Goal: Task Accomplishment & Management: Use online tool/utility

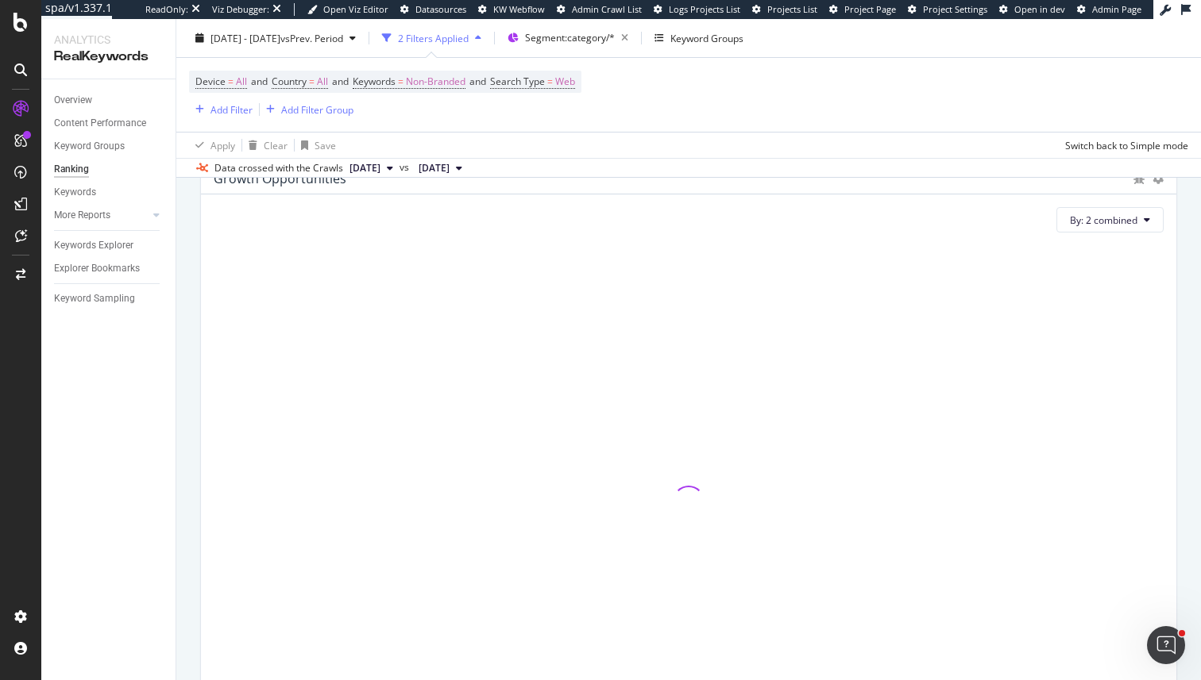
scroll to position [1082, 0]
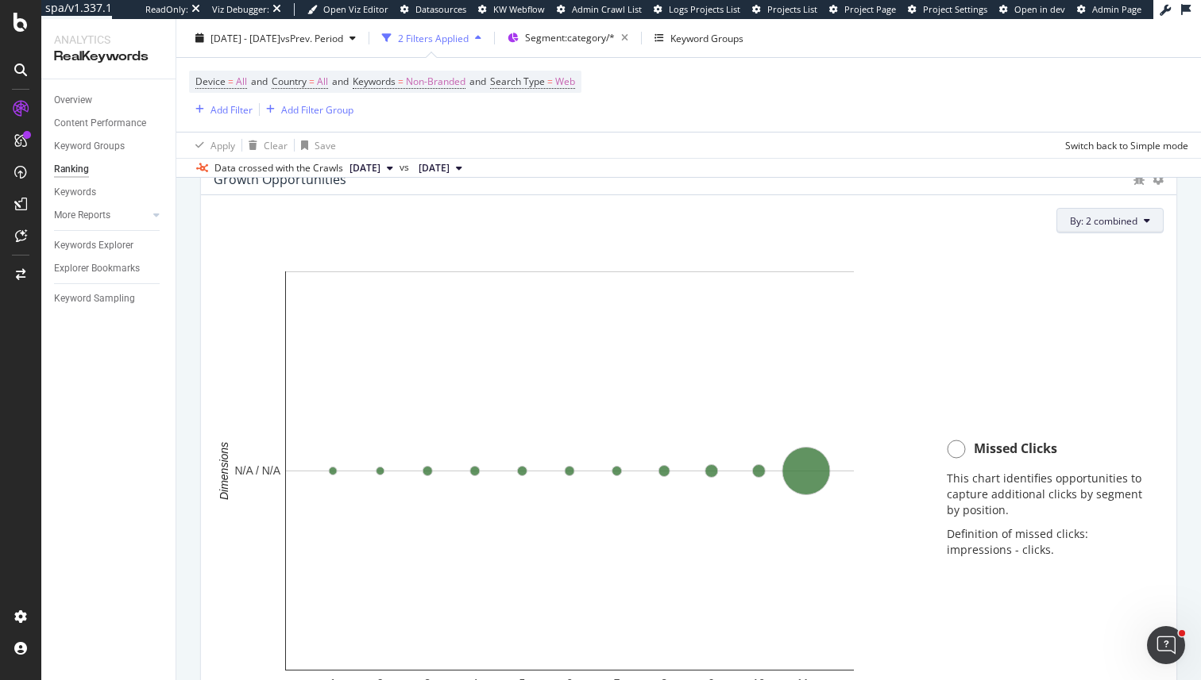
click at [1106, 226] on span "By: 2 combined" at bounding box center [1103, 220] width 67 height 13
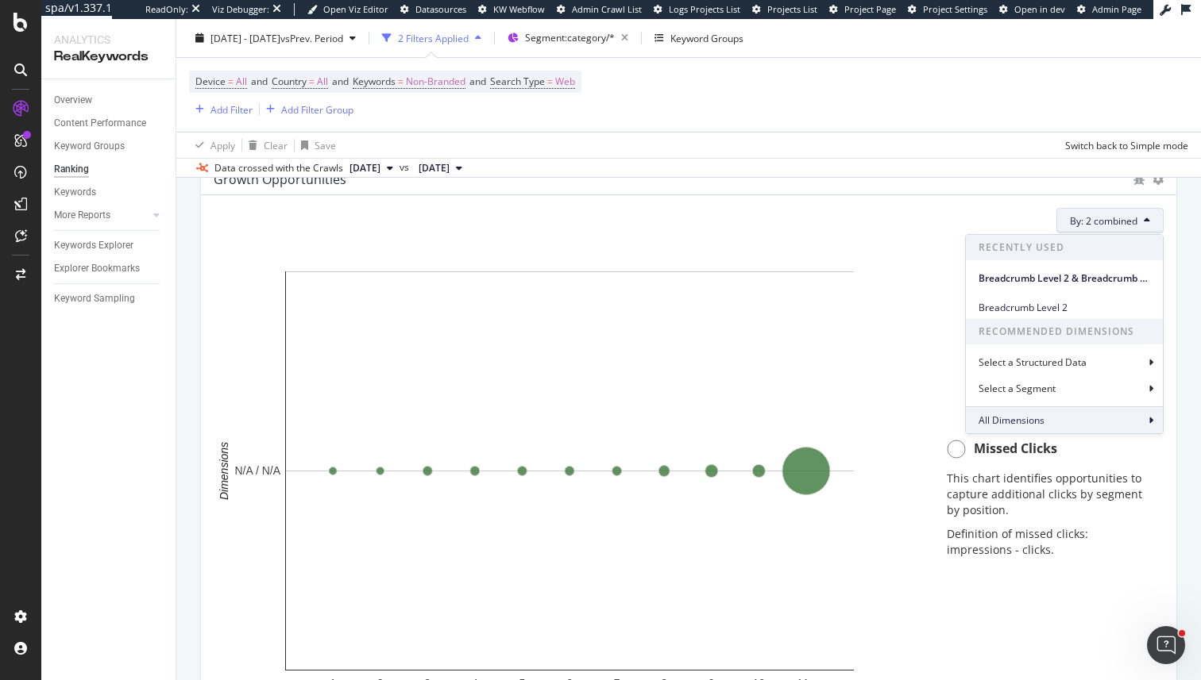
click at [1030, 420] on span "All Dimensions" at bounding box center [1011, 420] width 66 height 13
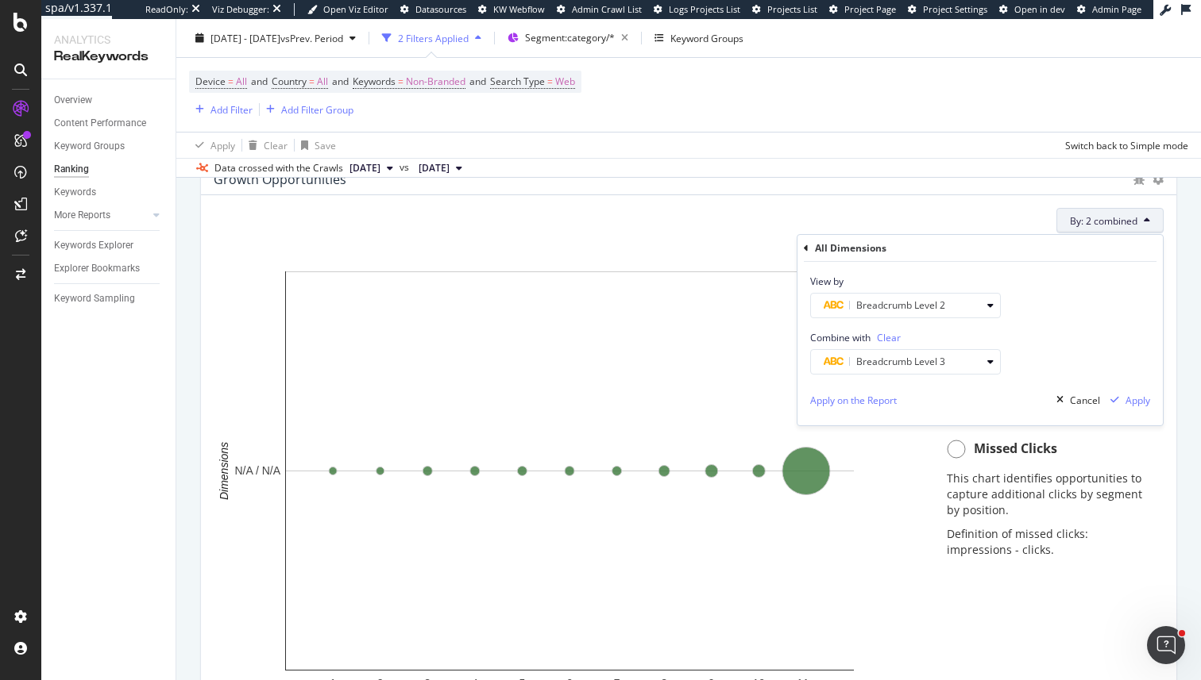
click at [807, 250] on icon at bounding box center [806, 249] width 5 height 10
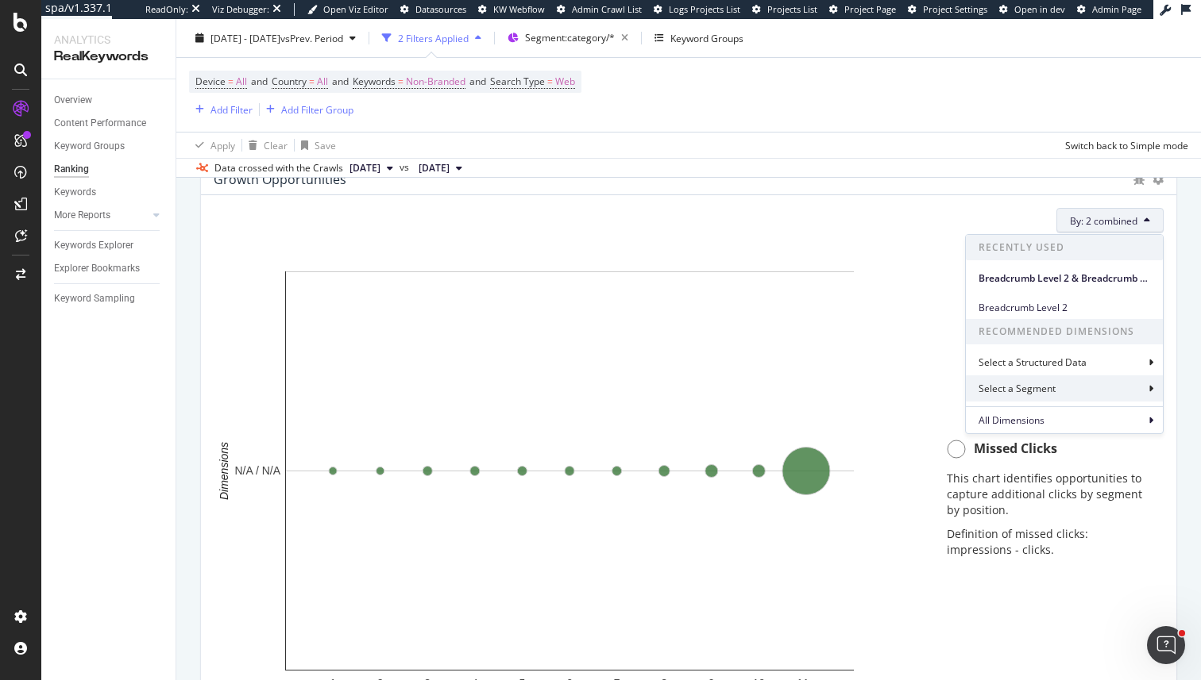
click at [1001, 384] on div "Select a Segment" at bounding box center [1018, 388] width 80 height 13
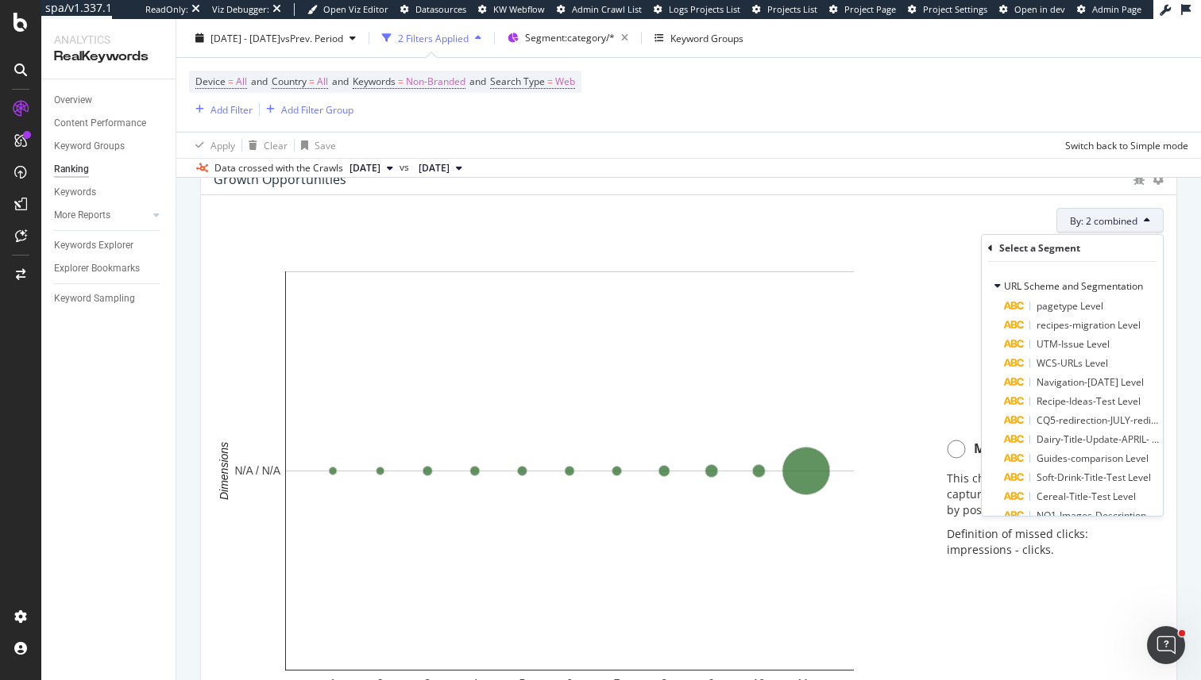
click at [997, 250] on div "Select a Segment" at bounding box center [1072, 248] width 168 height 27
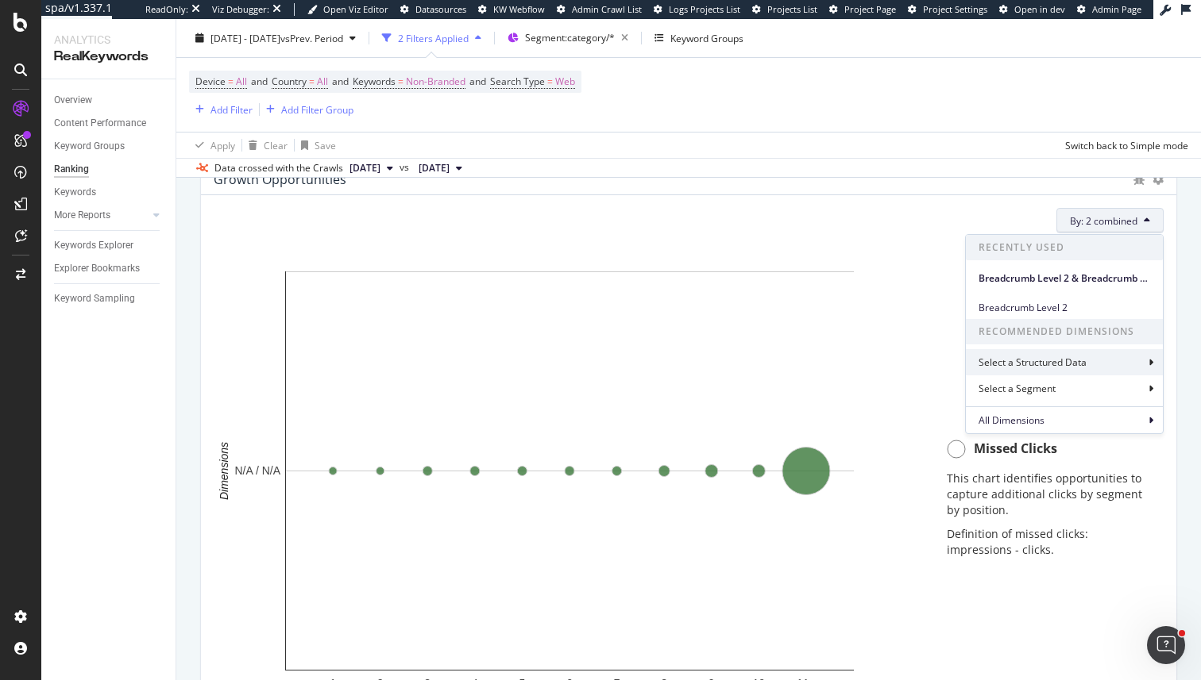
click at [985, 357] on div "Select a Structured Data" at bounding box center [1033, 362] width 111 height 13
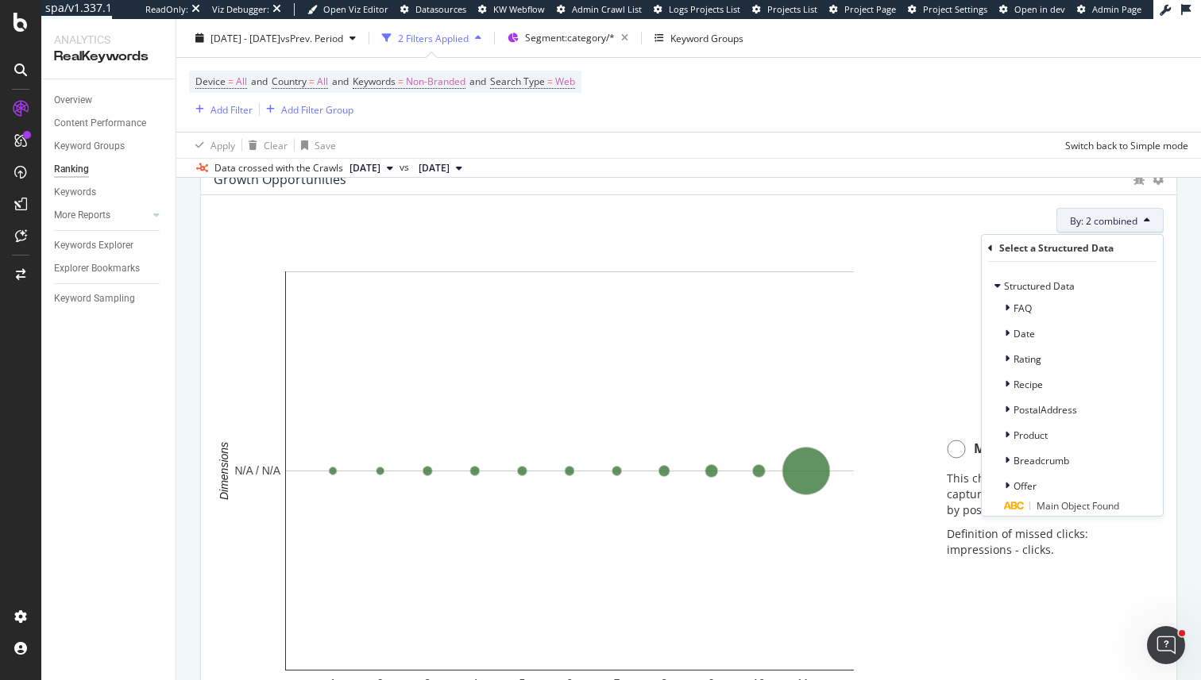
click at [992, 245] on icon at bounding box center [990, 249] width 5 height 10
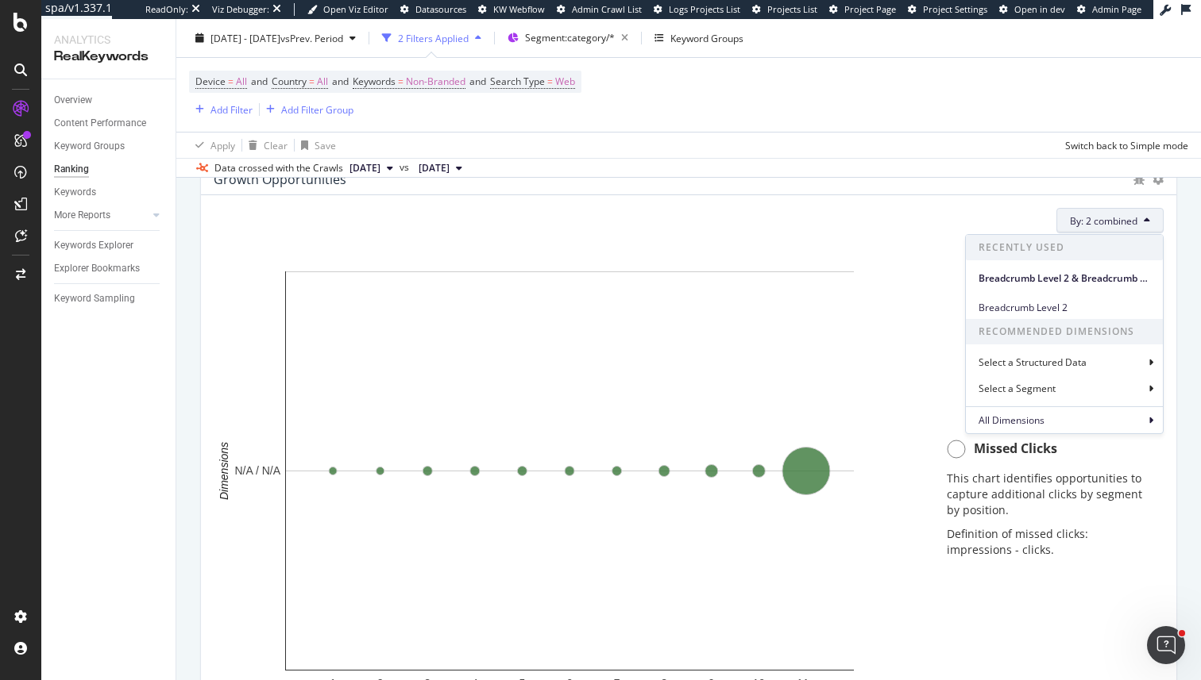
click at [1027, 404] on div "Recommended Dimensions Select a Structured Data Select a Segment" at bounding box center [1064, 362] width 197 height 87
click at [1027, 418] on span "All Dimensions" at bounding box center [1011, 420] width 66 height 13
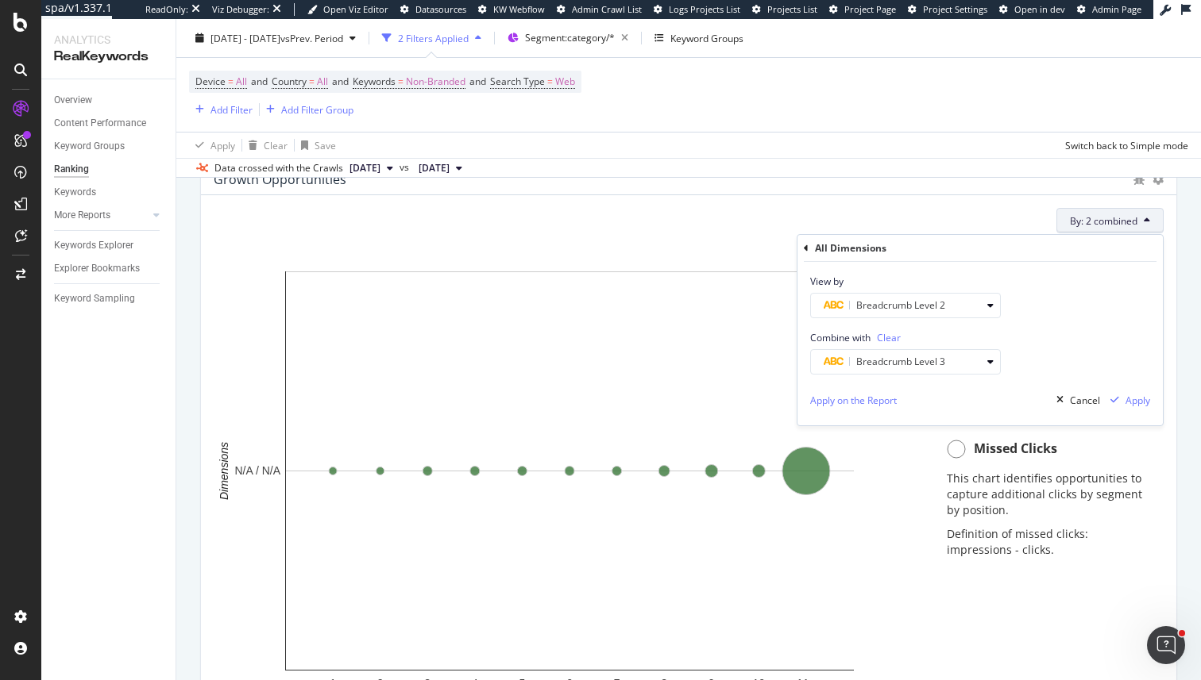
click at [808, 248] on div "All Dimensions" at bounding box center [980, 248] width 353 height 27
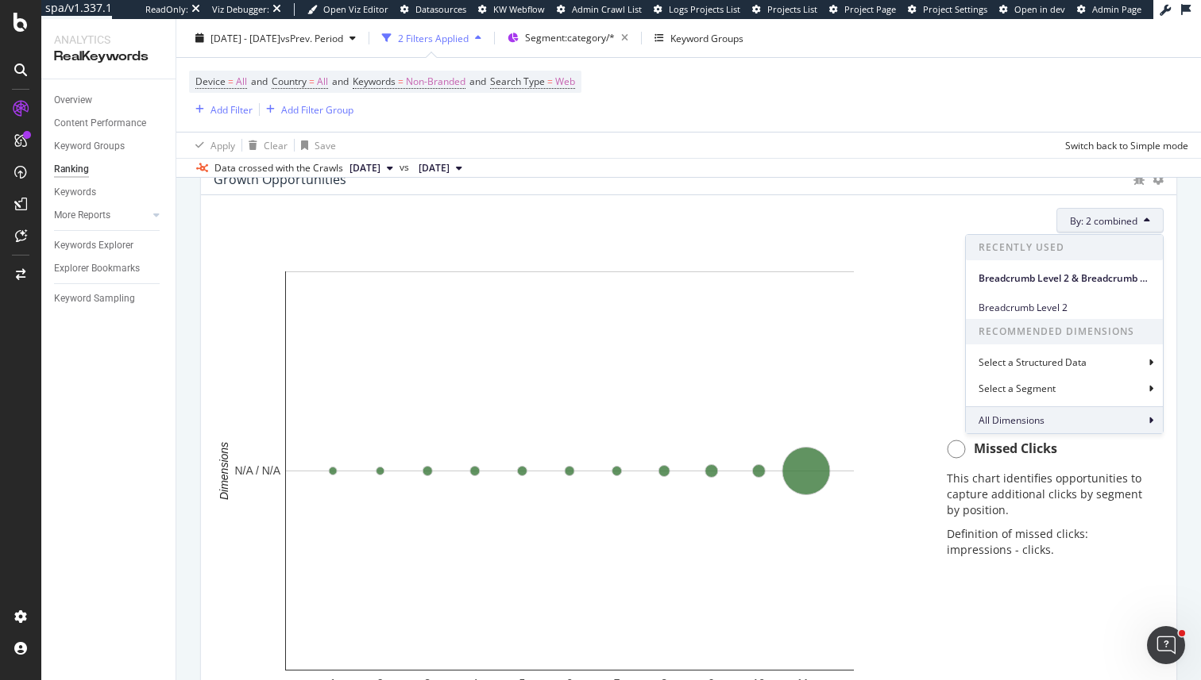
click at [1062, 415] on div "All Dimensions" at bounding box center [1064, 420] width 197 height 27
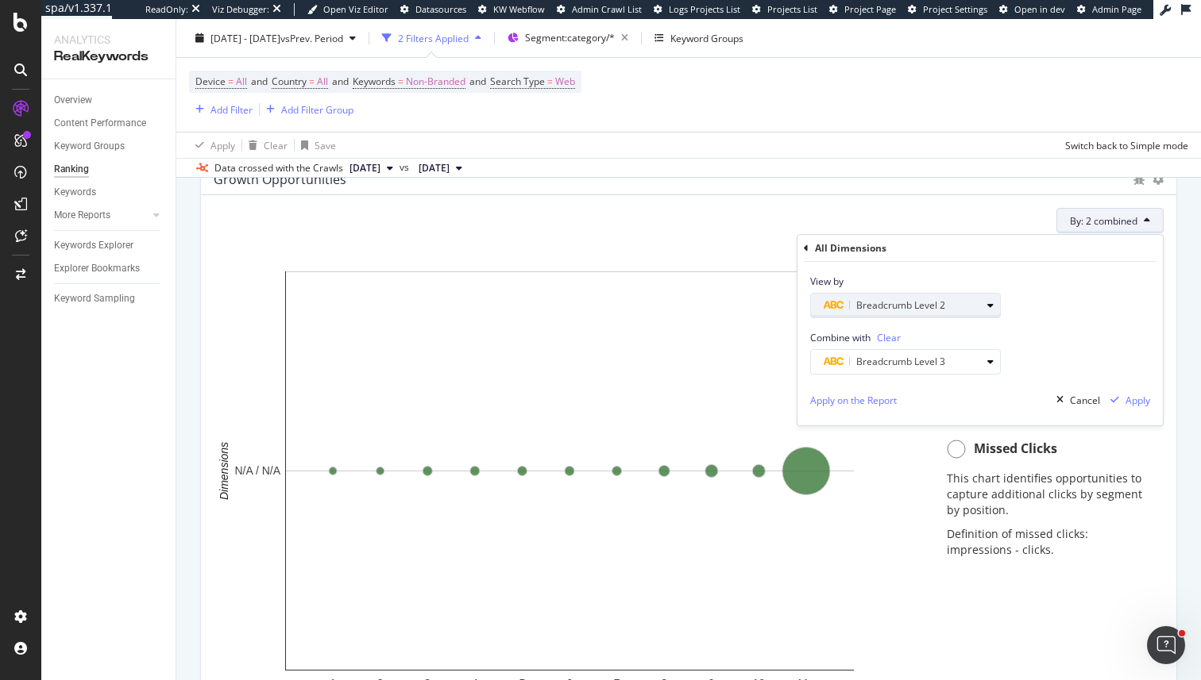
click at [924, 310] on span "Breadcrumb Level 2" at bounding box center [900, 305] width 89 height 13
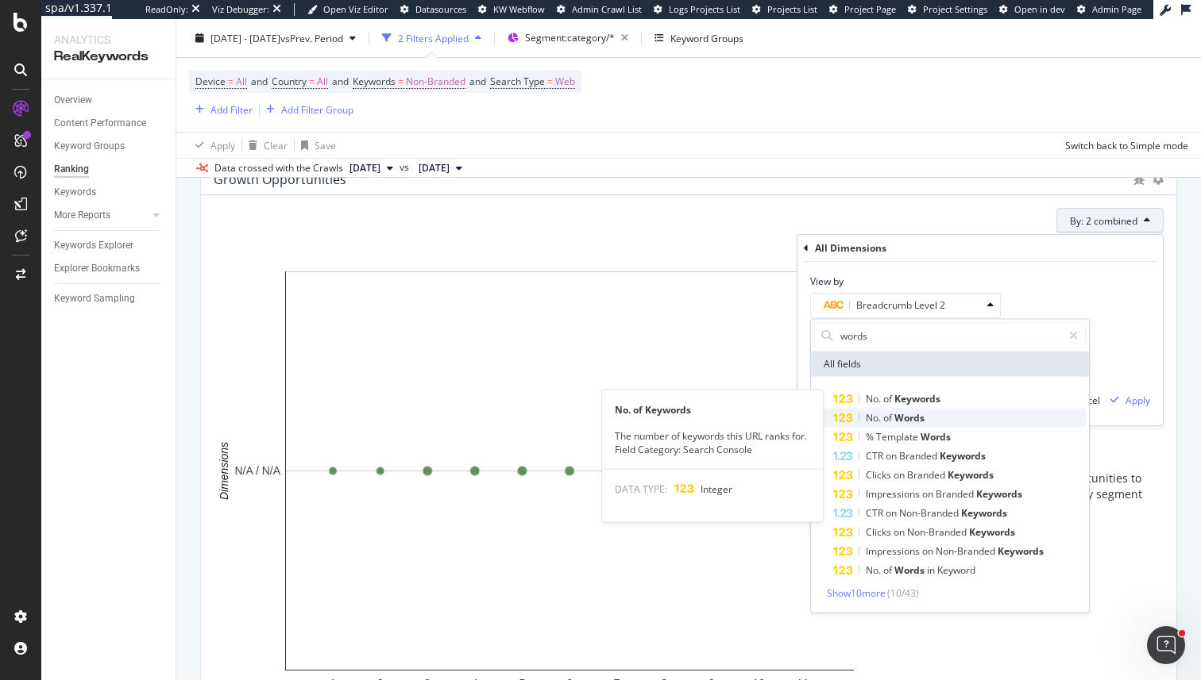
type input "words"
click at [896, 414] on span "Words" at bounding box center [909, 417] width 30 height 13
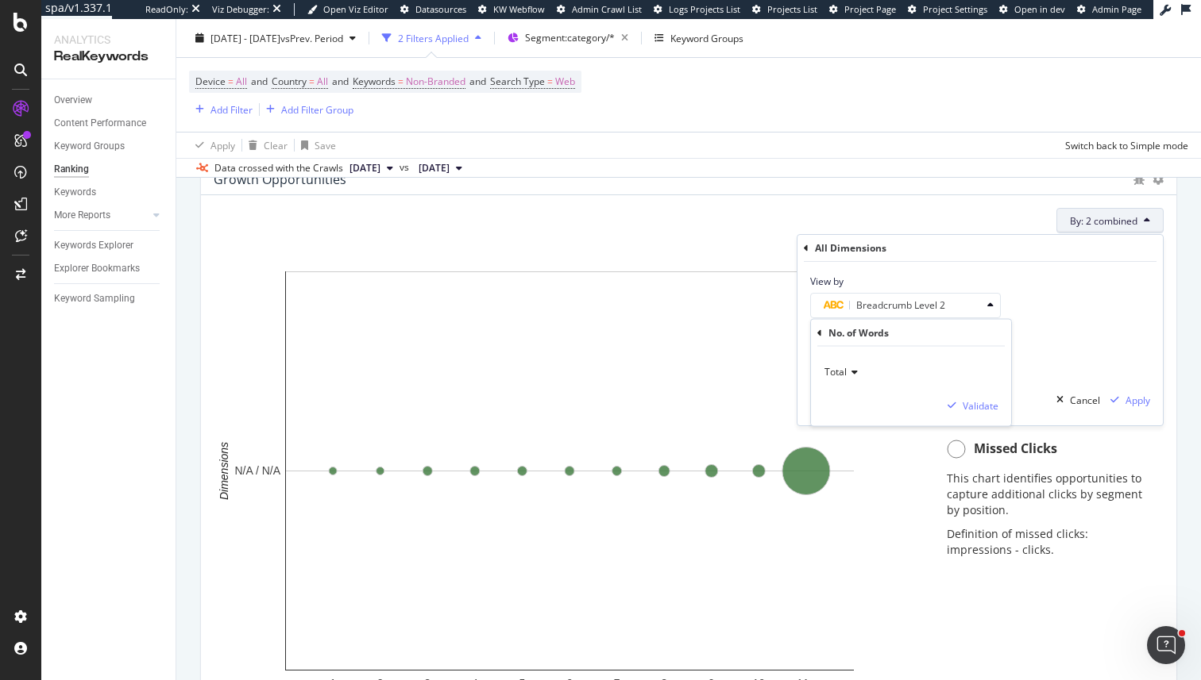
click at [826, 367] on span "Total" at bounding box center [835, 371] width 22 height 13
click at [861, 445] on span "Content" at bounding box center [848, 445] width 35 height 13
click at [968, 405] on div "Validate" at bounding box center [980, 405] width 36 height 13
click at [893, 333] on span "Clear" at bounding box center [889, 337] width 24 height 13
click at [1159, 407] on div "Apply on the Report Cancel Apply" at bounding box center [979, 400] width 365 height 51
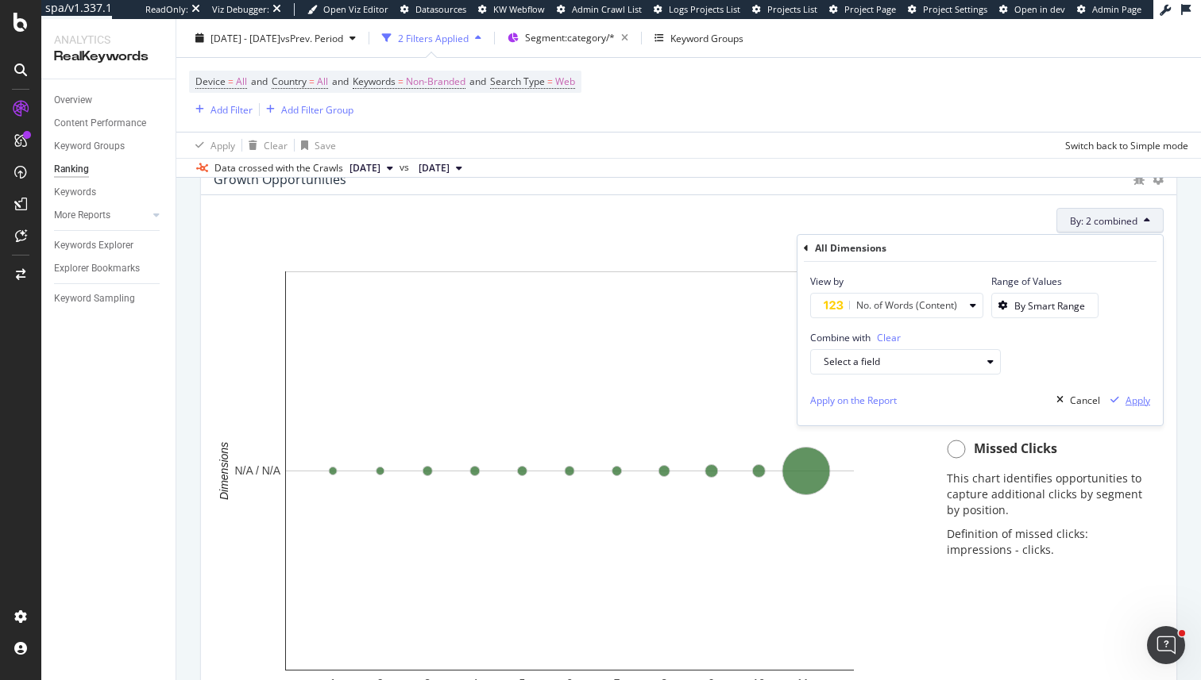
click at [1146, 405] on div "Apply" at bounding box center [1137, 400] width 25 height 13
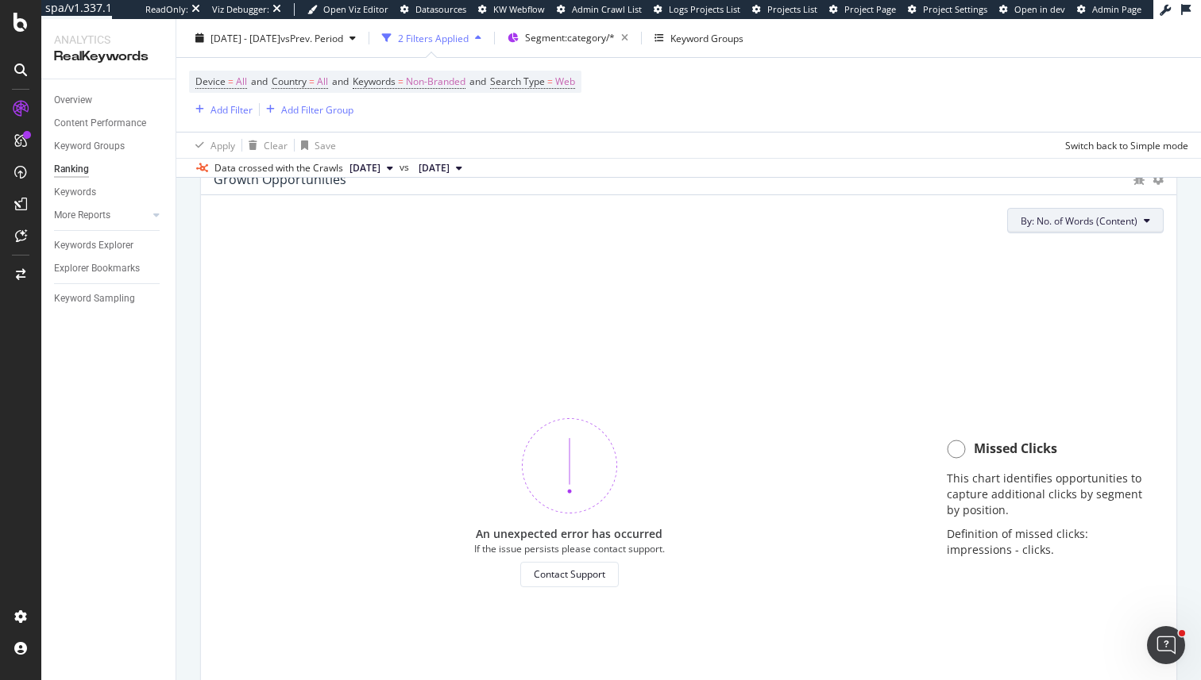
click at [1077, 229] on button "By: No. of Words (Content)" at bounding box center [1085, 220] width 156 height 25
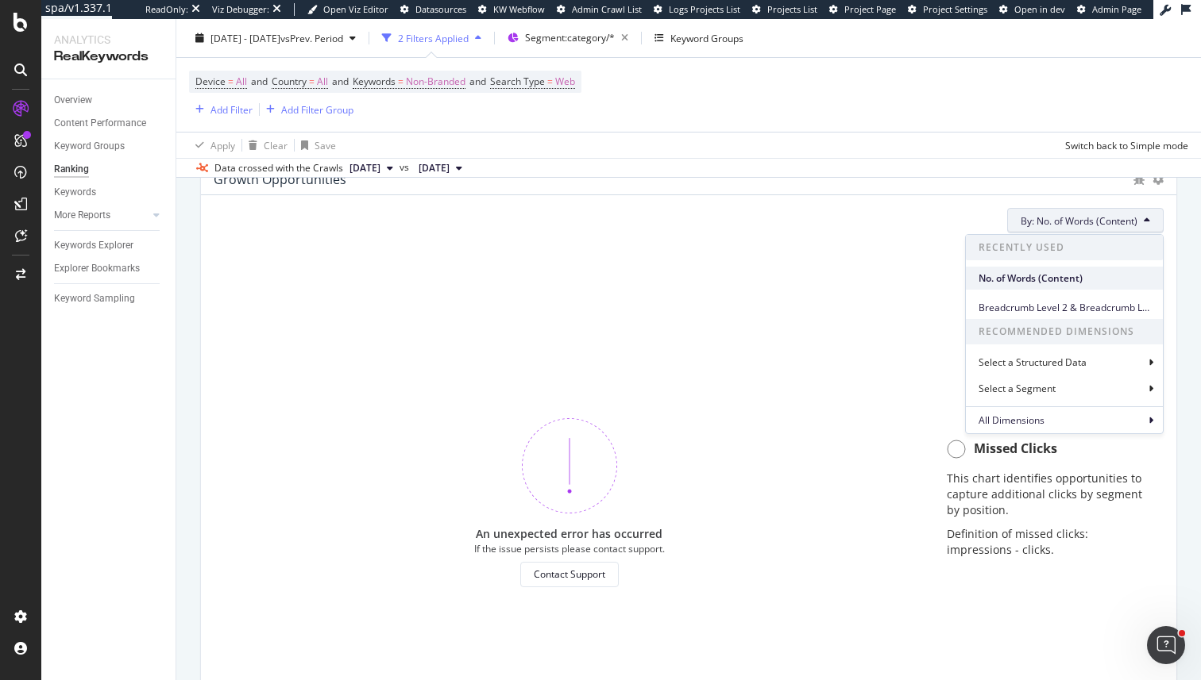
click at [1024, 276] on span "No. of Words (Content)" at bounding box center [1064, 279] width 172 height 14
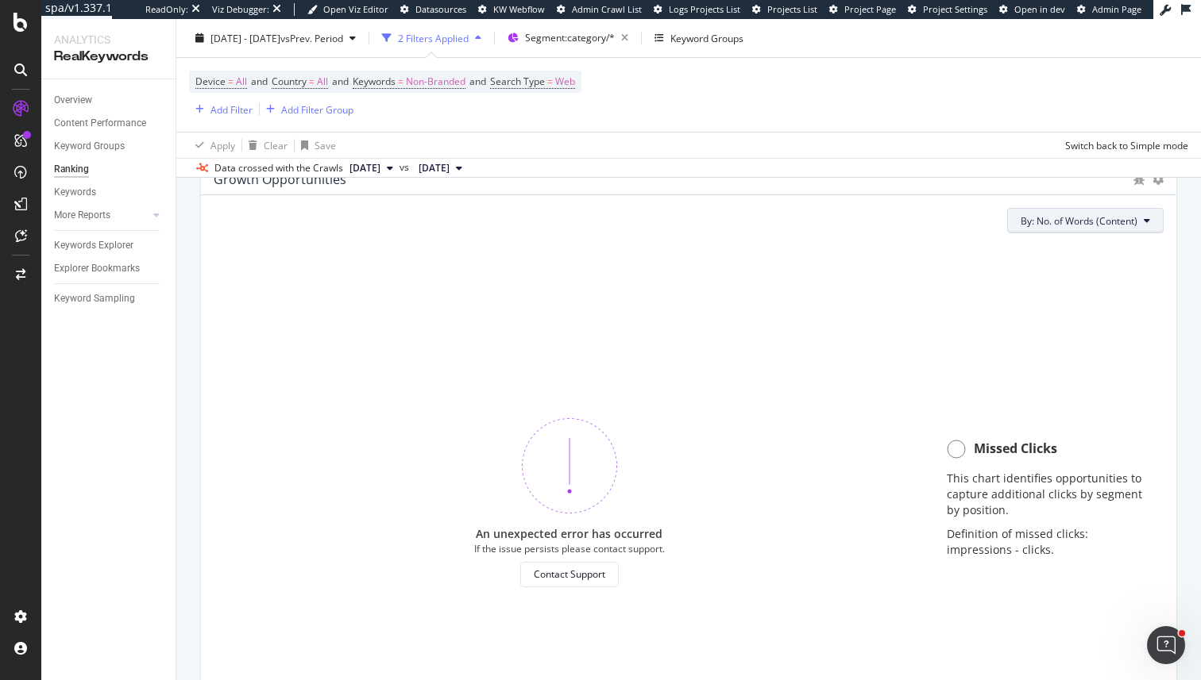
click at [1047, 232] on button "By: No. of Words (Content)" at bounding box center [1085, 220] width 156 height 25
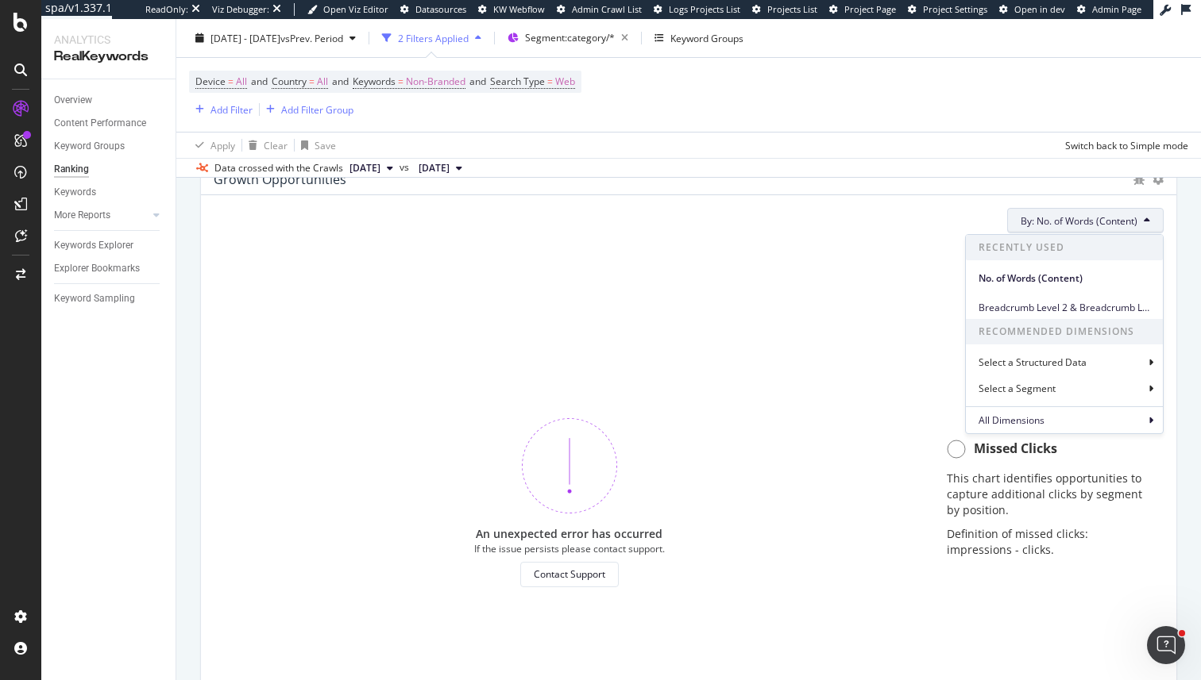
click at [1044, 434] on div "Recently Used No. of Words (Content) Breadcrumb Level 2 & Breadcrumb Level 3 Re…" at bounding box center [1064, 334] width 199 height 200
click at [1044, 423] on div "All Dimensions" at bounding box center [1064, 420] width 197 height 27
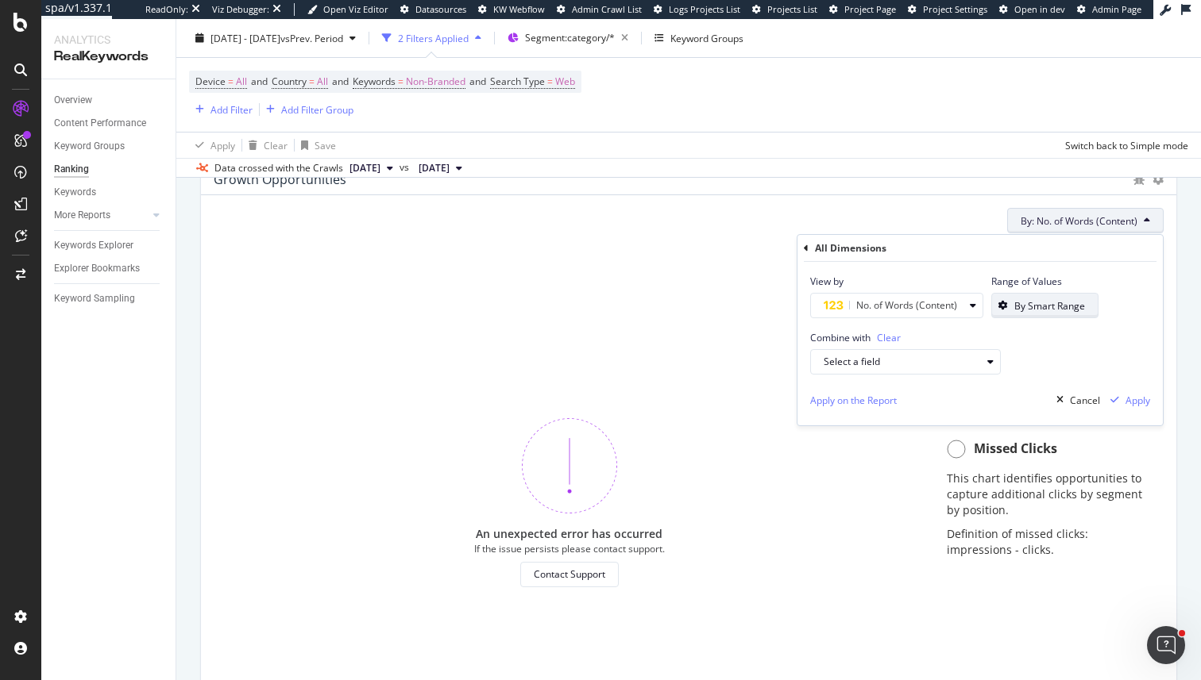
click at [1010, 309] on div "button" at bounding box center [1003, 306] width 22 height 10
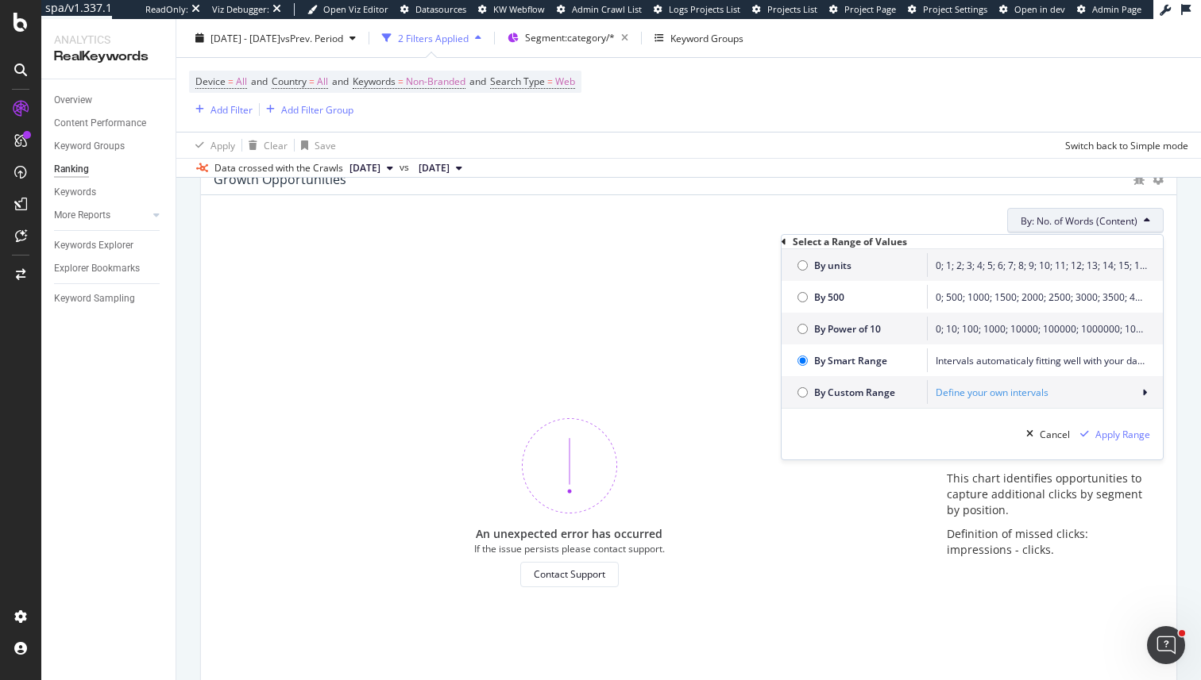
click at [985, 272] on div "0; 1; 2; 3; 4; 5; 6; 7; 8; 9; 10; 11; 12; 13; 14; 15; 16; 17; 18; 19; 20; inf" at bounding box center [1040, 265] width 211 height 13
radio input "true"
radio input "false"
click at [865, 336] on span "By Power of 10" at bounding box center [866, 328] width 105 height 13
radio input "false"
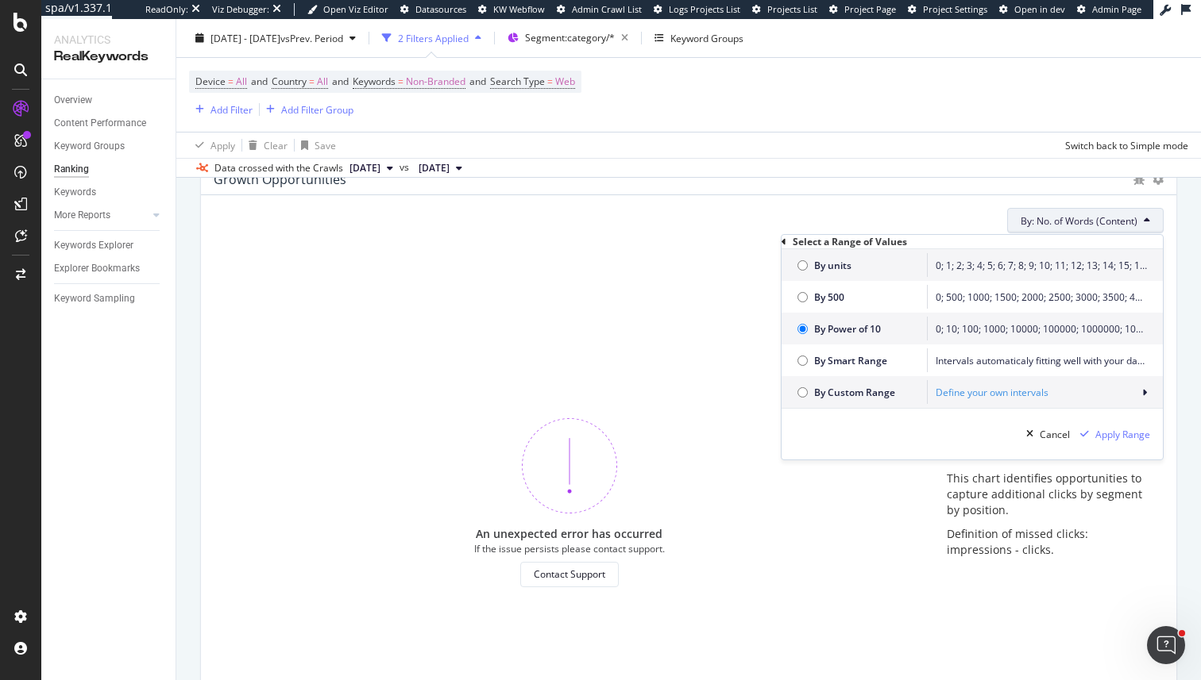
click at [866, 368] on span "By Smart Range" at bounding box center [866, 360] width 105 height 13
radio input "false"
radio input "true"
click at [865, 408] on div "By Custom Range Define your own intervals" at bounding box center [971, 392] width 381 height 32
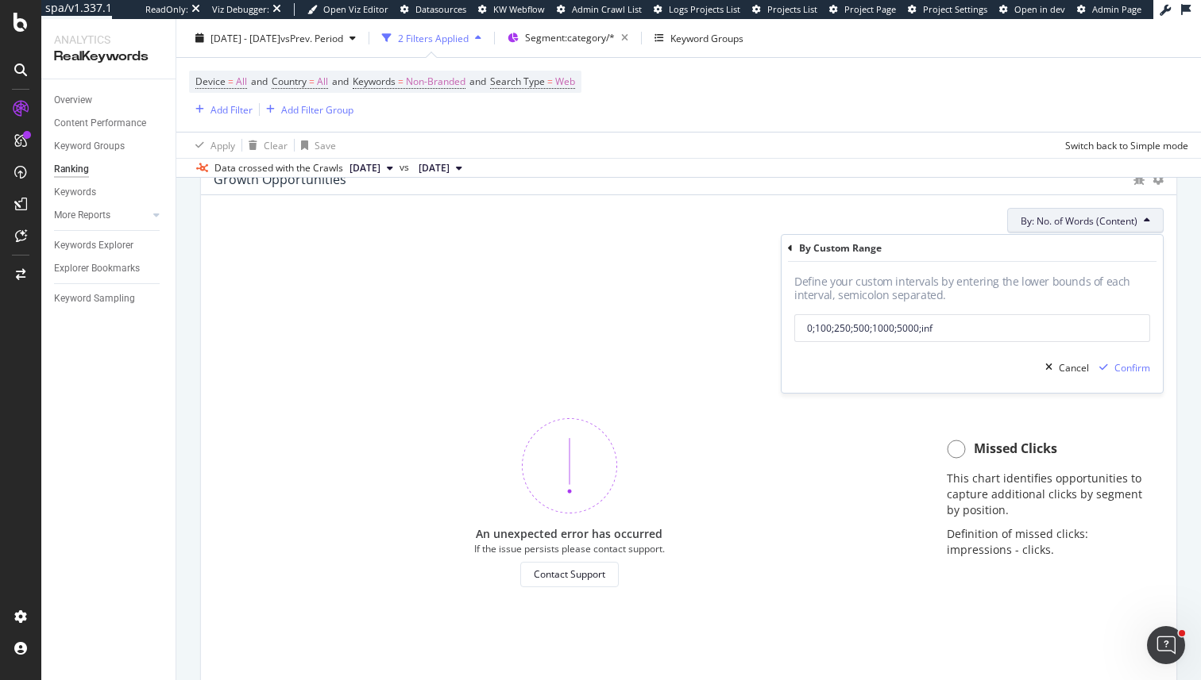
click at [913, 323] on input "0;100;250;500;1000;5000;inf" at bounding box center [972, 328] width 356 height 28
click at [914, 324] on input "0;100;250;500;1000;5000;inf" at bounding box center [972, 328] width 356 height 28
click at [897, 325] on input "0;100;250;500;1000;5000;inf" at bounding box center [972, 328] width 356 height 28
type input "0;100;250;500;1000;2500;5000;inf"
click at [1135, 364] on div "Confirm" at bounding box center [1132, 367] width 36 height 13
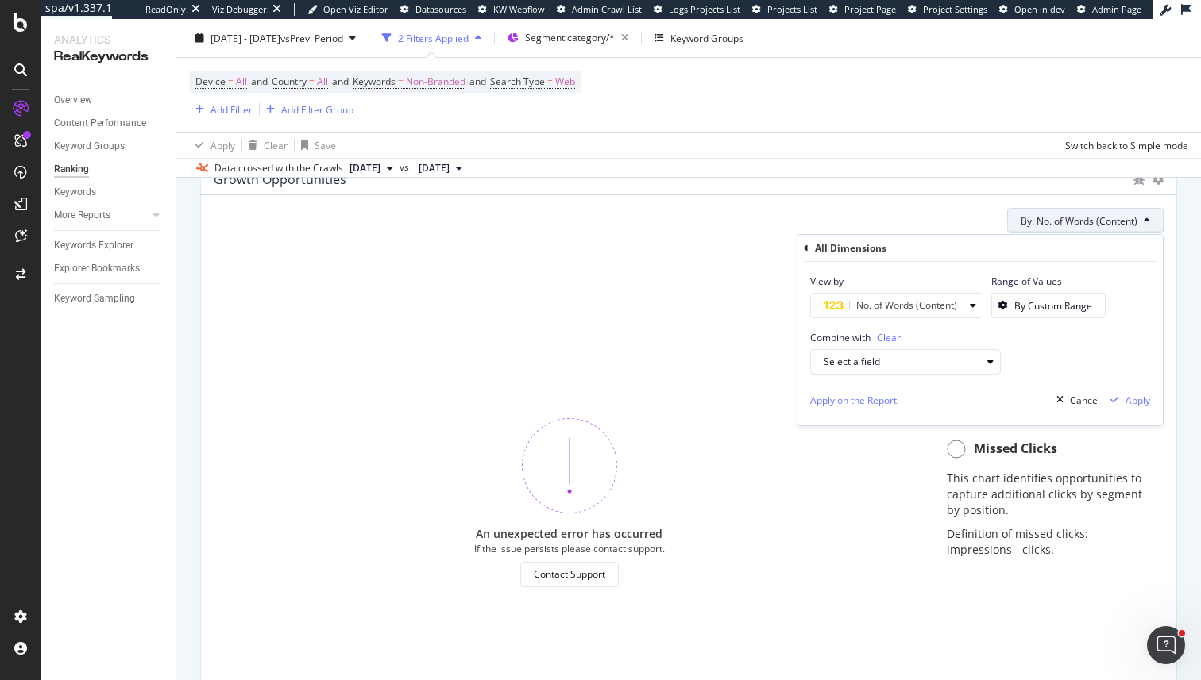
click at [1132, 402] on div "Apply" at bounding box center [1137, 400] width 25 height 13
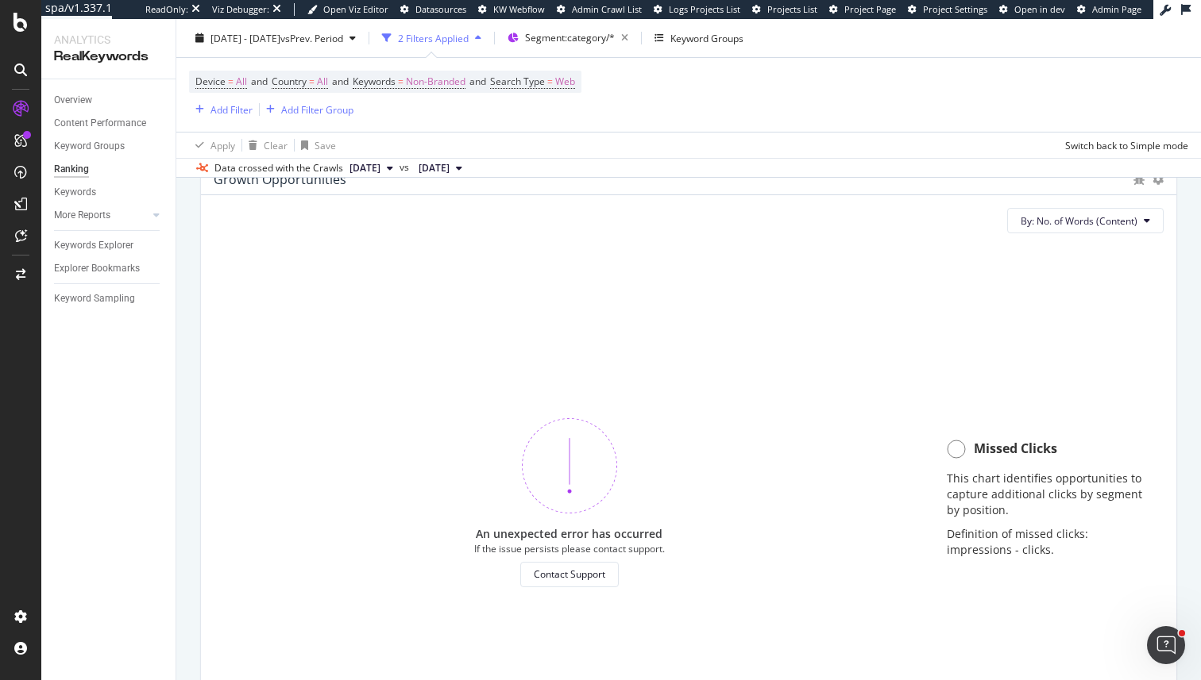
click at [1049, 187] on div "Growth Opportunities" at bounding box center [670, 180] width 912 height 16
click at [1049, 222] on span "By: No. of Words (Content)" at bounding box center [1078, 220] width 117 height 13
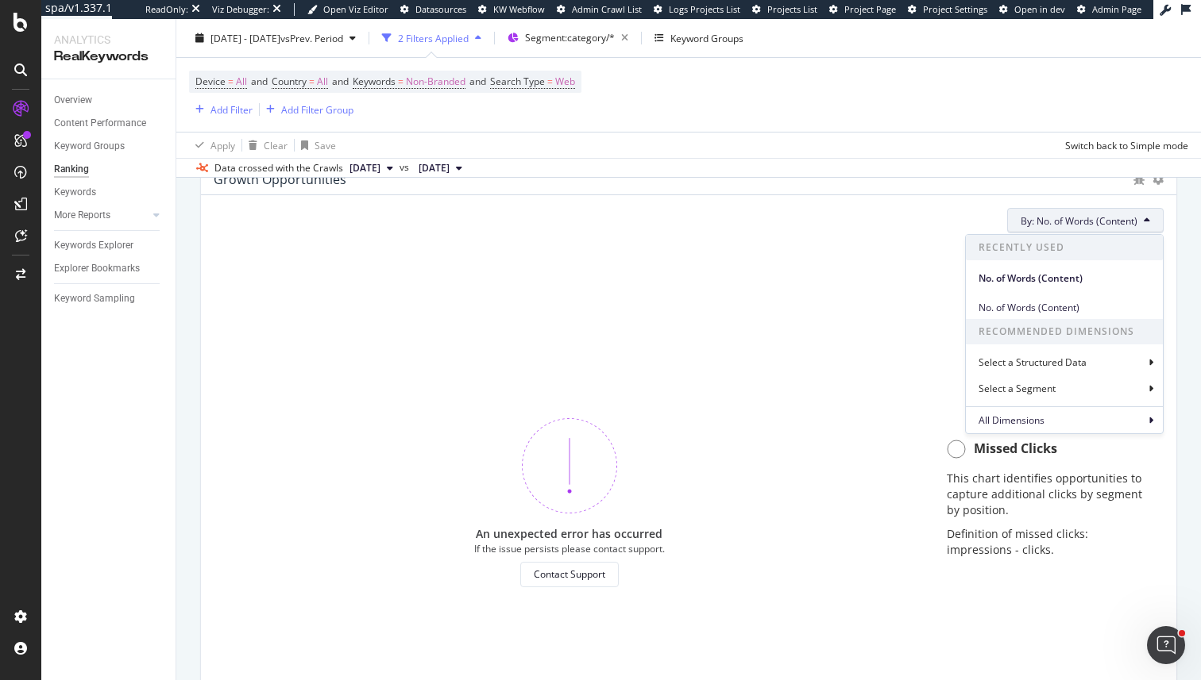
click at [417, 256] on div "An unexpected error has occurred If the issue persists please contact support. …" at bounding box center [569, 502] width 711 height 513
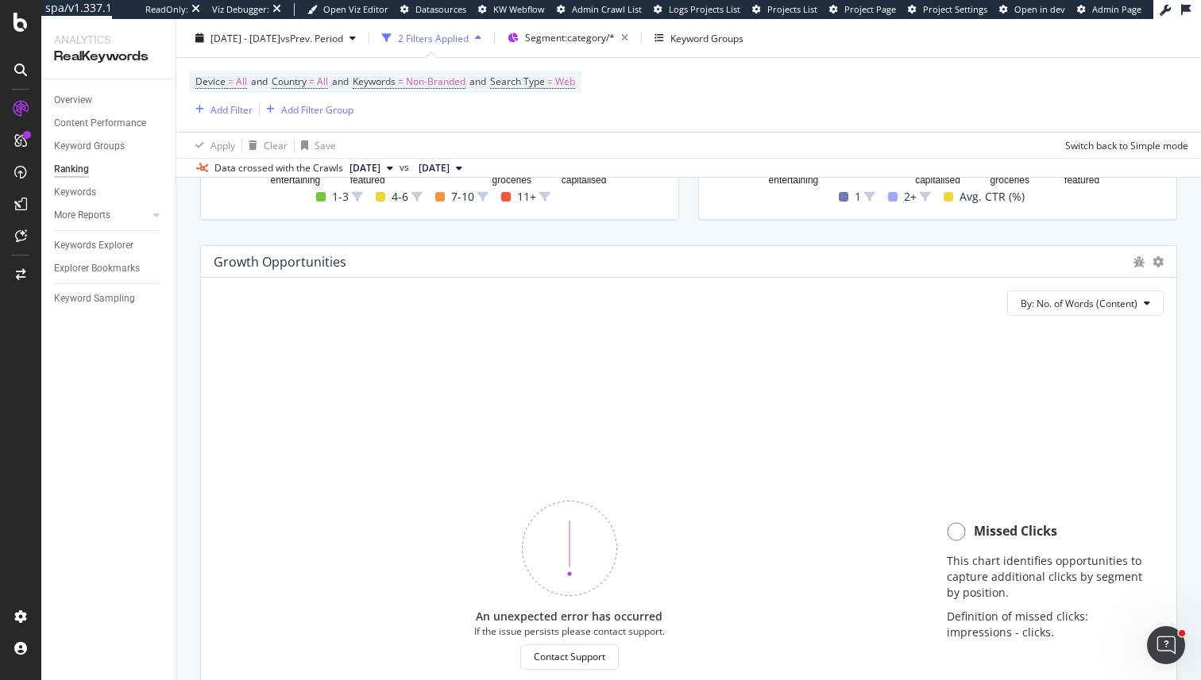
scroll to position [985, 0]
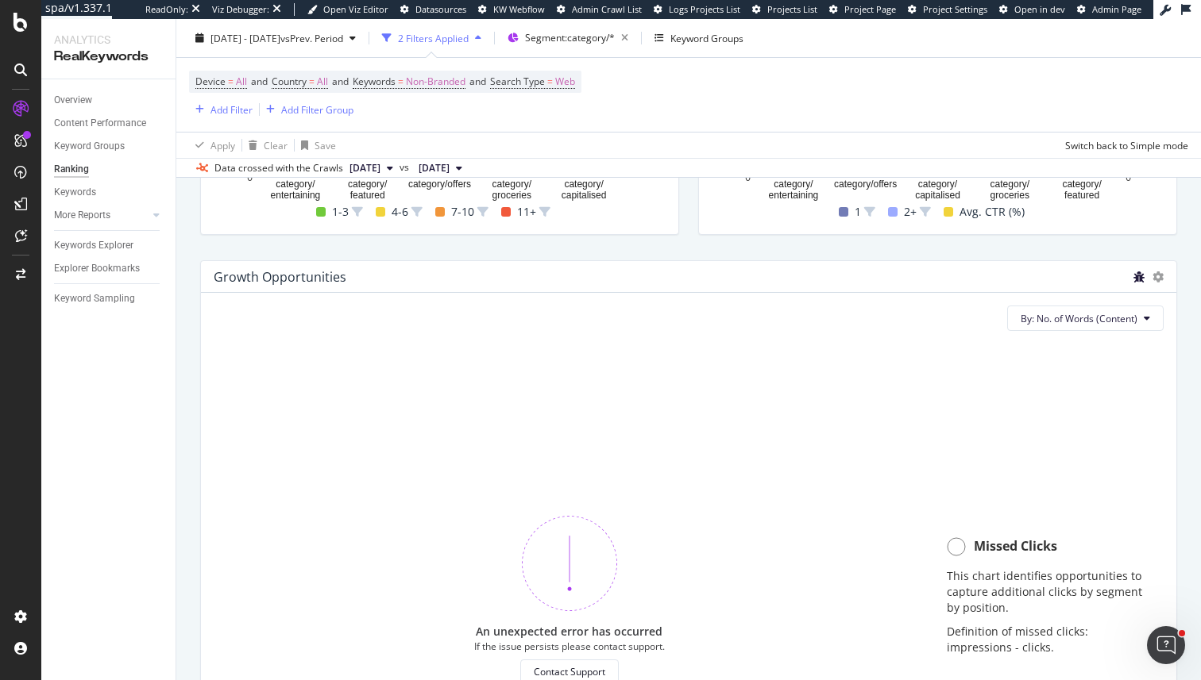
click at [1139, 275] on icon "bug" at bounding box center [1138, 277] width 11 height 11
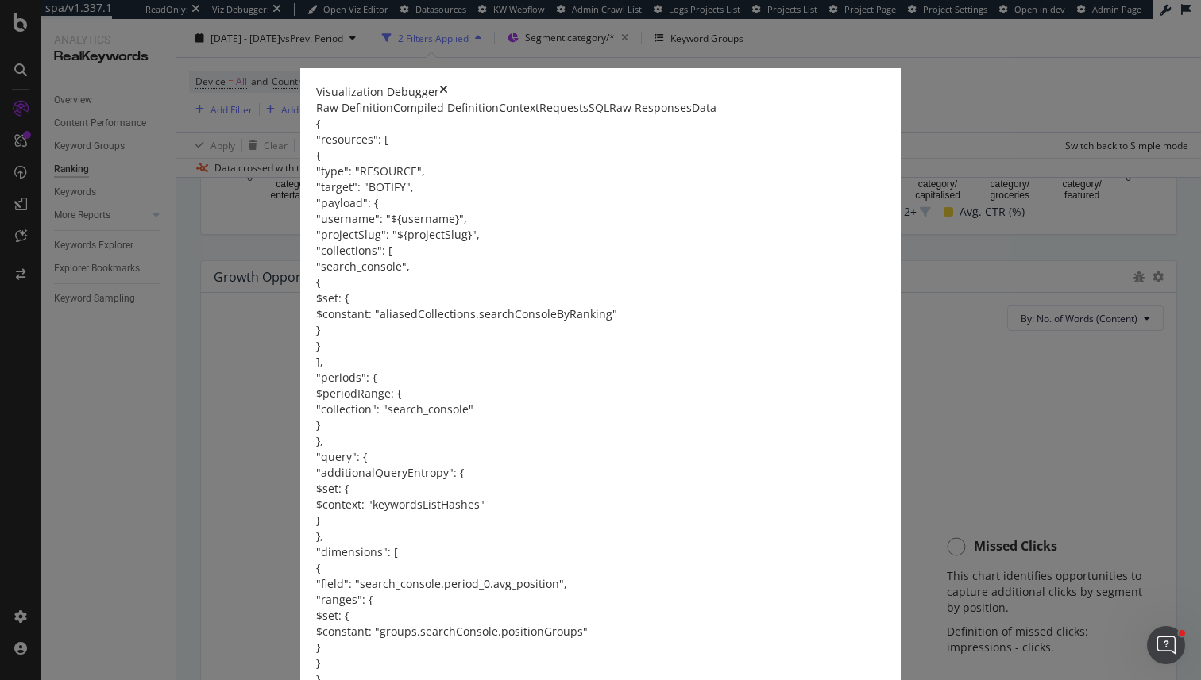
scroll to position [35, 0]
click at [539, 116] on div "Requests" at bounding box center [563, 108] width 49 height 16
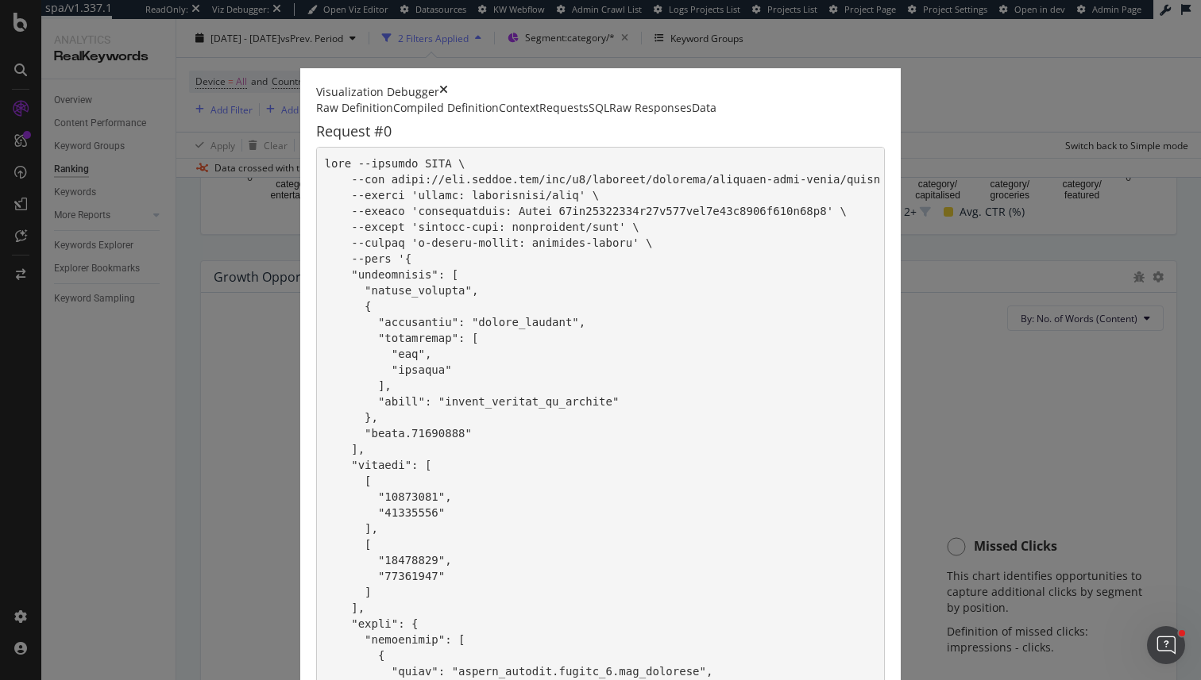
scroll to position [1367, 0]
click at [152, 489] on div "Visualization Debugger Raw Definition Compiled Definition Context Requests SQL …" at bounding box center [600, 340] width 1201 height 680
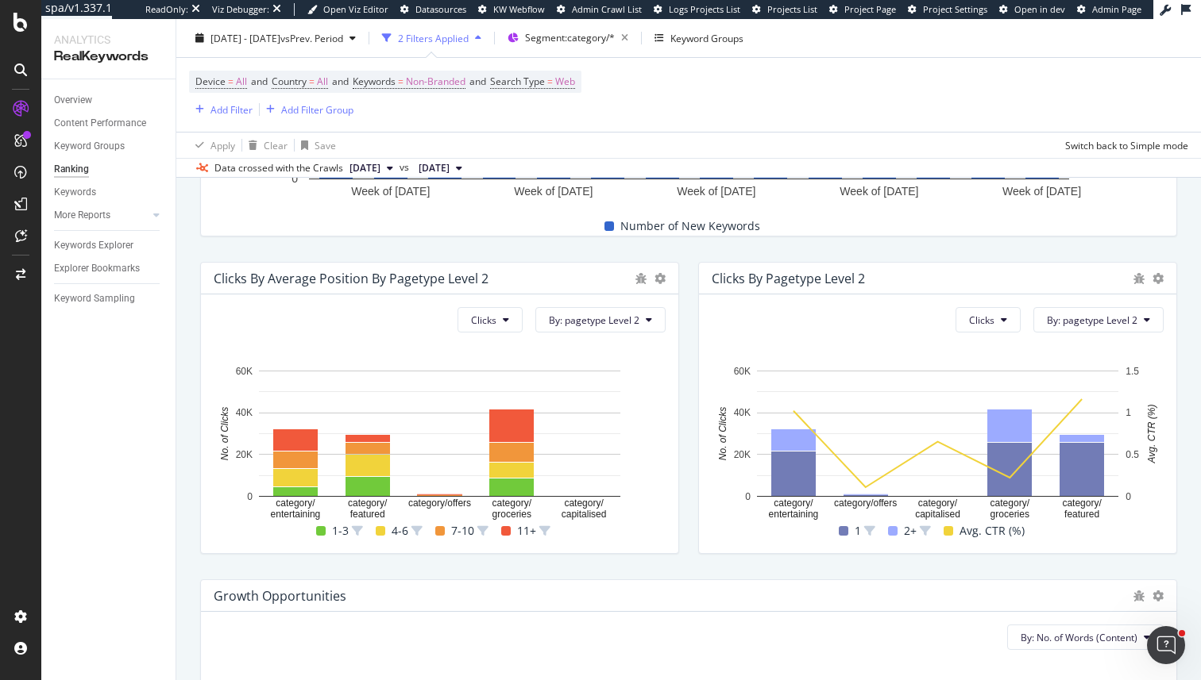
scroll to position [669, 0]
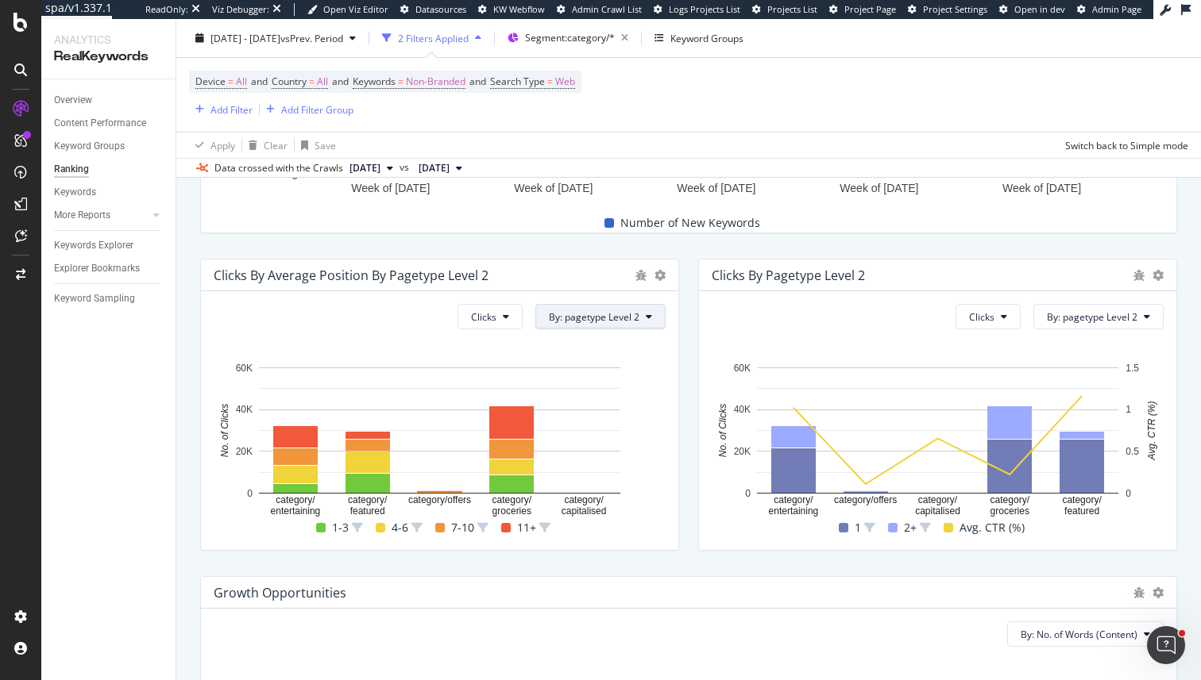
click at [640, 305] on button "By: pagetype Level 2" at bounding box center [600, 316] width 130 height 25
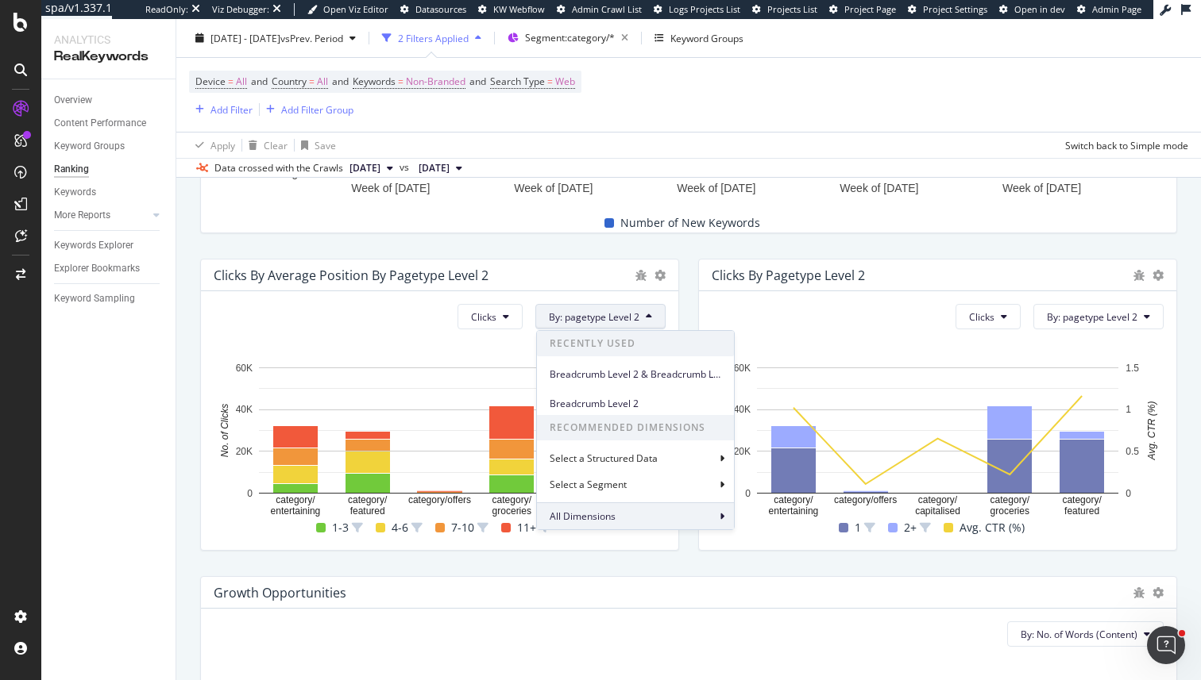
click at [587, 513] on span "All Dimensions" at bounding box center [582, 516] width 66 height 13
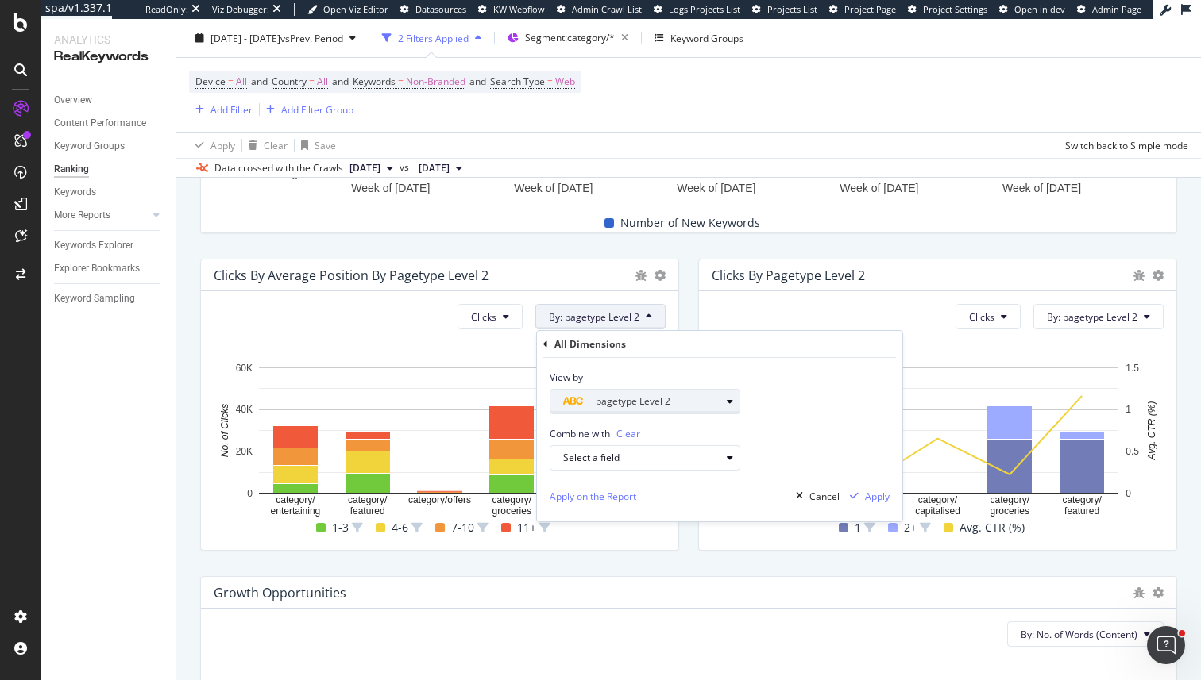
click at [602, 399] on span "pagetype Level 2" at bounding box center [633, 401] width 75 height 13
type input "w"
click at [559, 426] on icon at bounding box center [559, 429] width 5 height 10
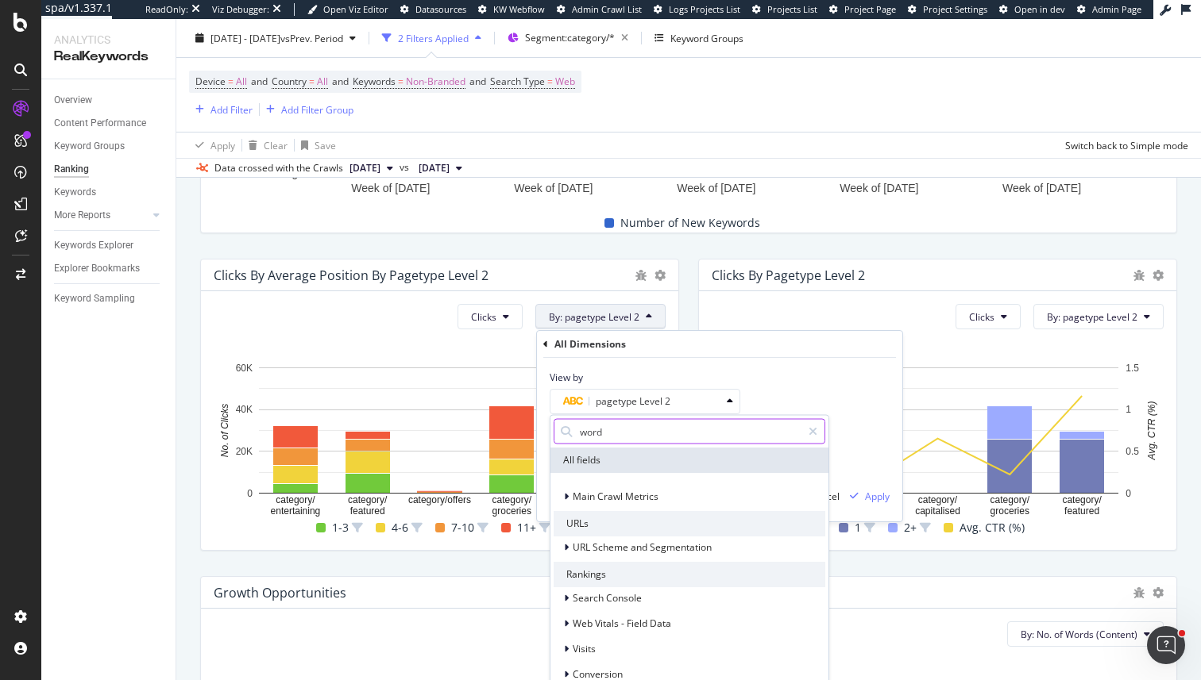
type input "words"
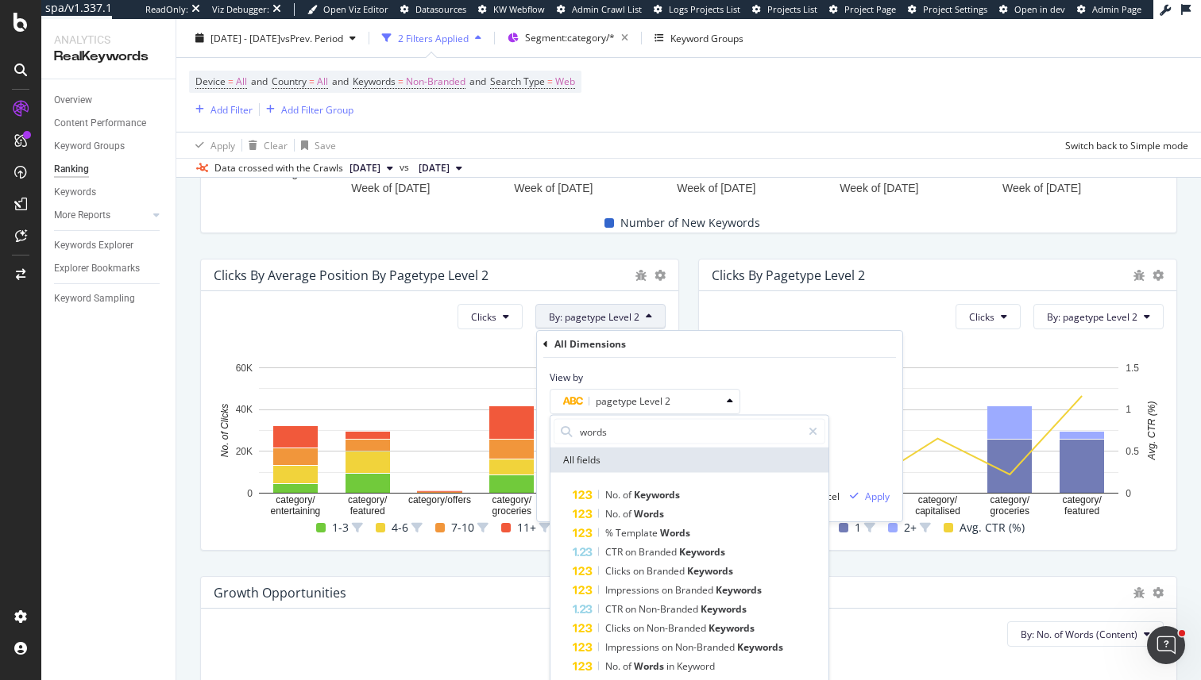
click at [461, 267] on div "Clicks By Average Position by pagetype Level 2" at bounding box center [439, 276] width 477 height 32
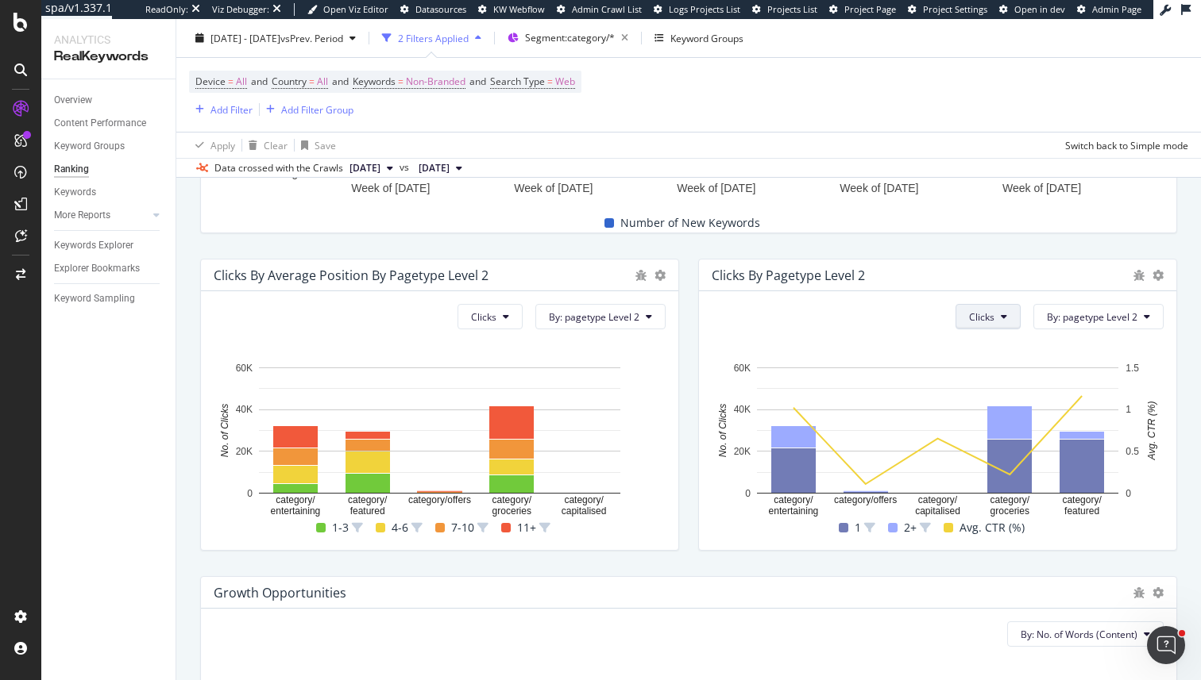
click at [999, 325] on button "Clicks" at bounding box center [987, 316] width 65 height 25
click at [1102, 318] on span "By: pagetype Level 2" at bounding box center [1092, 316] width 91 height 13
click at [666, 473] on div "Clicks By: pagetype Level 2 Hold CMD (⌘) while clicking to filter the report. c…" at bounding box center [439, 420] width 477 height 259
click at [1125, 319] on span "By: pagetype Level 2" at bounding box center [1092, 316] width 91 height 13
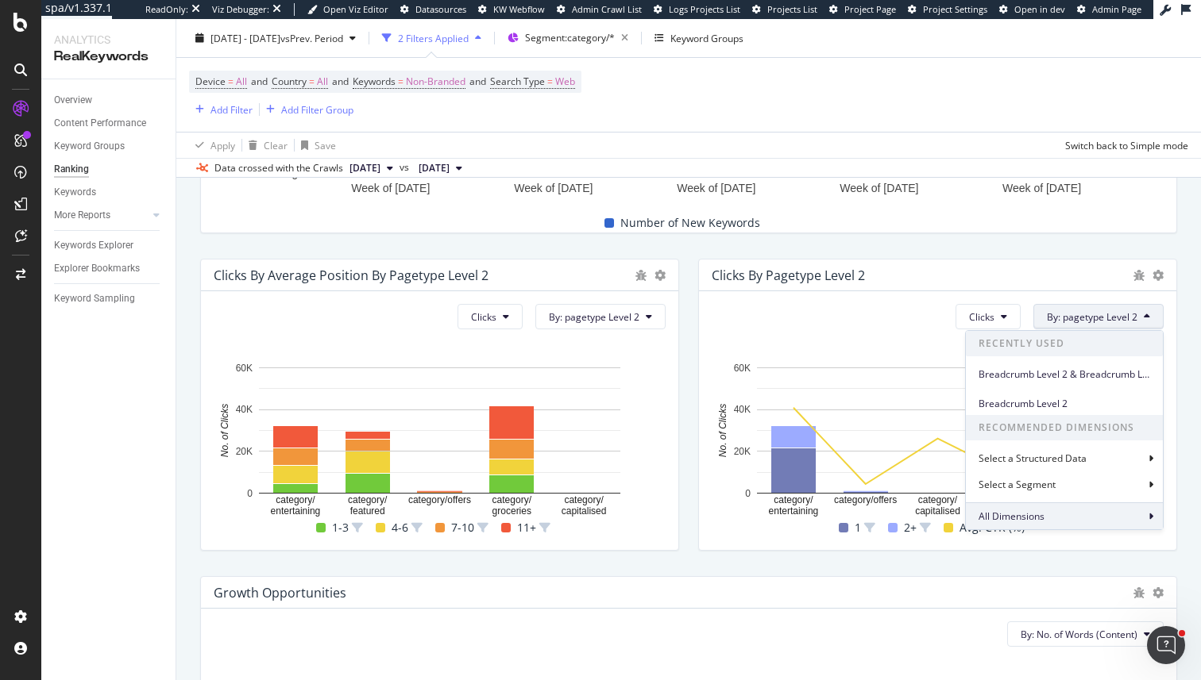
click at [1061, 518] on div "All Dimensions" at bounding box center [1064, 516] width 197 height 27
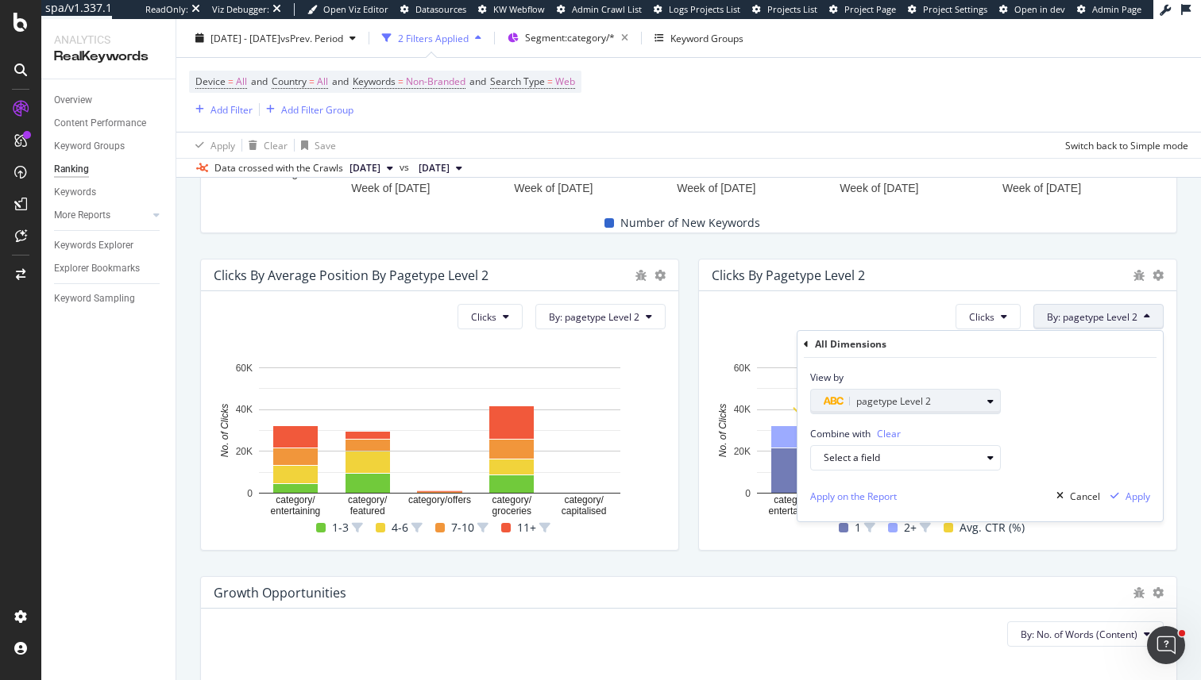
click at [885, 392] on div "pagetype Level 2" at bounding box center [901, 401] width 157 height 19
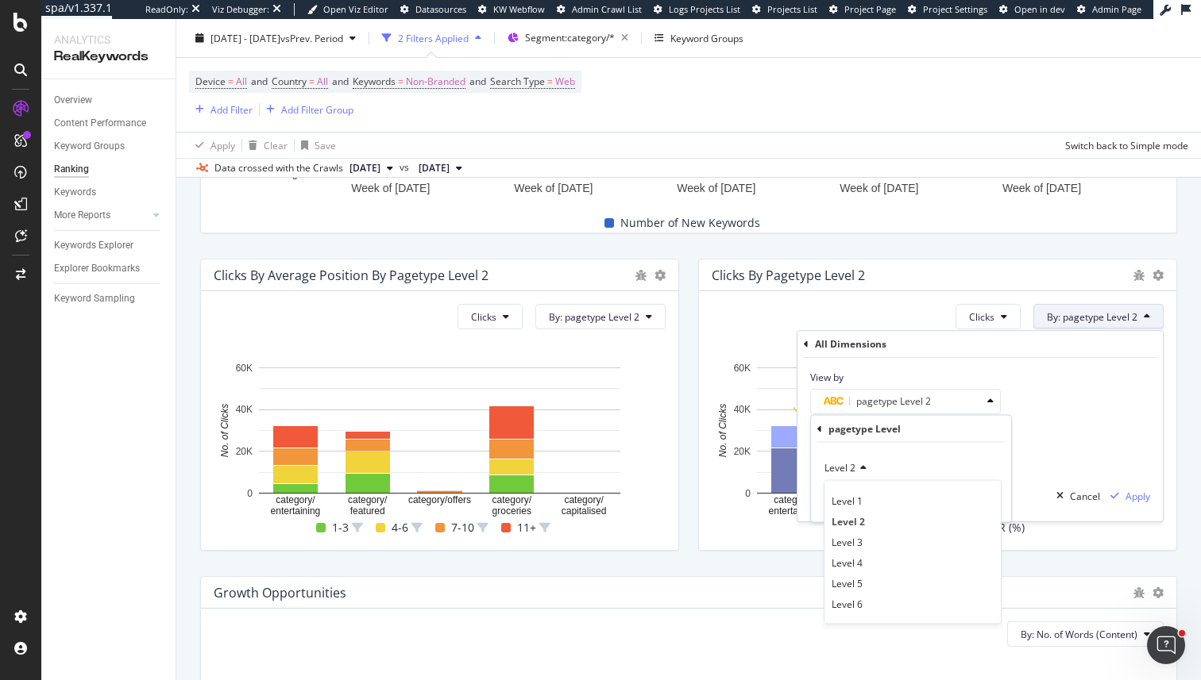
click at [796, 341] on div "Clicks By: pagetype Level 2 All Dimensions View by pagetype Level 2 pagetype Le…" at bounding box center [937, 420] width 477 height 259
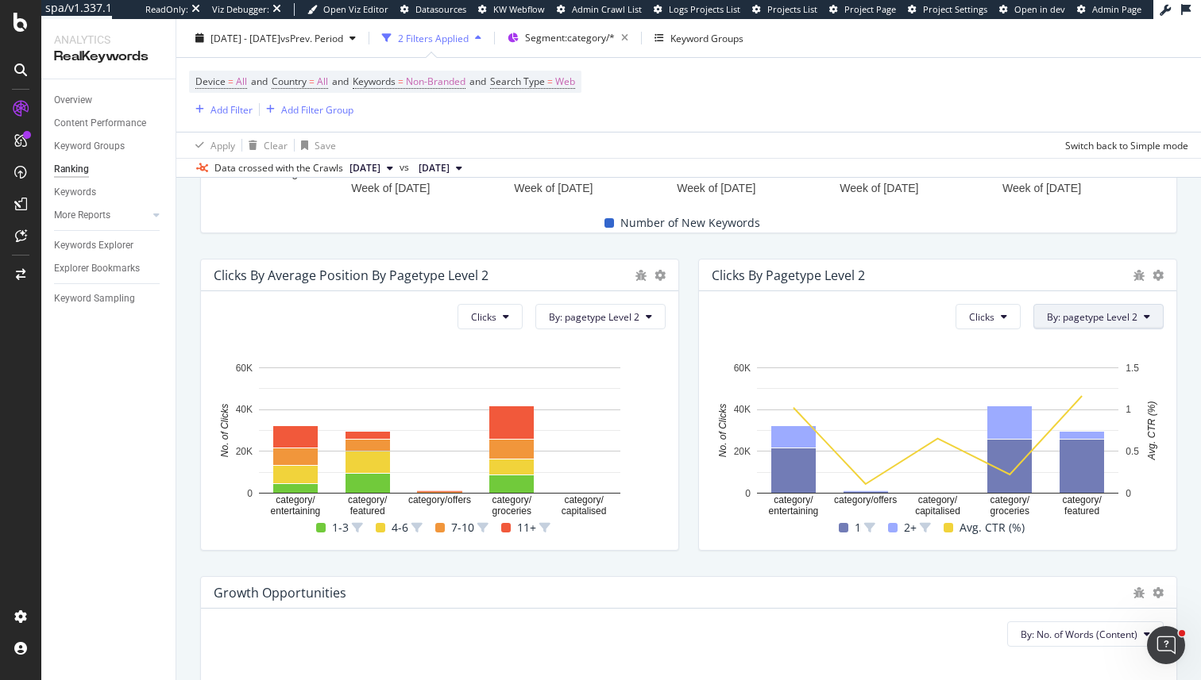
click at [1070, 321] on span "By: pagetype Level 2" at bounding box center [1092, 316] width 91 height 13
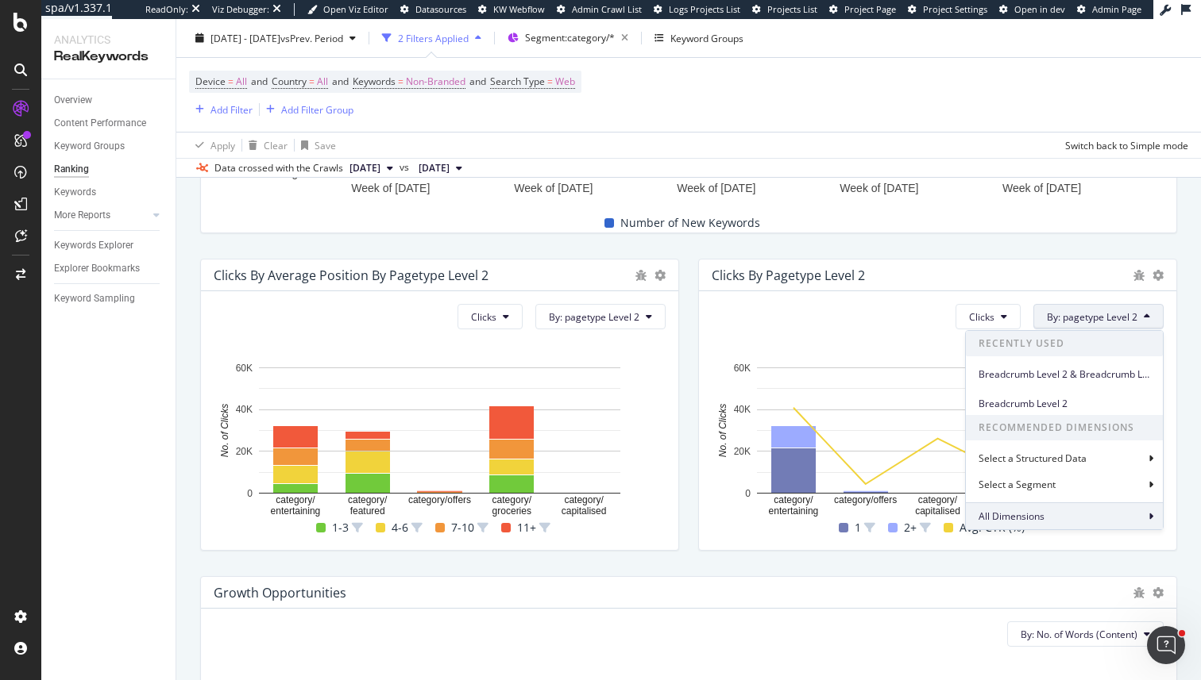
click at [993, 518] on span "All Dimensions" at bounding box center [1011, 516] width 66 height 13
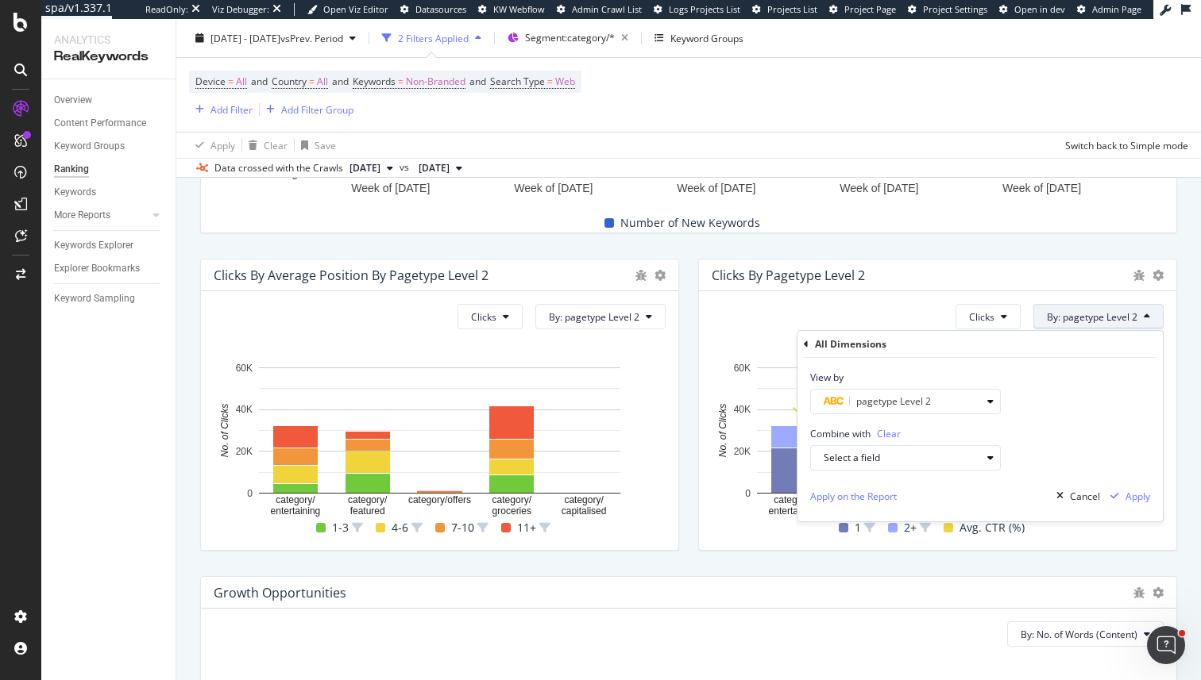
click at [808, 345] on div "All Dimensions" at bounding box center [980, 344] width 353 height 27
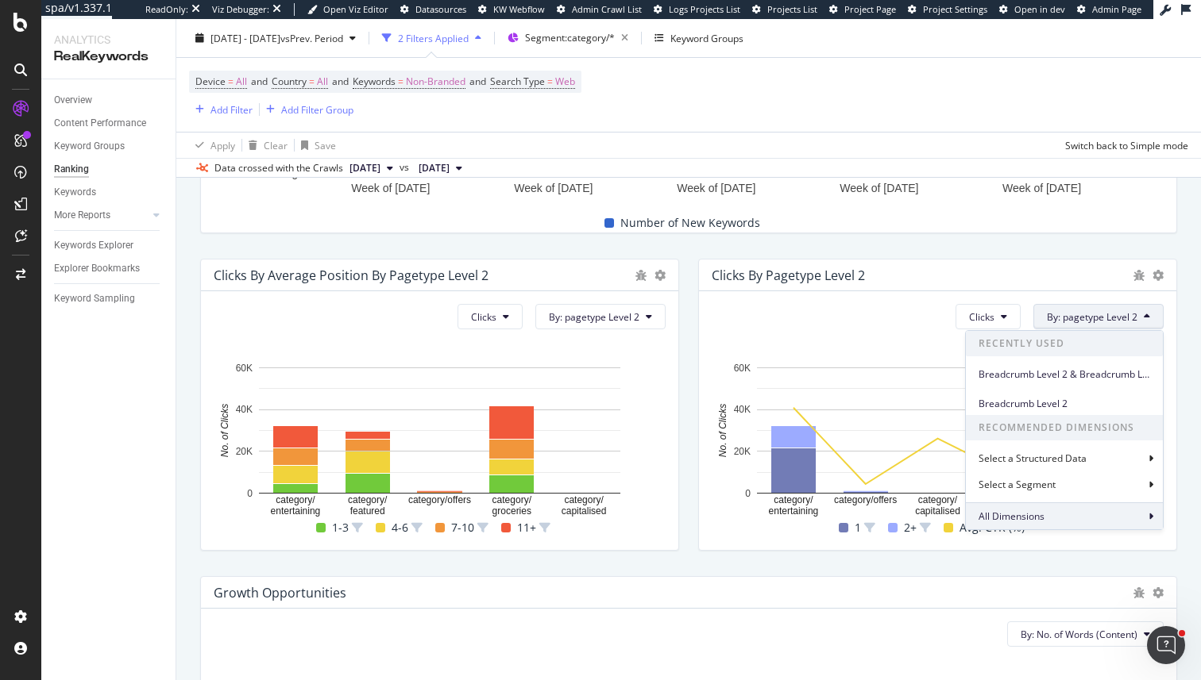
click at [998, 510] on span "All Dimensions" at bounding box center [1011, 516] width 66 height 13
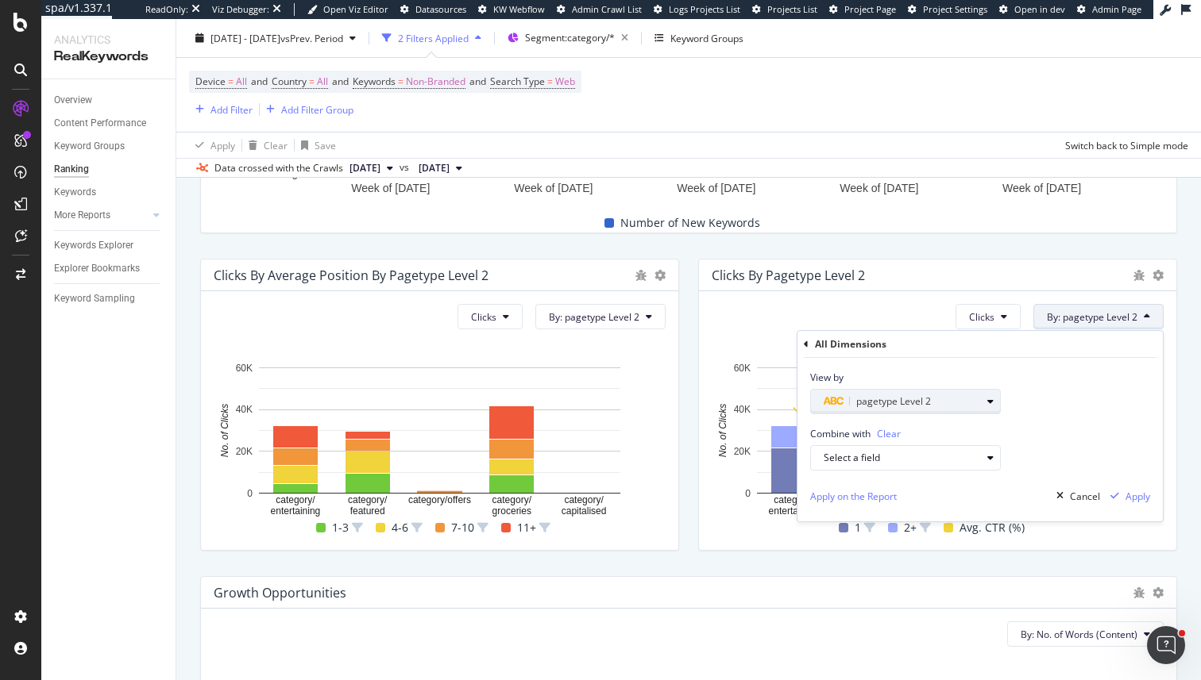
click at [898, 395] on span "pagetype Level 2" at bounding box center [893, 401] width 75 height 13
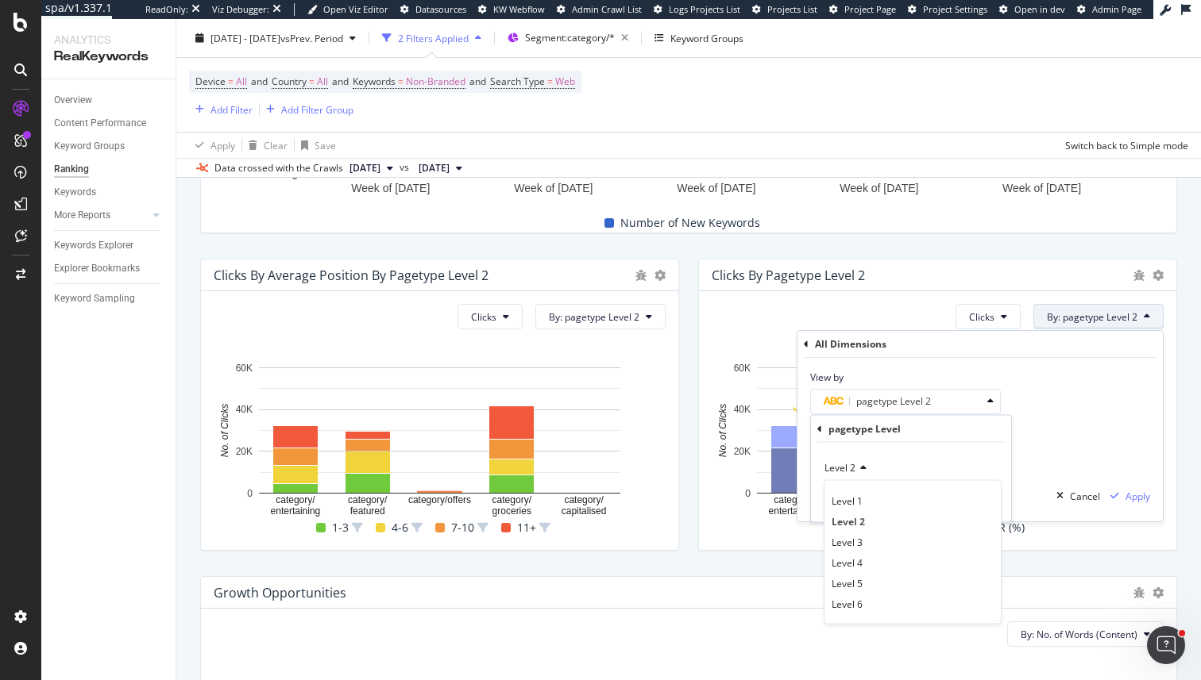
click at [842, 467] on span "Level 2" at bounding box center [839, 467] width 31 height 13
click at [822, 432] on div "pagetype Level" at bounding box center [910, 429] width 187 height 27
click at [819, 431] on icon at bounding box center [819, 429] width 5 height 10
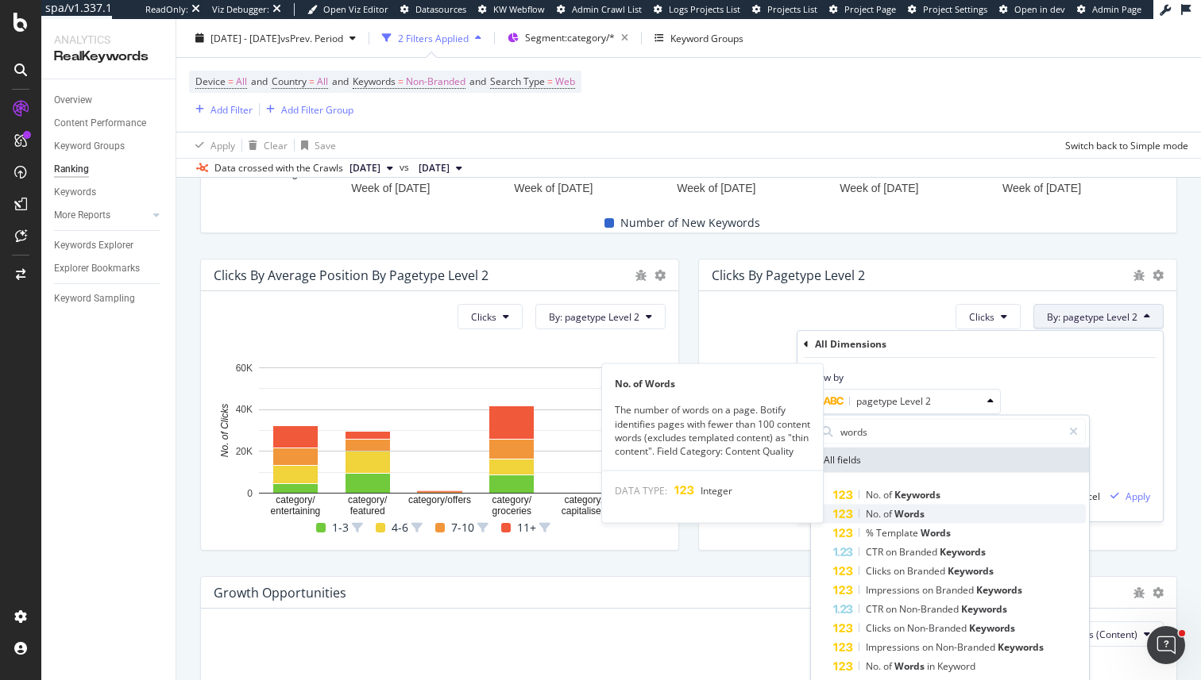
type input "words"
click at [964, 512] on div "No. of Words" at bounding box center [959, 514] width 253 height 19
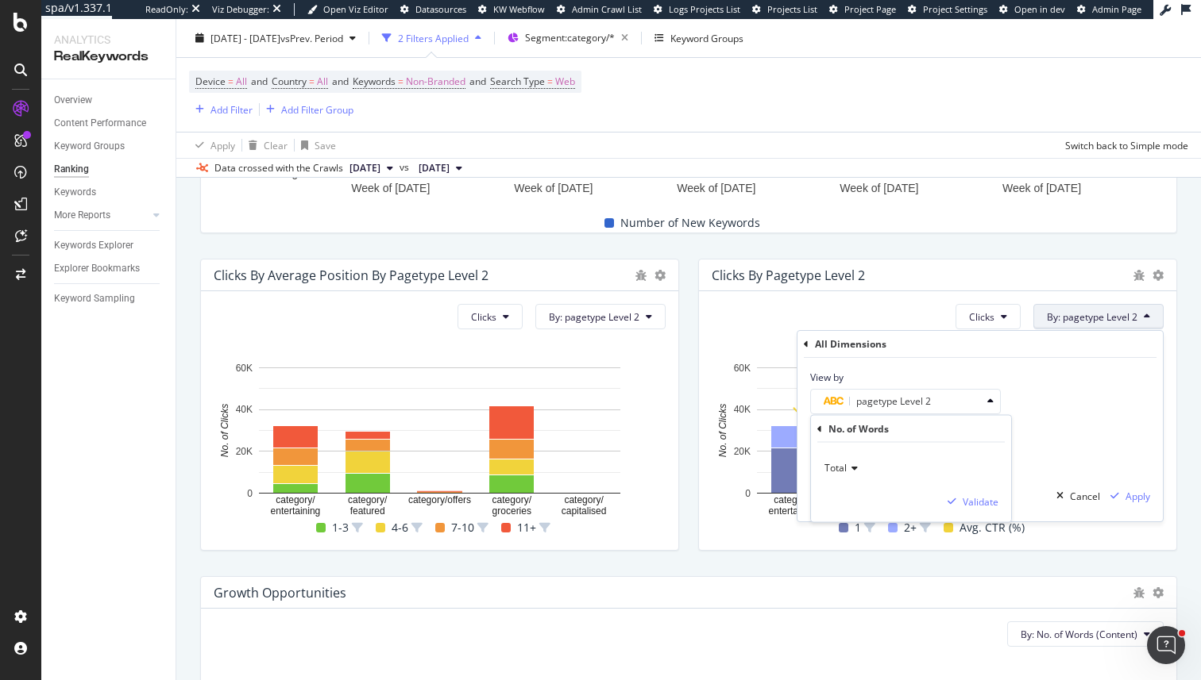
click at [845, 471] on span "Total" at bounding box center [835, 467] width 22 height 13
click at [850, 542] on span "Content" at bounding box center [848, 541] width 35 height 13
click at [975, 505] on div "Validate" at bounding box center [980, 501] width 36 height 13
click at [1115, 495] on icon "button" at bounding box center [1114, 497] width 9 height 10
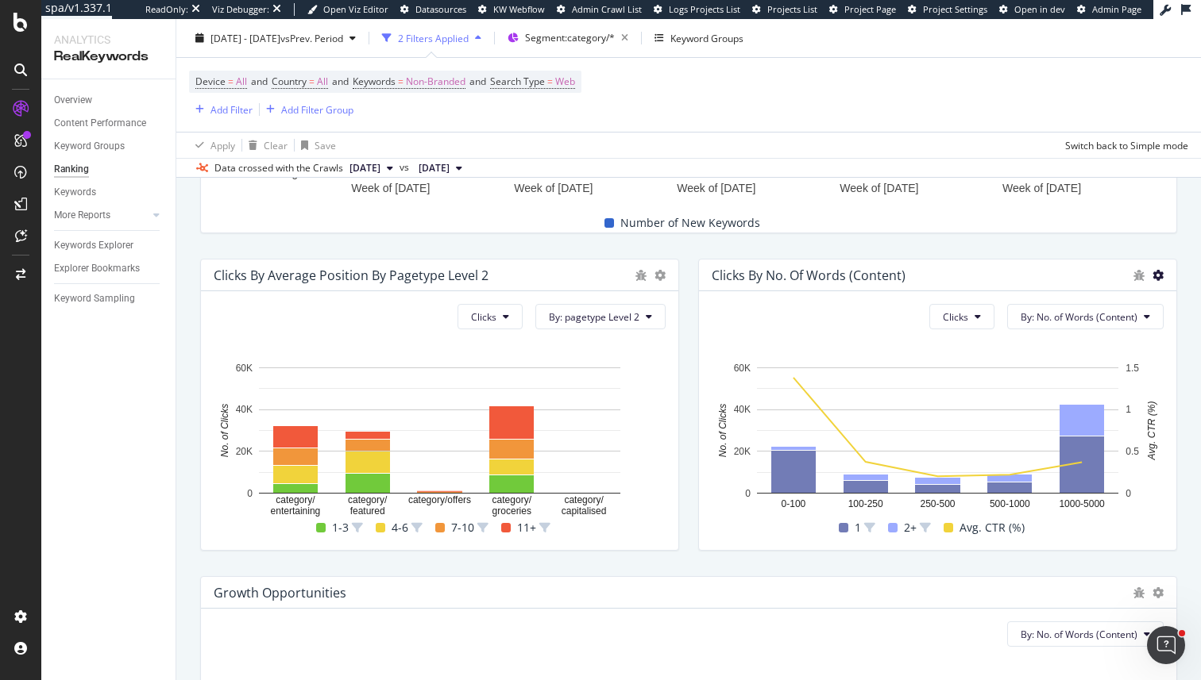
click at [1159, 274] on icon at bounding box center [1157, 275] width 11 height 11
click at [1072, 255] on span "Chart (by Percentage)" at bounding box center [1079, 261] width 119 height 14
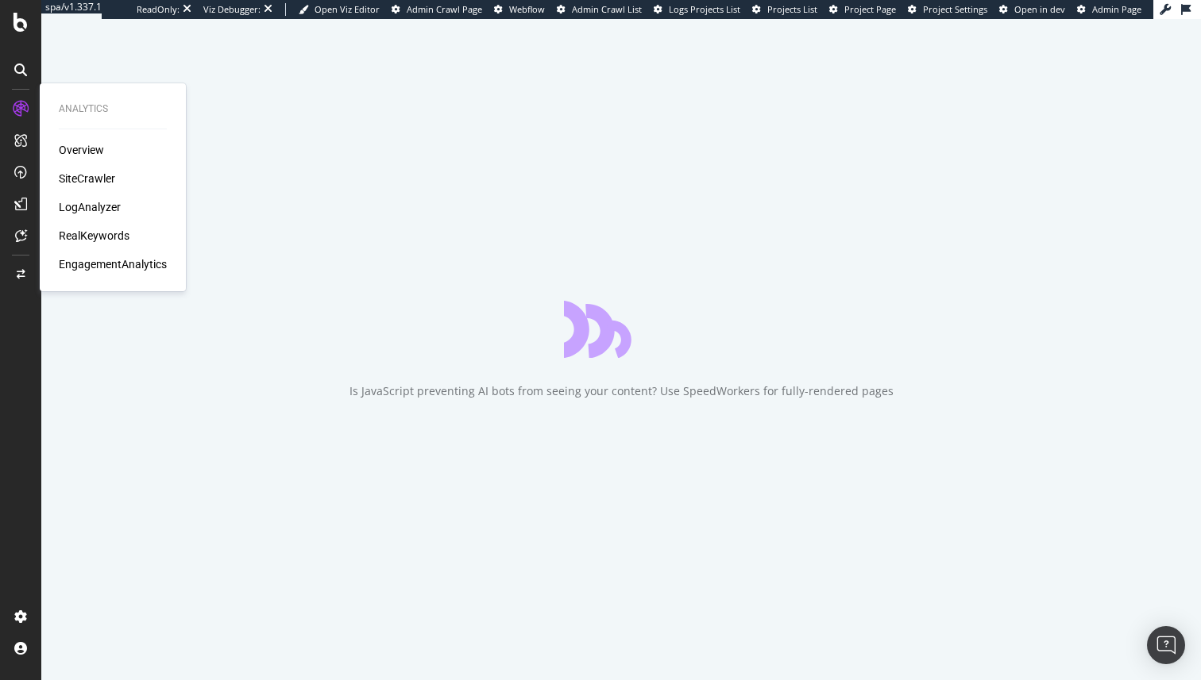
click at [114, 225] on div "Overview SiteCrawler LogAnalyzer RealKeywords EngagementAnalytics" at bounding box center [113, 207] width 108 height 130
click at [114, 236] on div "RealKeywords" at bounding box center [94, 236] width 71 height 16
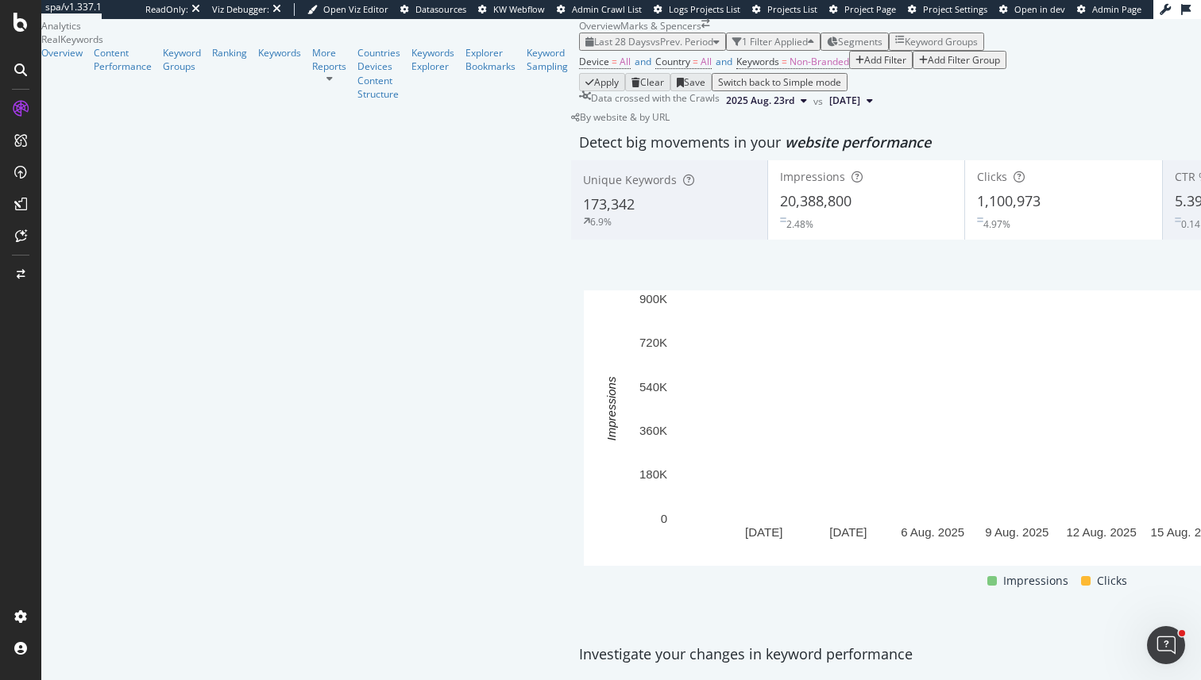
scroll to position [1057, 0]
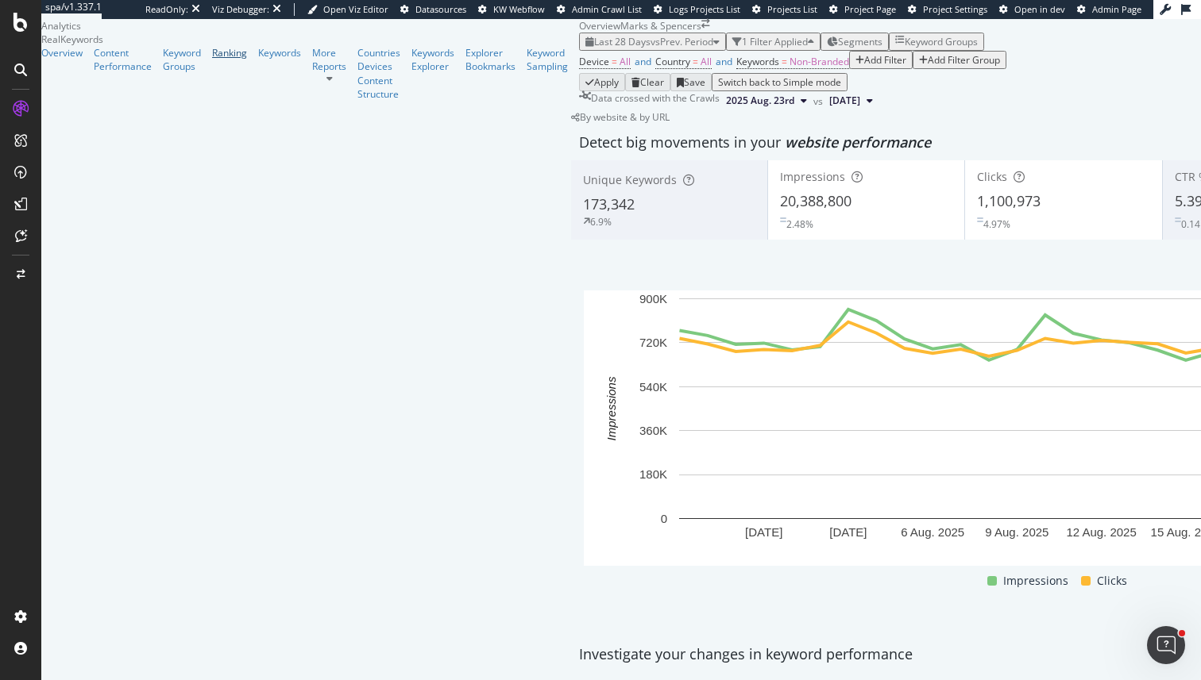
click at [212, 60] on div "Ranking" at bounding box center [229, 52] width 35 height 13
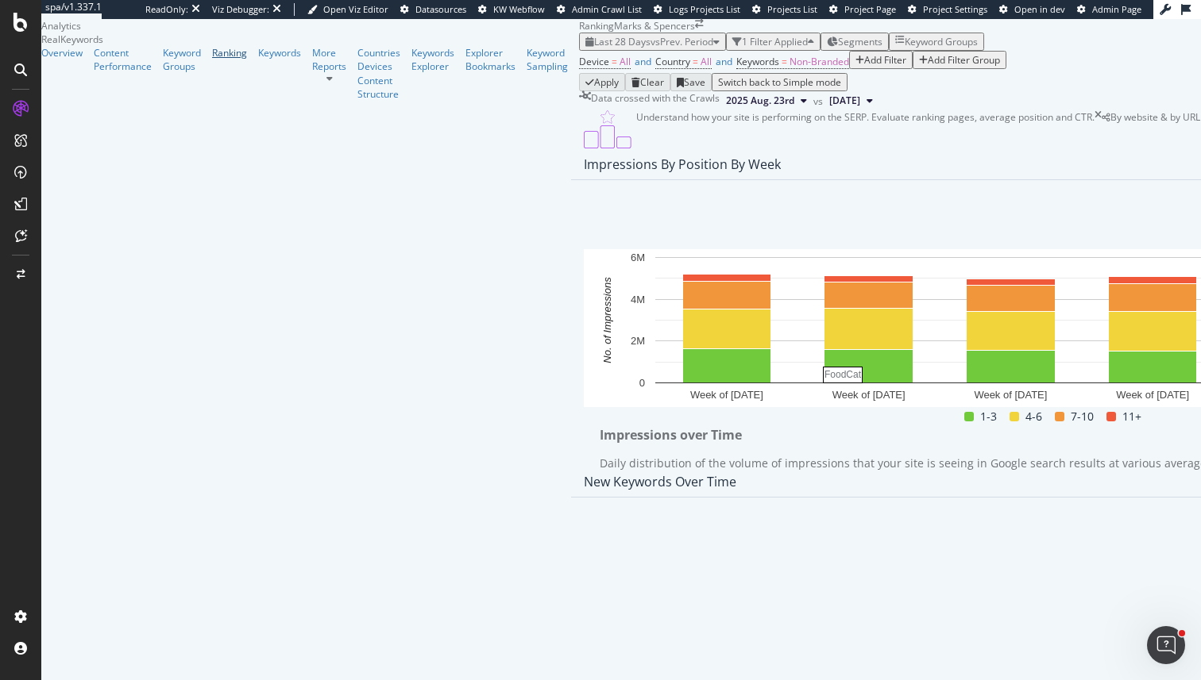
scroll to position [693, 0]
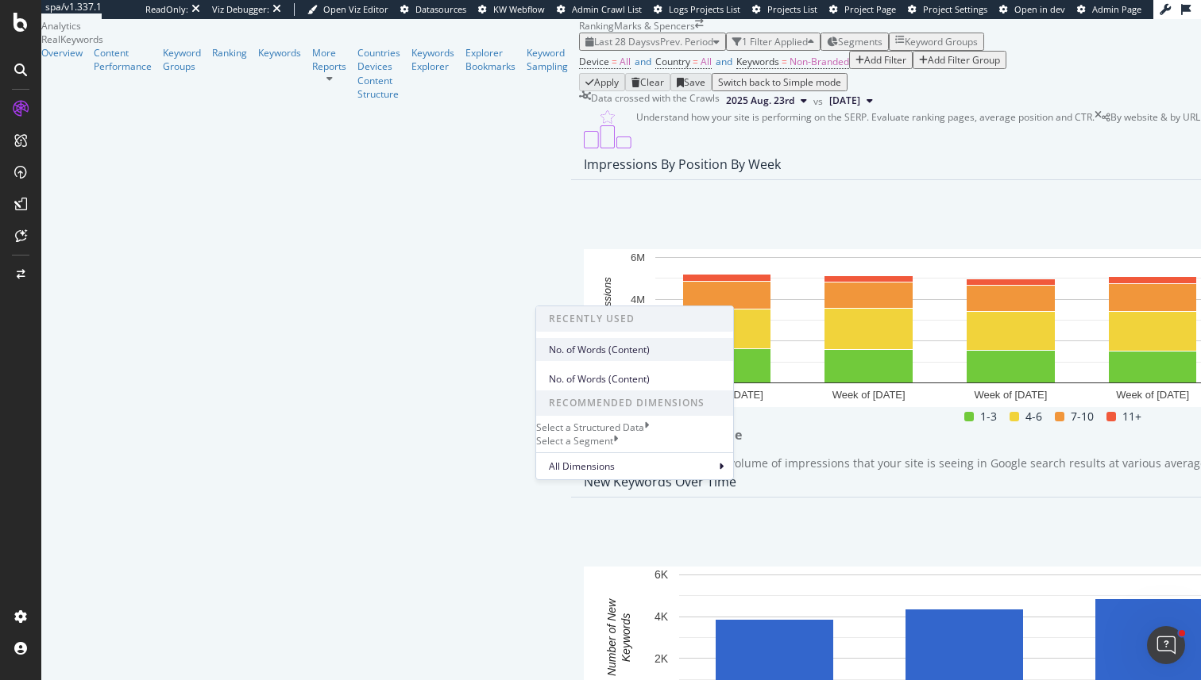
click at [607, 341] on div "No. of Words (Content)" at bounding box center [634, 349] width 197 height 23
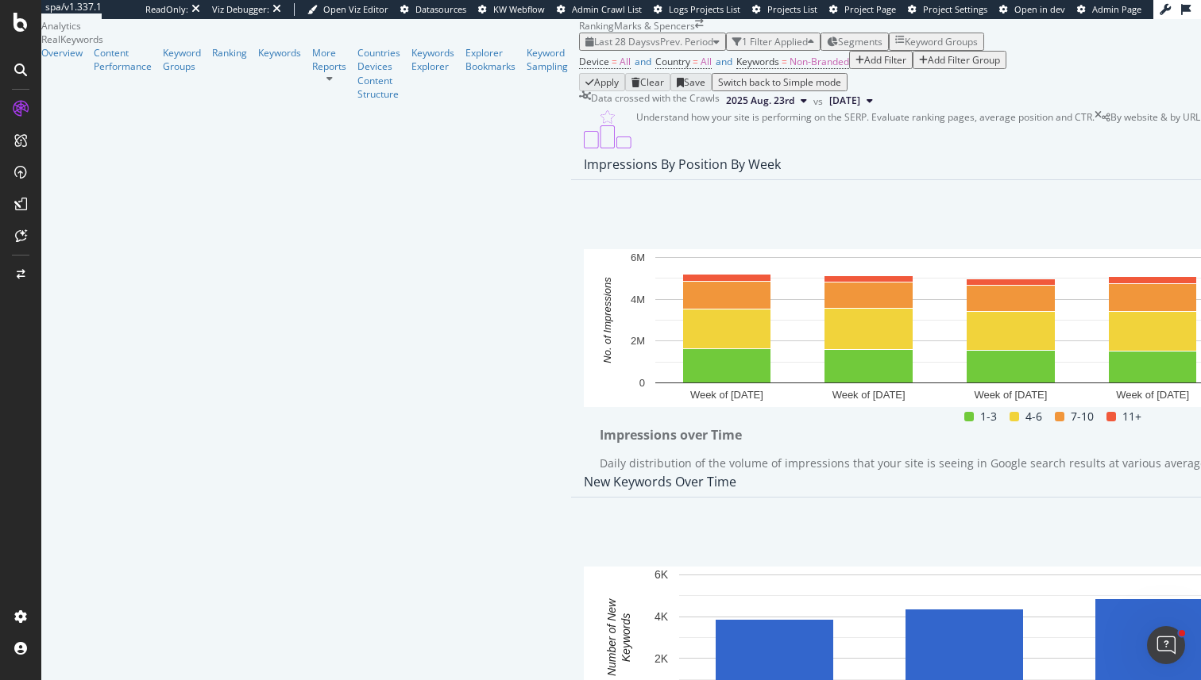
scroll to position [577, 0]
click at [473, 492] on span "Impressions" at bounding box center [475, 499] width 60 height 14
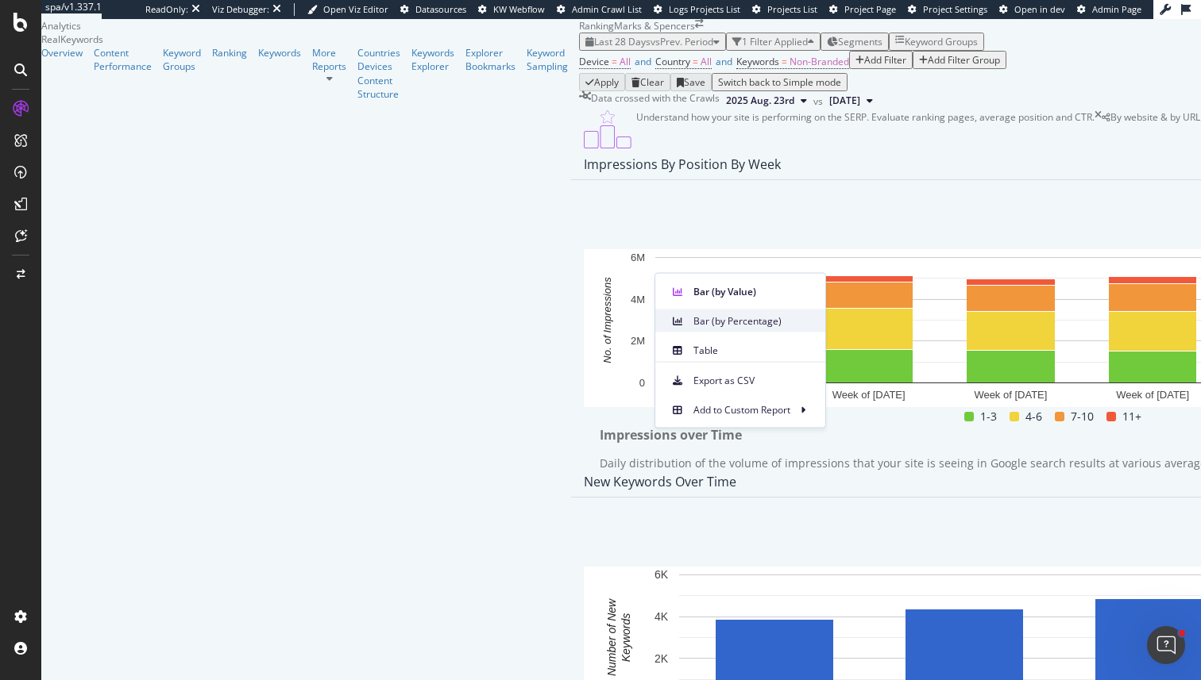
click at [702, 318] on span "Bar (by Percentage)" at bounding box center [752, 321] width 119 height 14
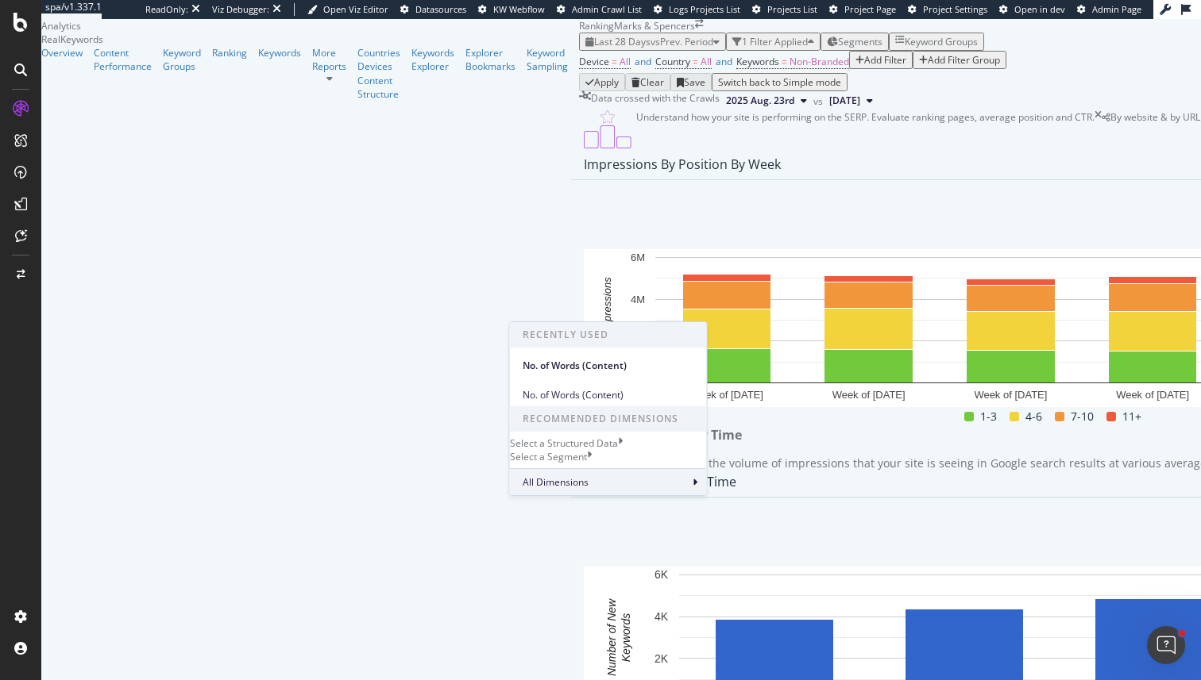
click at [581, 489] on span "All Dimensions" at bounding box center [555, 482] width 66 height 13
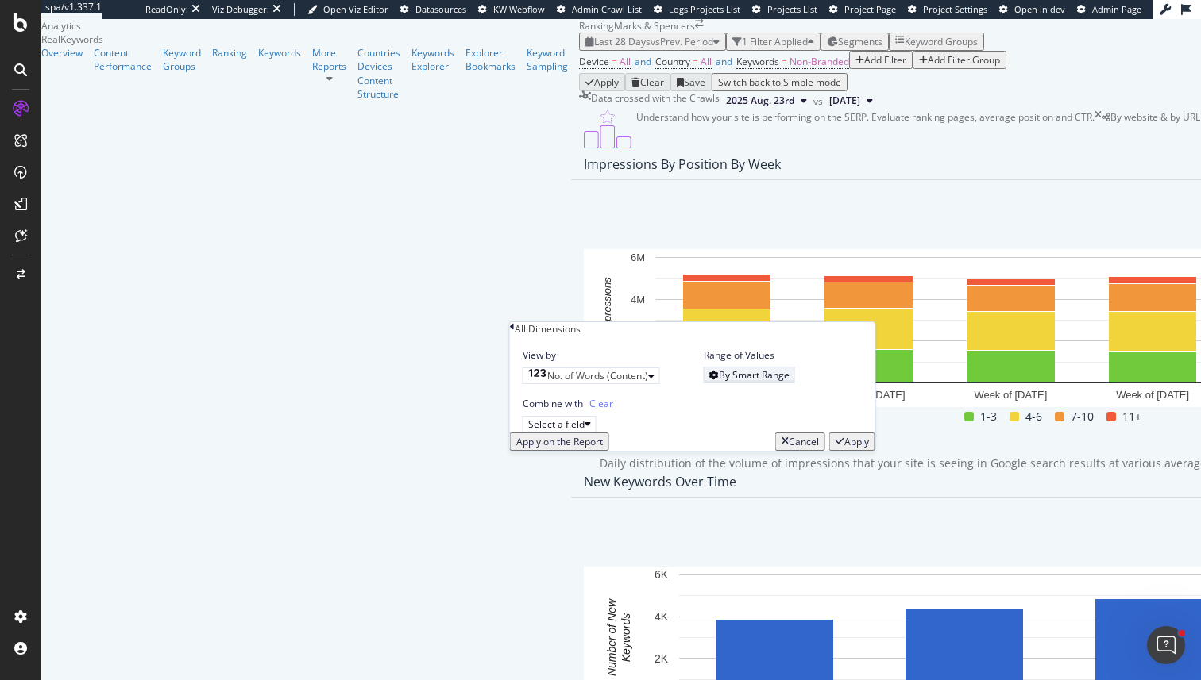
click at [734, 382] on div "By Smart Range" at bounding box center [754, 374] width 71 height 13
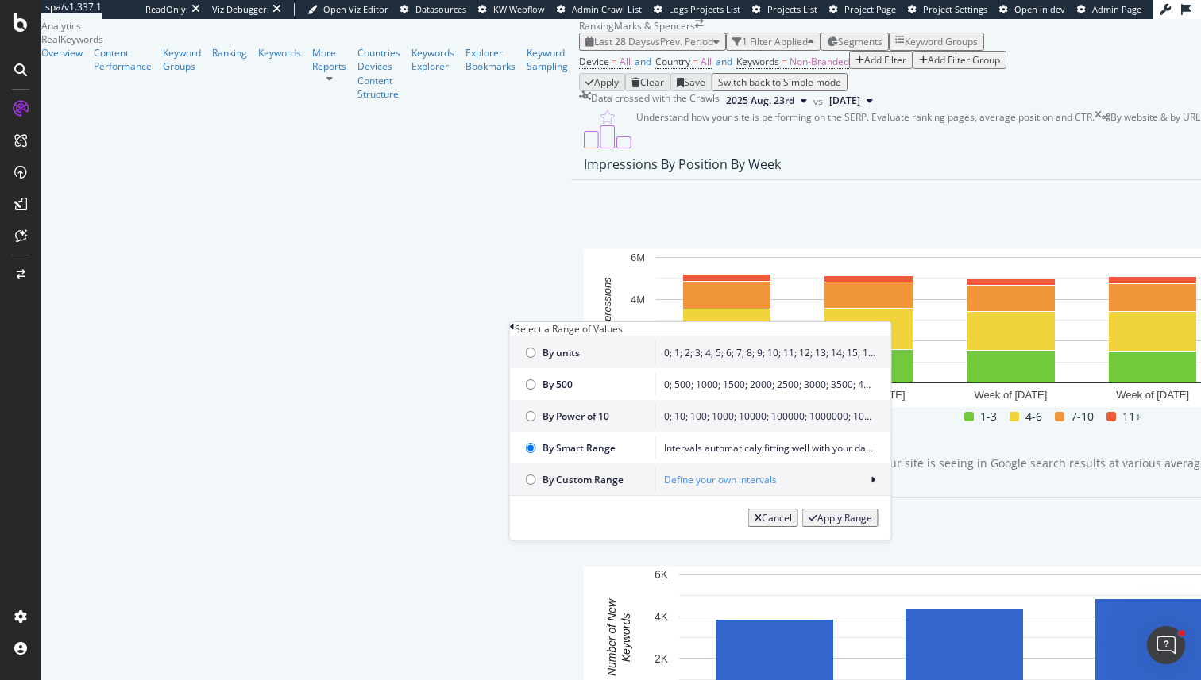
click at [700, 487] on div "Define your own intervals" at bounding box center [769, 479] width 211 height 13
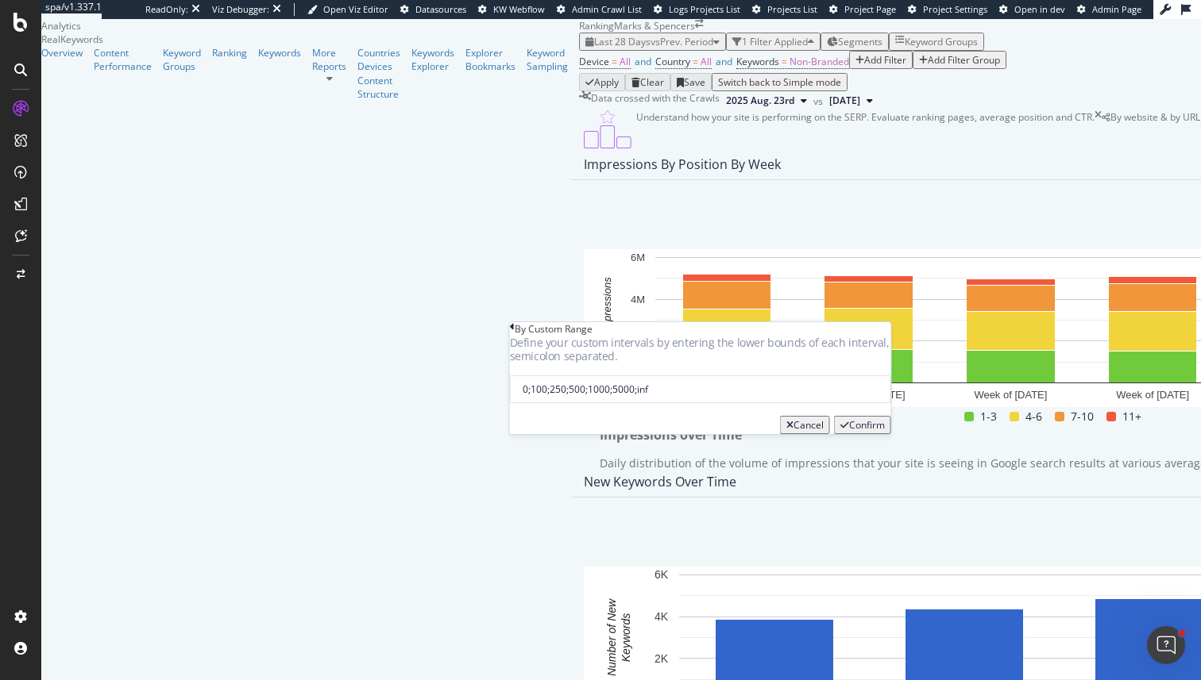
drag, startPoint x: 557, startPoint y: 415, endPoint x: 767, endPoint y: 422, distance: 209.7
click at [767, 403] on input "0;100;250;500;1000;5000;inf" at bounding box center [700, 390] width 381 height 28
click at [618, 403] on input "0;100;250;500;1000;5000;inf" at bounding box center [700, 390] width 381 height 28
click at [569, 403] on input "0;100;250;500;1000;5000;inf" at bounding box center [700, 390] width 381 height 28
type input "0;100;200;500;1000;5000;inf"
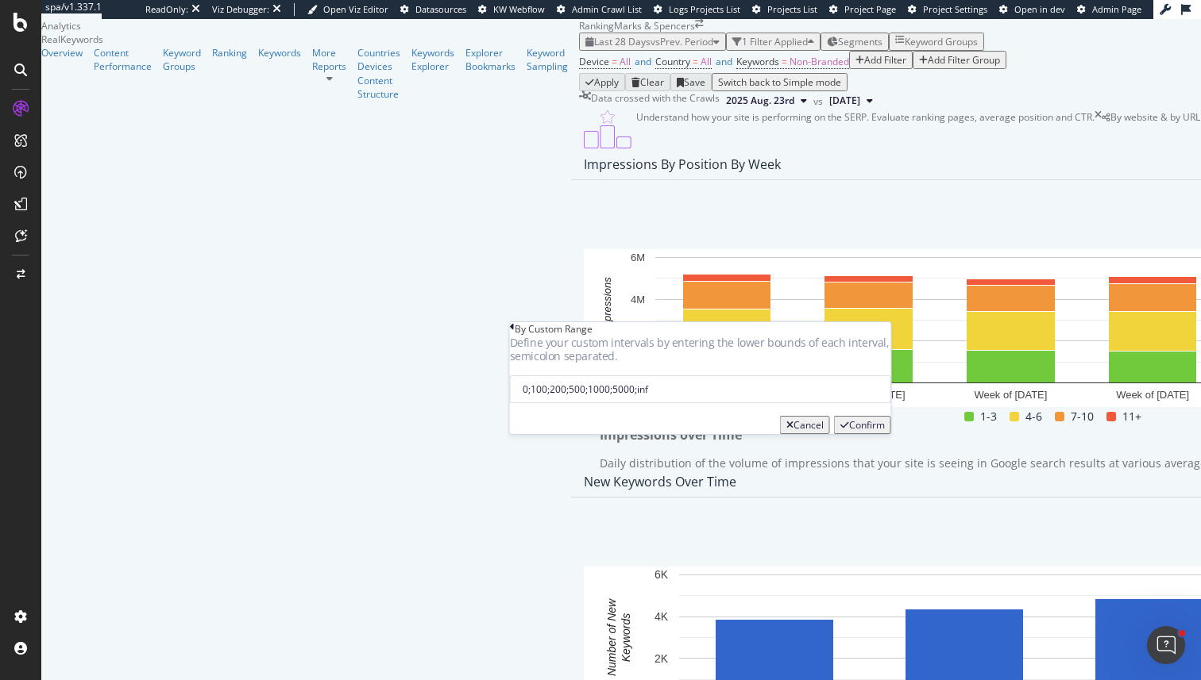
click at [515, 336] on icon at bounding box center [512, 328] width 5 height 13
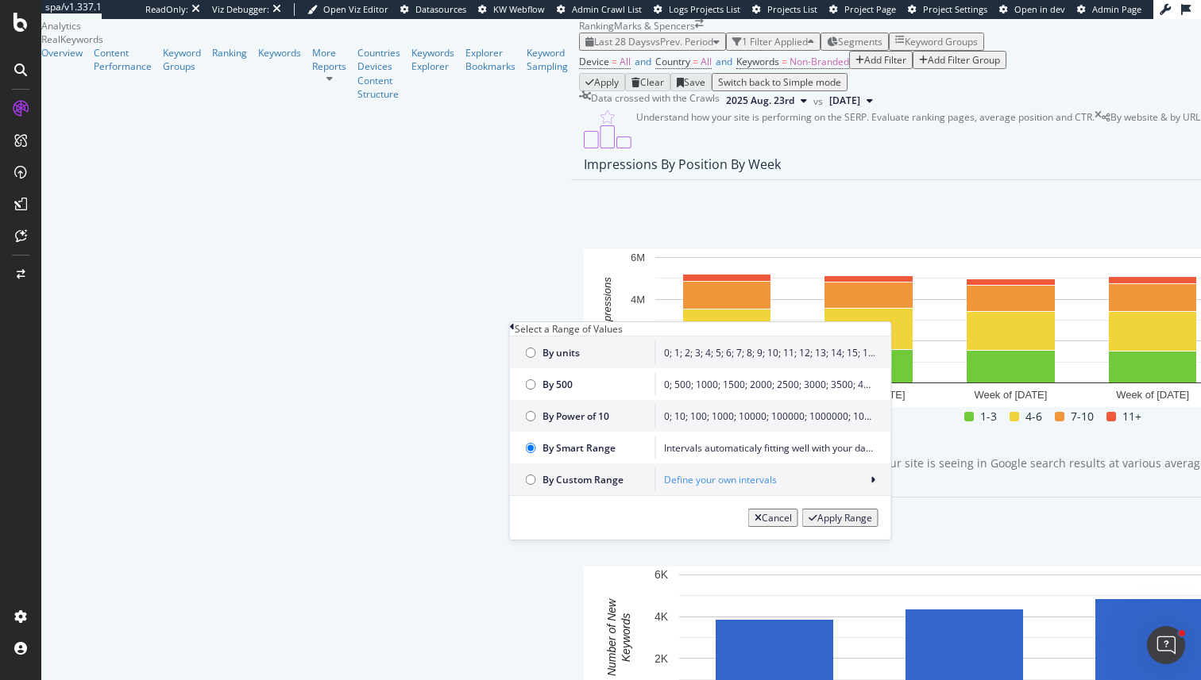
click at [689, 360] on div "0; 1; 2; 3; 4; 5; 6; 7; 8; 9; 10; 11; 12; 13; 14; 15; 16; 17; 18; 19; 20; inf" at bounding box center [769, 352] width 211 height 13
radio input "true"
radio input "false"
click at [585, 487] on span "By Custom Range" at bounding box center [594, 479] width 105 height 13
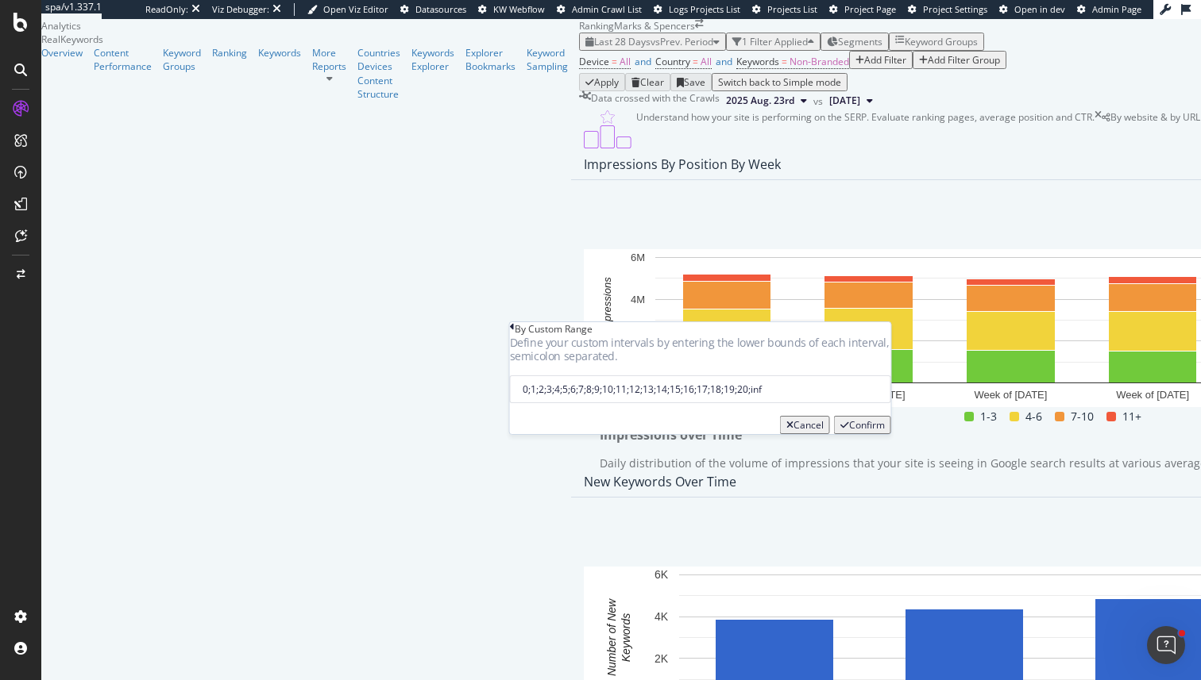
click at [542, 403] on input "0;1;2;3;4;5;6;7;8;9;10;11;12;13;14;15;16;17;18;19;20;inf" at bounding box center [700, 390] width 381 height 28
paste input "00"
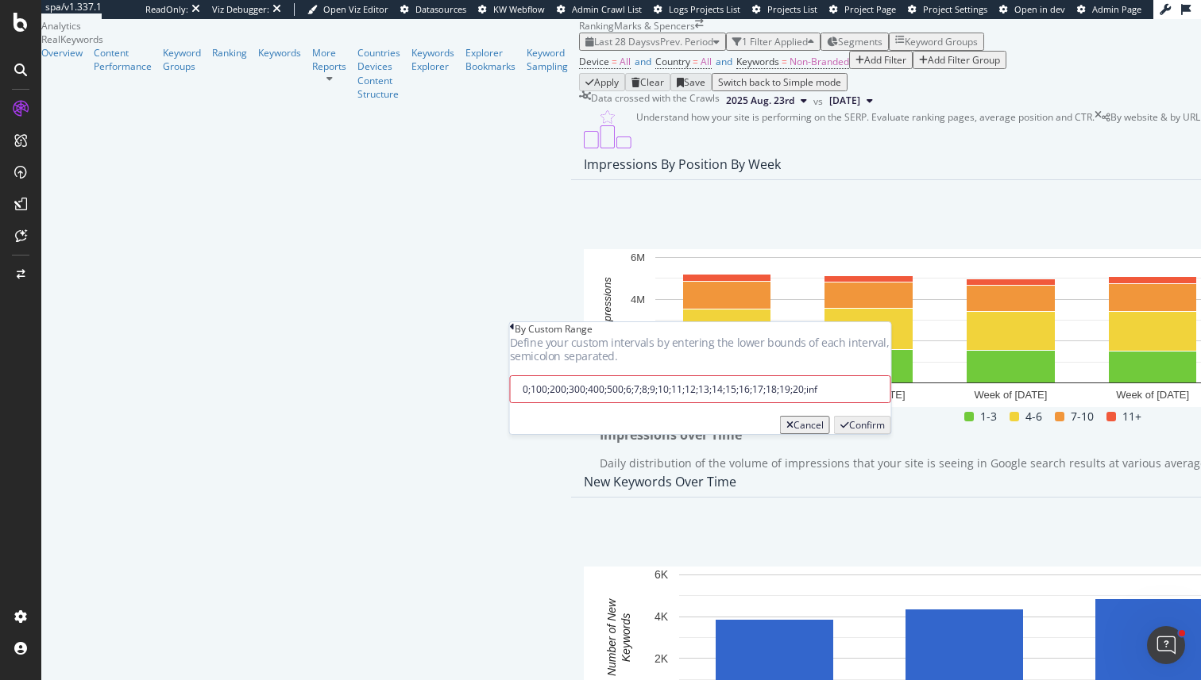
paste input "00"
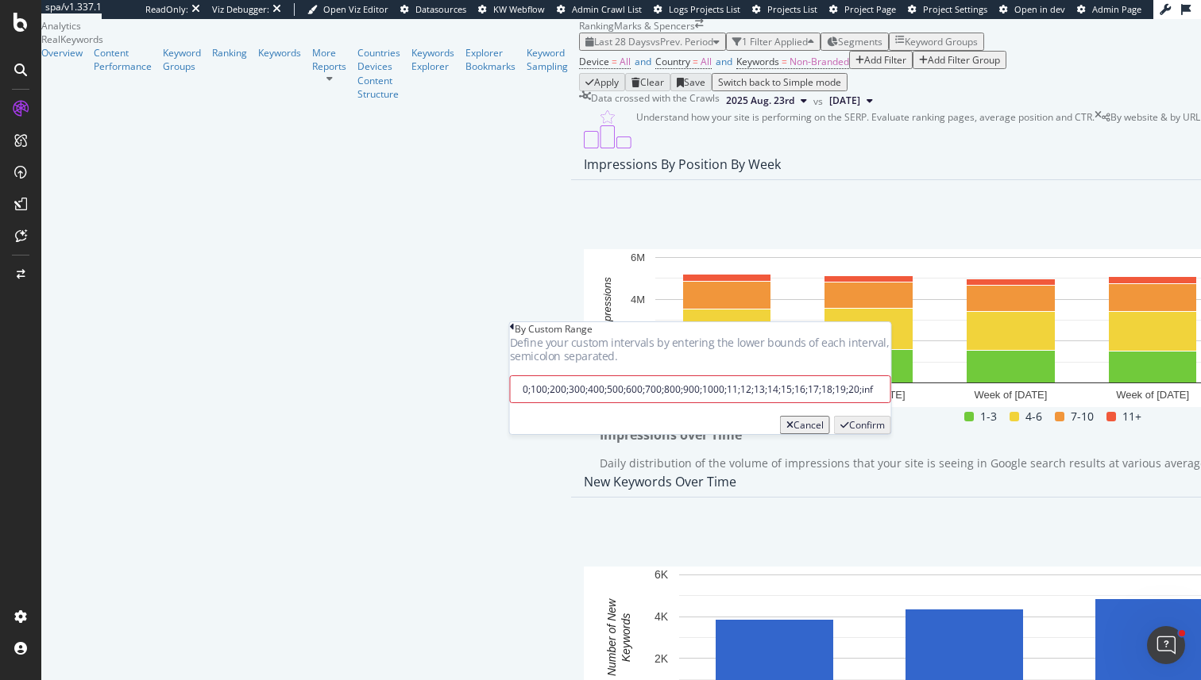
paste input "00"
click at [729, 403] on input "0;100;200;300;400;500;600;700;800;900;1000;11;12;13;14;15;16;17;18;19;20;inf" at bounding box center [700, 390] width 381 height 28
paste input "00"
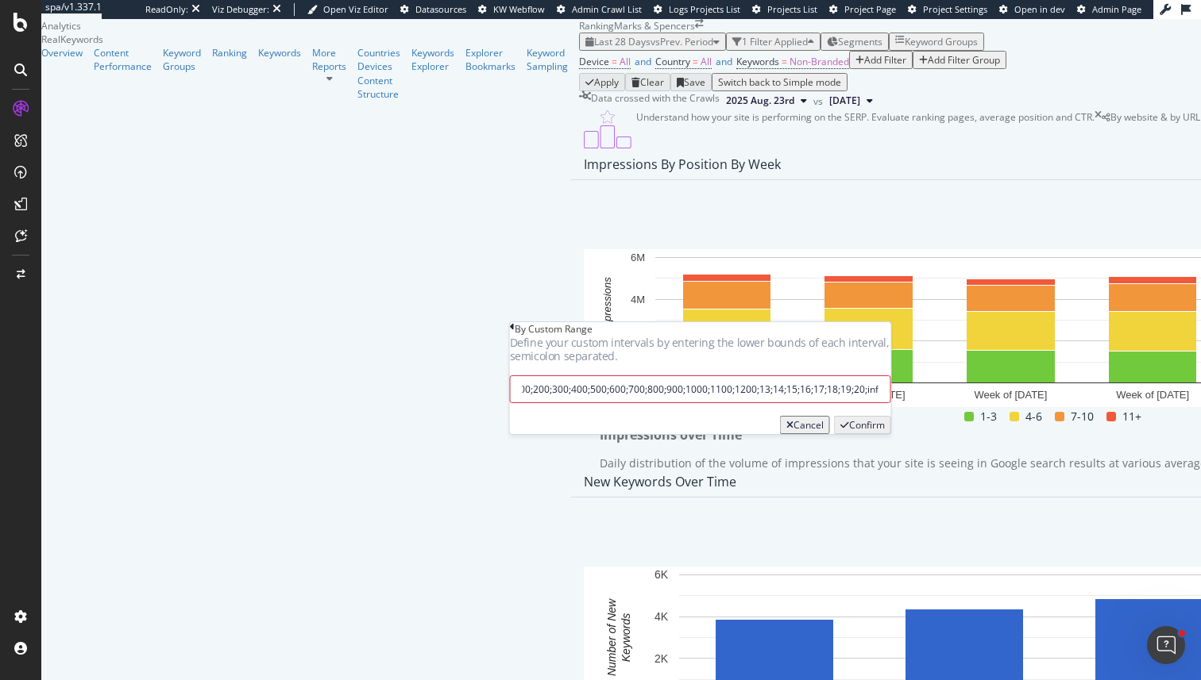
paste input "00"
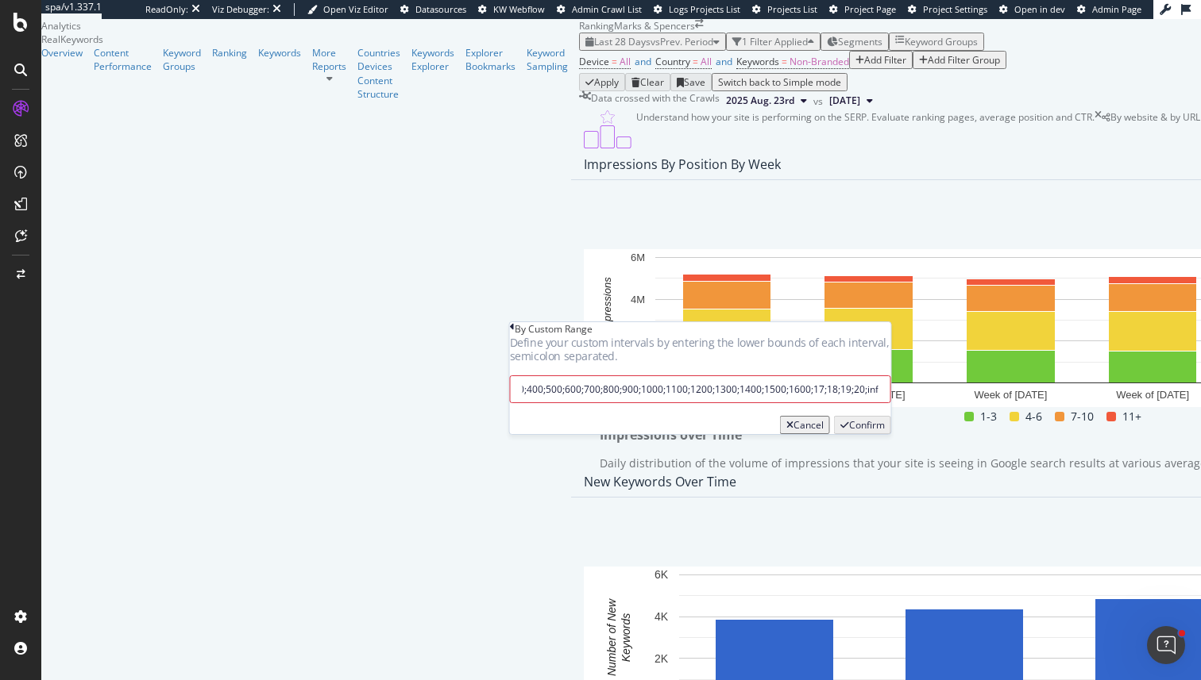
paste input "00"
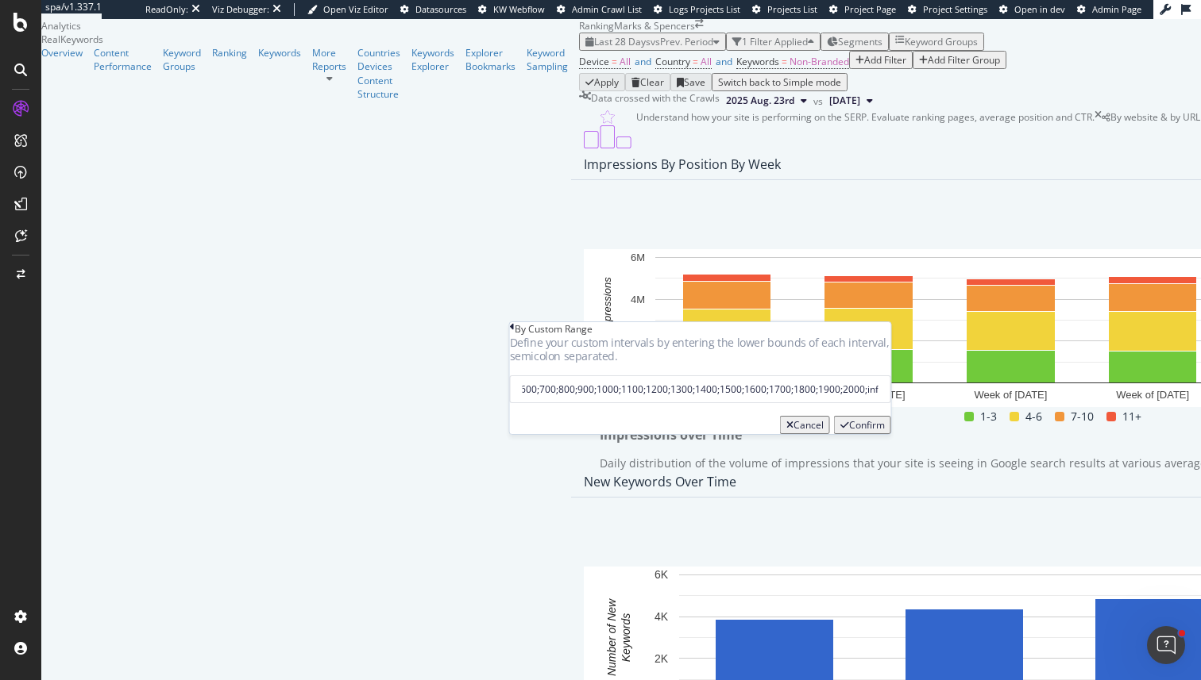
type input "0;100;200;300;400;500;600;700;800;900;1000;1100;1200;1300;1400;1500;1600;1700;1…"
click at [763, 432] on div "Cancel Confirm" at bounding box center [700, 418] width 381 height 31
click at [849, 432] on div "Confirm" at bounding box center [867, 424] width 36 height 13
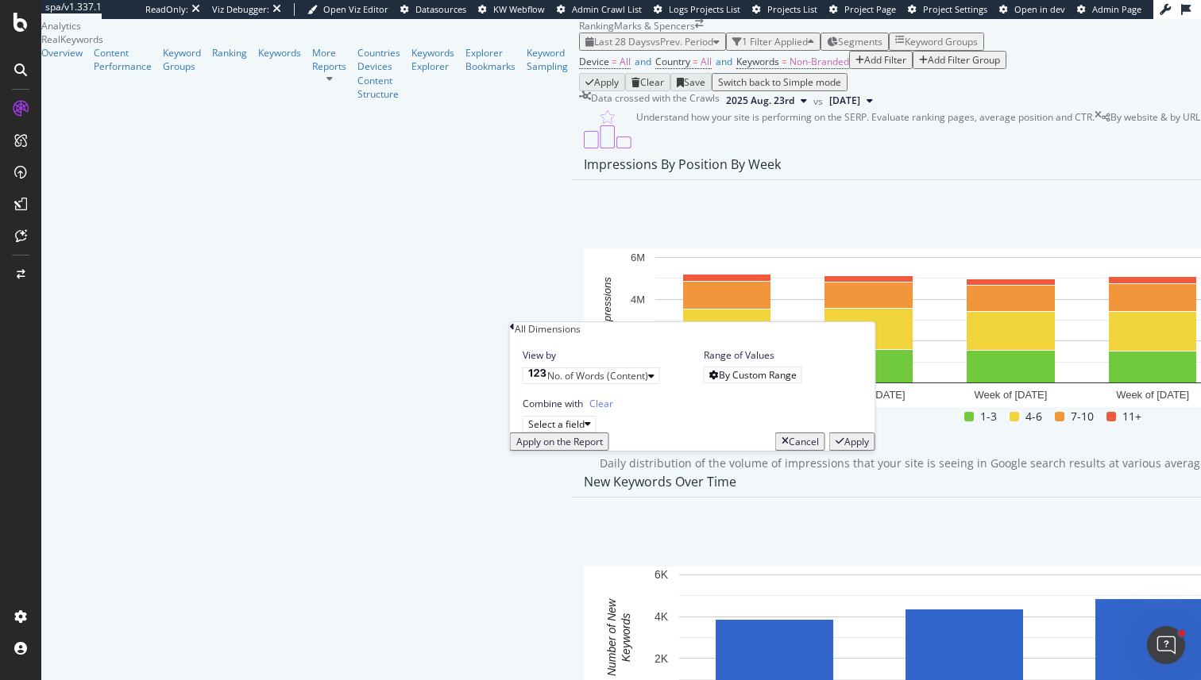
click at [844, 449] on div "Apply" at bounding box center [856, 441] width 25 height 13
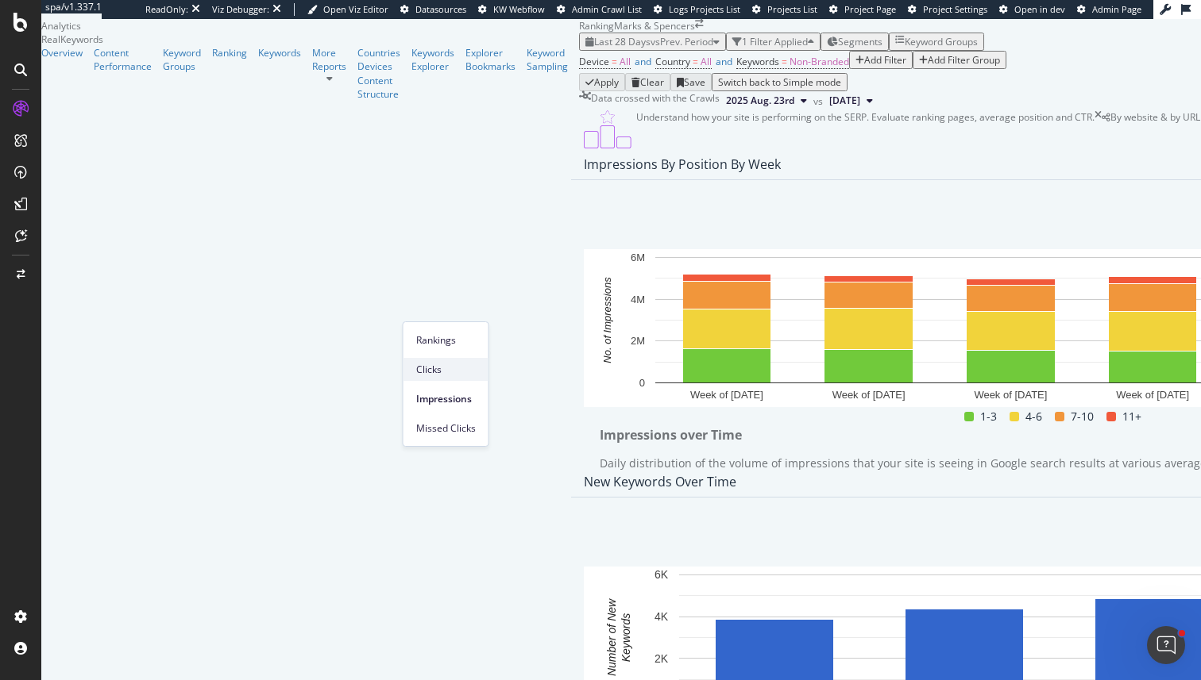
click at [453, 374] on span "Clicks" at bounding box center [446, 370] width 60 height 14
click at [493, 435] on span "Missed Clicks" at bounding box center [475, 429] width 60 height 14
click at [453, 394] on span "Impressions" at bounding box center [441, 399] width 60 height 14
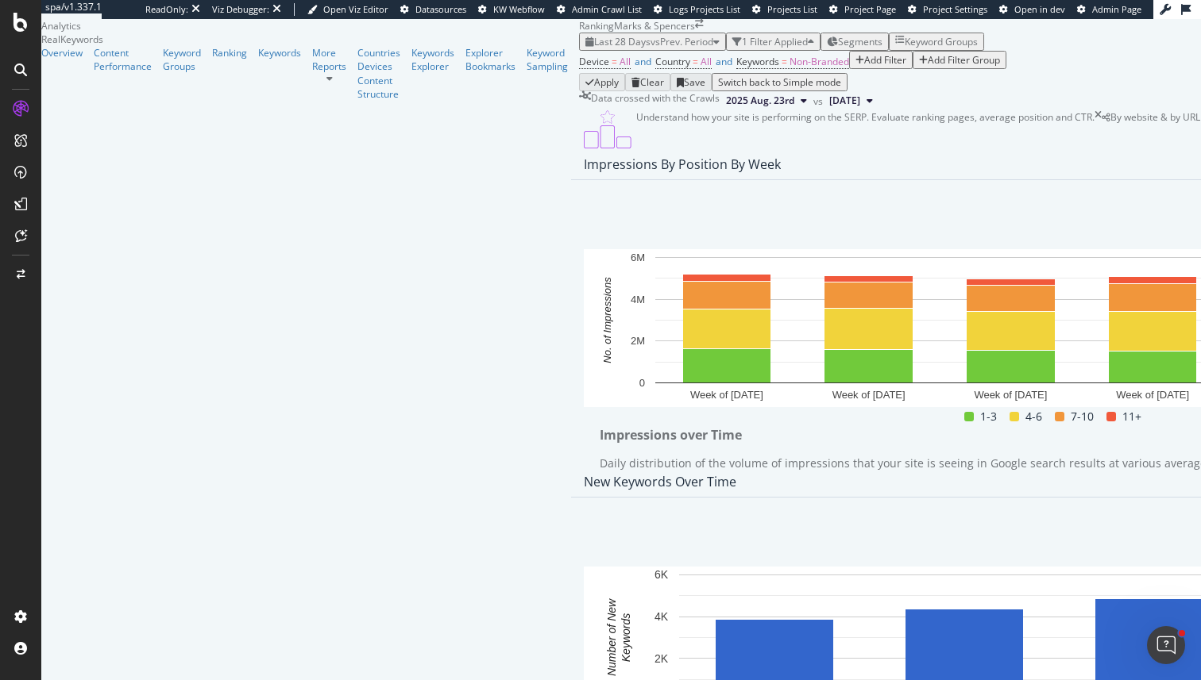
scroll to position [733, 0]
click at [827, 35] on div "Segments" at bounding box center [855, 41] width 56 height 13
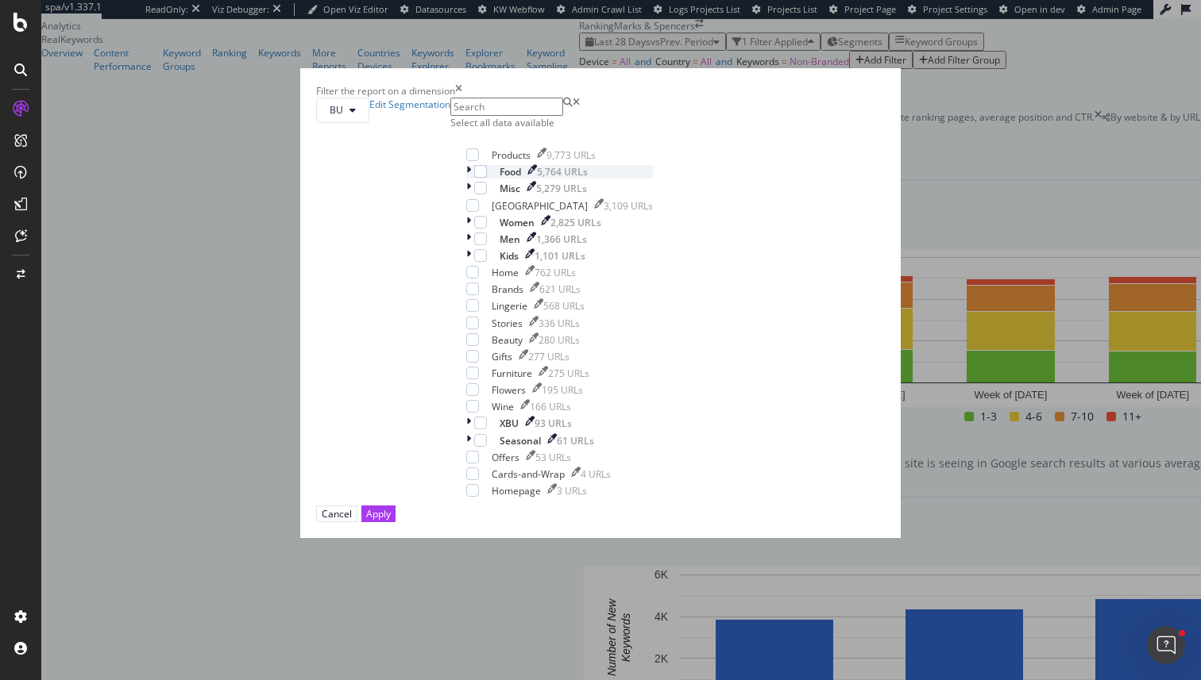
click at [466, 179] on div "modal" at bounding box center [470, 171] width 8 height 13
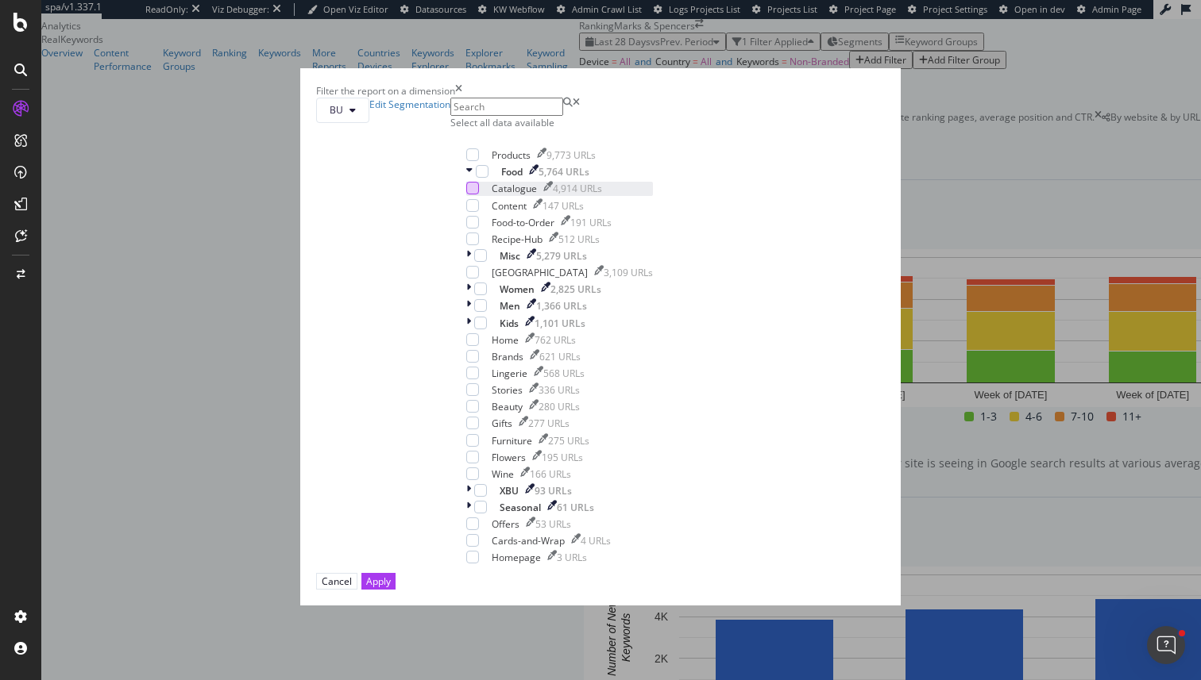
click at [468, 195] on div "modal" at bounding box center [472, 188] width 13 height 13
click at [469, 192] on icon "modal" at bounding box center [472, 188] width 7 height 8
click at [481, 172] on div "BU Edit Segmentation Select all data available Products 9,773 URLs Food 5,764 U…" at bounding box center [600, 336] width 569 height 476
click at [369, 123] on button "BU" at bounding box center [342, 110] width 53 height 25
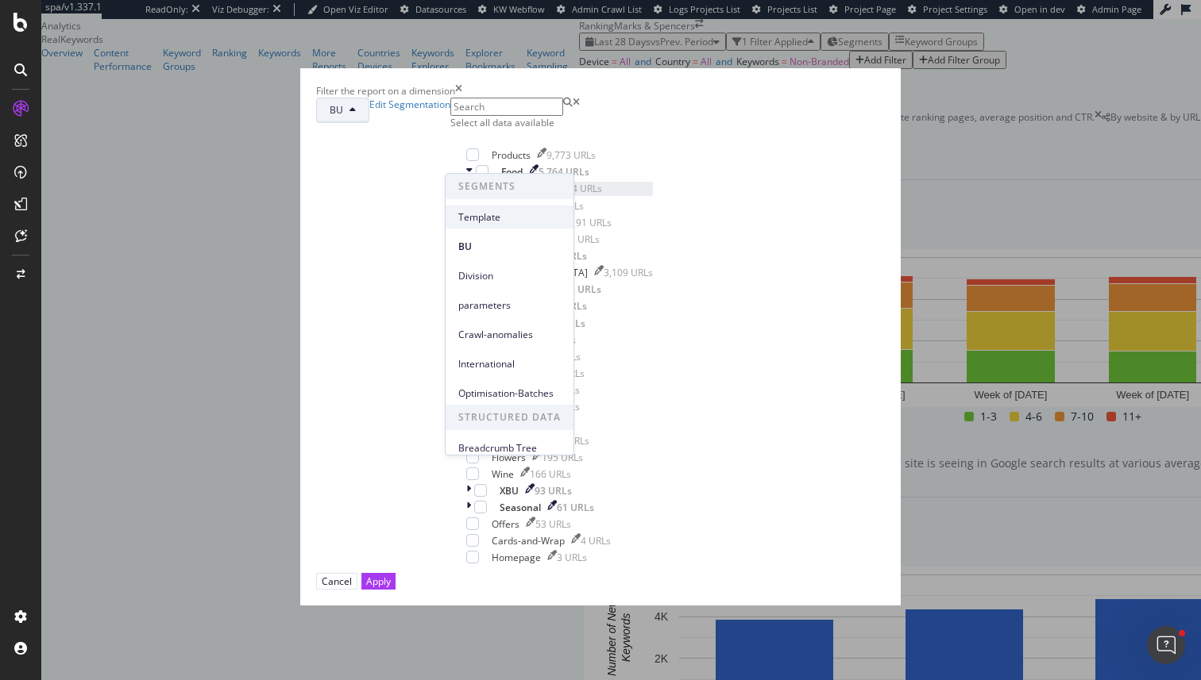
click at [474, 217] on span "Template" at bounding box center [509, 217] width 102 height 14
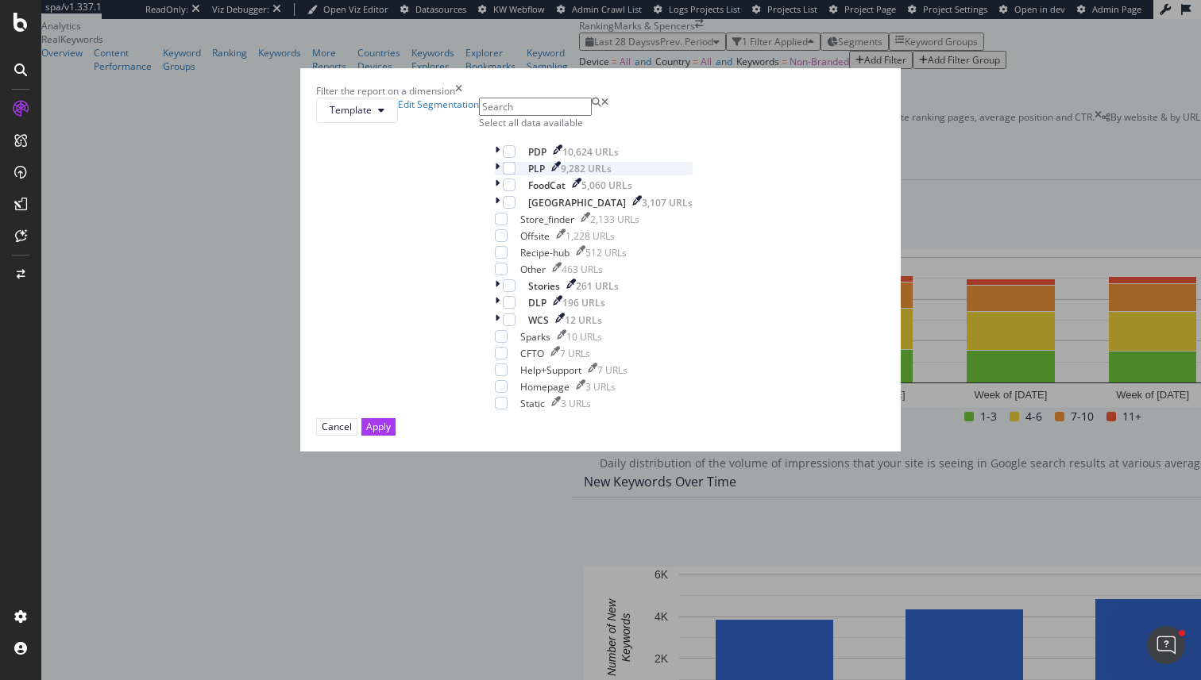
click at [495, 175] on icon "modal" at bounding box center [497, 168] width 5 height 13
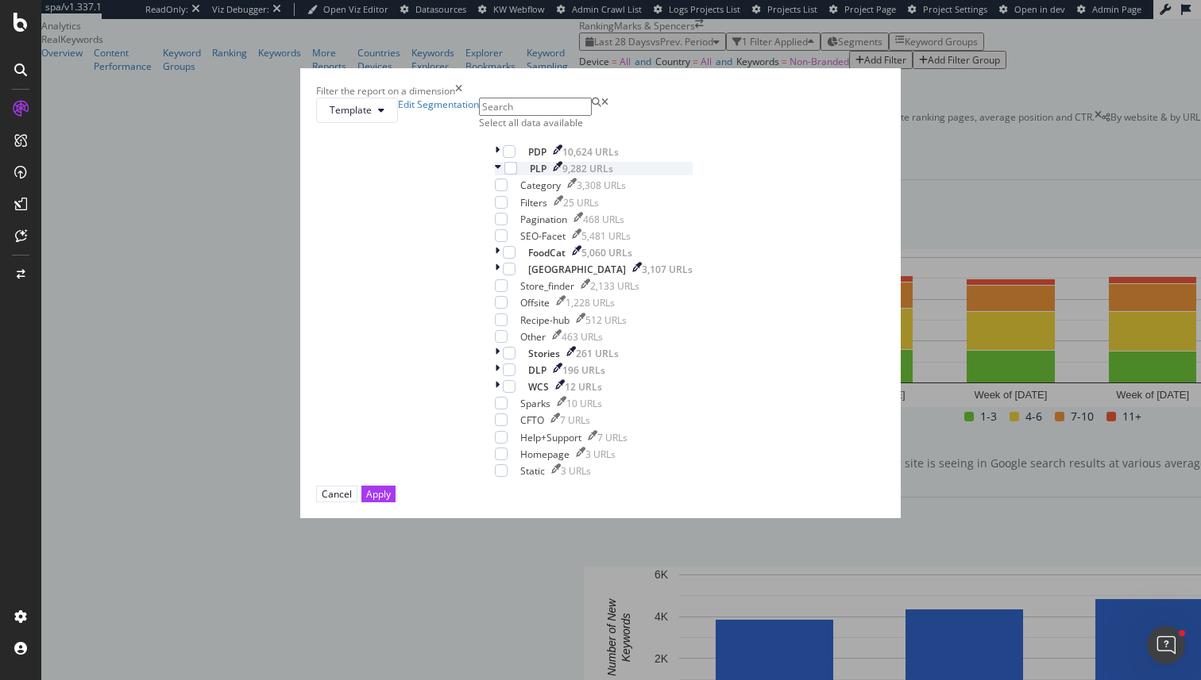
click at [495, 175] on icon "modal" at bounding box center [498, 168] width 6 height 13
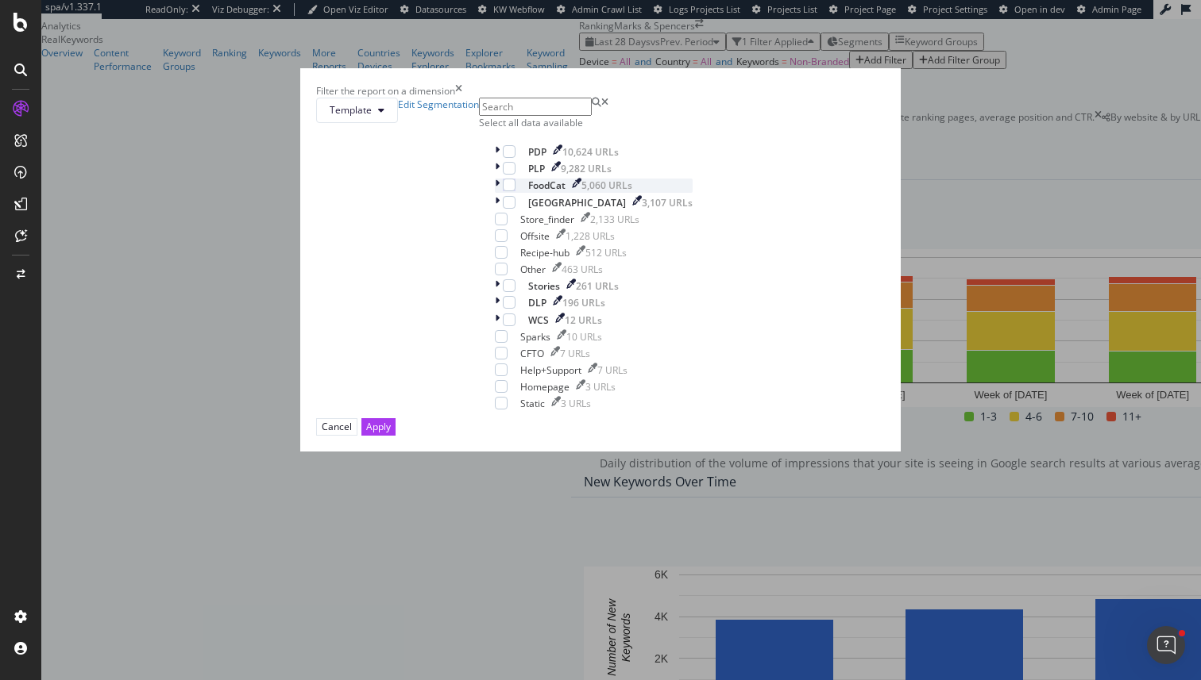
click at [495, 192] on div "modal" at bounding box center [499, 185] width 8 height 13
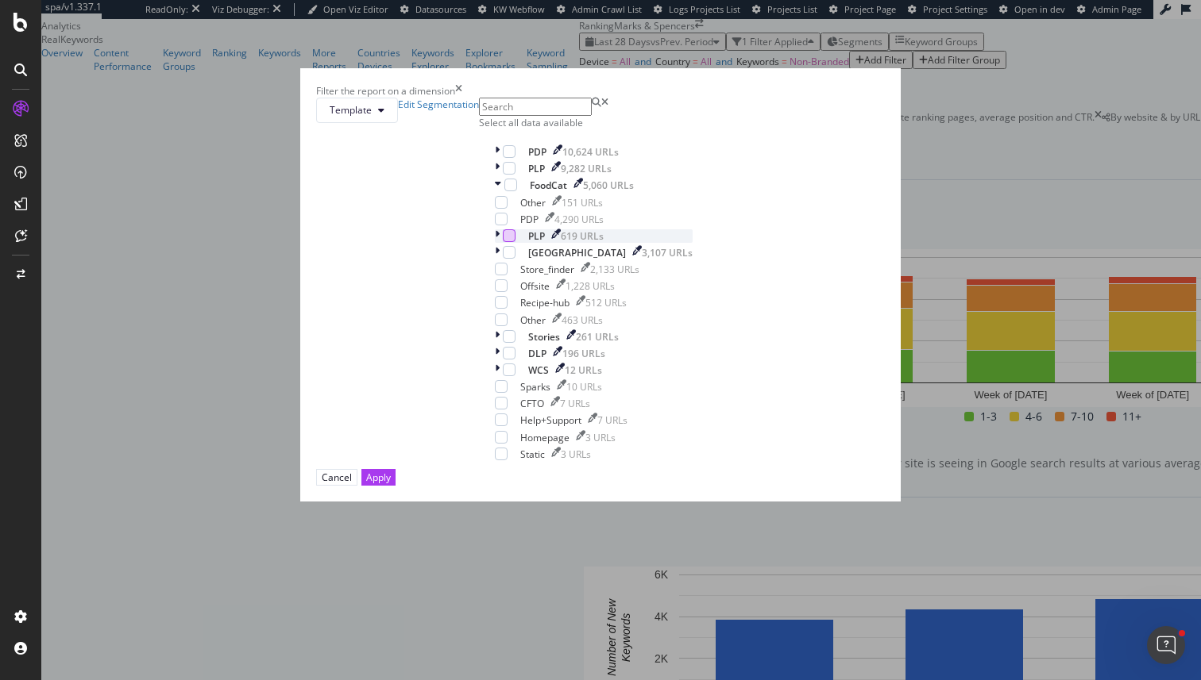
click at [503, 242] on div "modal" at bounding box center [509, 235] width 13 height 13
click at [395, 486] on button "Apply" at bounding box center [378, 477] width 34 height 17
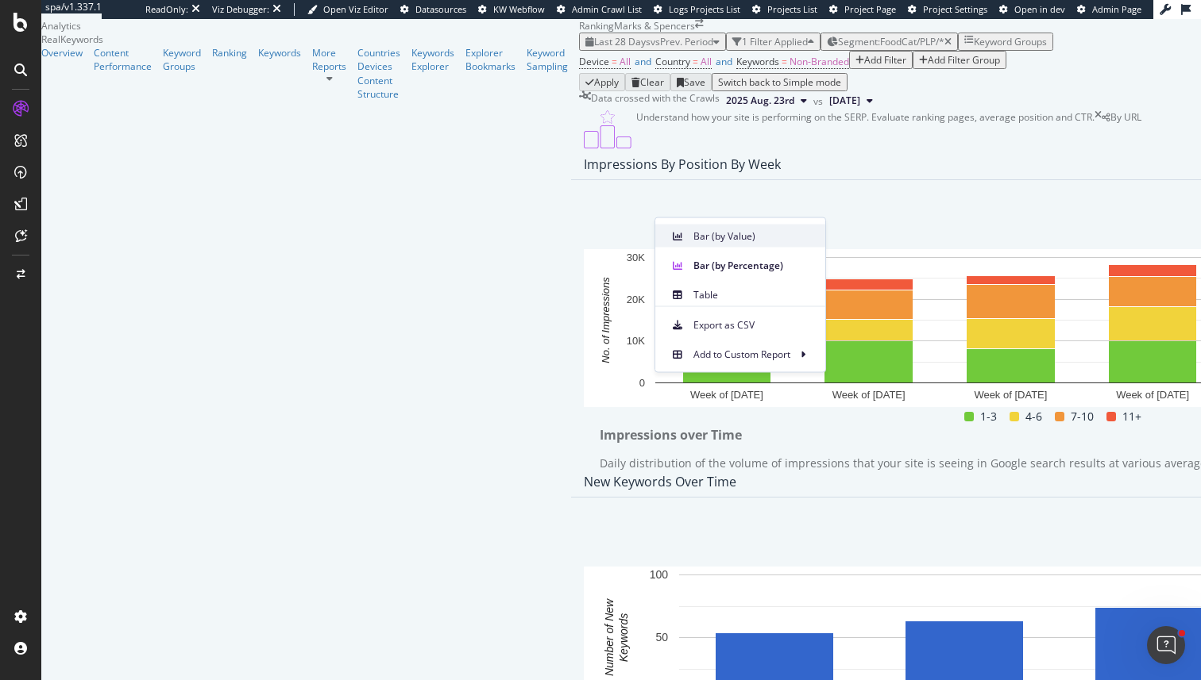
click at [684, 237] on span at bounding box center [677, 235] width 19 height 19
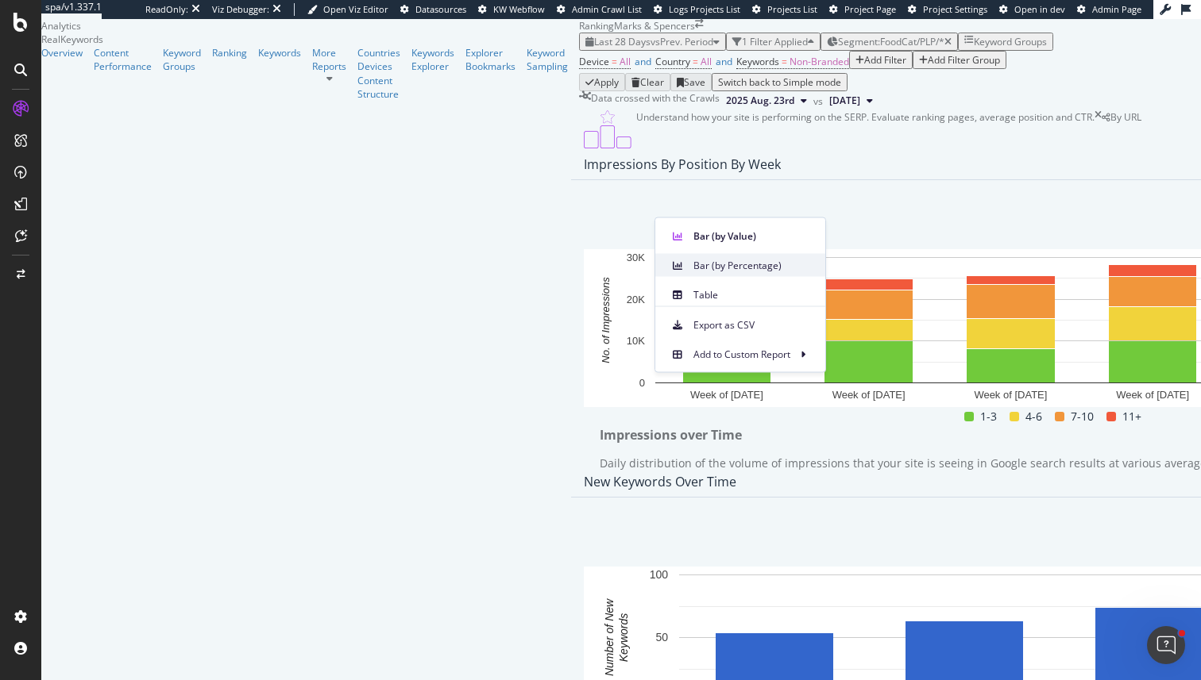
click at [694, 260] on span "Bar (by Percentage)" at bounding box center [752, 265] width 119 height 14
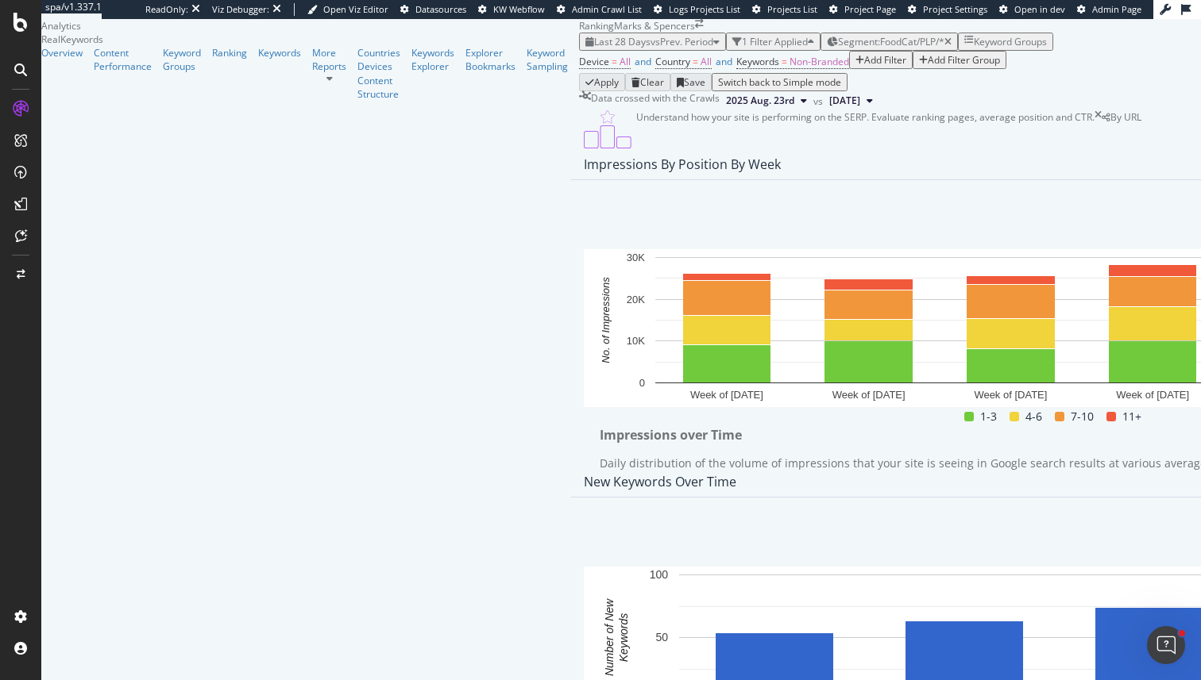
click at [579, 51] on div "Last 28 Days vs Prev. Period 1 Filter Applied Segment: FoodCat/PLP/* Keyword Gr…" at bounding box center [1058, 42] width 959 height 18
click at [838, 40] on span "Segment: FoodCat/PLP/*" at bounding box center [891, 41] width 106 height 13
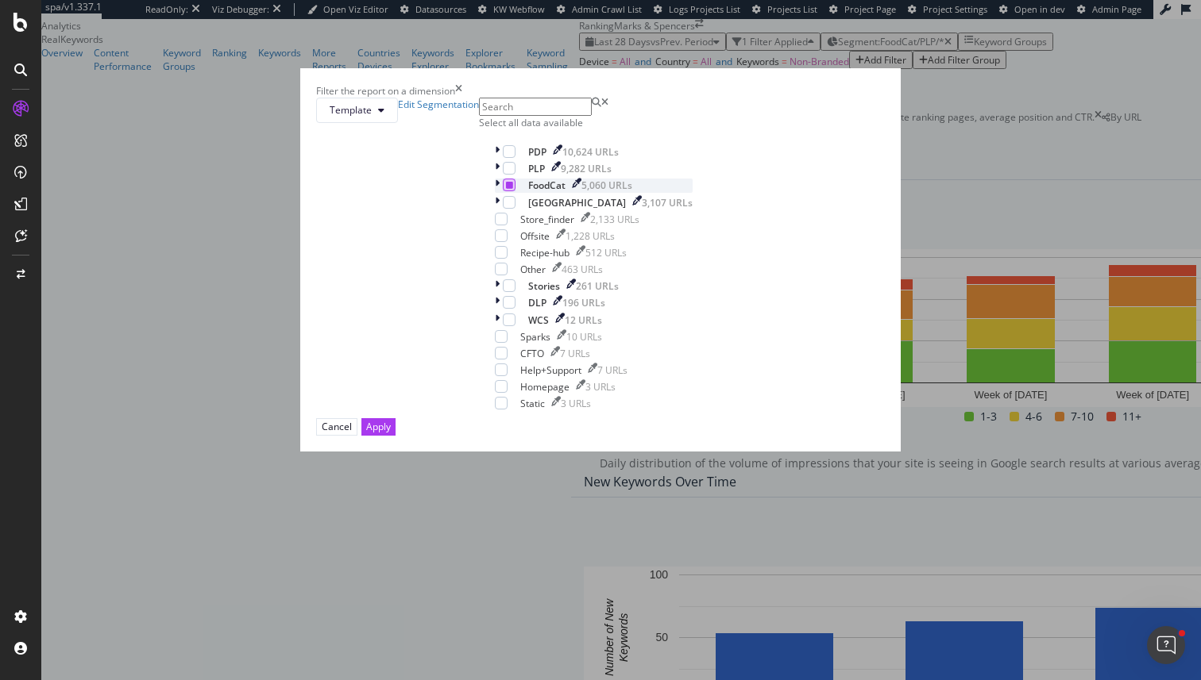
click at [506, 189] on icon "modal" at bounding box center [509, 185] width 7 height 8
click at [495, 284] on div "PDP 10,624 URLs PLP 9,282 URLs FoodCat 5,060 URLs Ireland 3,107 URLs Store_find…" at bounding box center [594, 277] width 198 height 265
click at [506, 189] on icon "modal" at bounding box center [509, 185] width 7 height 8
click at [503, 175] on div "modal" at bounding box center [509, 168] width 13 height 13
click at [495, 175] on div "modal" at bounding box center [499, 168] width 8 height 13
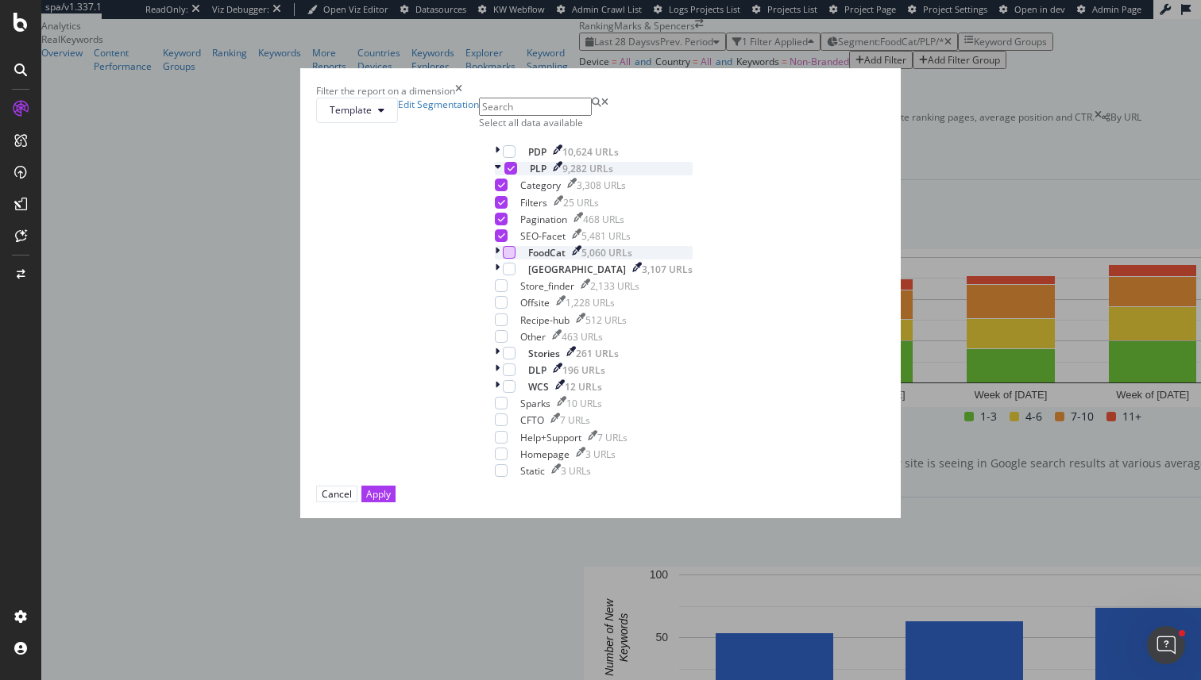
click at [507, 172] on icon "modal" at bounding box center [510, 168] width 7 height 8
click at [495, 191] on div "modal" at bounding box center [501, 185] width 13 height 13
click at [395, 503] on button "Apply" at bounding box center [378, 494] width 34 height 17
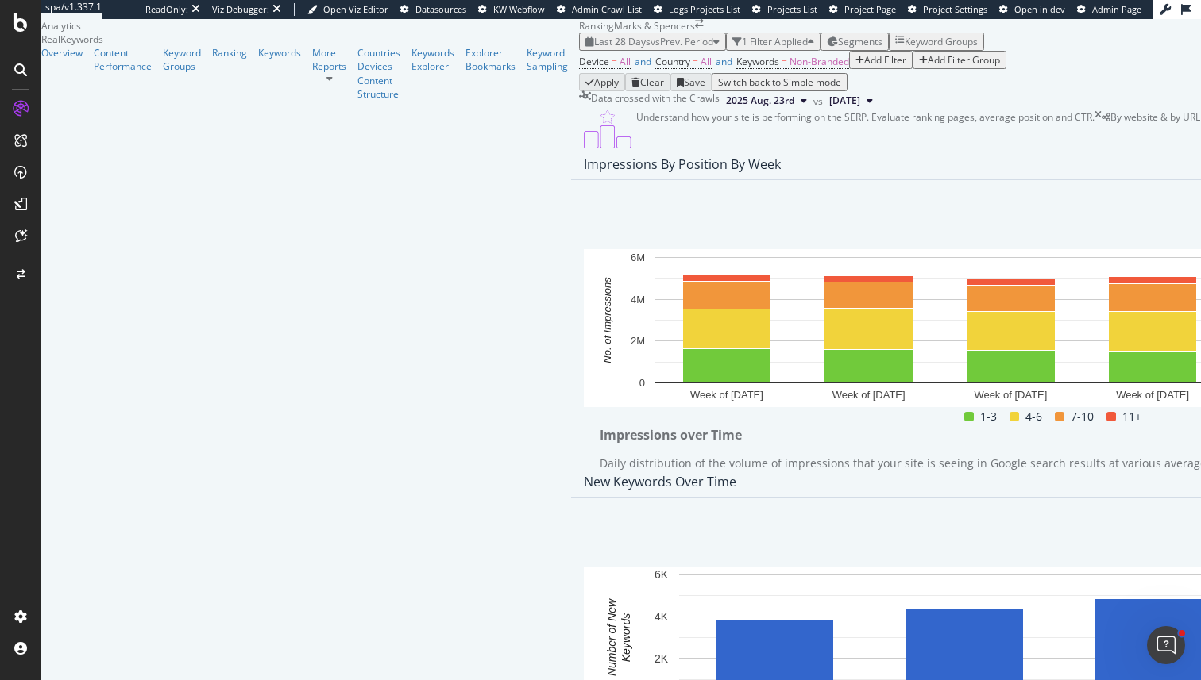
scroll to position [731, 0]
click at [607, 73] on div "Device = All and Country = All and Keywords = Non-Branded Add Filter Add Filter…" at bounding box center [1058, 62] width 959 height 22
click at [838, 40] on span "Segments" at bounding box center [860, 41] width 44 height 13
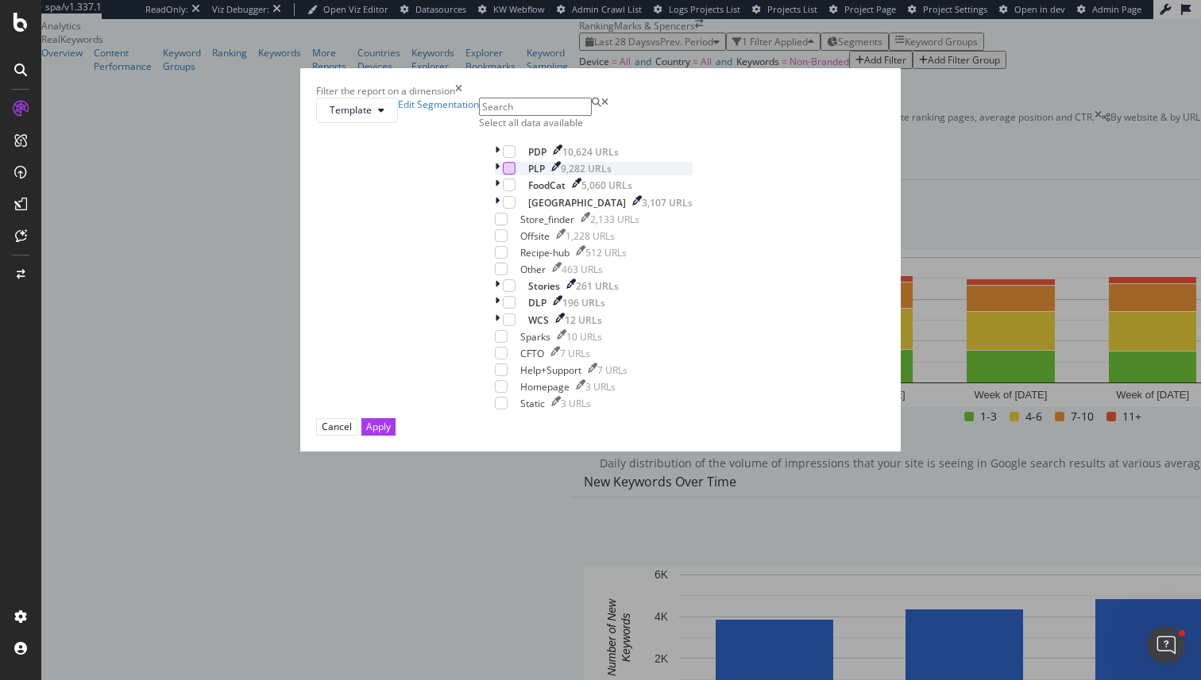
click at [503, 175] on div "modal" at bounding box center [509, 168] width 13 height 13
click at [495, 175] on icon "modal" at bounding box center [497, 168] width 5 height 13
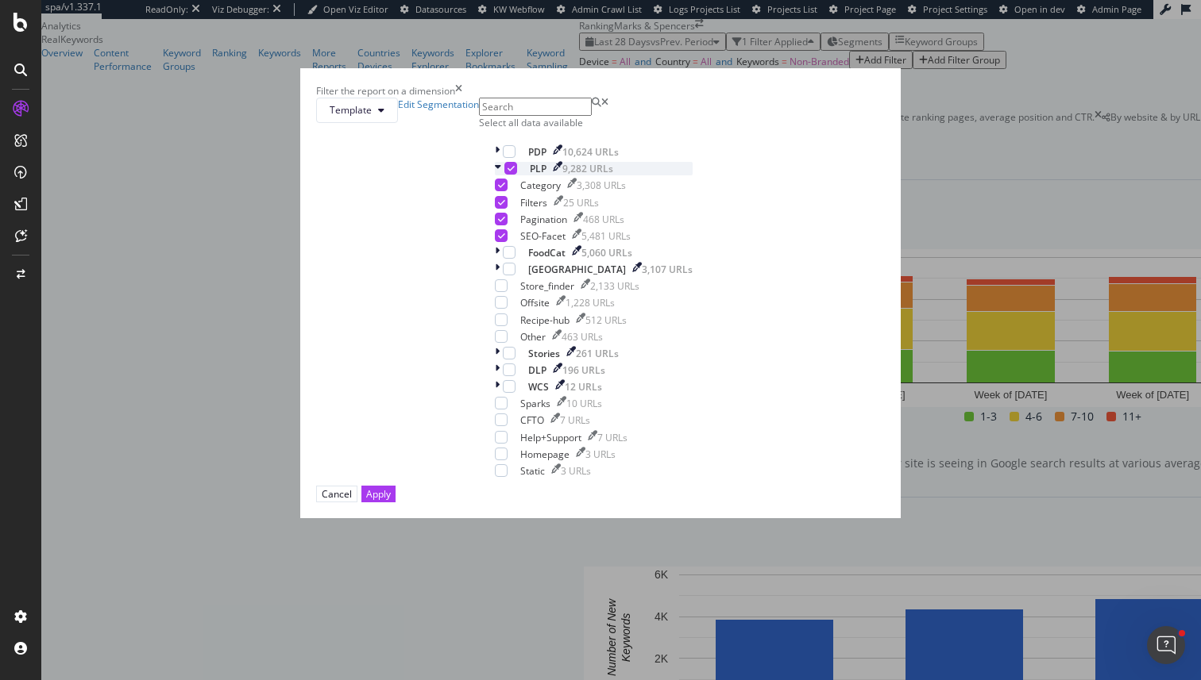
click at [495, 175] on icon "modal" at bounding box center [498, 168] width 6 height 13
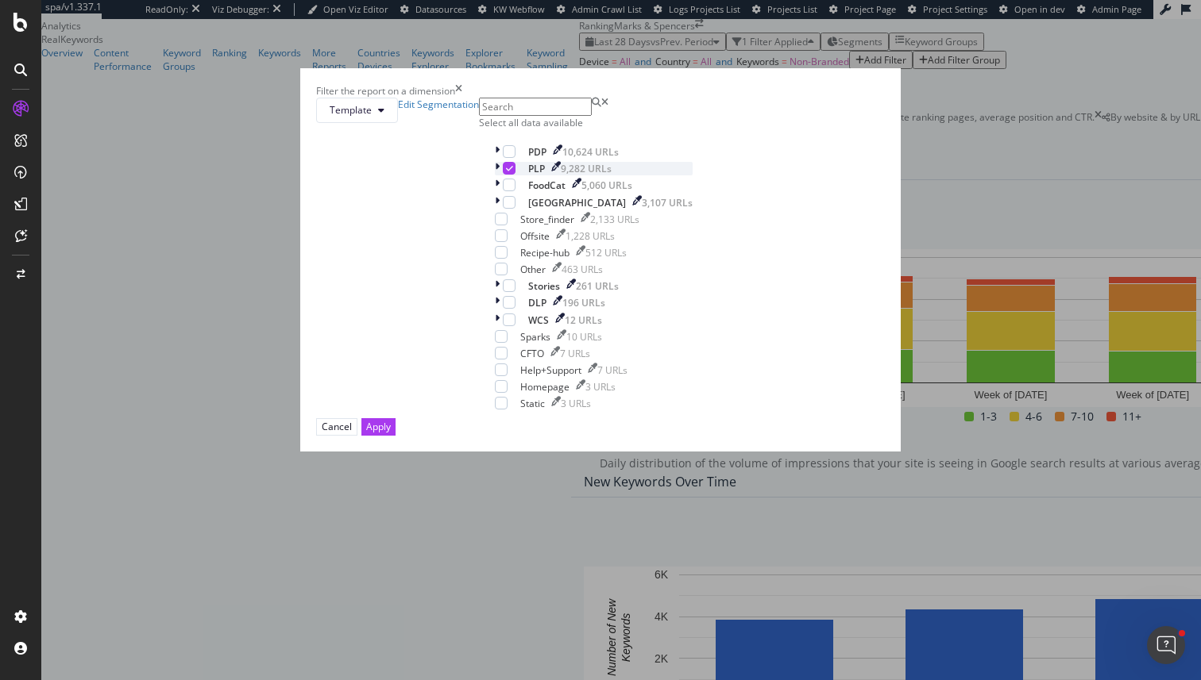
click at [495, 175] on icon "modal" at bounding box center [497, 168] width 5 height 13
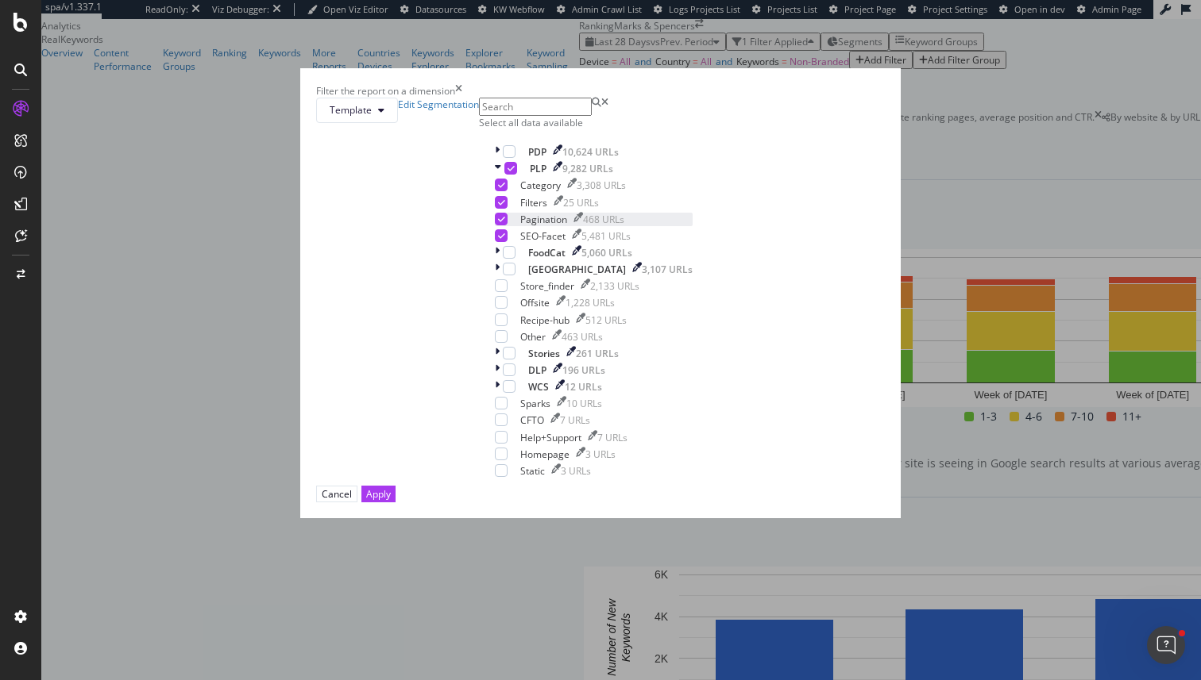
click at [498, 223] on icon "modal" at bounding box center [501, 219] width 7 height 8
click at [391, 502] on div "Apply" at bounding box center [378, 494] width 25 height 15
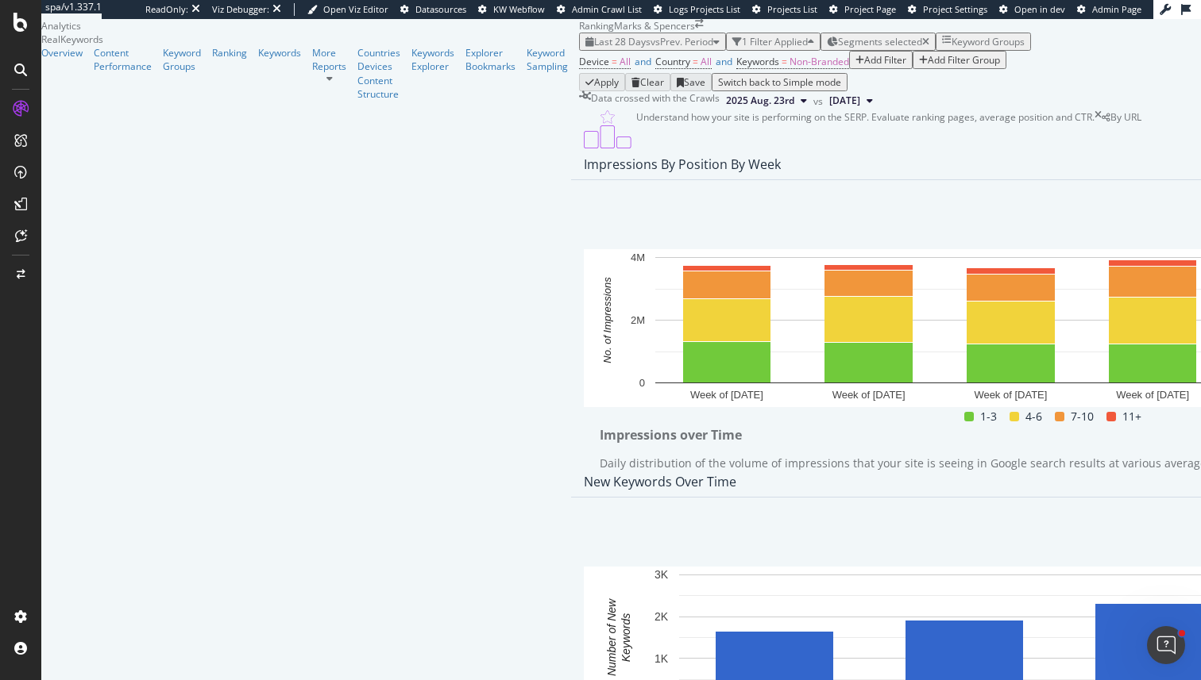
click at [70, 101] on div "Overview Content Performance Keyword Groups Ranking Keywords More Reports Count…" at bounding box center [310, 73] width 538 height 55
click at [838, 44] on div "Segments selected" at bounding box center [883, 41] width 91 height 13
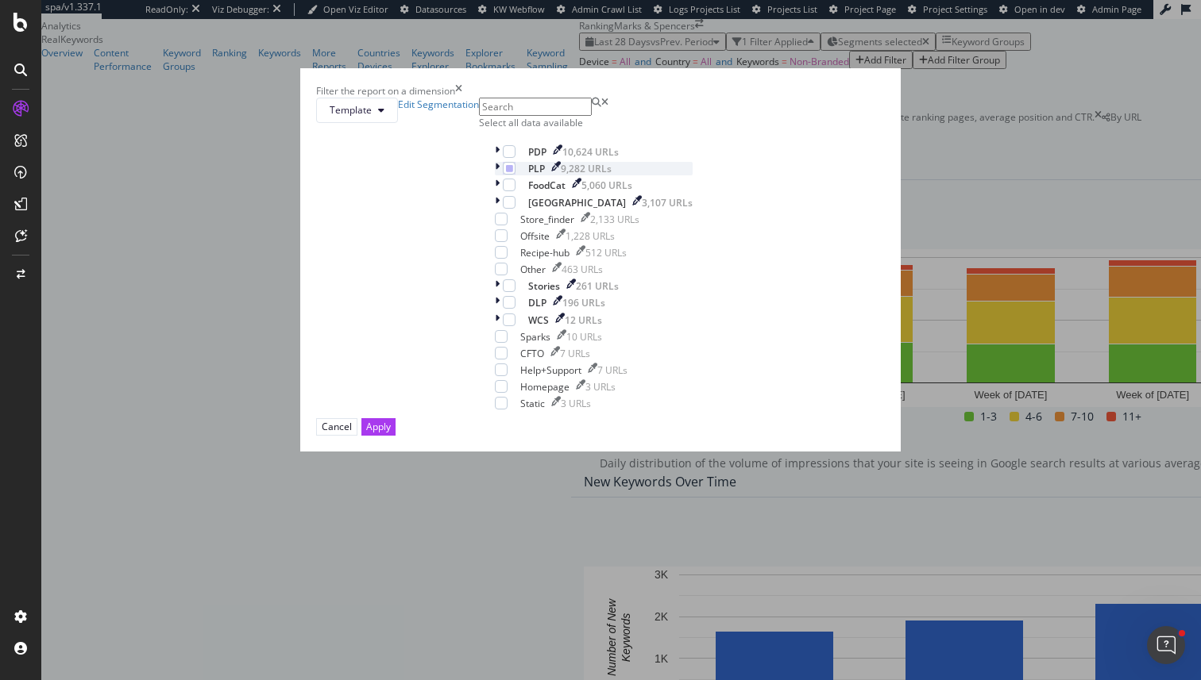
click at [495, 175] on icon "modal" at bounding box center [497, 168] width 5 height 13
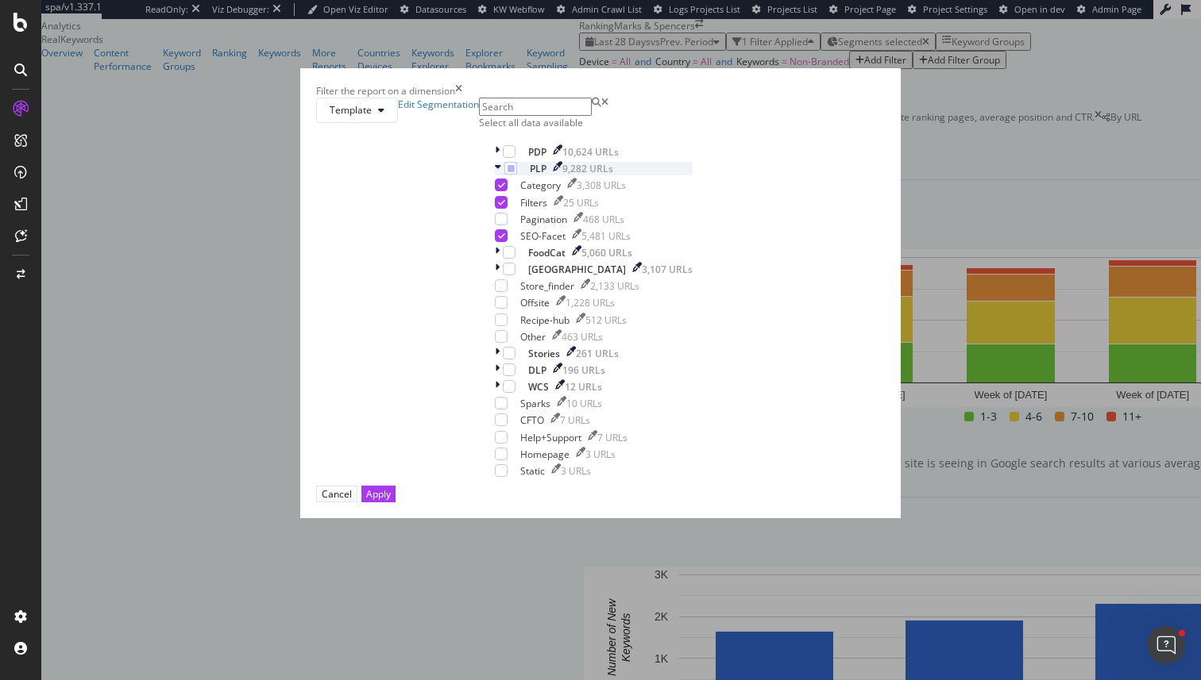
click at [495, 175] on icon "modal" at bounding box center [498, 168] width 6 height 13
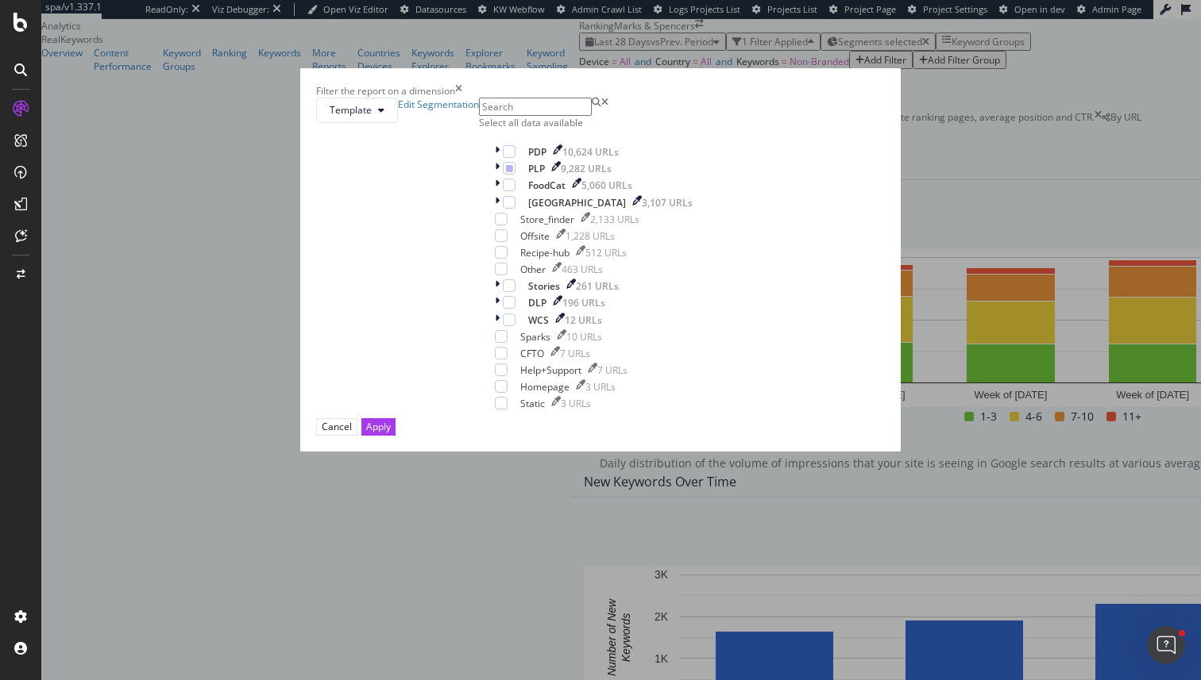
click at [187, 356] on div "Filter the report on a dimension Template Edit Segmentation Select all data ava…" at bounding box center [600, 340] width 1201 height 680
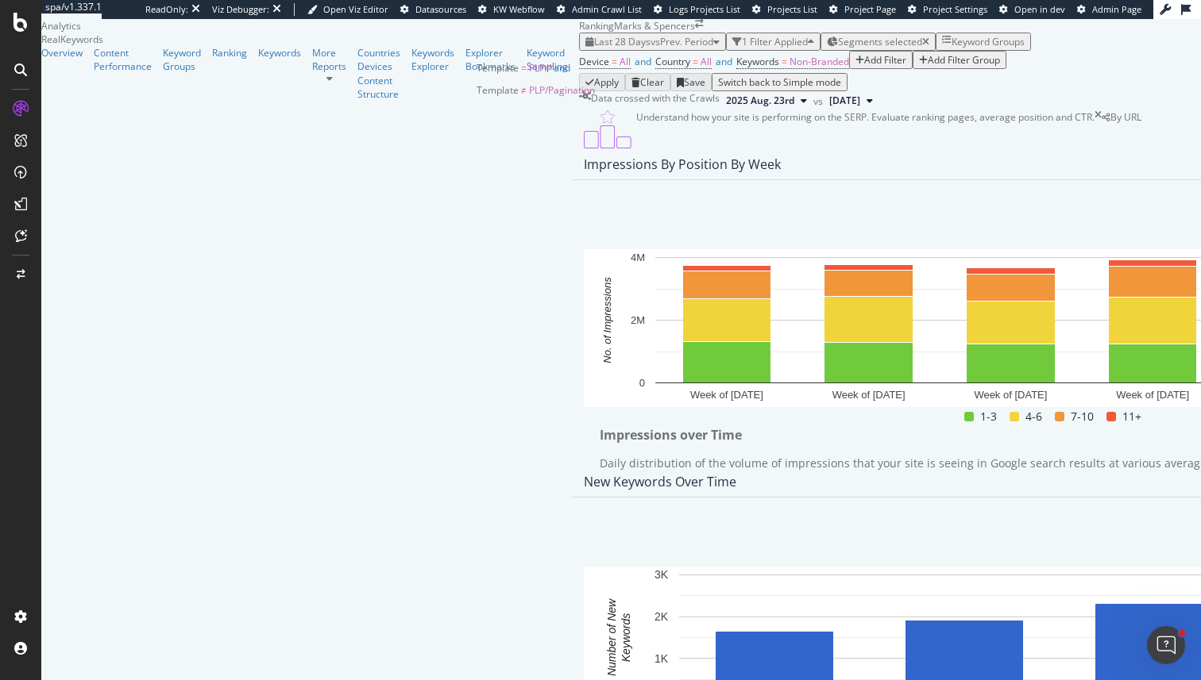
click at [838, 36] on span "Segments selected" at bounding box center [880, 41] width 84 height 13
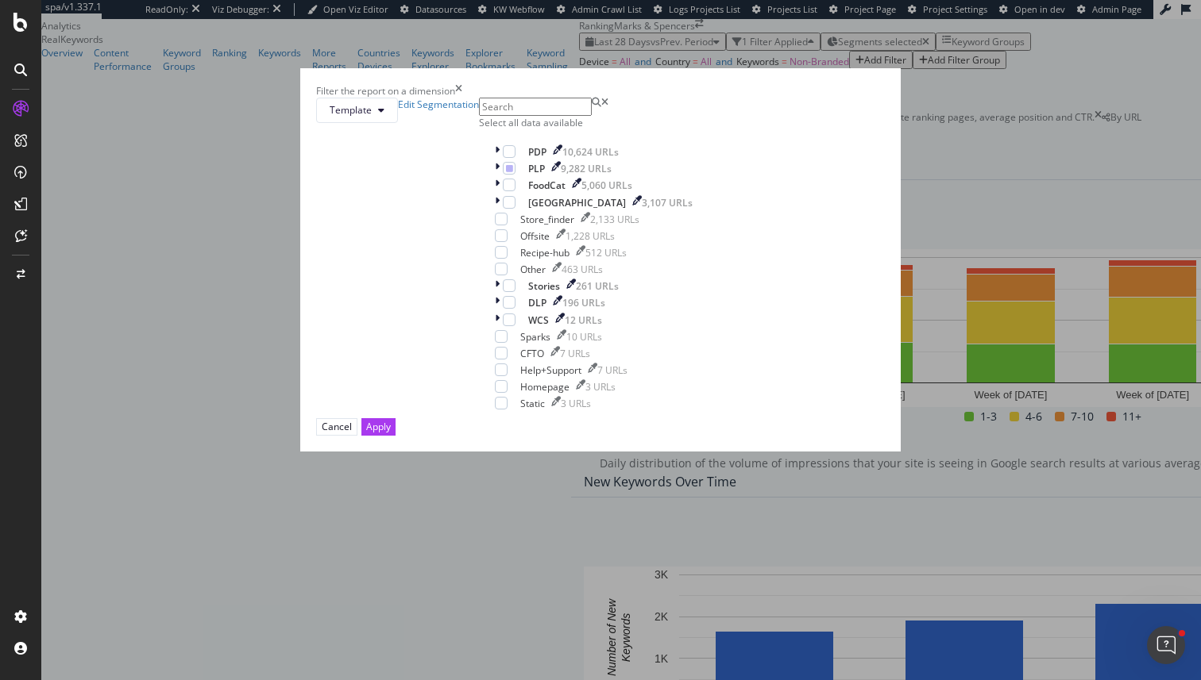
click at [556, 36] on div "Filter the report on a dimension Template Edit Segmentation Select all data ava…" at bounding box center [600, 340] width 1201 height 680
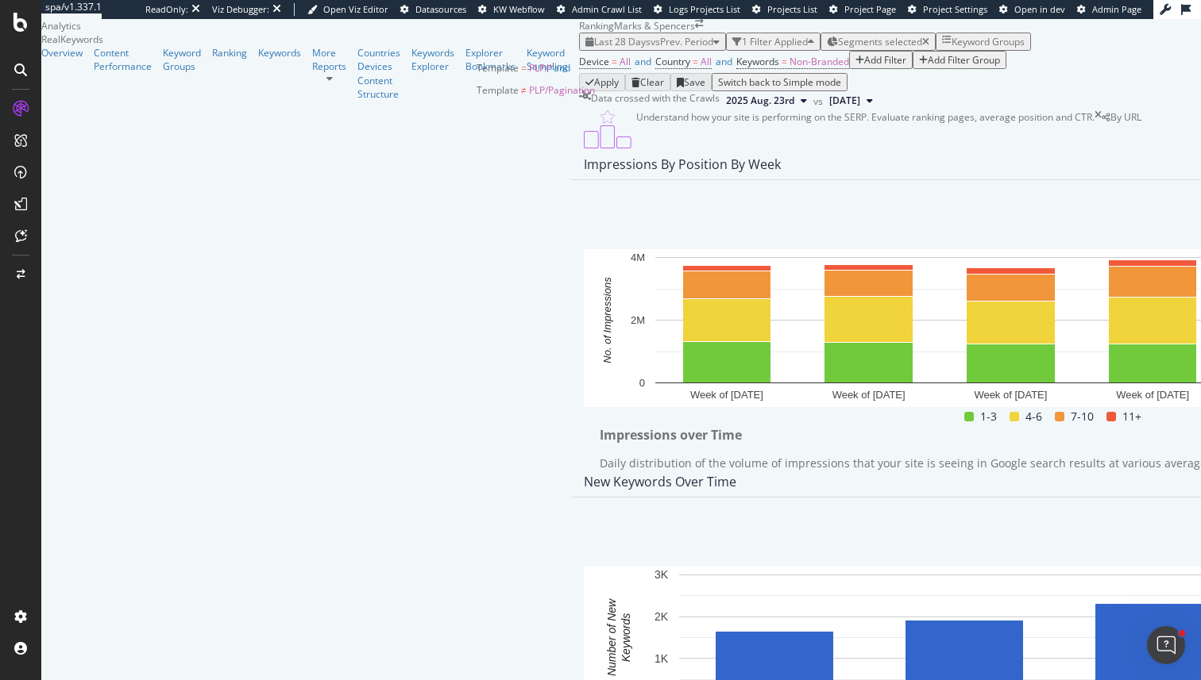
click at [838, 44] on span "Segments selected" at bounding box center [880, 41] width 84 height 13
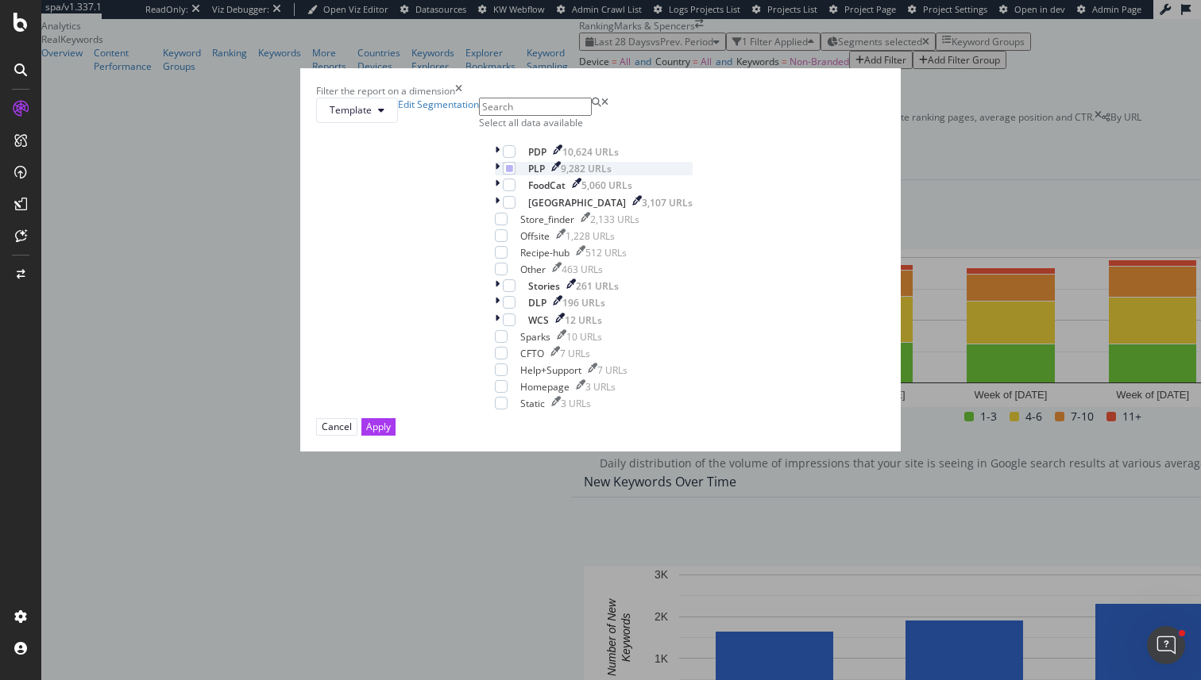
click at [495, 175] on icon "modal" at bounding box center [497, 168] width 5 height 13
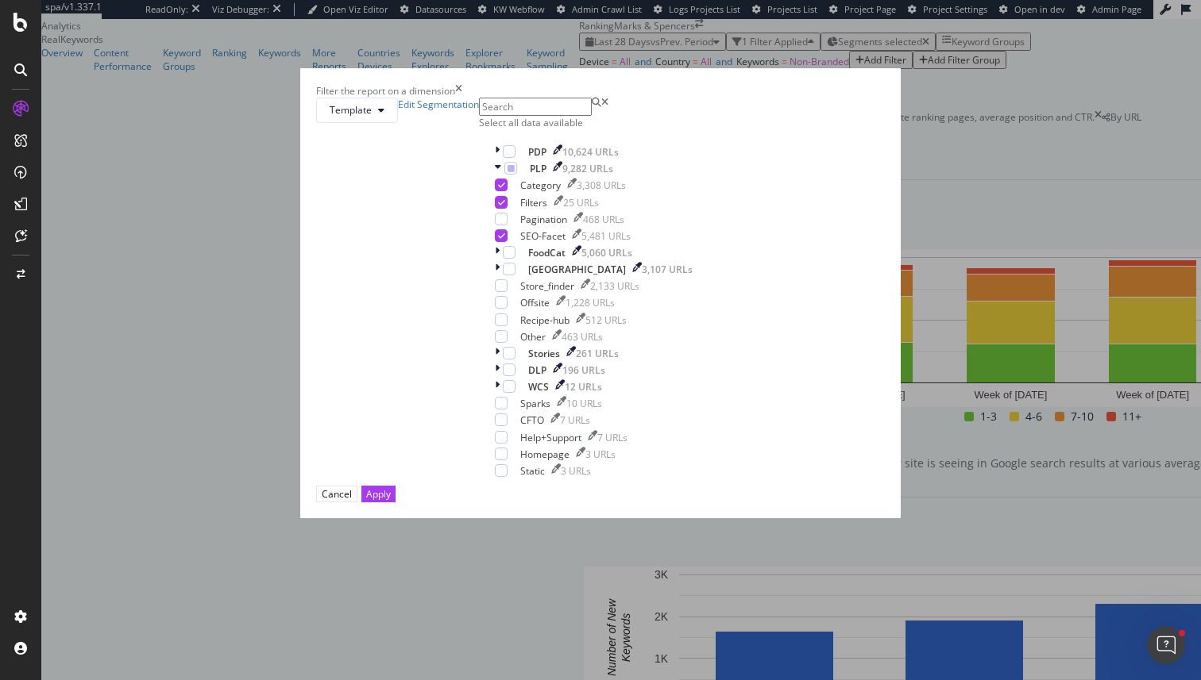
click at [67, 487] on div "Filter the report on a dimension Template Edit Segmentation Select all data ava…" at bounding box center [600, 340] width 1201 height 680
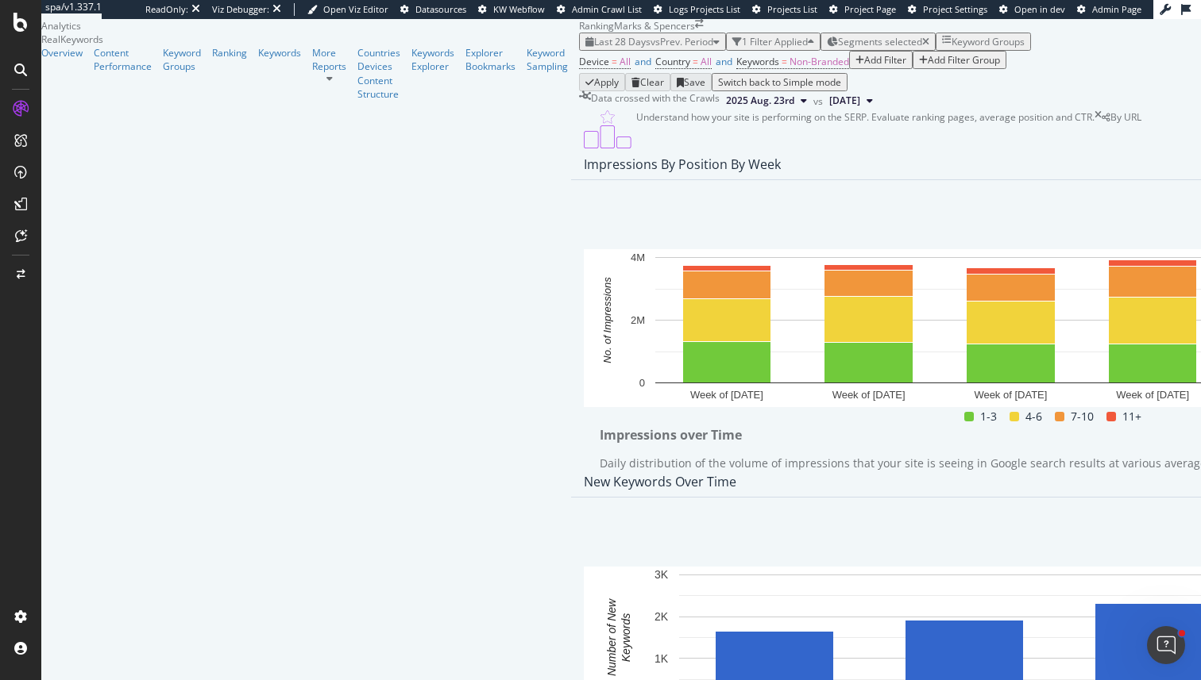
click at [462, 310] on span "Clicks" at bounding box center [446, 317] width 60 height 14
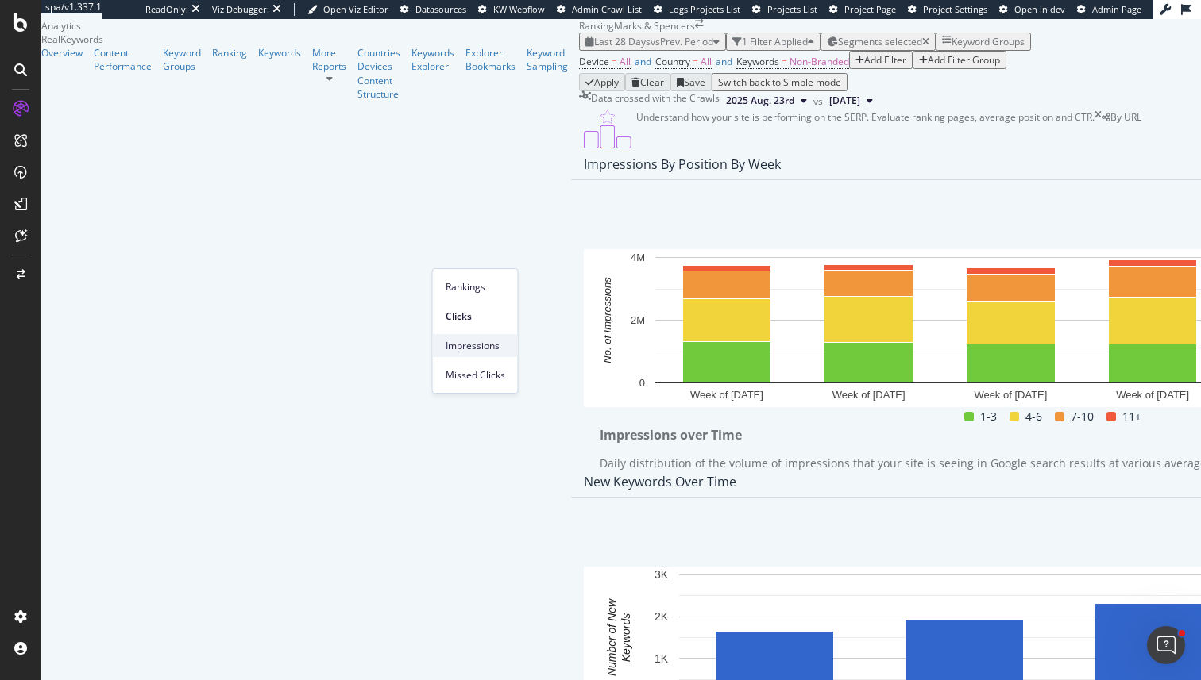
click at [496, 346] on span "Impressions" at bounding box center [475, 346] width 60 height 14
click at [461, 281] on span "Rankings" at bounding box center [446, 287] width 60 height 14
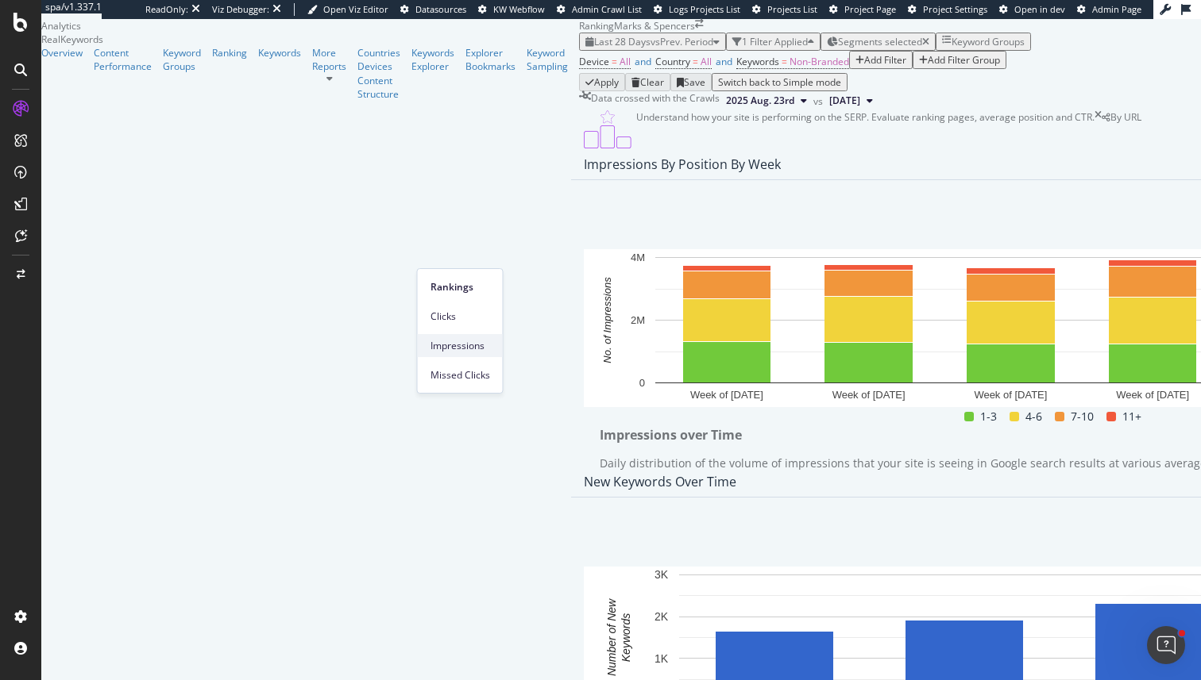
click at [473, 341] on span "Impressions" at bounding box center [460, 346] width 60 height 14
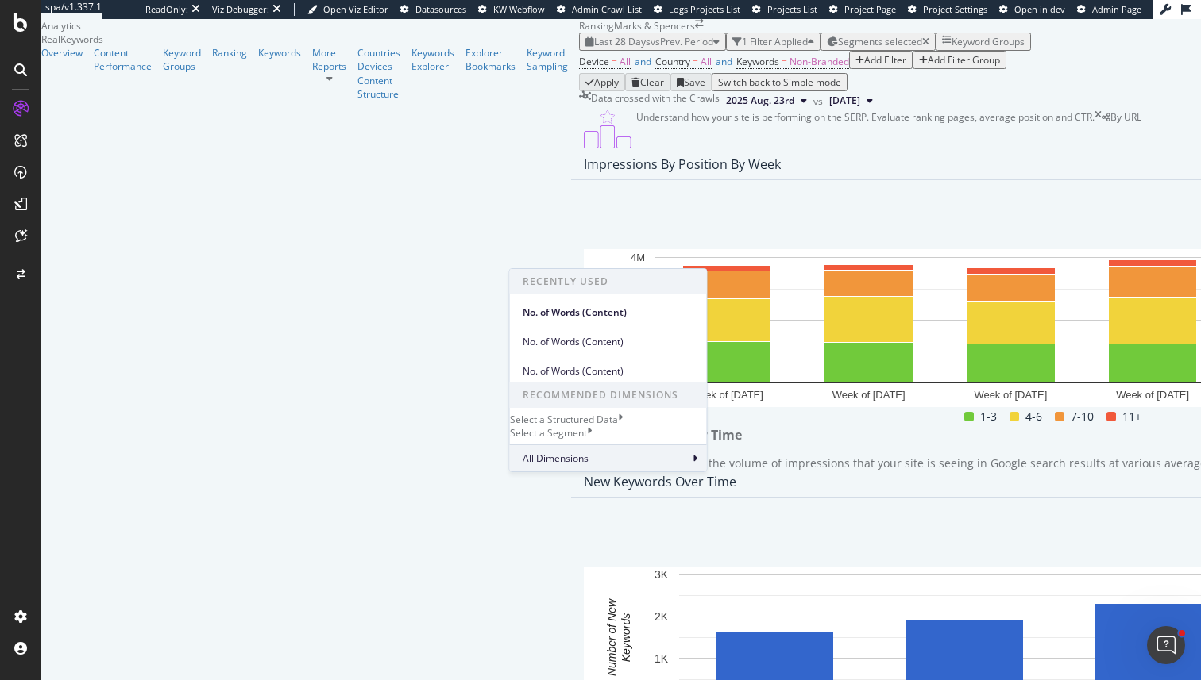
click at [573, 465] on span "All Dimensions" at bounding box center [555, 458] width 66 height 13
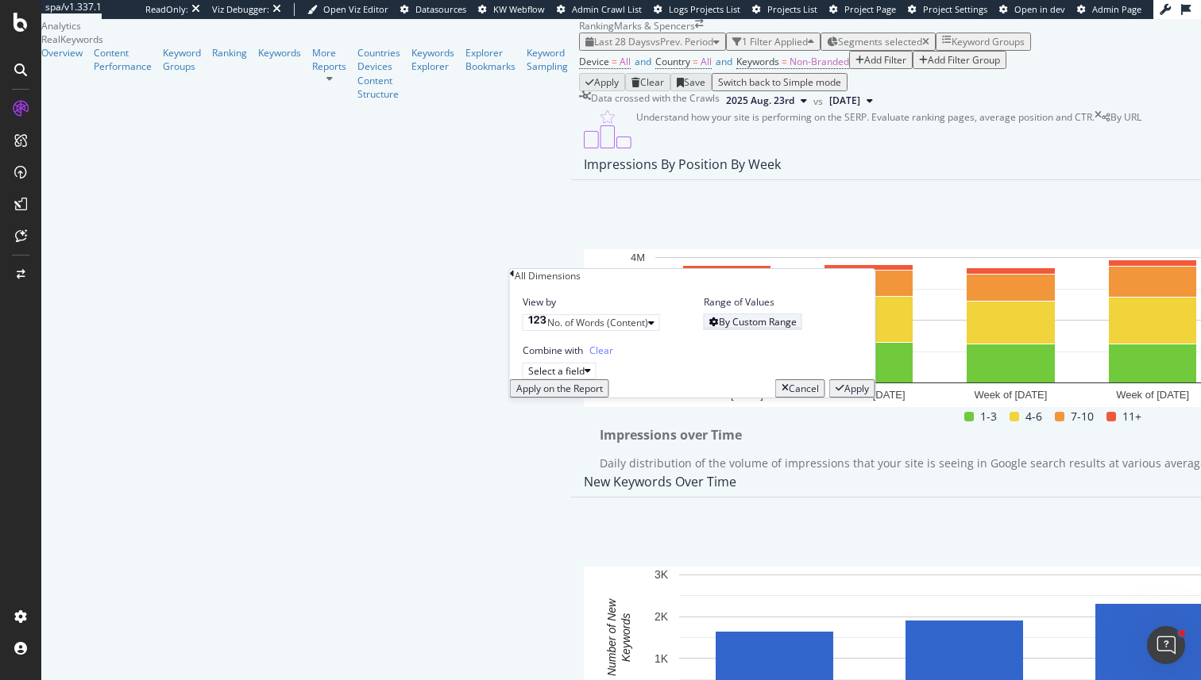
click at [719, 329] on div "By Custom Range" at bounding box center [752, 321] width 87 height 13
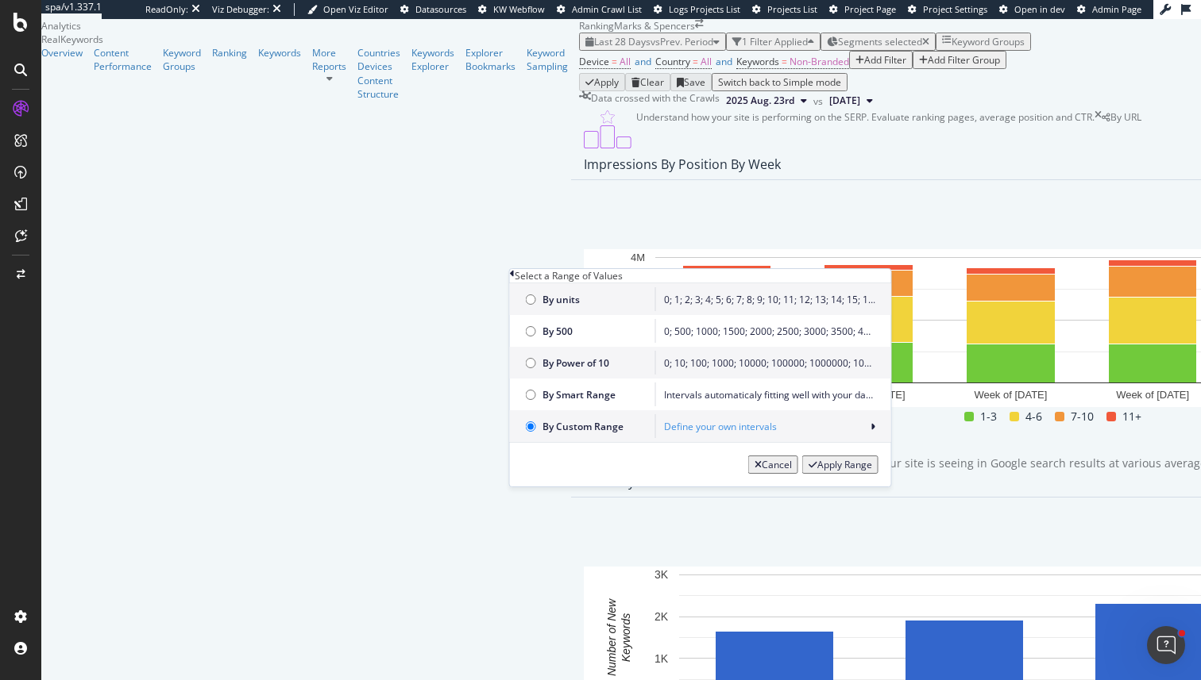
click at [700, 434] on div "Define your own intervals" at bounding box center [769, 426] width 211 height 13
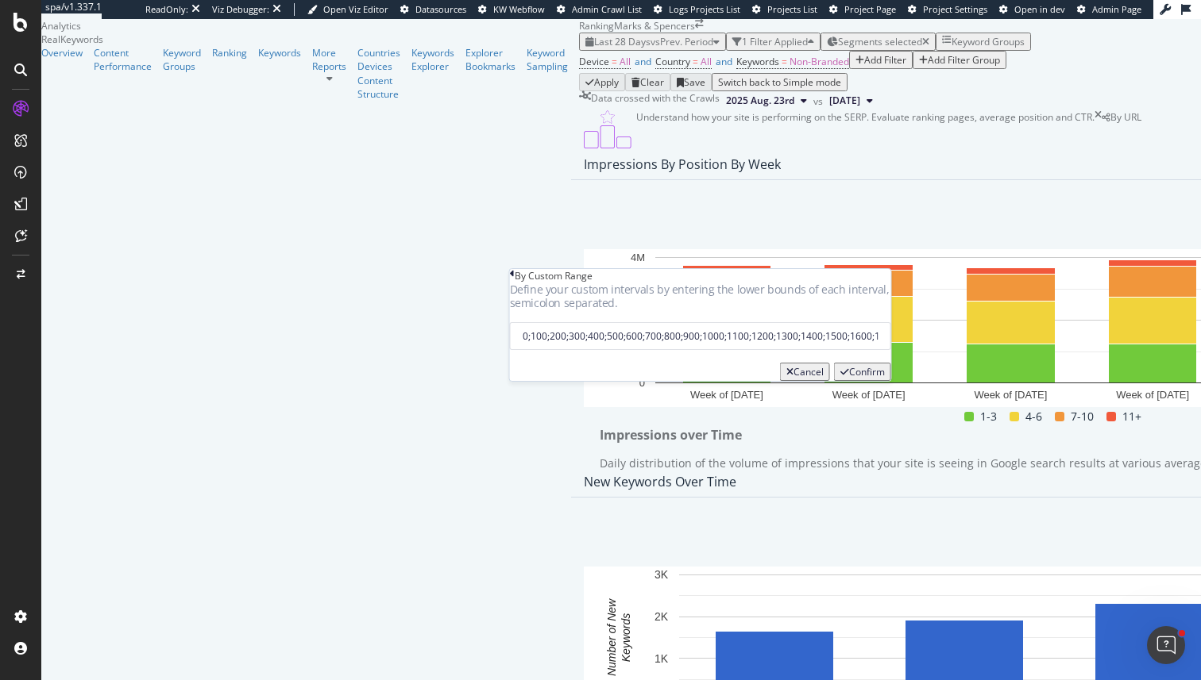
click at [653, 322] on div "Define your custom intervals by entering the lower bounds of each interval, sem…" at bounding box center [700, 303] width 381 height 40
click at [653, 350] on input "0;100;200;300;400;500;600;700;800;900;1000;1100;1200;1300;1400;1500;1600;1700;1…" at bounding box center [700, 336] width 381 height 28
click at [687, 350] on input "0;100;200;300;400;500;600;700;800;900;1000;1100;1200;1300;1400;1500;1600;1700;1…" at bounding box center [700, 336] width 381 height 28
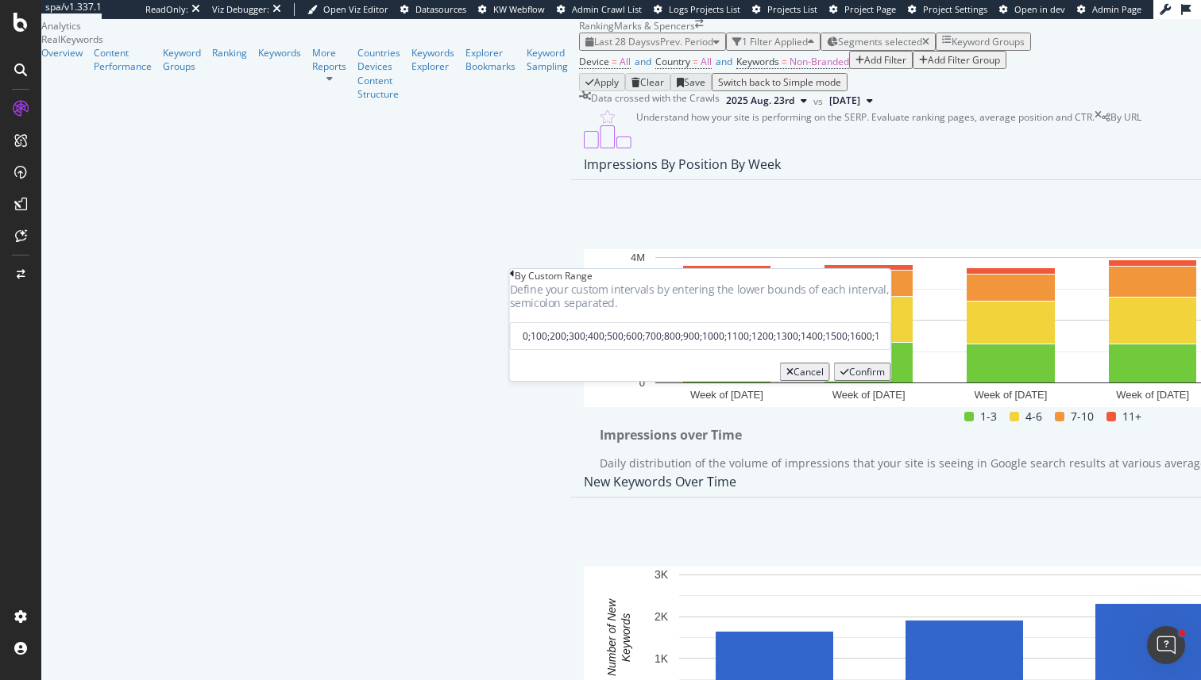
click at [821, 350] on input "0;100;200;300;400;500;600;700;800;900;1000;1100;1200;1300;1400;1500;1600;1700;1…" at bounding box center [700, 336] width 381 height 28
click at [855, 379] on div "Confirm" at bounding box center [862, 371] width 44 height 13
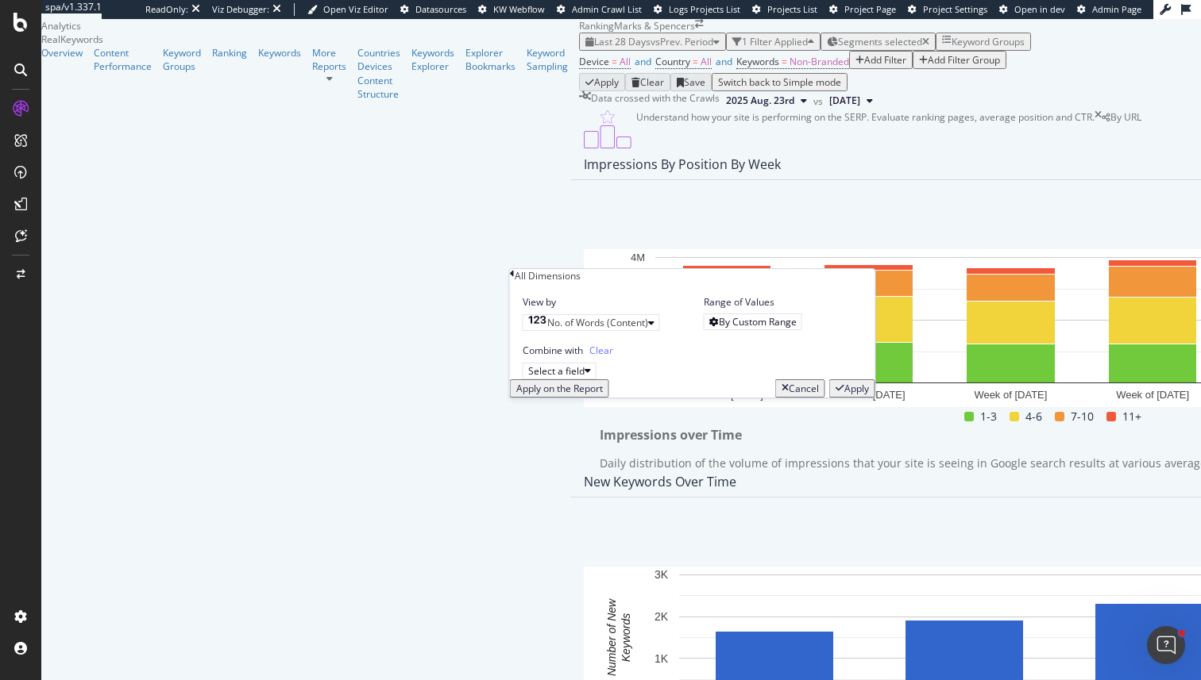
click at [847, 395] on div "Apply" at bounding box center [856, 388] width 25 height 13
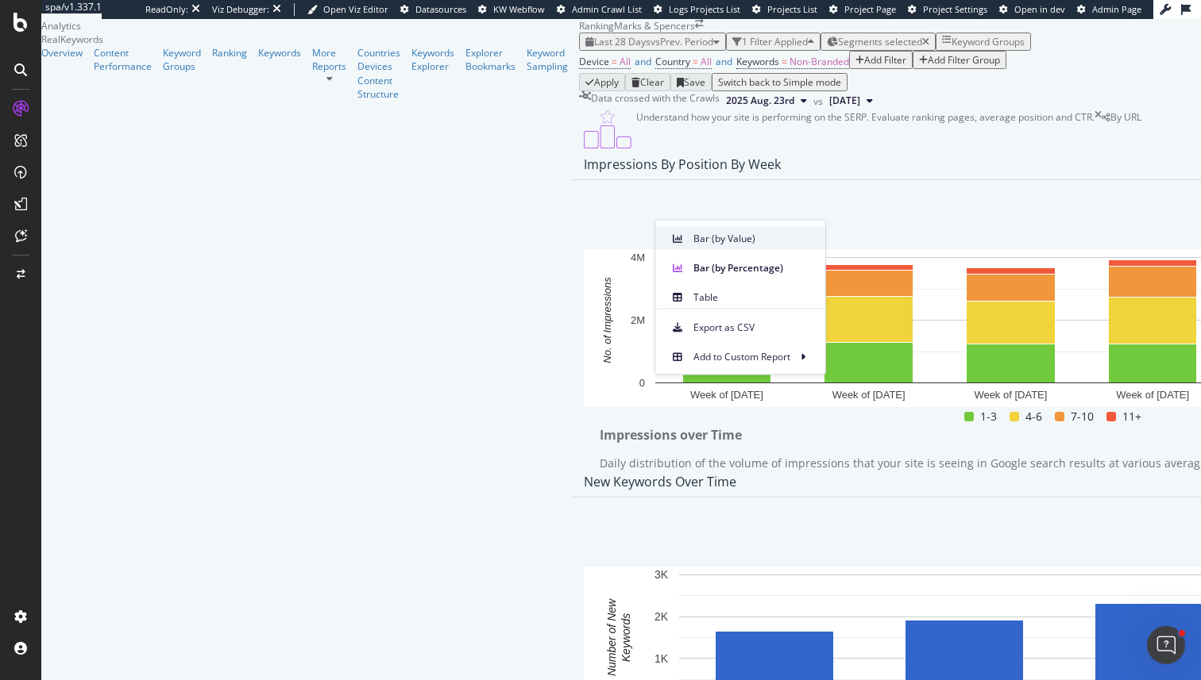
click at [677, 242] on icon at bounding box center [678, 238] width 10 height 10
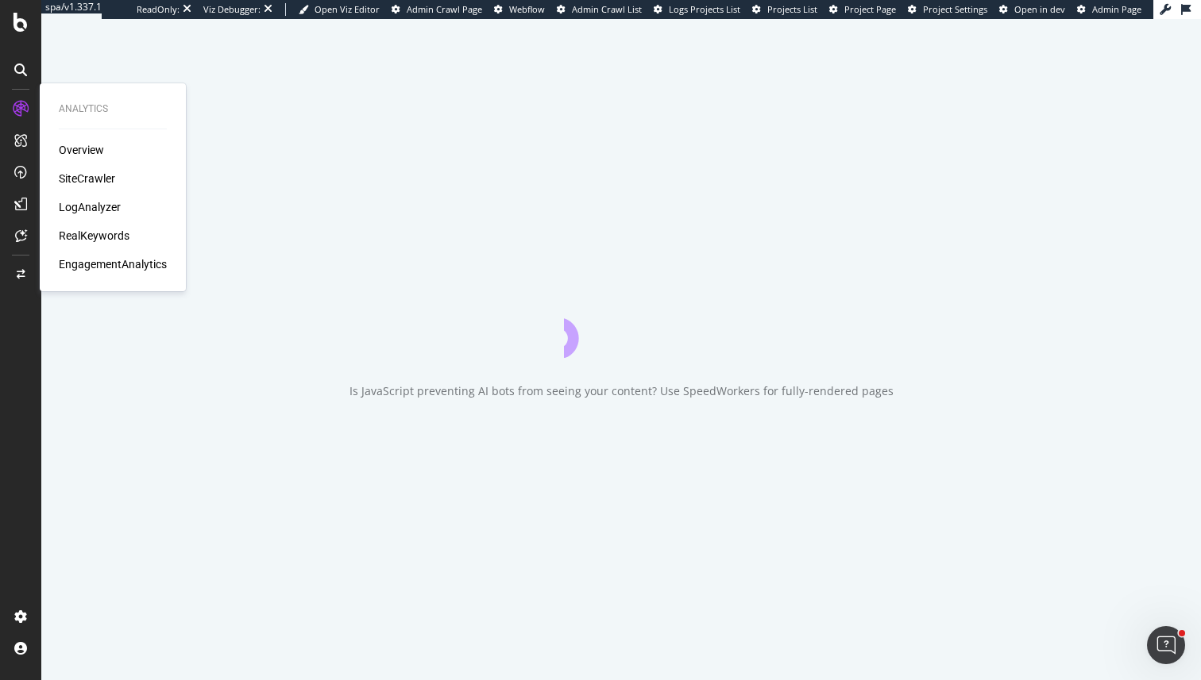
click at [116, 234] on div "RealKeywords" at bounding box center [94, 236] width 71 height 16
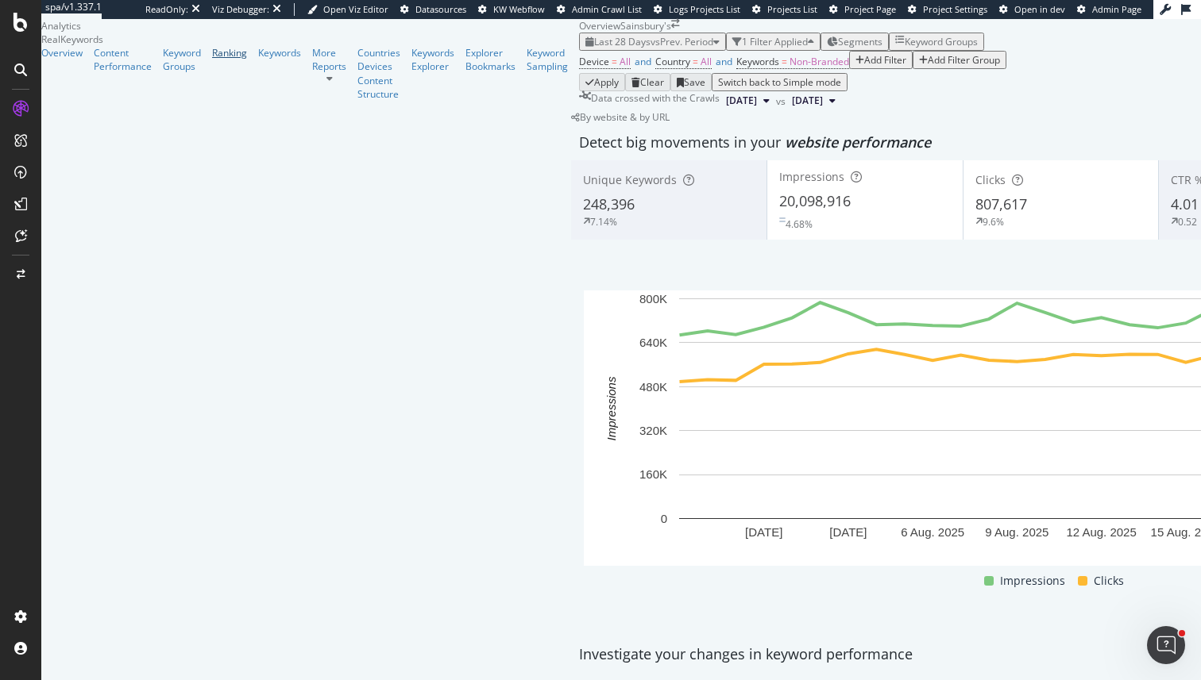
click at [212, 60] on div "Ranking" at bounding box center [229, 52] width 35 height 13
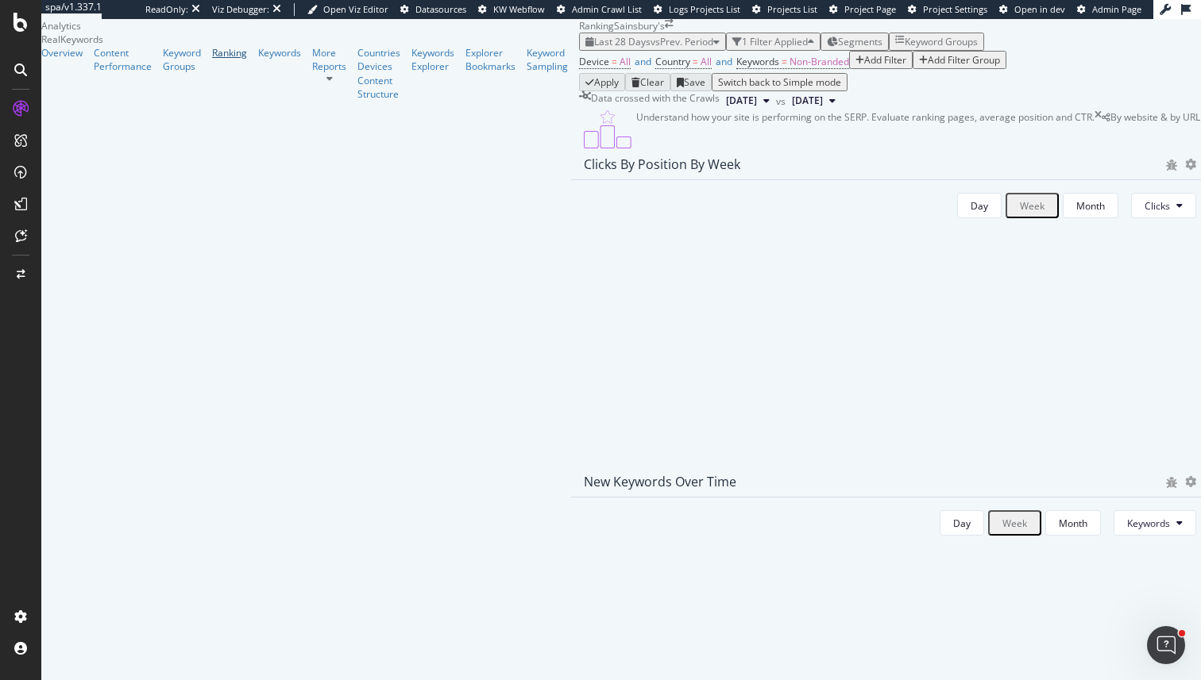
scroll to position [696, 0]
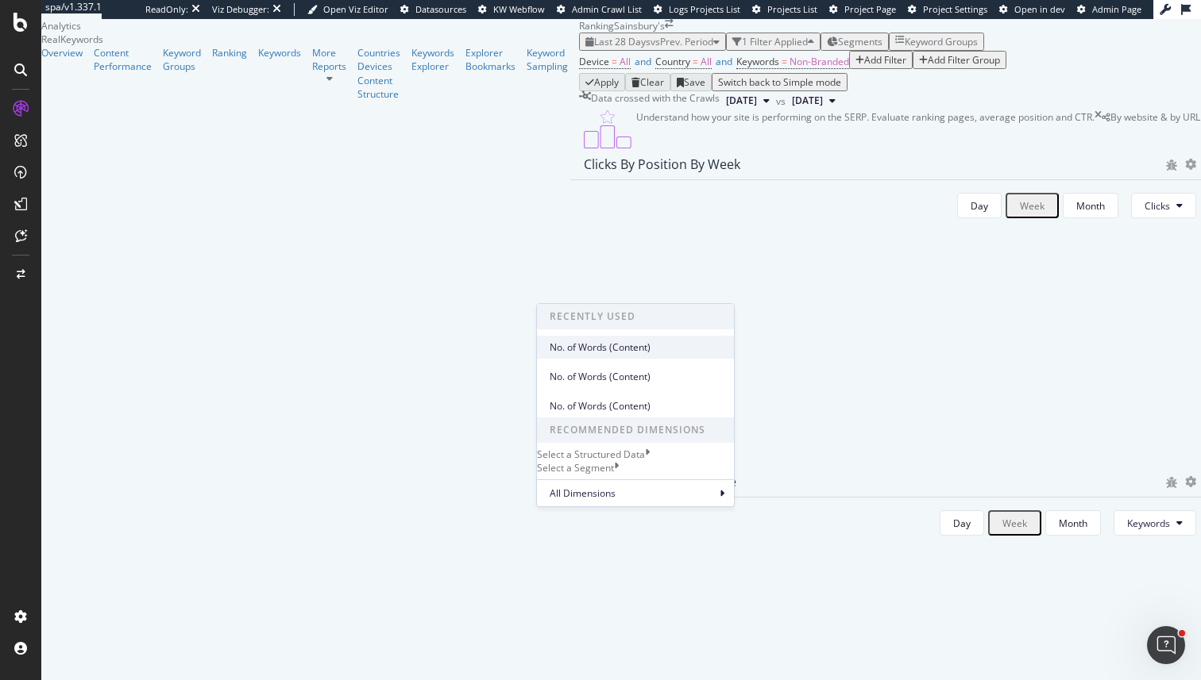
click at [637, 351] on span "No. of Words (Content)" at bounding box center [635, 348] width 172 height 14
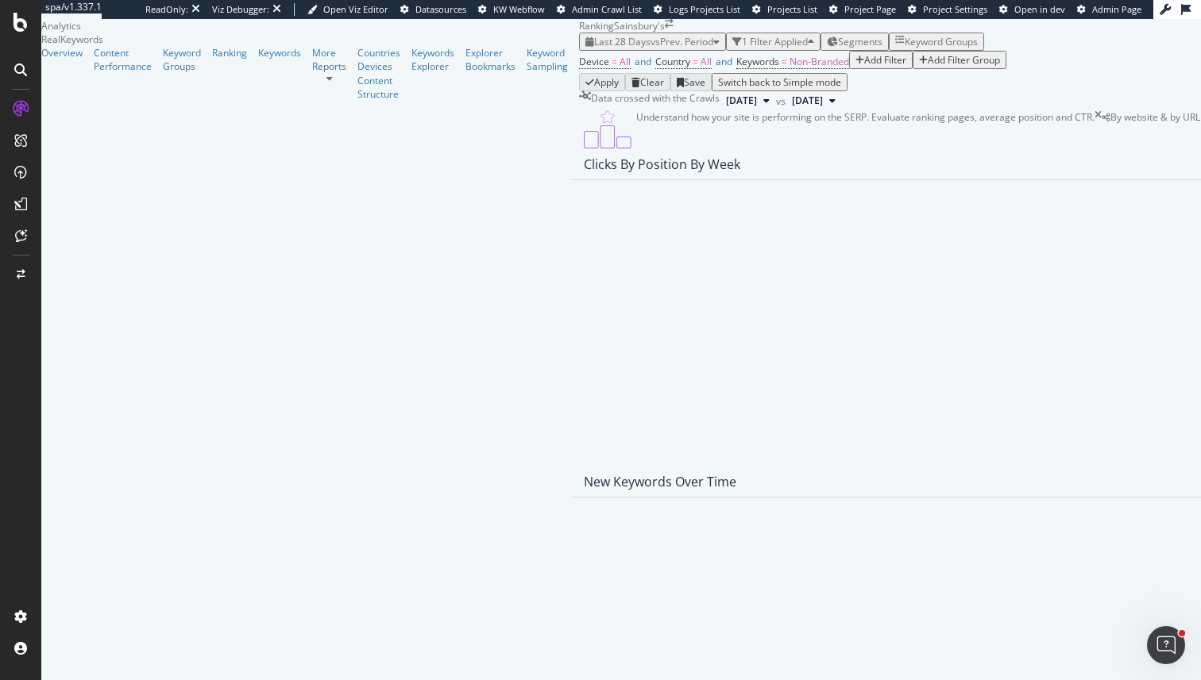
scroll to position [756, 0]
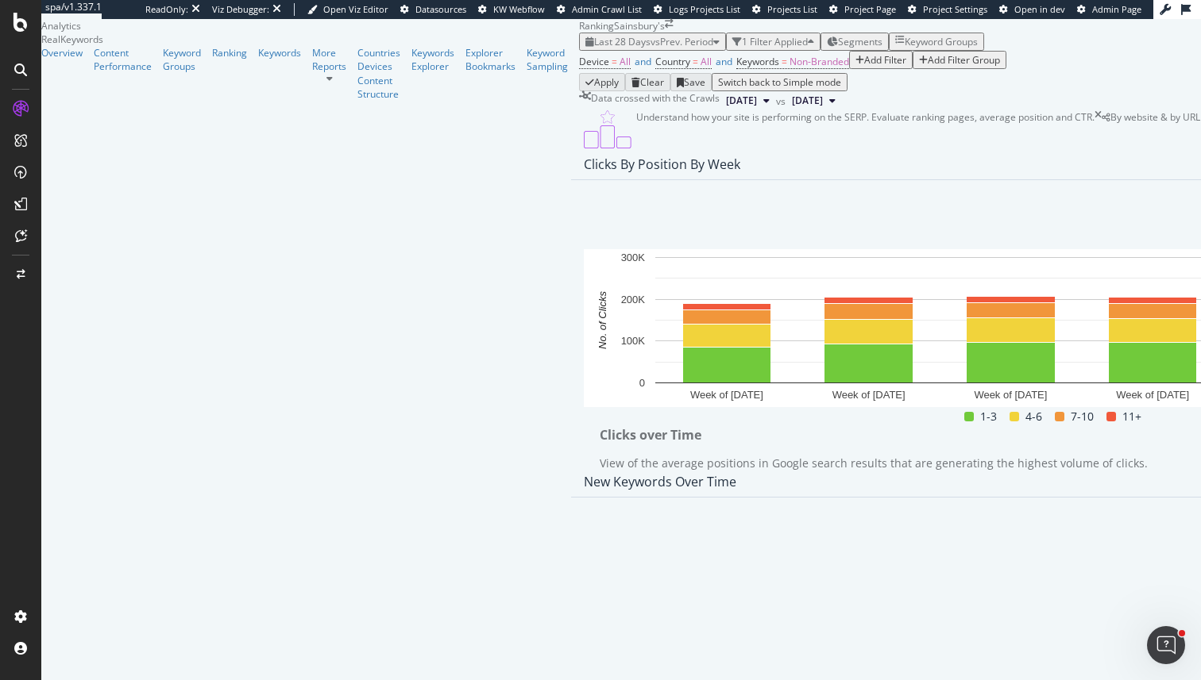
click at [838, 37] on span "Segments" at bounding box center [860, 41] width 44 height 13
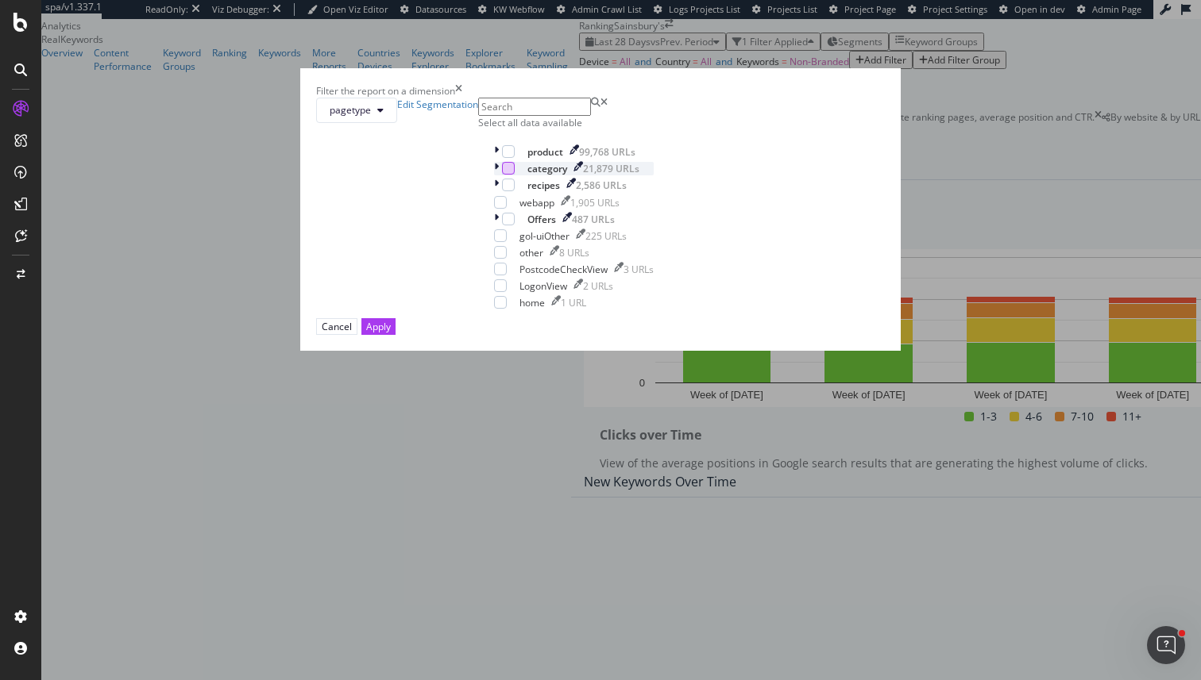
click at [502, 175] on div "modal" at bounding box center [508, 168] width 13 height 13
click at [494, 175] on icon "modal" at bounding box center [496, 168] width 5 height 13
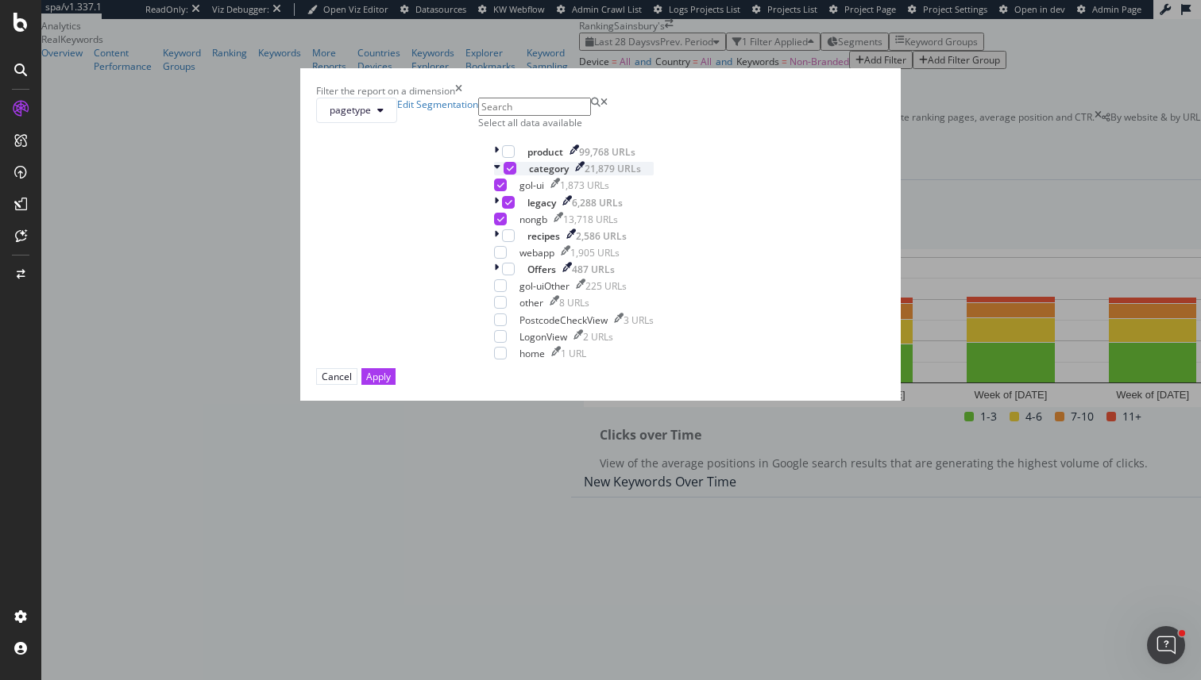
click at [503, 175] on div "modal" at bounding box center [509, 168] width 13 height 13
click at [494, 191] on div "modal" at bounding box center [500, 185] width 13 height 13
click at [391, 384] on div "Apply" at bounding box center [378, 376] width 25 height 13
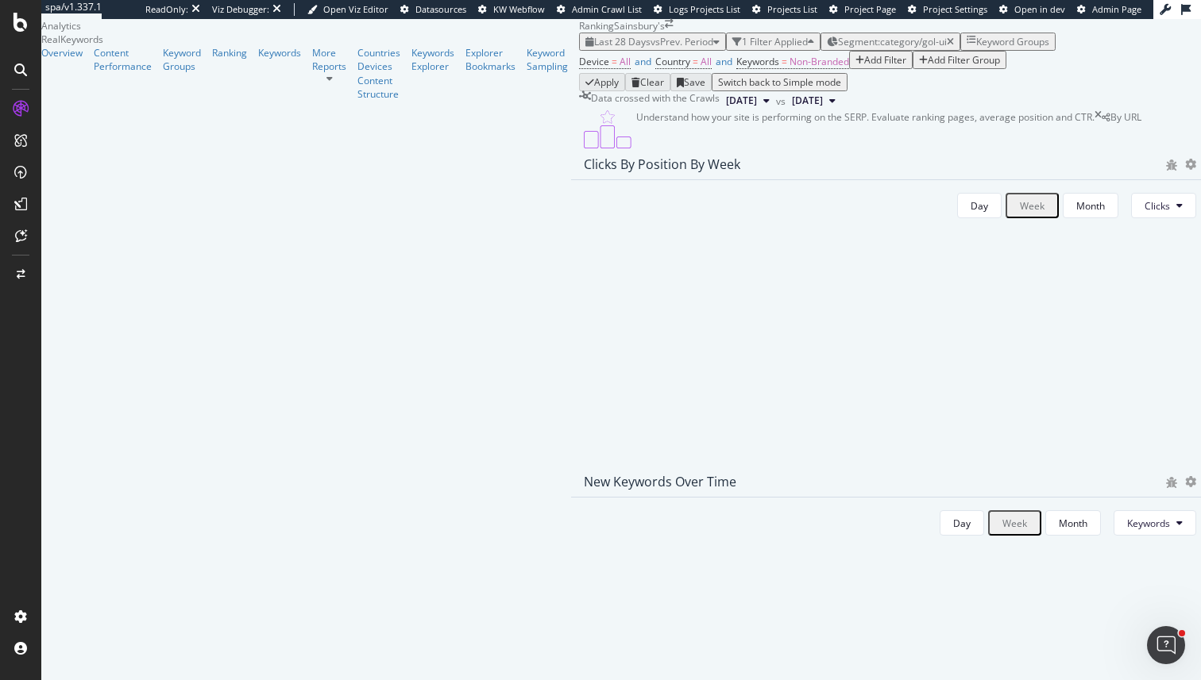
scroll to position [728, 0]
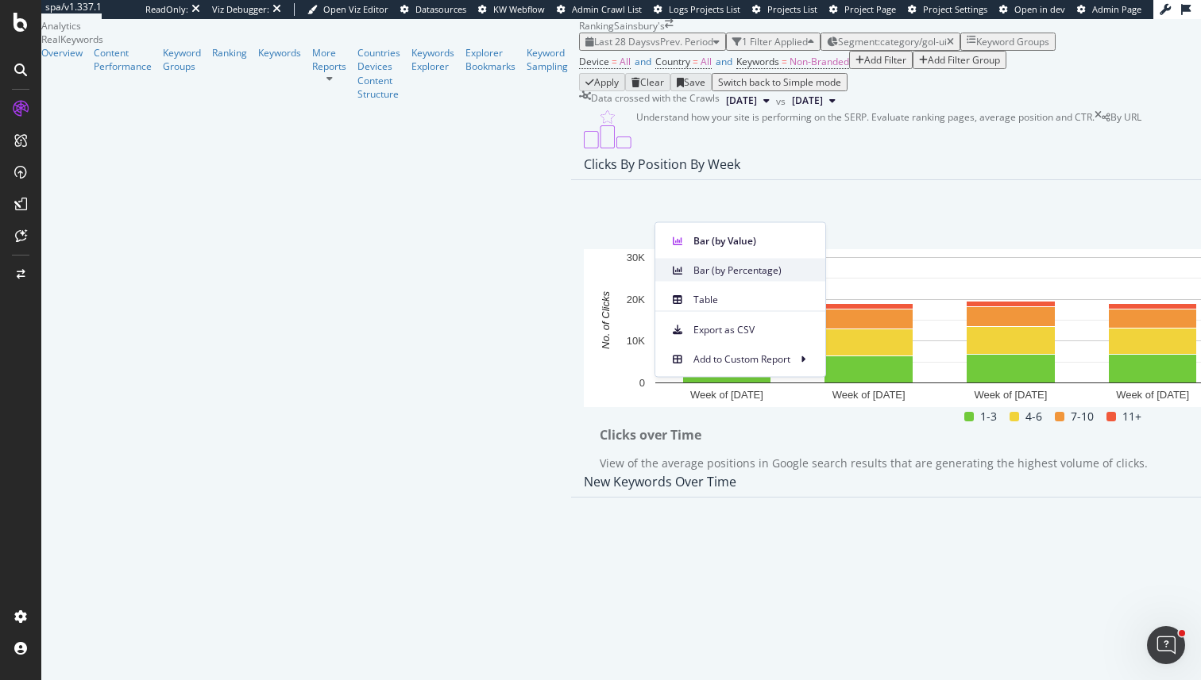
click at [684, 281] on div "Bar (by Percentage)" at bounding box center [740, 270] width 170 height 23
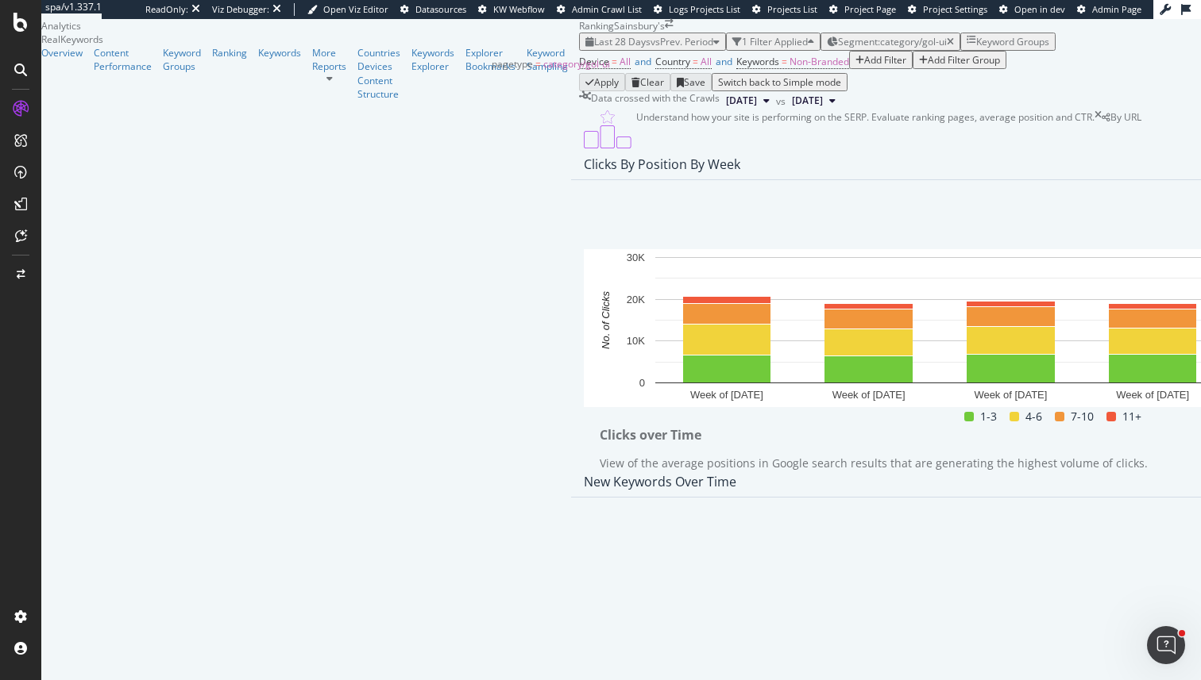
click at [838, 40] on span "Segment: category/gol-ui" at bounding box center [892, 41] width 109 height 13
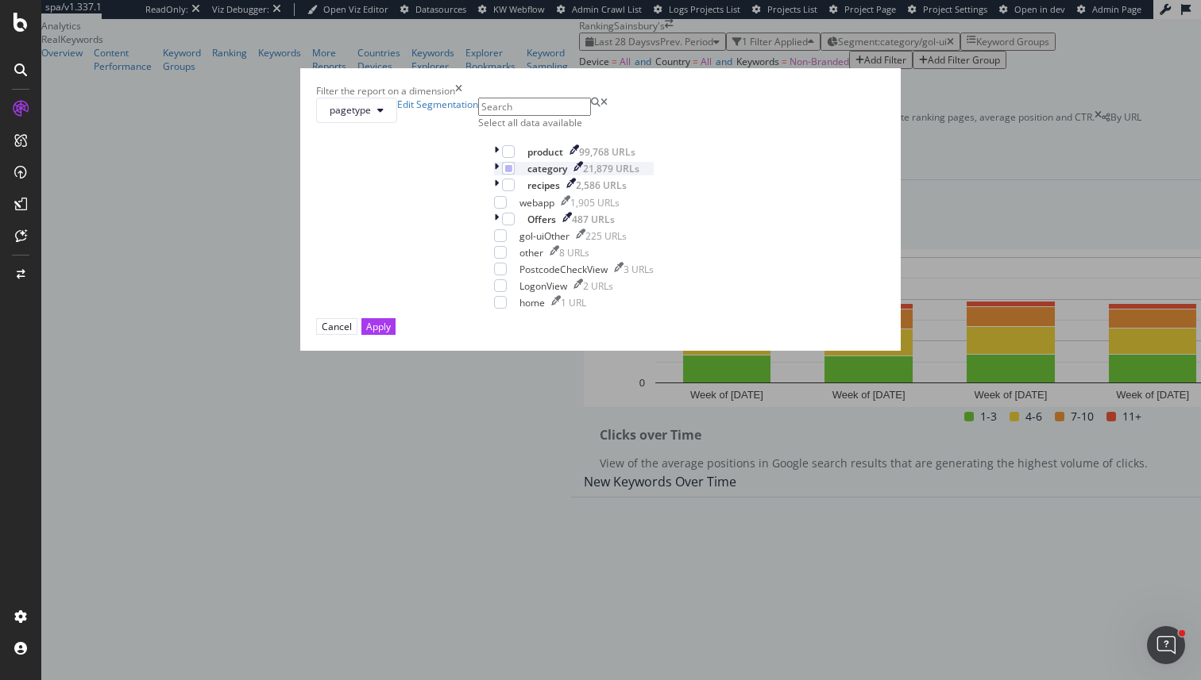
click at [494, 175] on icon "modal" at bounding box center [496, 168] width 5 height 13
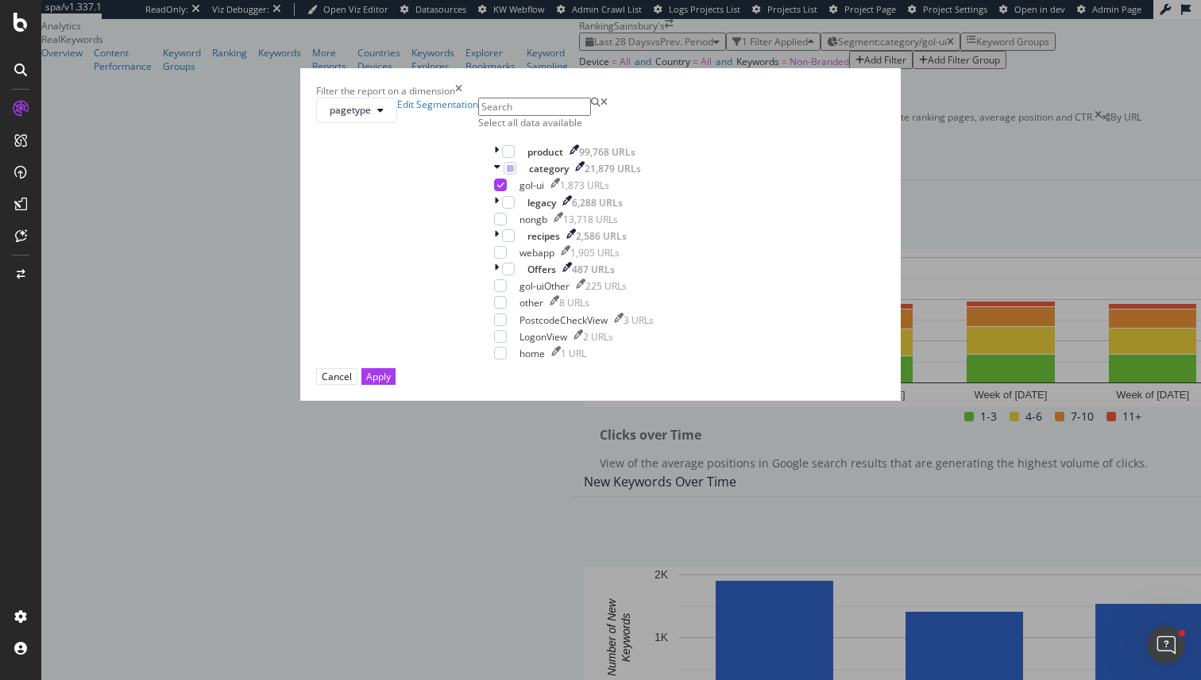
click at [494, 289] on div "product 99,768 URLs category 21,879 URLs gol-ui 1,873 URLs legacy 6,288 URLs no…" at bounding box center [574, 252] width 160 height 215
click at [507, 172] on icon "modal" at bounding box center [510, 168] width 7 height 8
click at [391, 384] on div "Apply" at bounding box center [378, 376] width 25 height 15
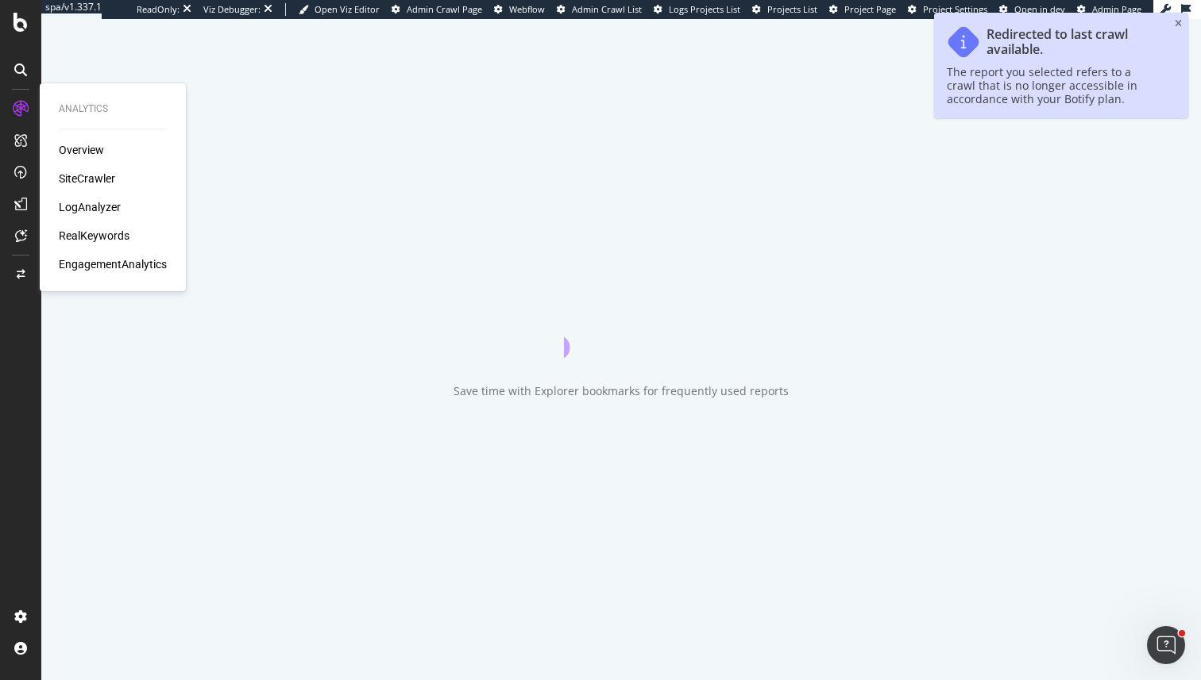
click at [99, 233] on div "RealKeywords" at bounding box center [94, 236] width 71 height 16
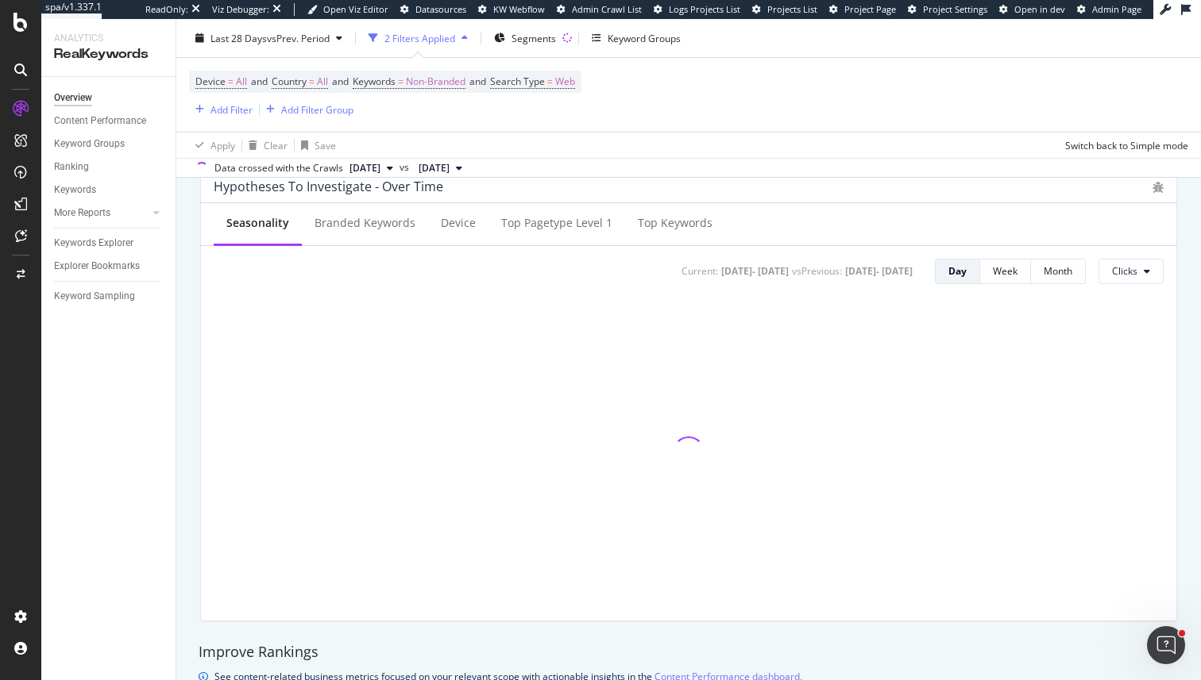
scroll to position [595, 0]
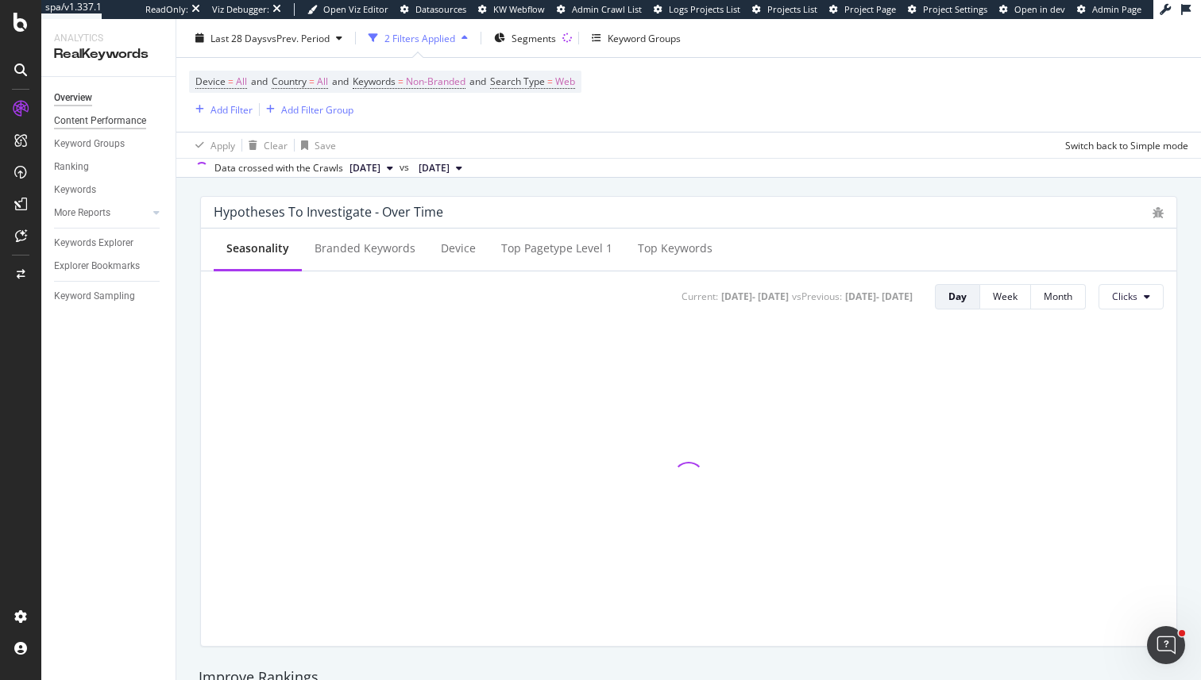
click at [103, 121] on div "Content Performance" at bounding box center [100, 121] width 92 height 17
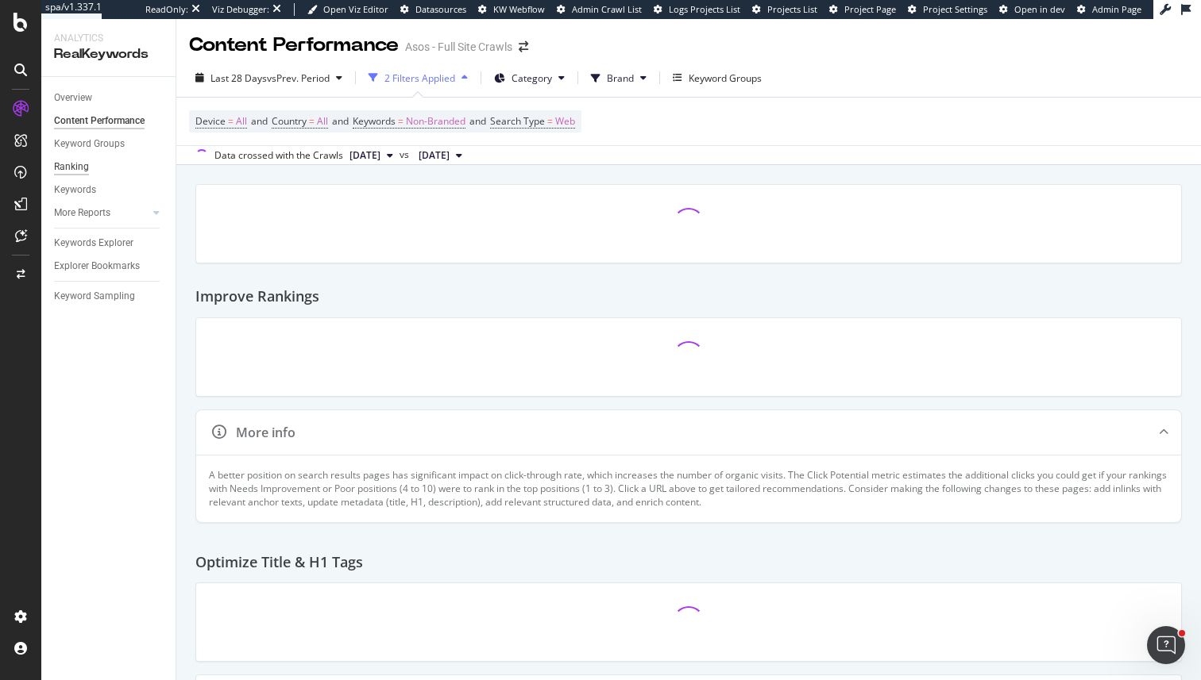
click at [78, 168] on div "Ranking" at bounding box center [71, 167] width 35 height 17
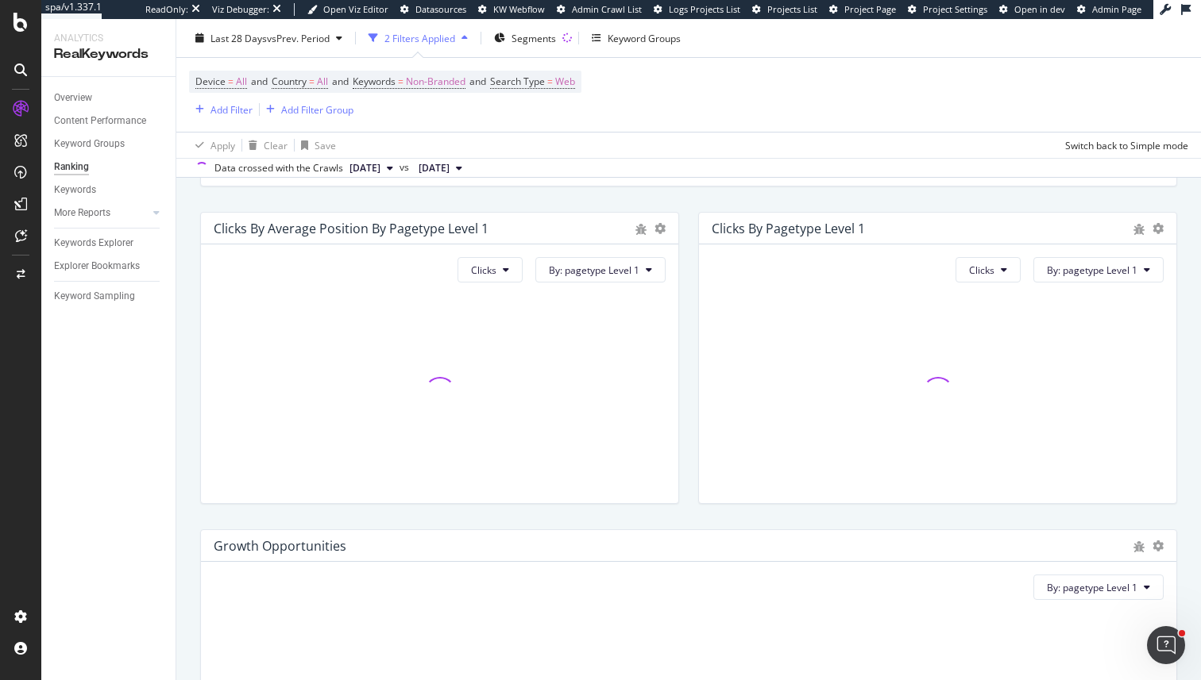
scroll to position [717, 0]
click at [508, 282] on div "Clicks By: pagetype Level 1" at bounding box center [439, 372] width 477 height 259
click at [507, 274] on button "Clicks" at bounding box center [489, 268] width 65 height 25
click at [464, 364] on div "Impressions" at bounding box center [502, 359] width 85 height 23
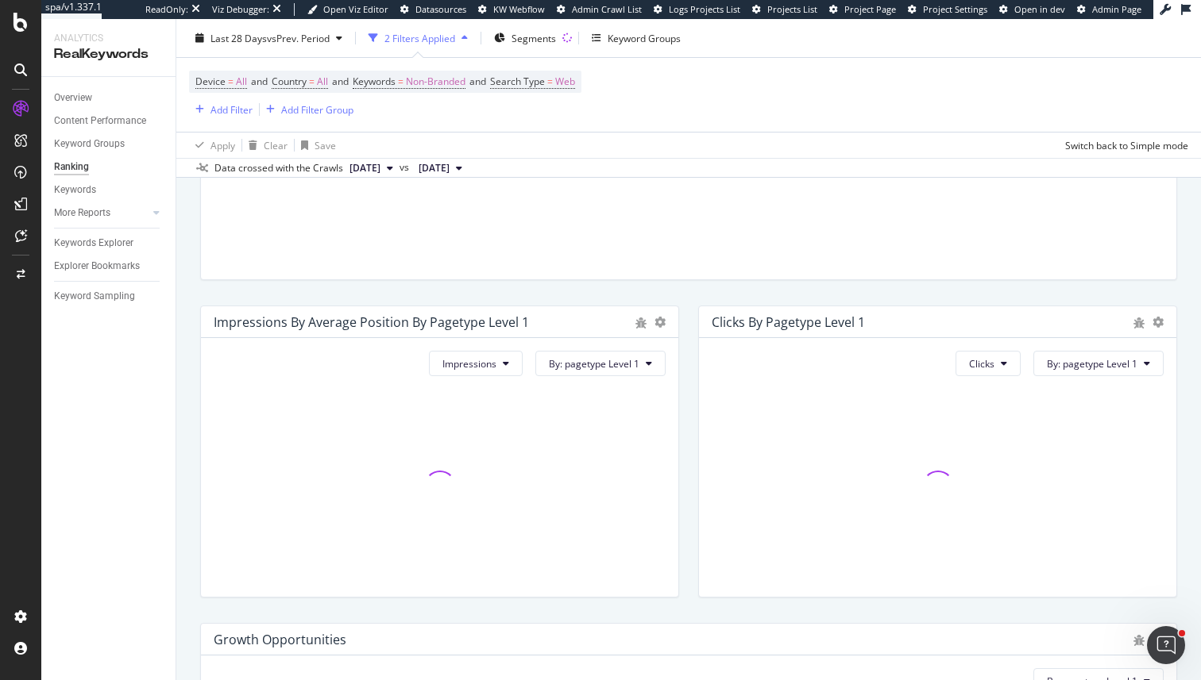
scroll to position [619, 0]
click at [619, 370] on span "By: pagetype Level 1" at bounding box center [594, 366] width 91 height 13
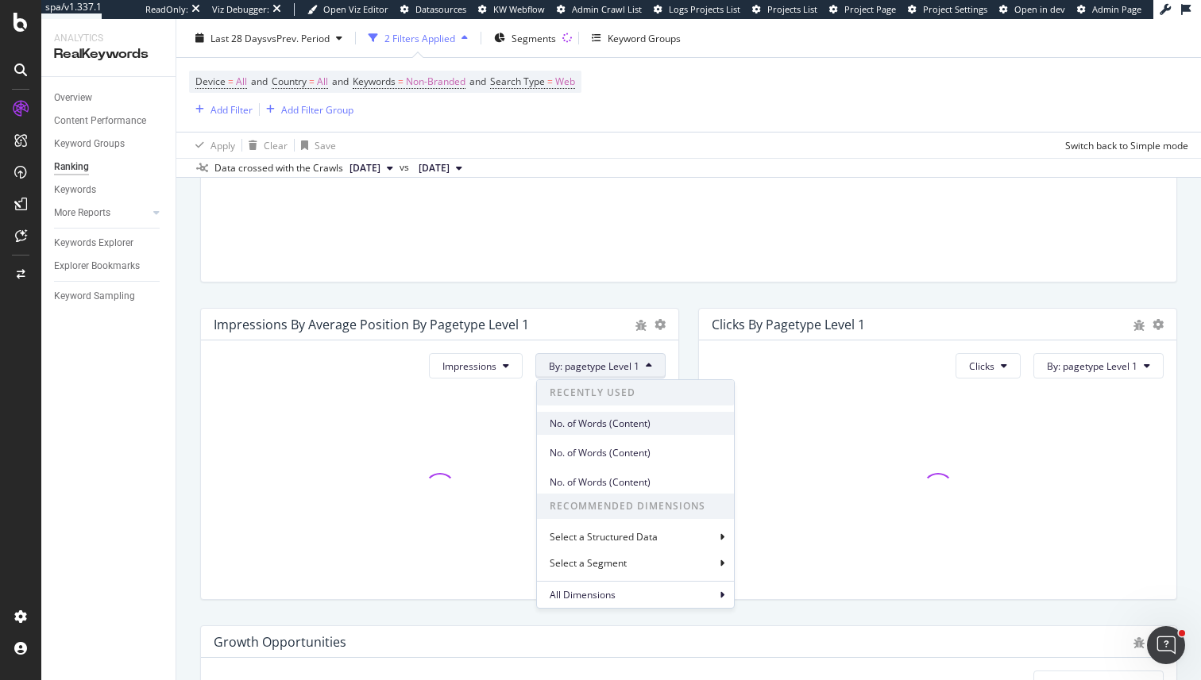
click at [616, 429] on span "No. of Words (Content)" at bounding box center [635, 424] width 172 height 14
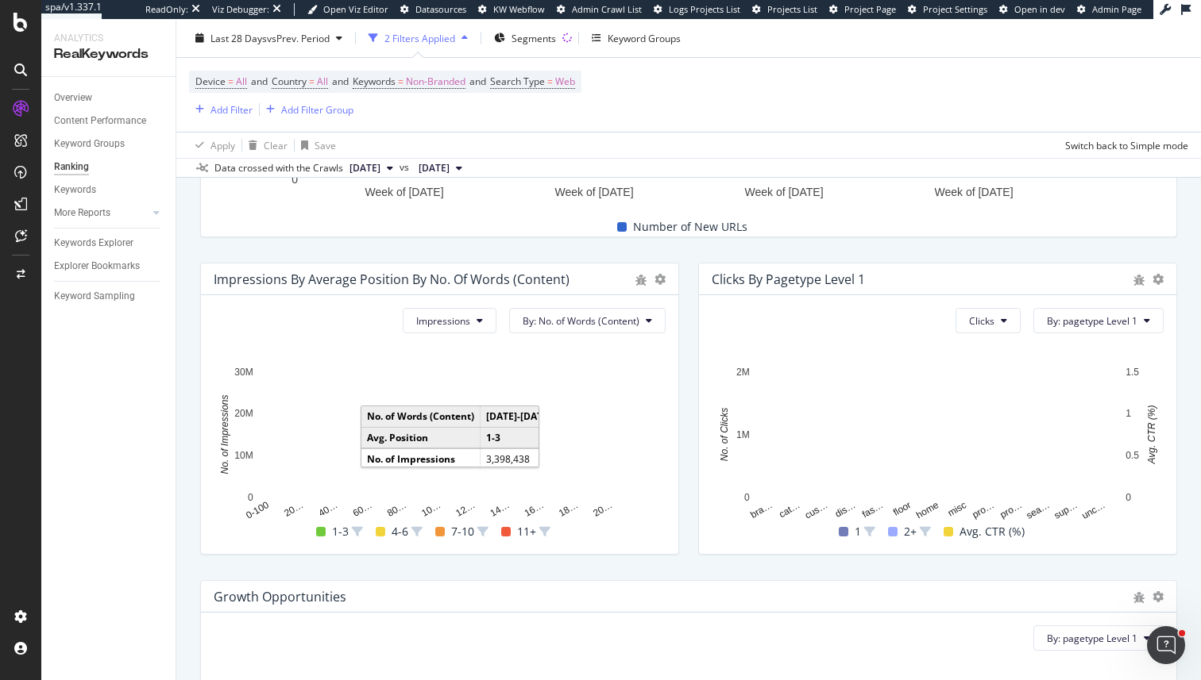
scroll to position [666, 0]
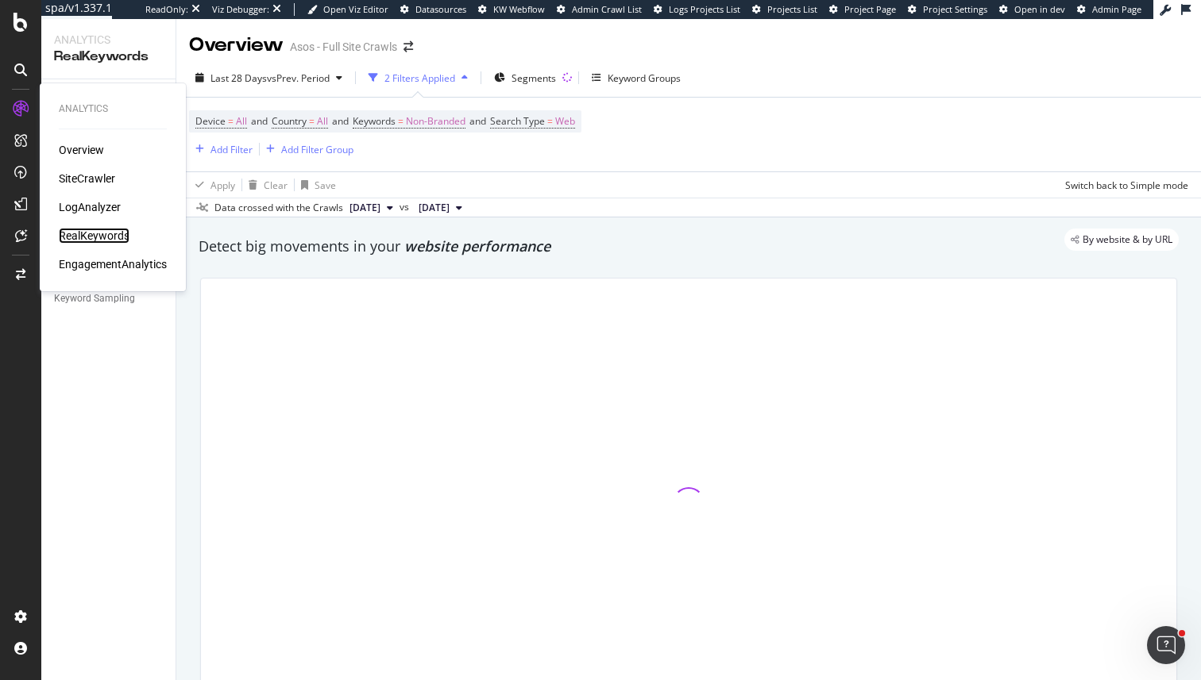
click at [94, 235] on div "RealKeywords" at bounding box center [94, 236] width 71 height 16
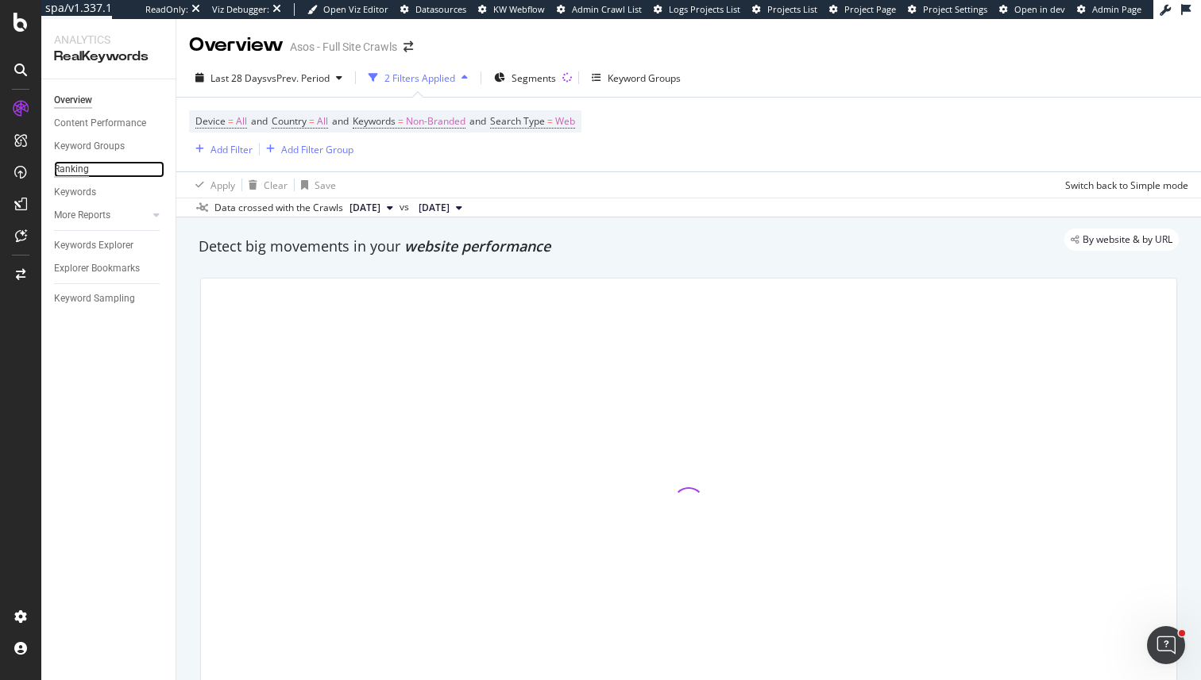
click at [75, 175] on div "Ranking" at bounding box center [71, 169] width 35 height 17
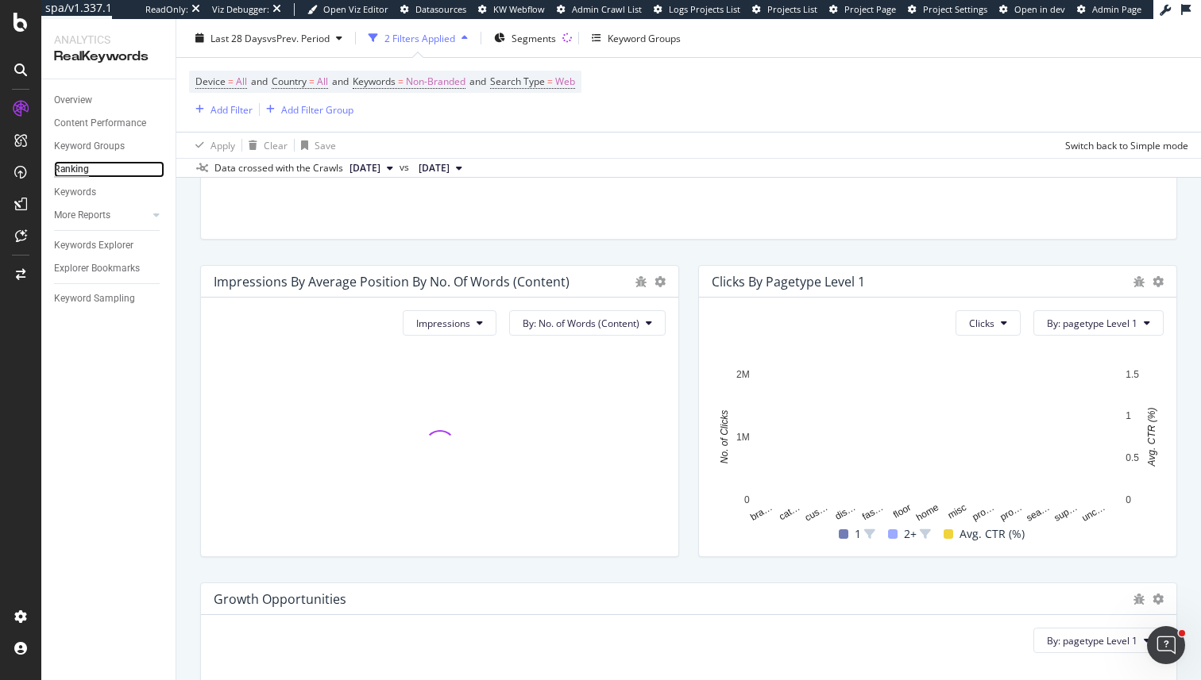
scroll to position [661, 0]
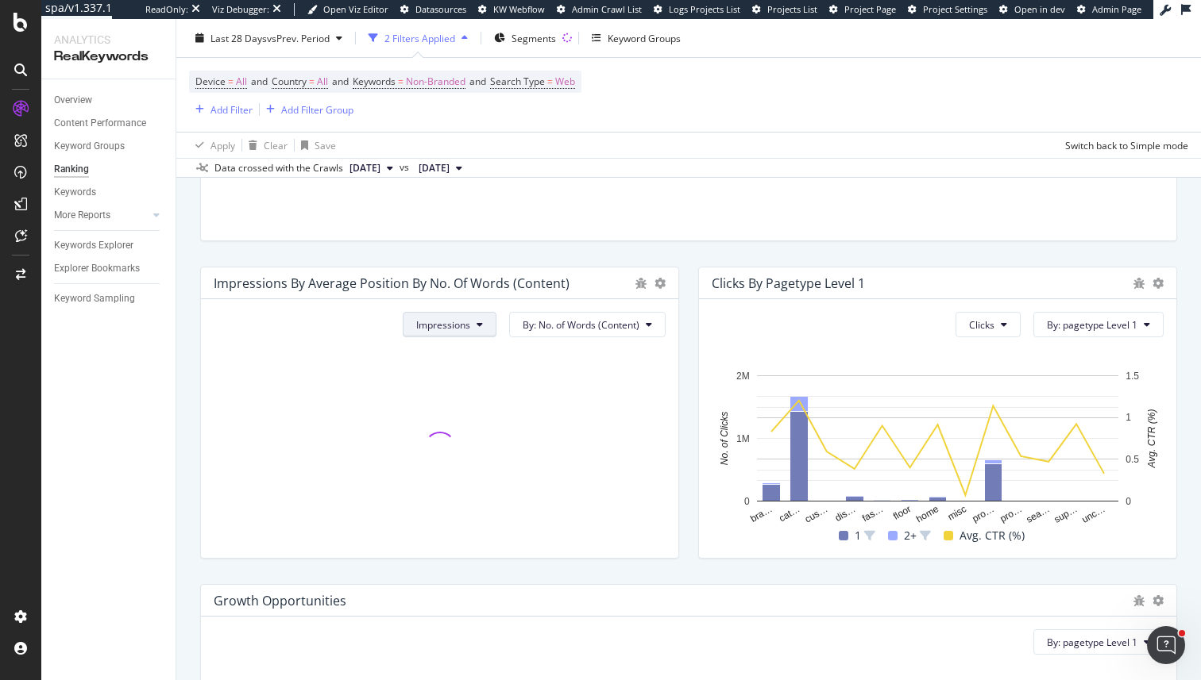
click at [454, 335] on button "Impressions" at bounding box center [450, 324] width 94 height 25
click at [445, 378] on div "Clicks" at bounding box center [445, 386] width 85 height 23
click at [544, 338] on div "Clicks By: No. of Words (Content)" at bounding box center [439, 428] width 477 height 259
click at [550, 322] on span "By: No. of Words (Content)" at bounding box center [580, 324] width 117 height 13
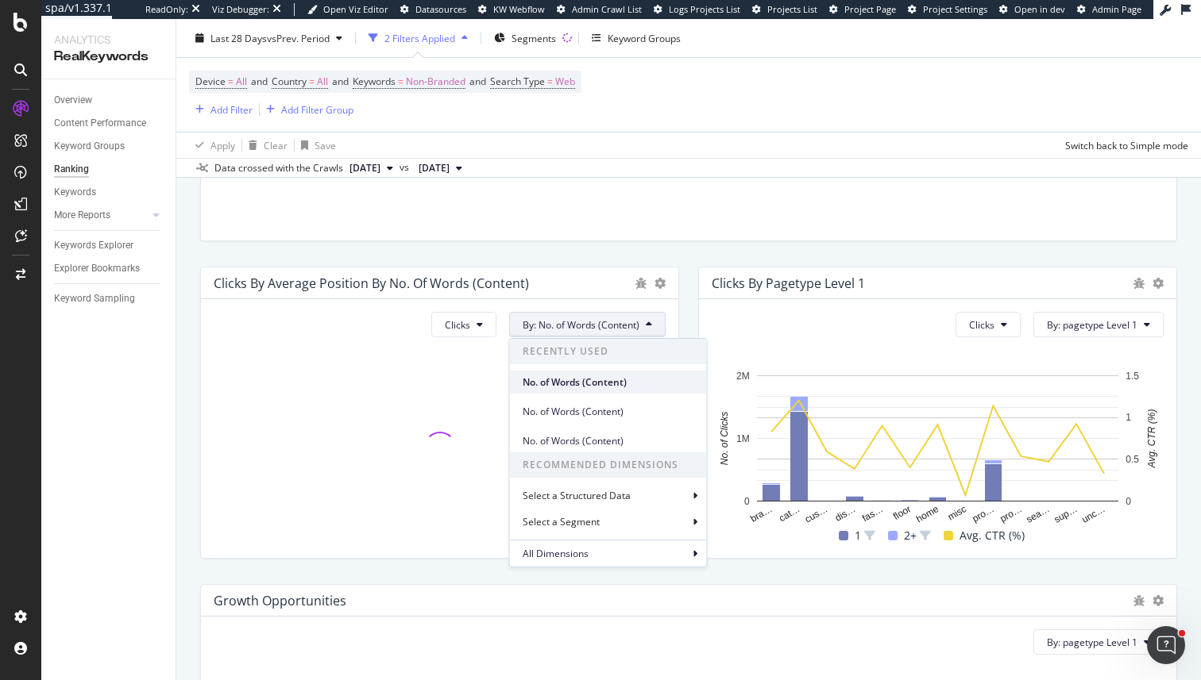
click at [569, 382] on span "No. of Words (Content)" at bounding box center [608, 383] width 172 height 14
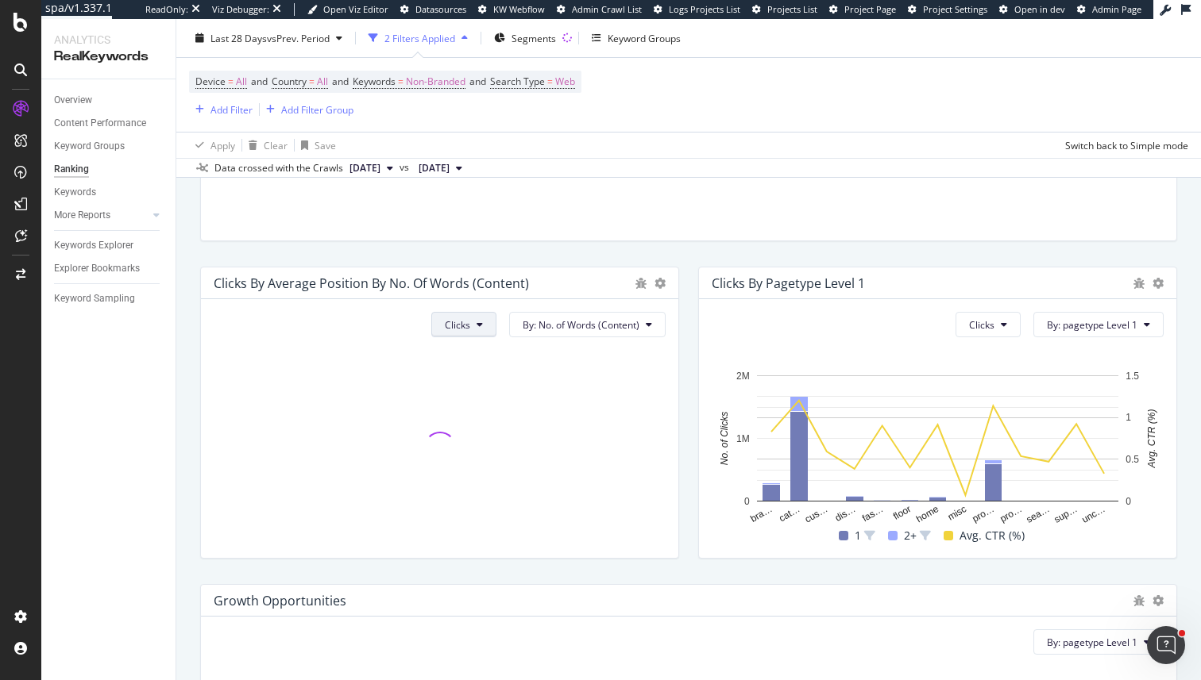
click at [468, 329] on span "Clicks" at bounding box center [457, 324] width 25 height 13
click at [479, 423] on div "Impressions" at bounding box center [475, 415] width 85 height 23
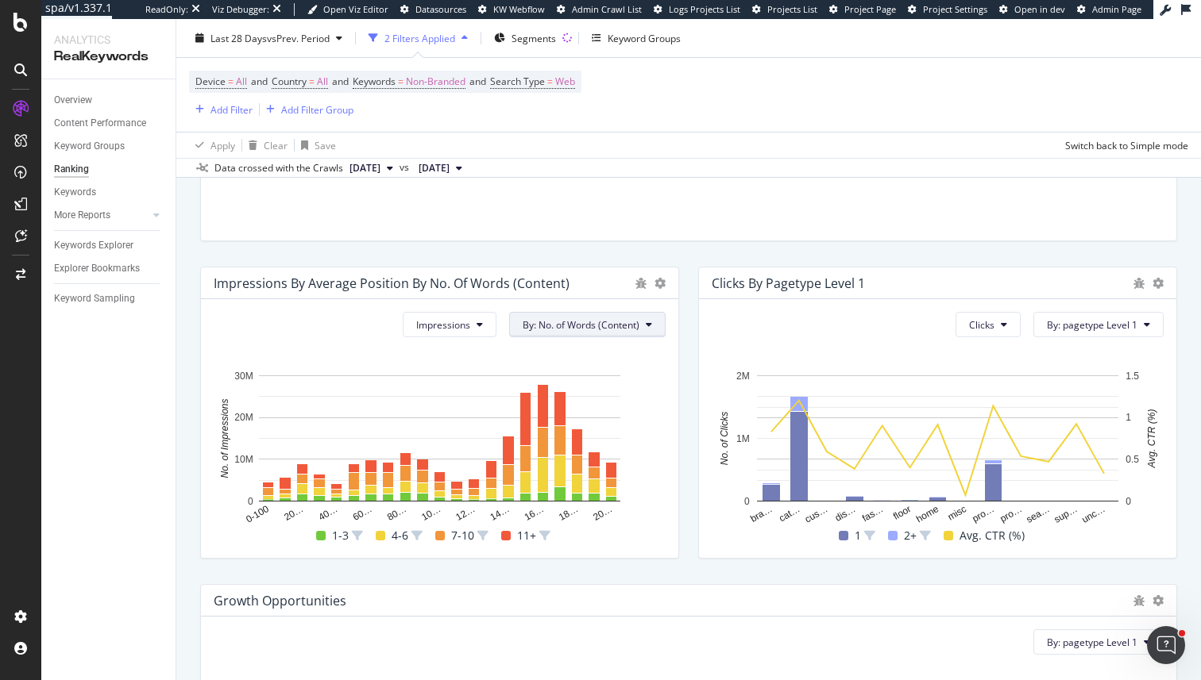
click at [646, 325] on icon at bounding box center [649, 325] width 6 height 10
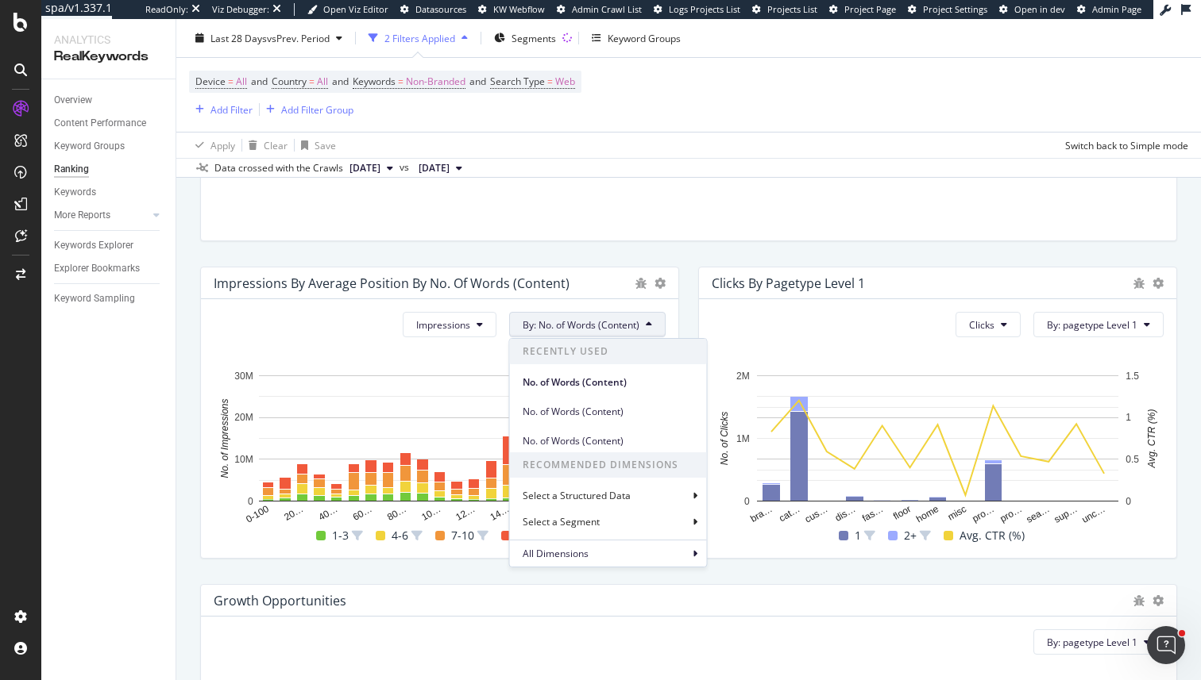
click at [666, 312] on div "Impressions By: No. of Words (Content) Recently Used No. of Words (Content) No.…" at bounding box center [439, 428] width 477 height 259
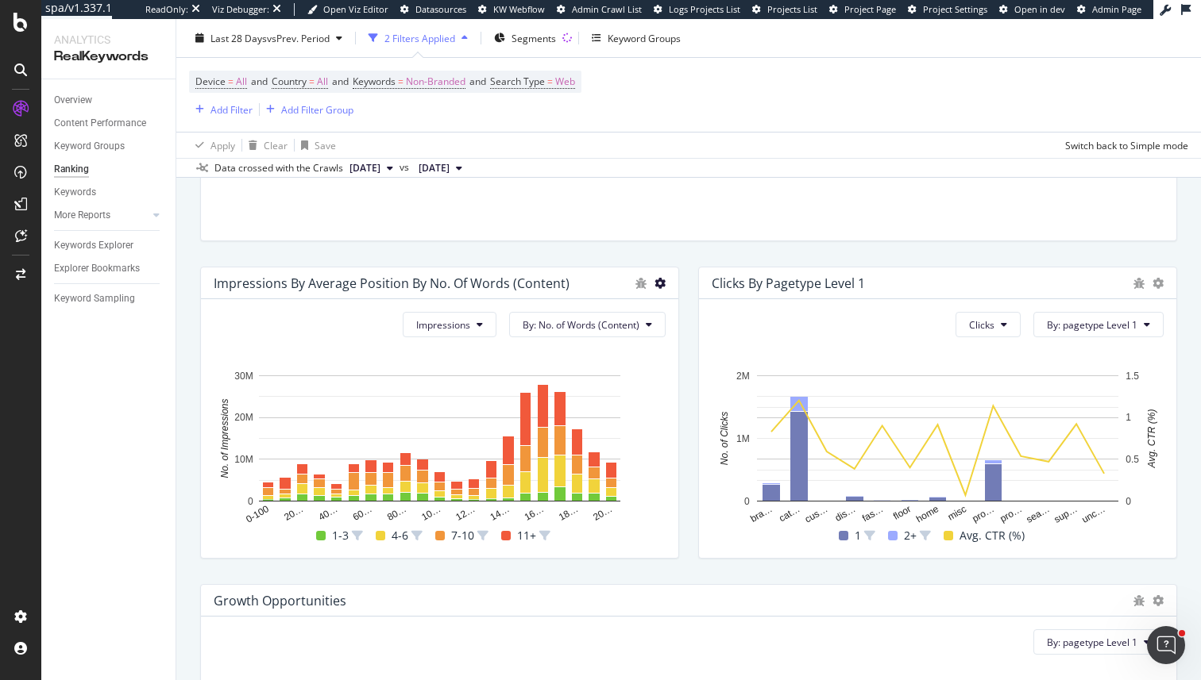
click at [661, 284] on icon at bounding box center [659, 283] width 11 height 11
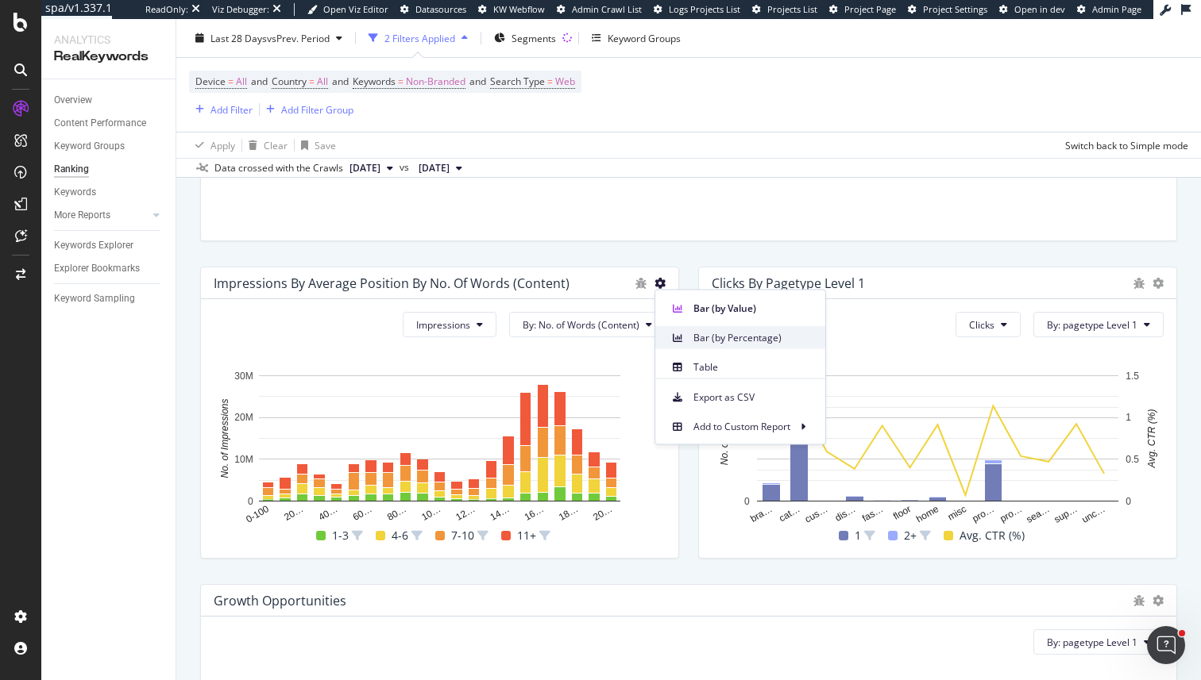
click at [694, 341] on span "Bar (by Percentage)" at bounding box center [752, 337] width 119 height 14
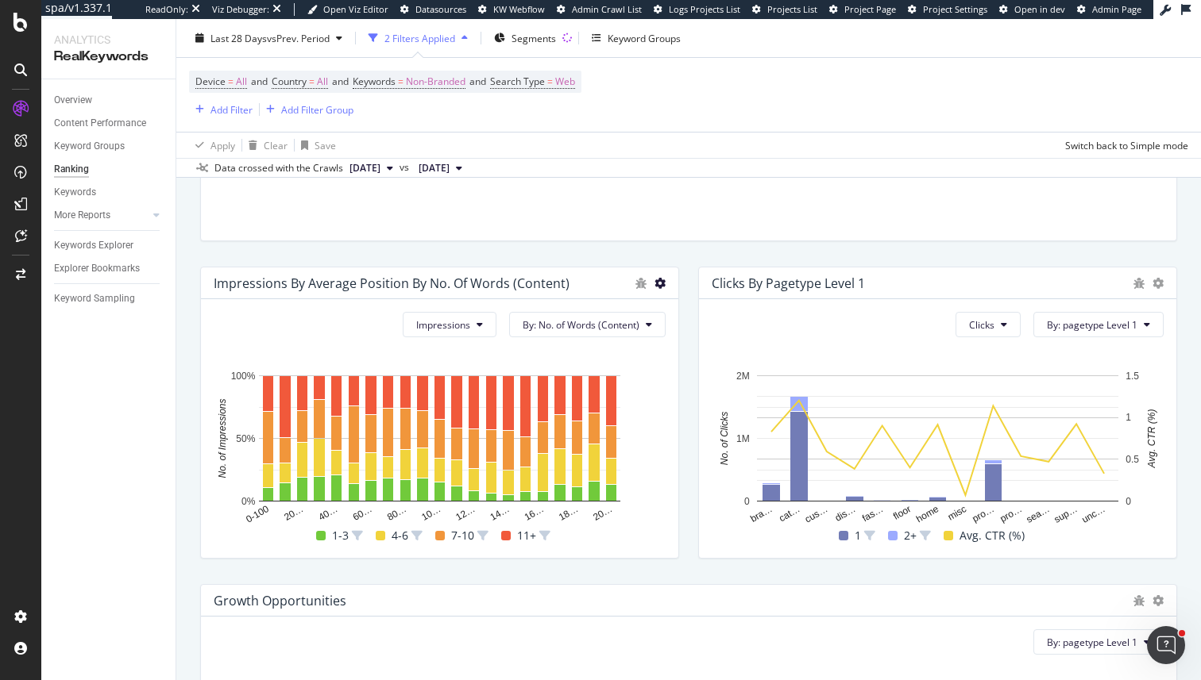
click at [658, 289] on icon at bounding box center [659, 283] width 11 height 11
click at [685, 312] on span at bounding box center [677, 308] width 19 height 19
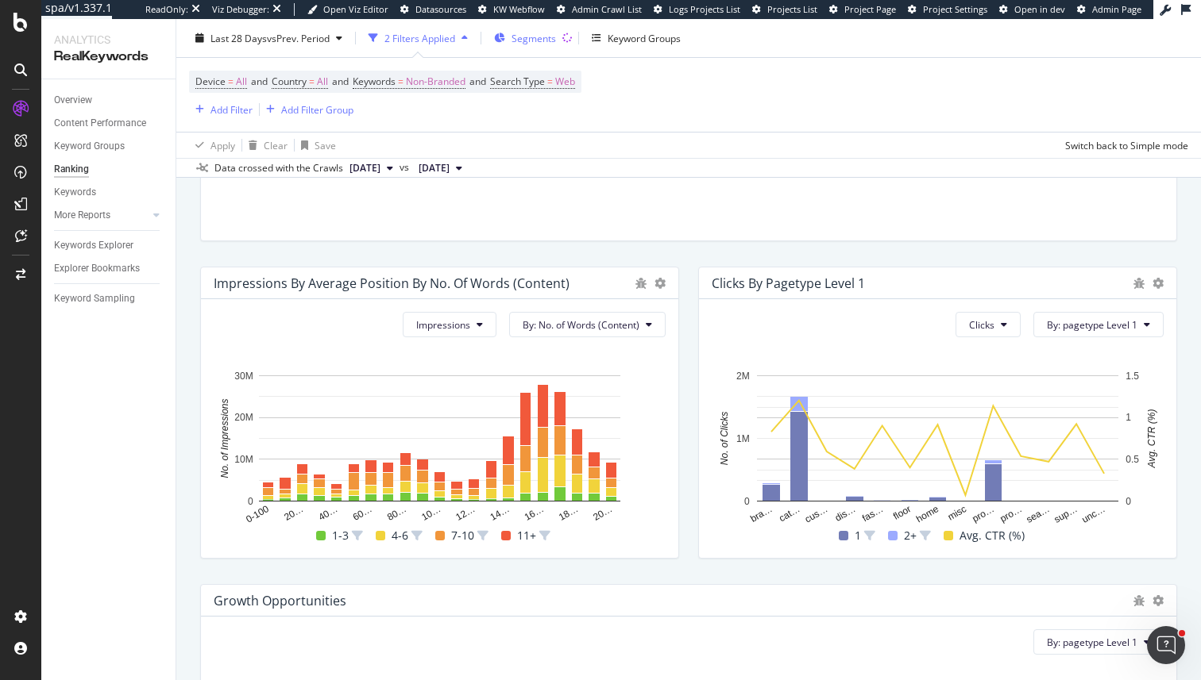
click at [542, 37] on span "Segments" at bounding box center [533, 37] width 44 height 13
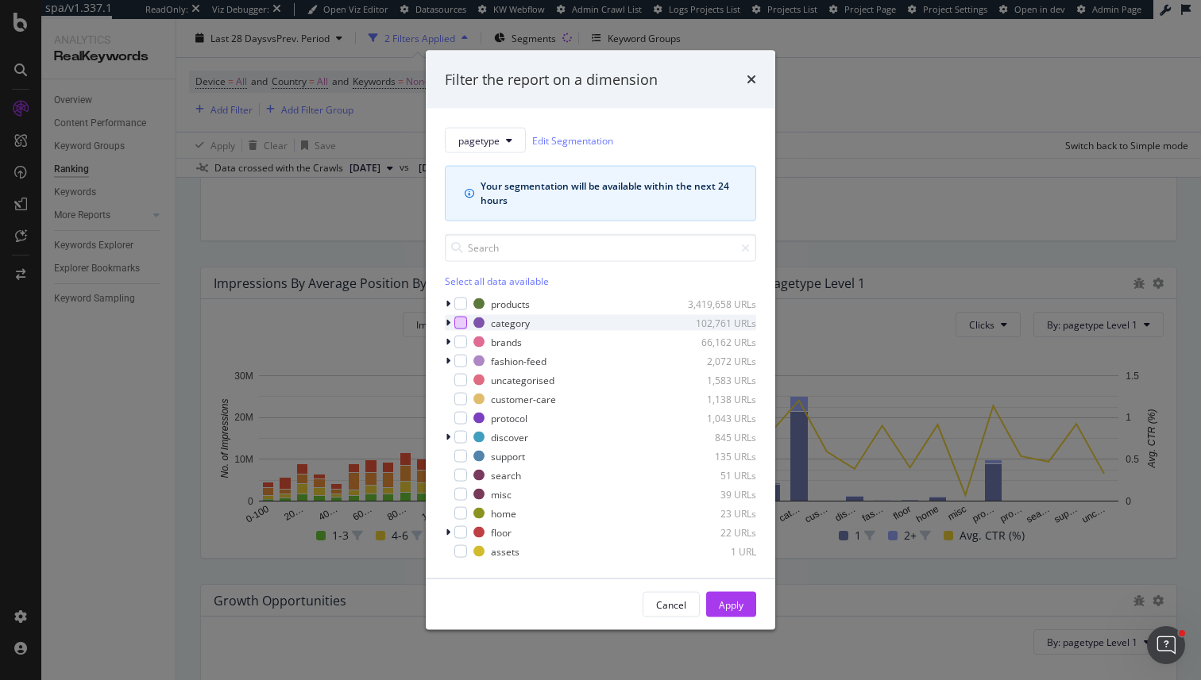
click at [454, 320] on div "modal" at bounding box center [460, 323] width 13 height 13
click at [446, 323] on icon "modal" at bounding box center [447, 323] width 5 height 10
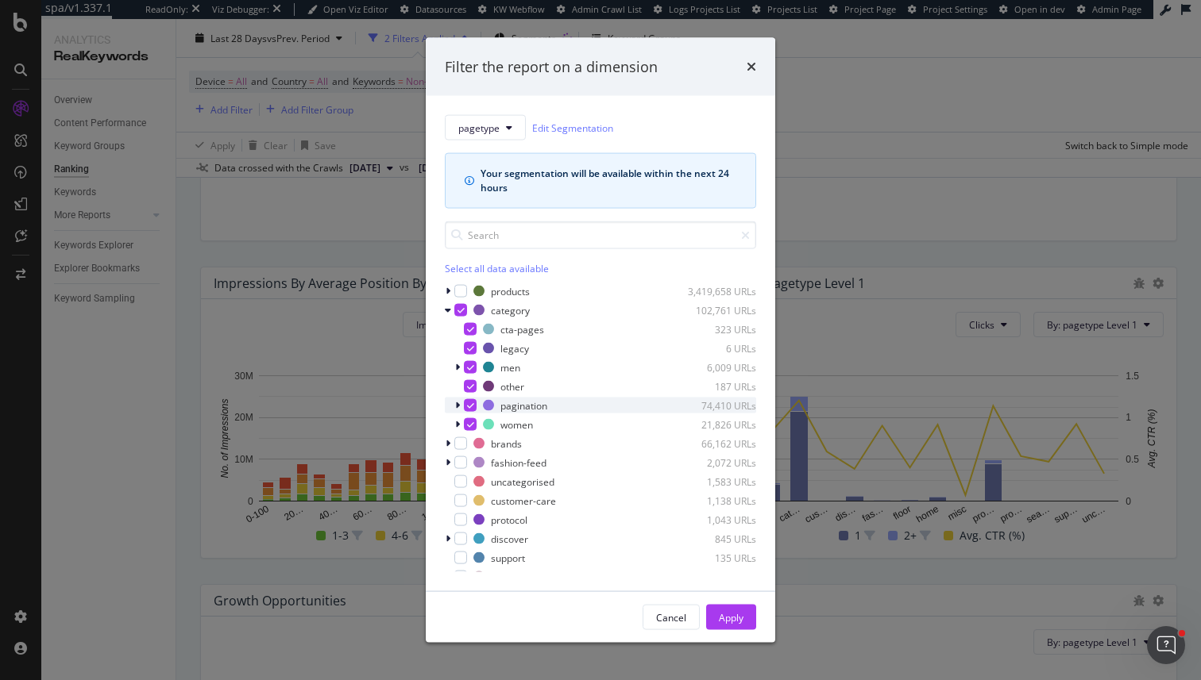
click at [469, 402] on icon "modal" at bounding box center [470, 406] width 7 height 8
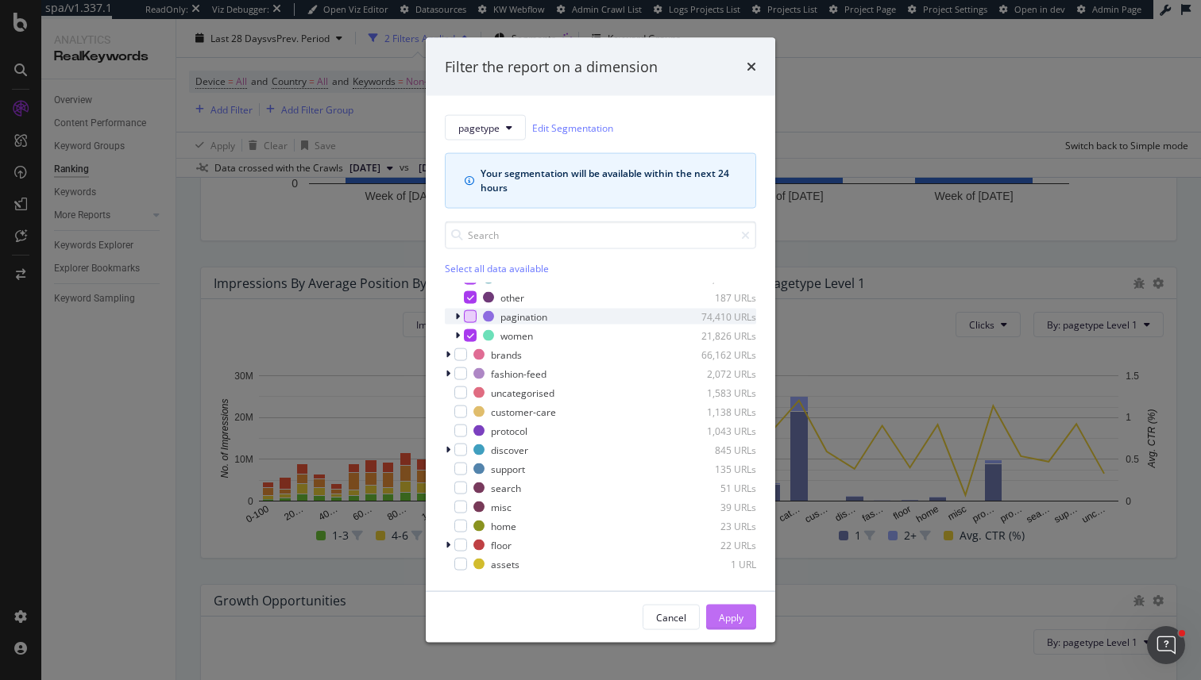
click at [725, 619] on div "Apply" at bounding box center [731, 617] width 25 height 13
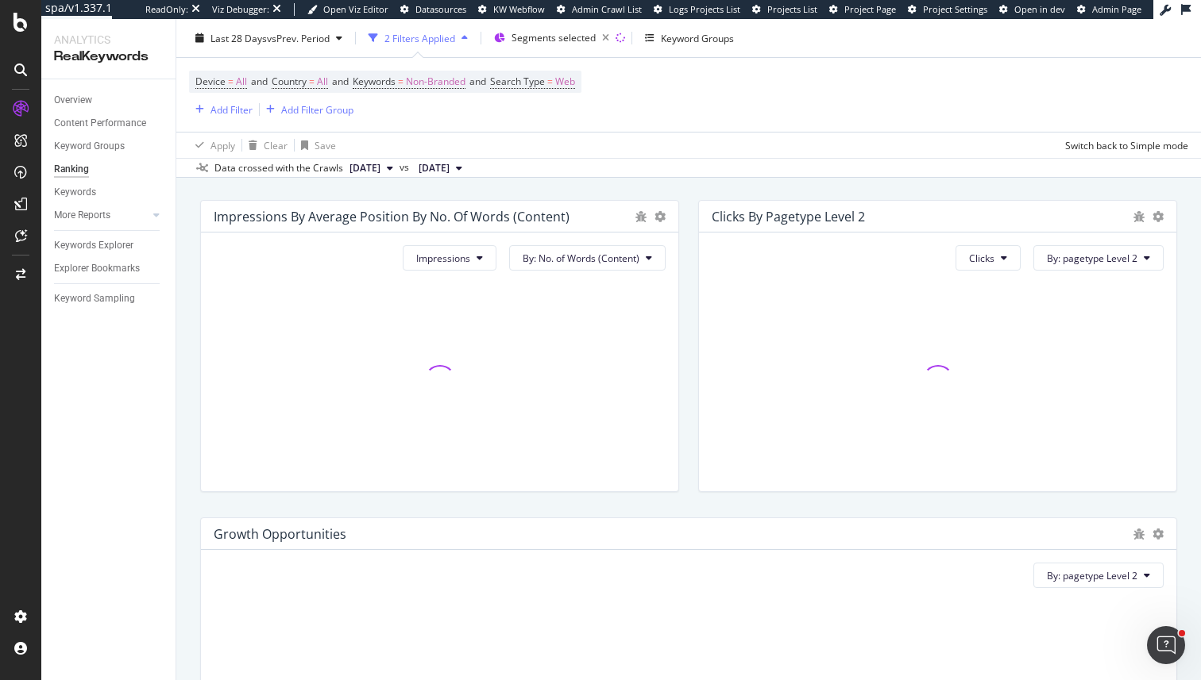
scroll to position [734, 0]
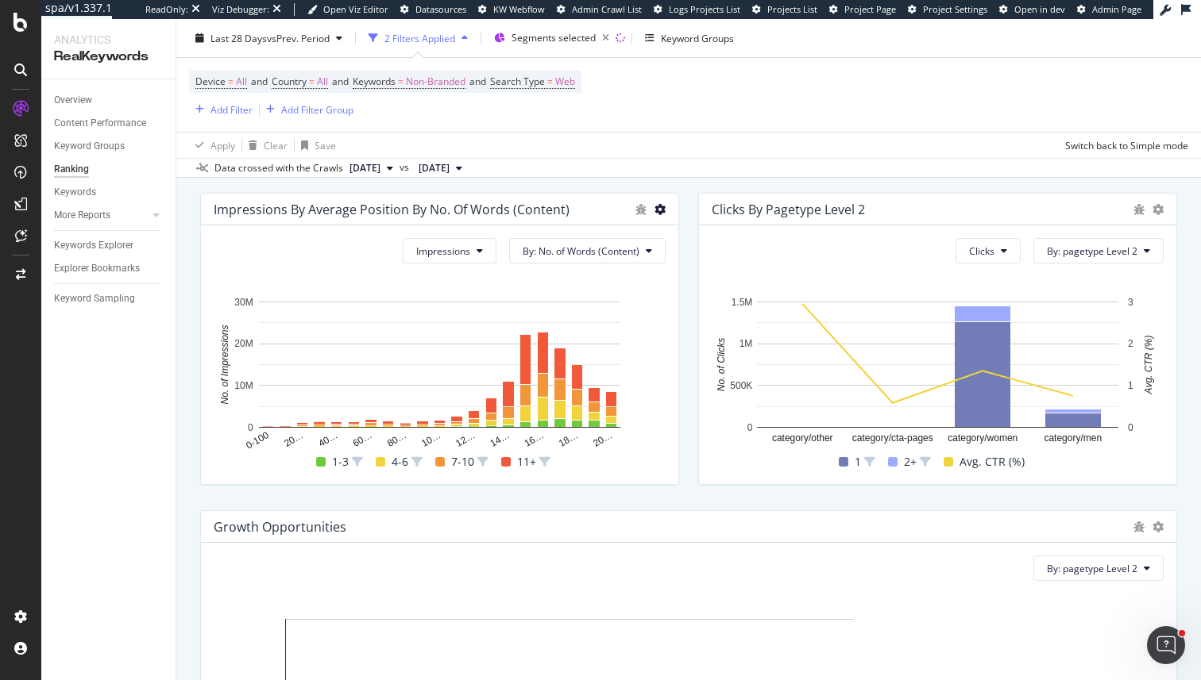
click at [659, 211] on icon at bounding box center [659, 209] width 11 height 11
click at [683, 271] on span at bounding box center [677, 263] width 19 height 19
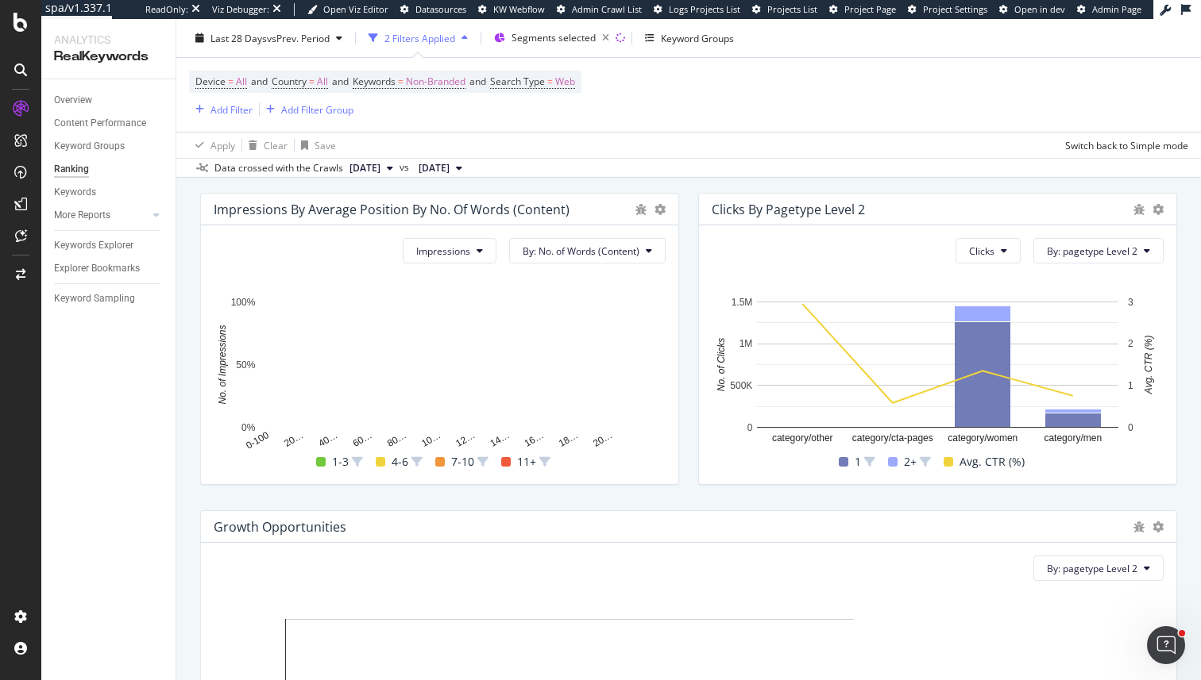
click at [665, 208] on div "Impressions By Average Position by No. of Words (Content)" at bounding box center [439, 210] width 477 height 32
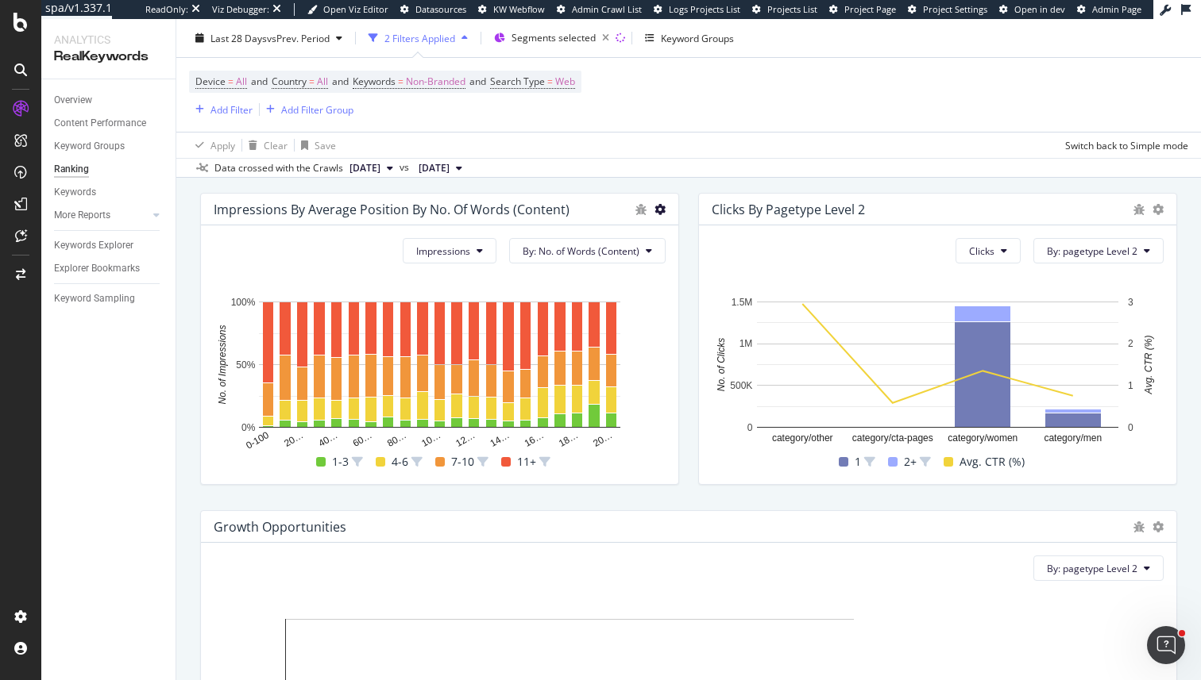
click at [662, 211] on icon at bounding box center [659, 209] width 11 height 11
click at [696, 237] on span "Bar (by Value)" at bounding box center [752, 234] width 119 height 14
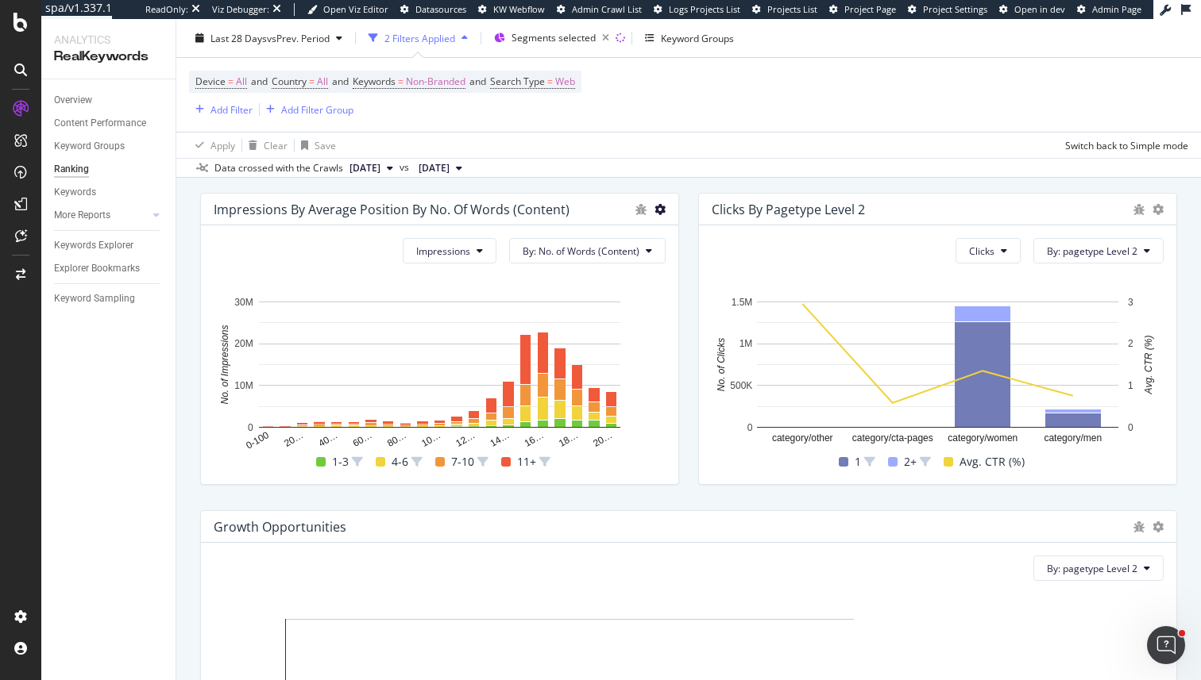
click at [661, 210] on icon at bounding box center [659, 209] width 11 height 11
click at [673, 261] on icon at bounding box center [678, 264] width 10 height 10
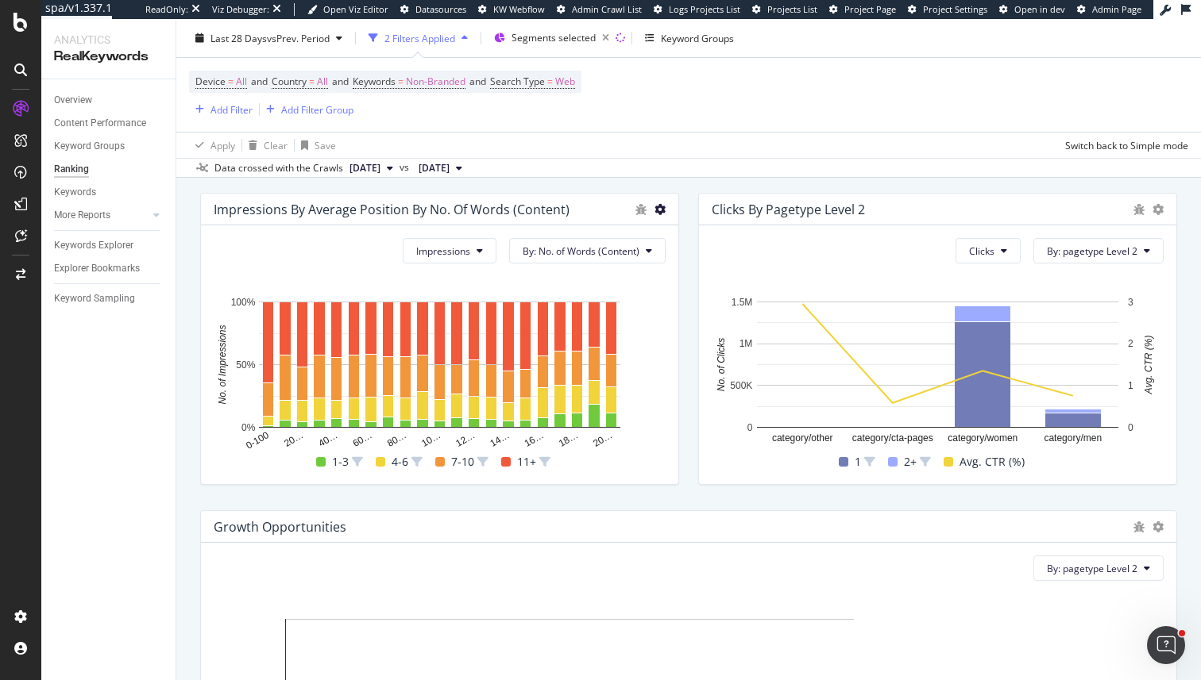
click at [661, 210] on icon at bounding box center [659, 209] width 11 height 11
click at [685, 238] on span at bounding box center [677, 234] width 19 height 19
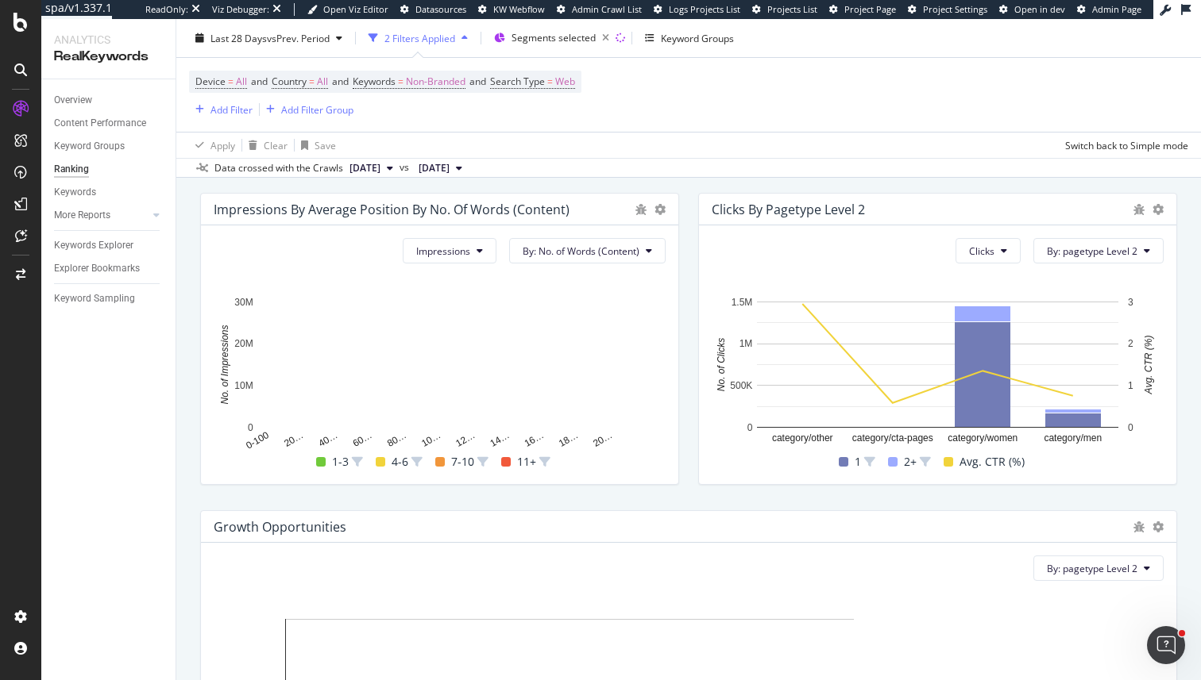
click at [665, 207] on div "Impressions By Average Position by No. of Words (Content)" at bounding box center [439, 210] width 477 height 32
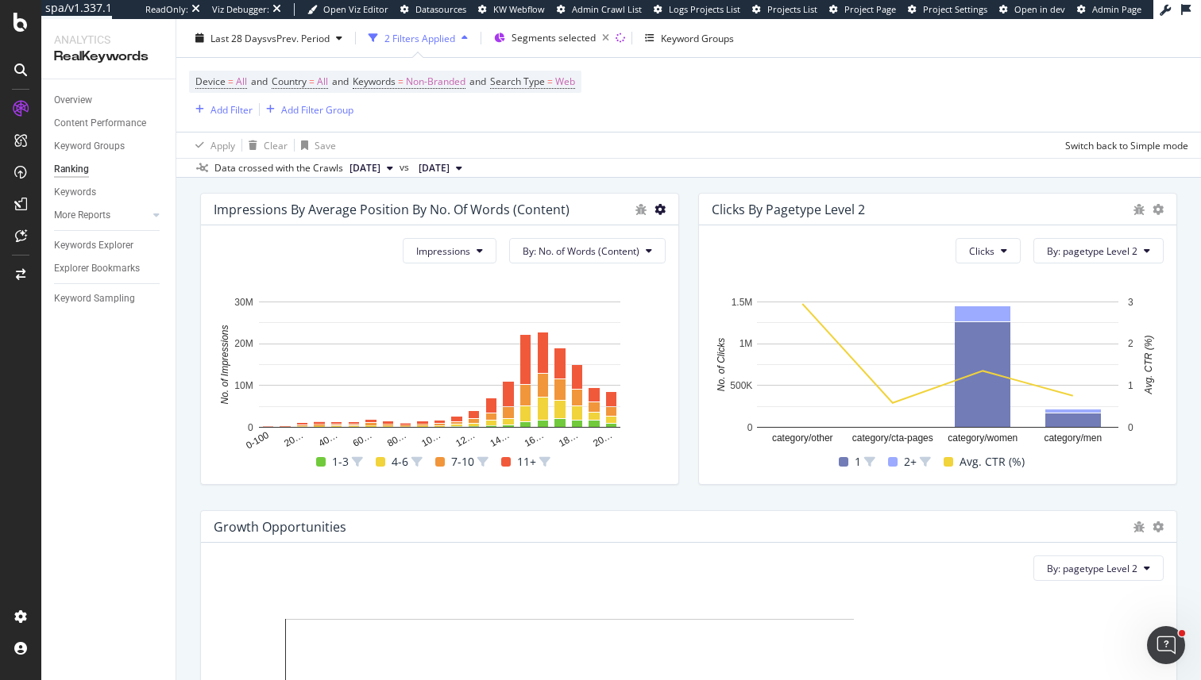
click at [661, 208] on icon at bounding box center [659, 209] width 11 height 11
click at [680, 255] on span at bounding box center [677, 263] width 19 height 19
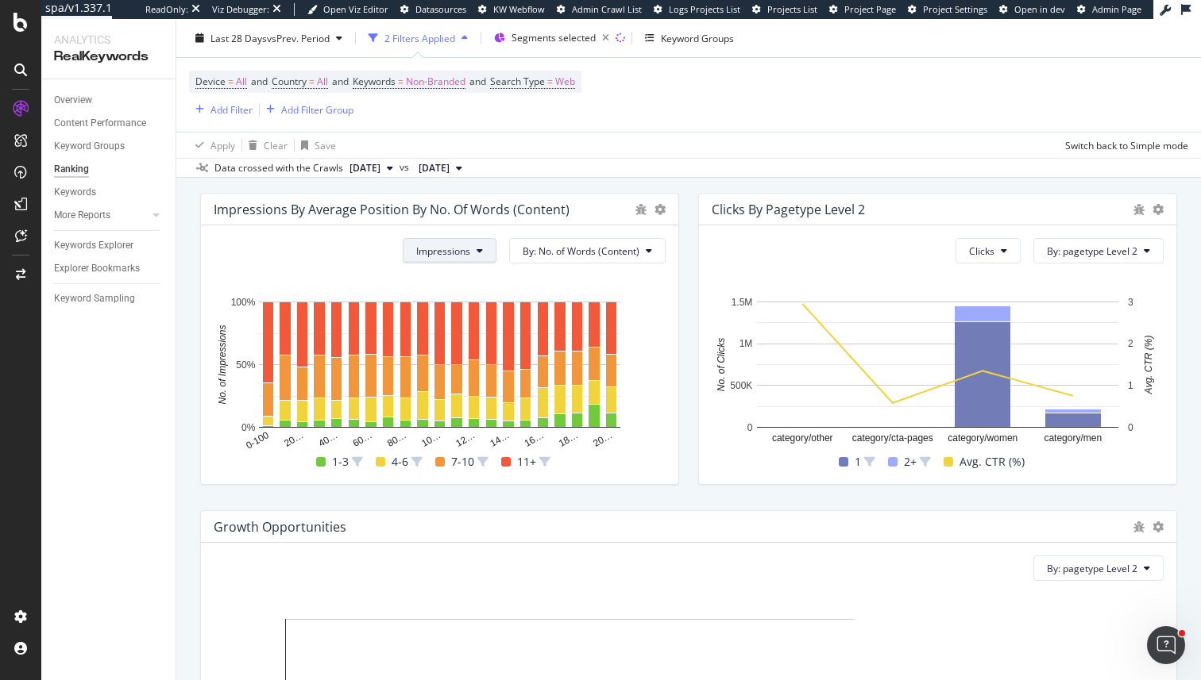
click at [468, 264] on button "Impressions" at bounding box center [450, 250] width 94 height 25
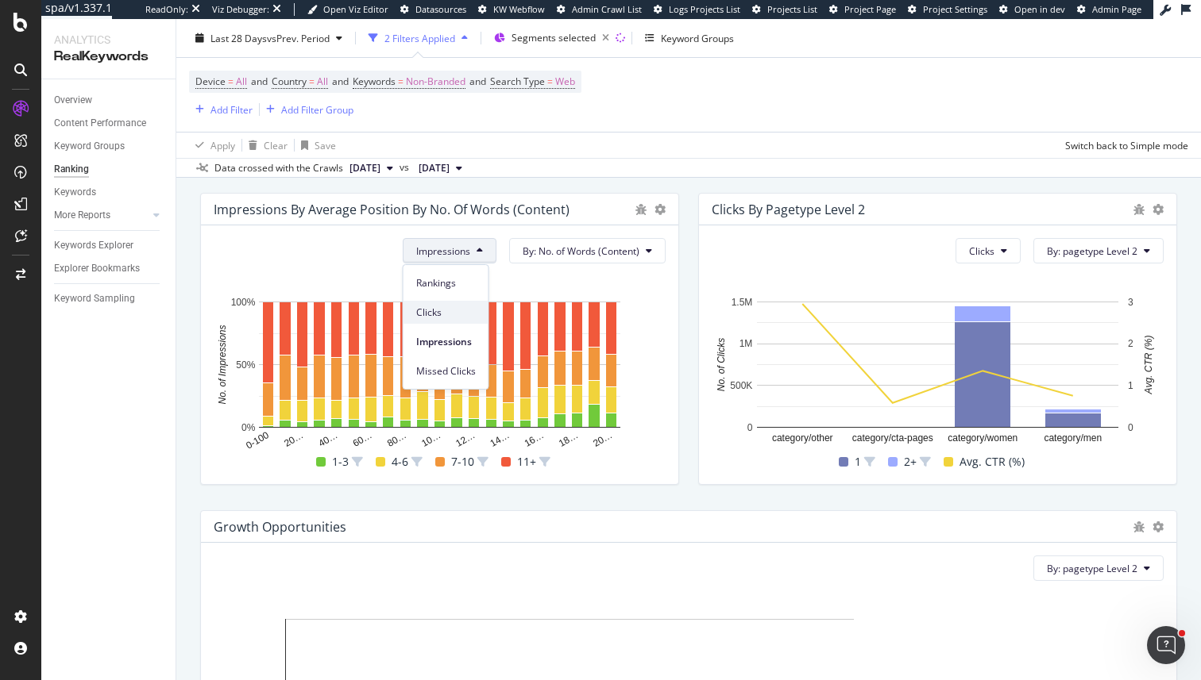
click at [443, 310] on span "Clicks" at bounding box center [446, 313] width 60 height 14
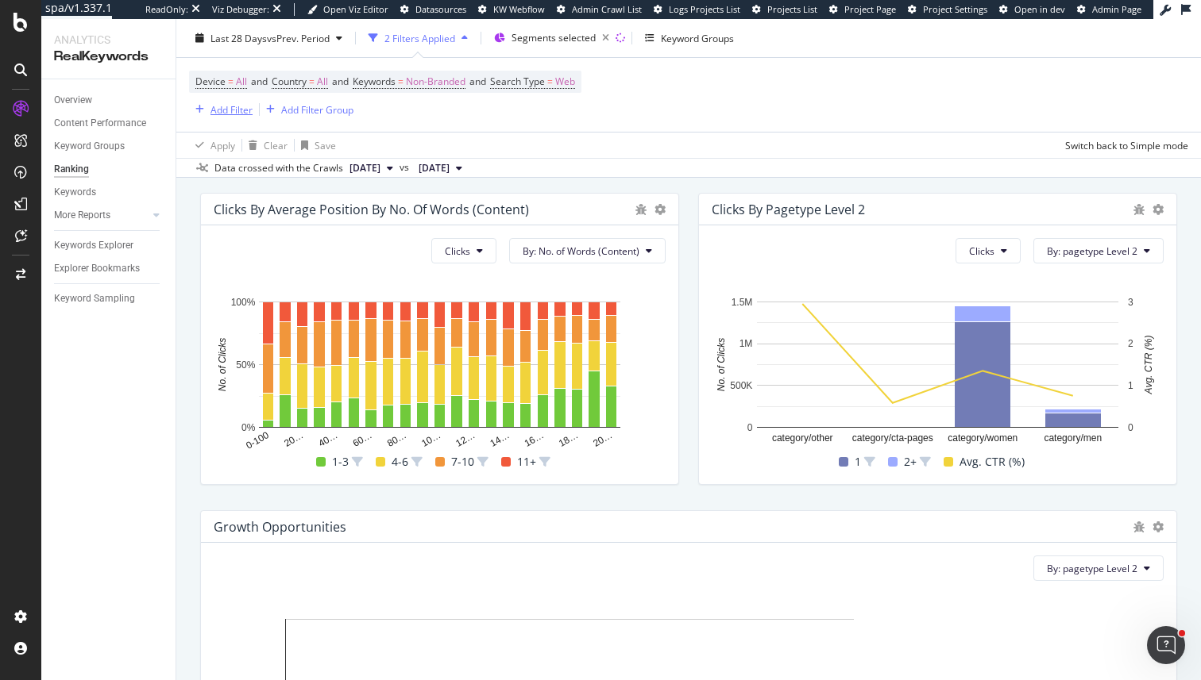
click at [227, 112] on div "Add Filter" at bounding box center [231, 108] width 42 height 13
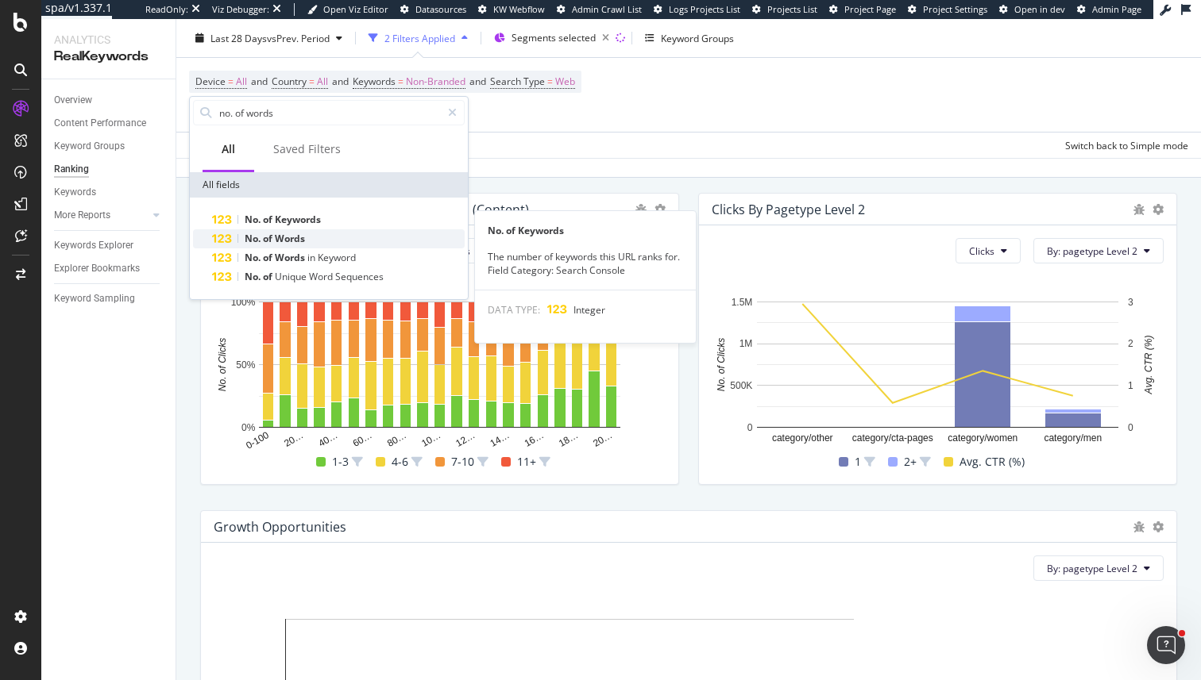
type input "no. of words"
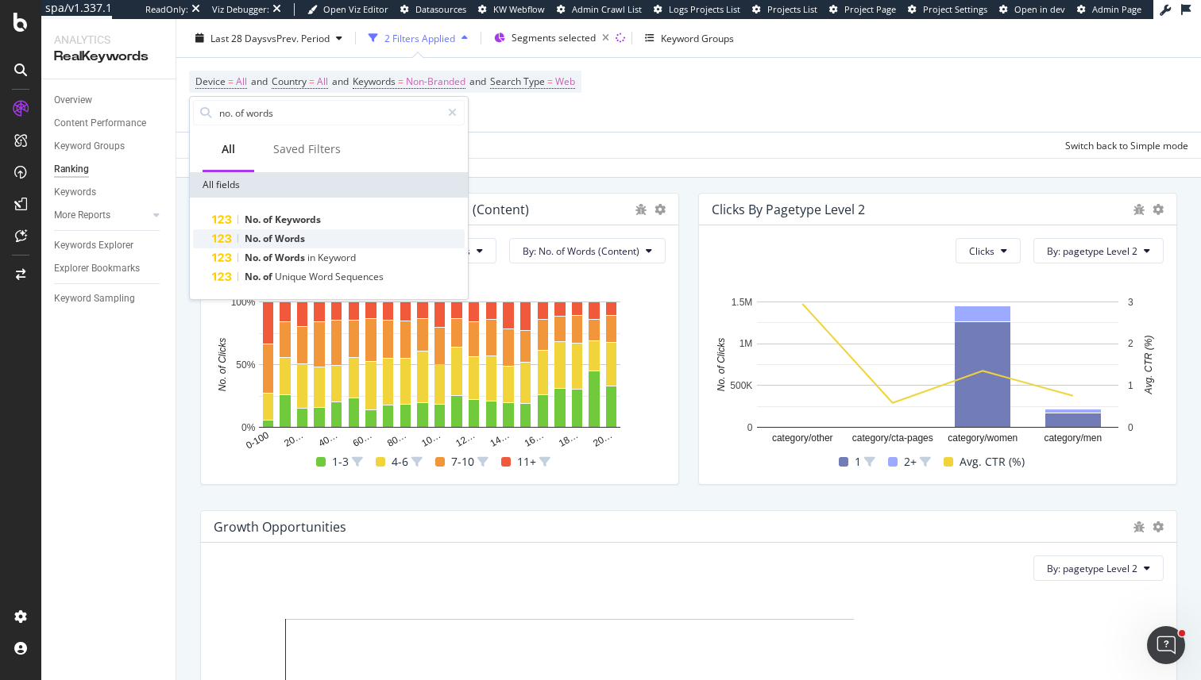
click at [246, 238] on span "No." at bounding box center [254, 238] width 18 height 13
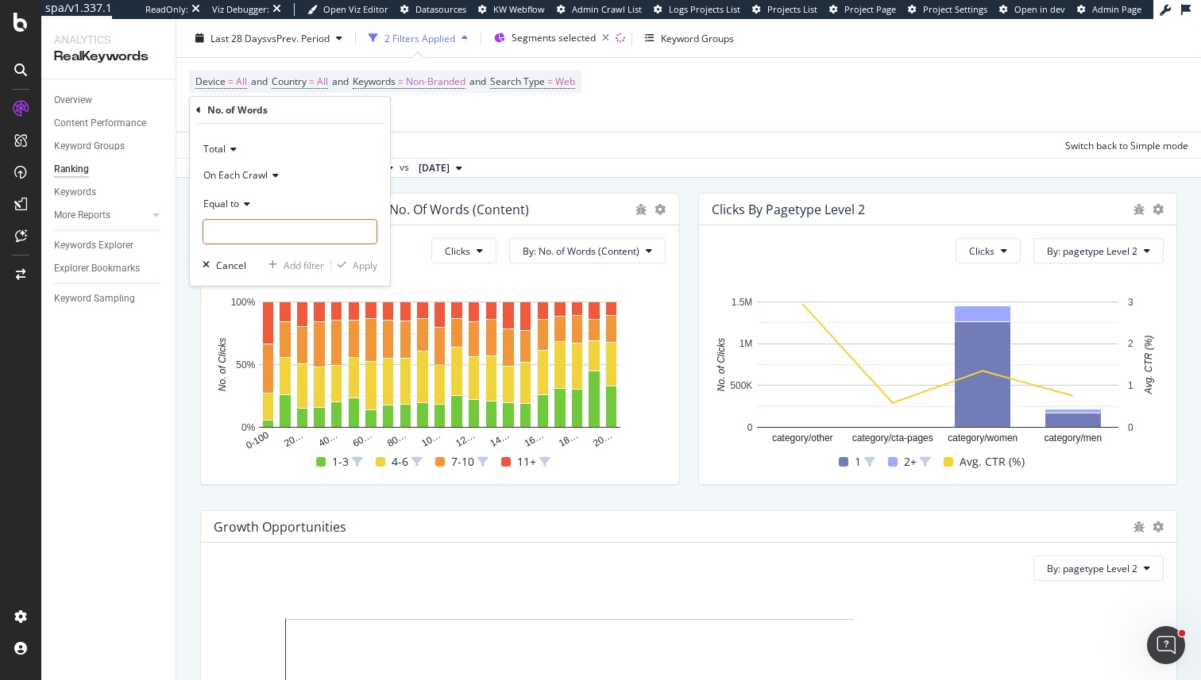
click at [229, 149] on icon at bounding box center [231, 150] width 11 height 10
click at [241, 215] on div "Content" at bounding box center [291, 223] width 170 height 21
click at [245, 182] on div "On Each Crawl" at bounding box center [289, 174] width 175 height 25
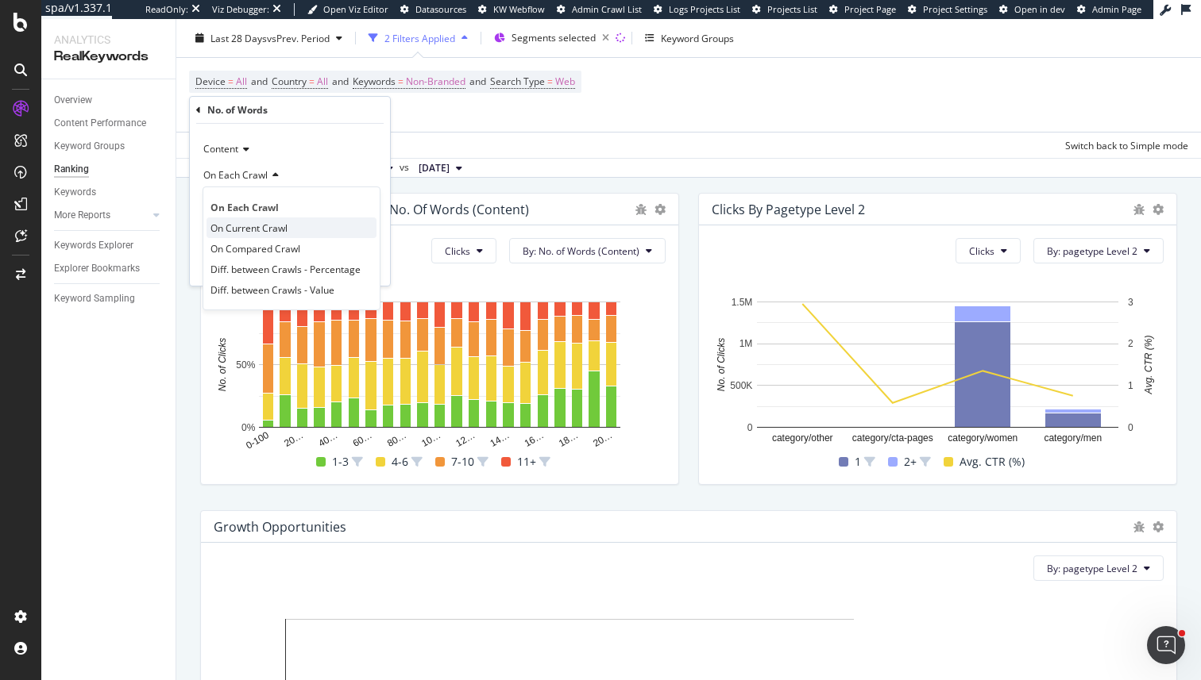
click at [255, 220] on div "On Current Crawl" at bounding box center [291, 228] width 170 height 21
click at [252, 229] on input "number" at bounding box center [289, 231] width 175 height 25
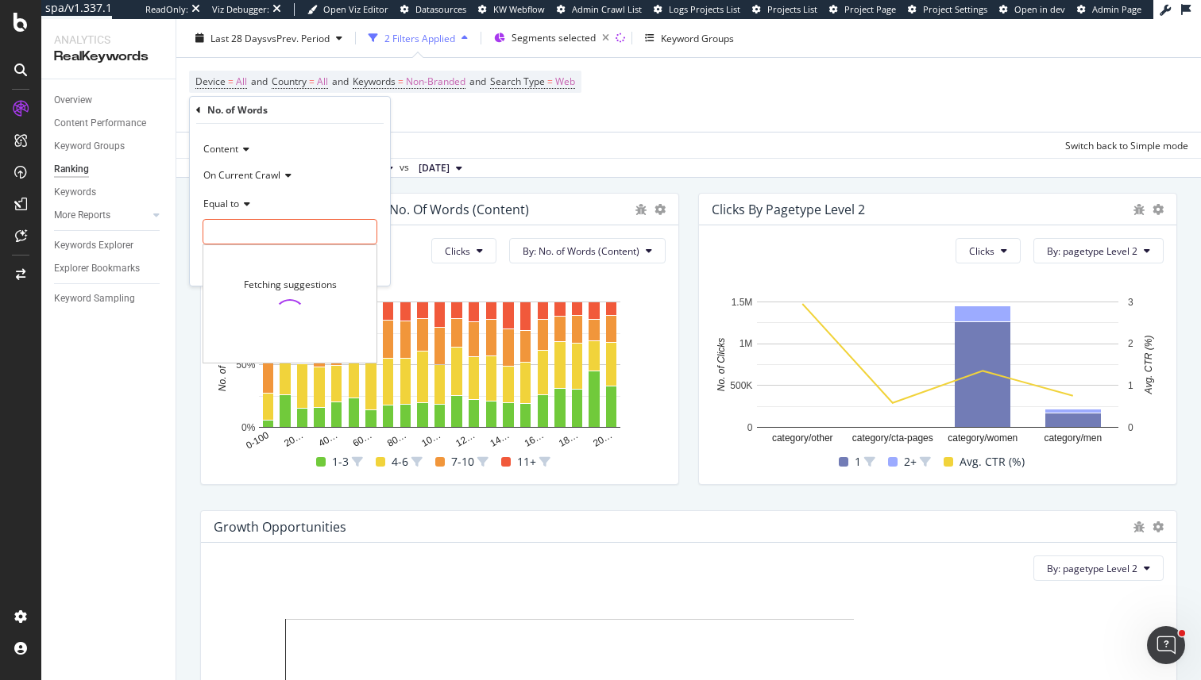
click at [230, 208] on span "Equal to" at bounding box center [221, 203] width 36 height 13
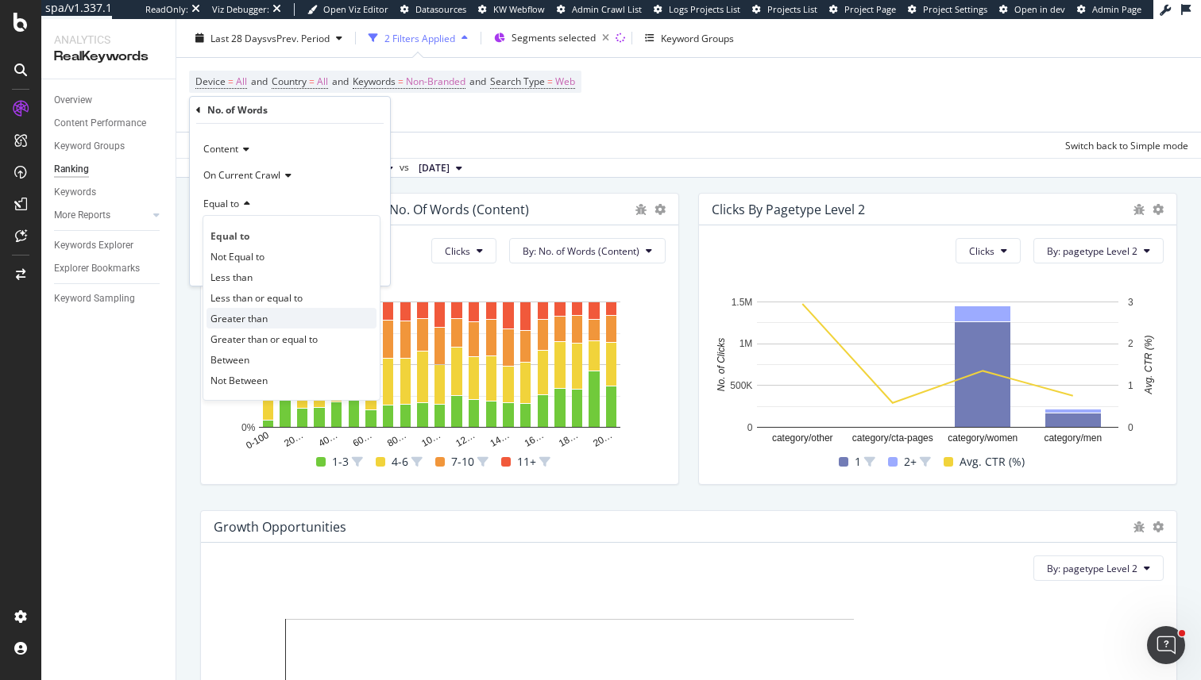
click at [221, 317] on span "Greater than" at bounding box center [238, 318] width 57 height 13
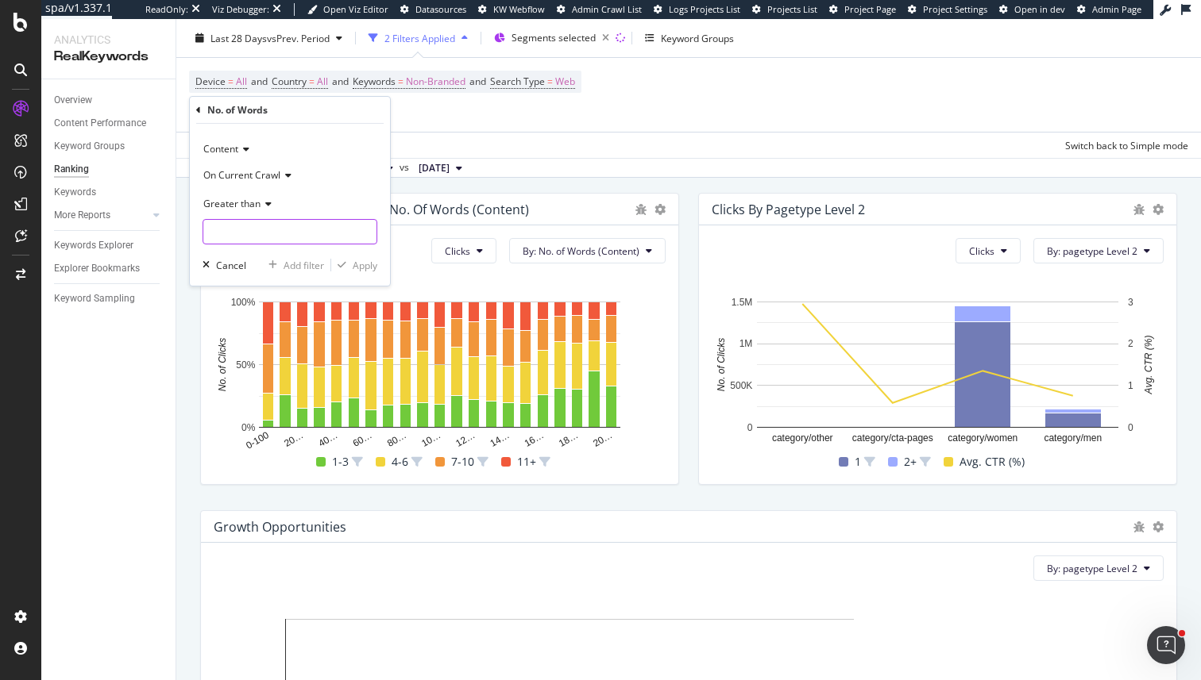
click at [227, 234] on input "number" at bounding box center [289, 231] width 175 height 25
type input "4"
type input "1400"
click at [355, 264] on div "Apply" at bounding box center [365, 265] width 25 height 13
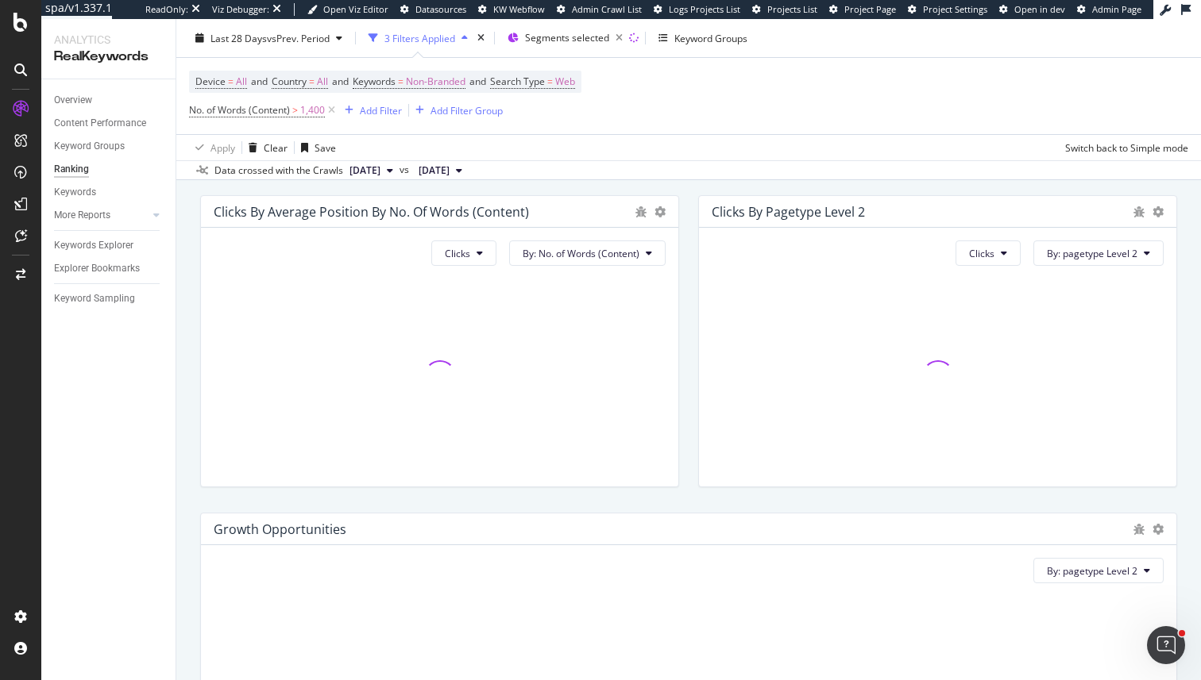
scroll to position [737, 0]
click at [486, 237] on div "Clicks By: No. of Words (Content)" at bounding box center [439, 355] width 477 height 259
click at [475, 260] on button "Clicks" at bounding box center [463, 250] width 65 height 25
click at [478, 346] on span "Impressions" at bounding box center [475, 342] width 60 height 14
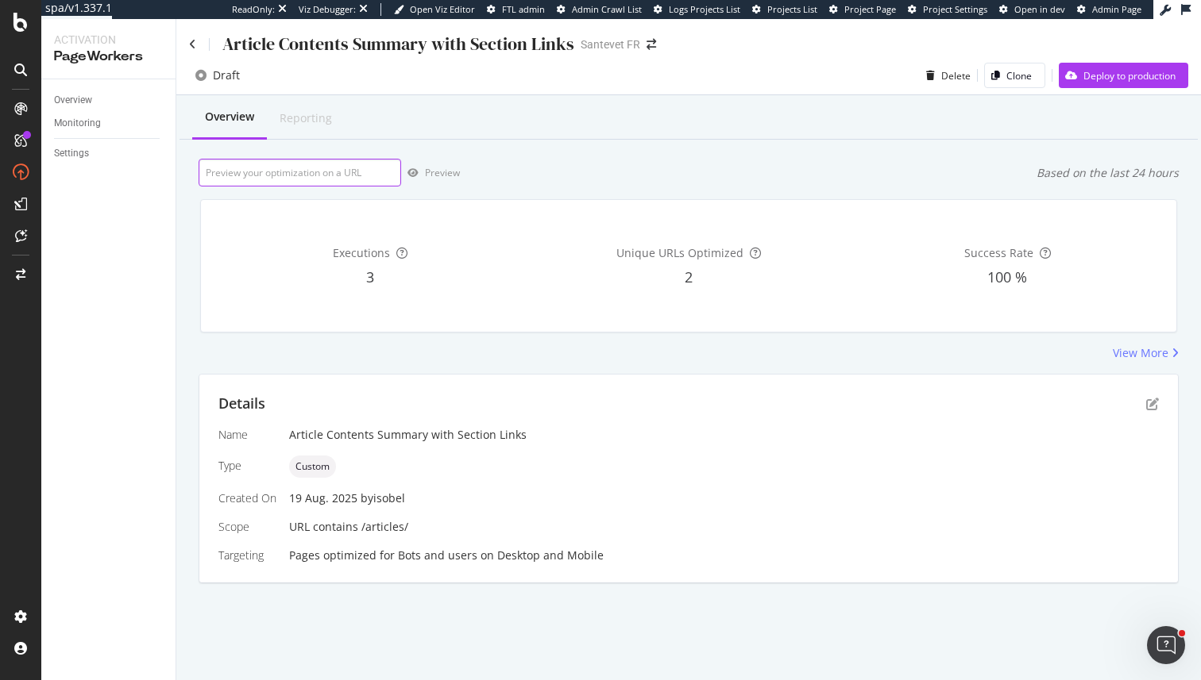
click at [368, 175] on input "url" at bounding box center [300, 173] width 202 height 28
paste input "[URL][DOMAIN_NAME]"
type input "[URL][DOMAIN_NAME]"
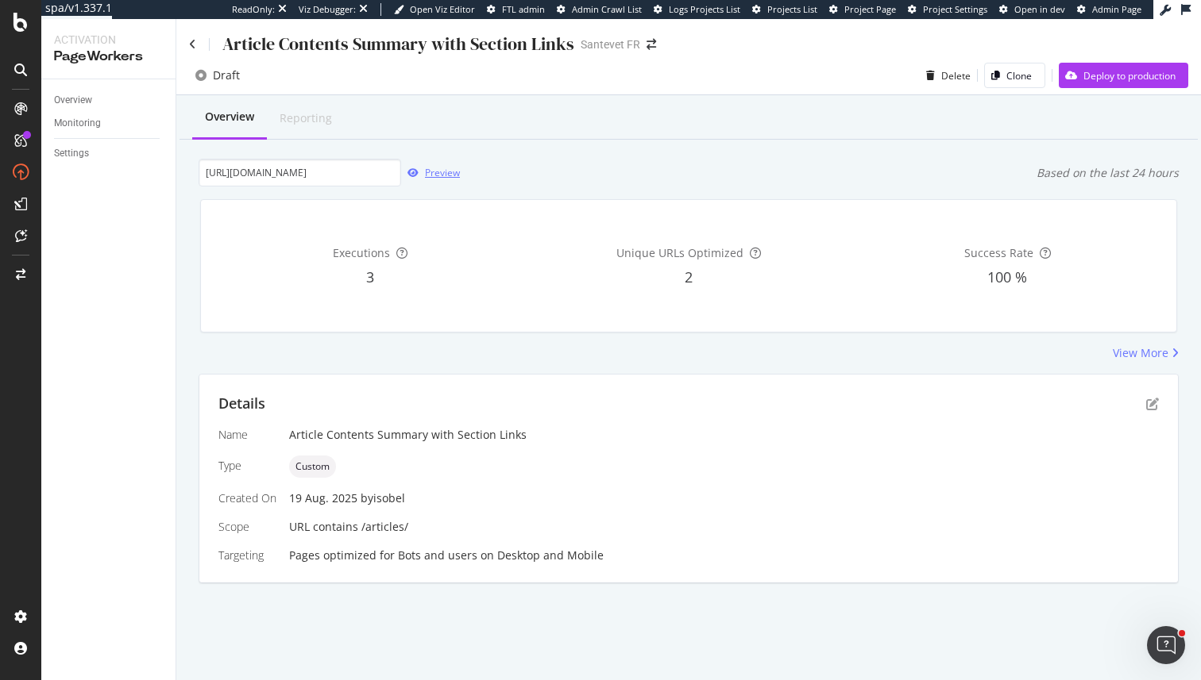
click at [456, 176] on div "Preview" at bounding box center [442, 172] width 35 height 13
click at [1148, 396] on div "Details" at bounding box center [688, 404] width 940 height 21
click at [1154, 408] on icon "pen-to-square" at bounding box center [1152, 404] width 13 height 13
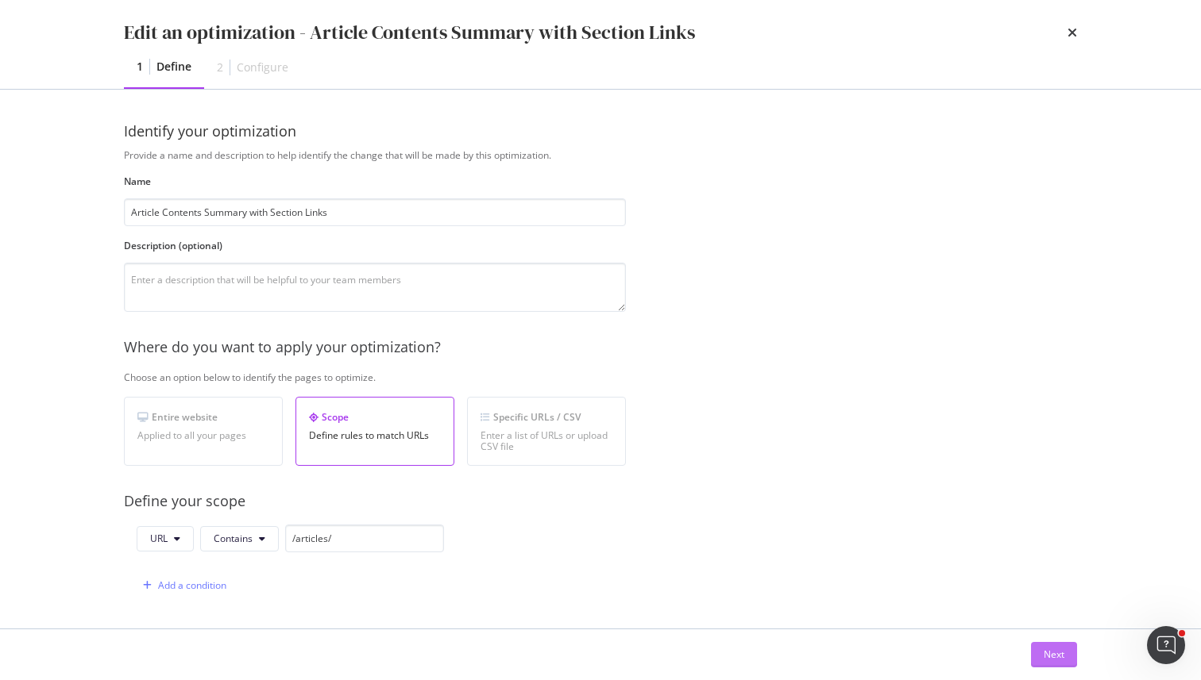
click at [1035, 650] on button "Next" at bounding box center [1054, 654] width 46 height 25
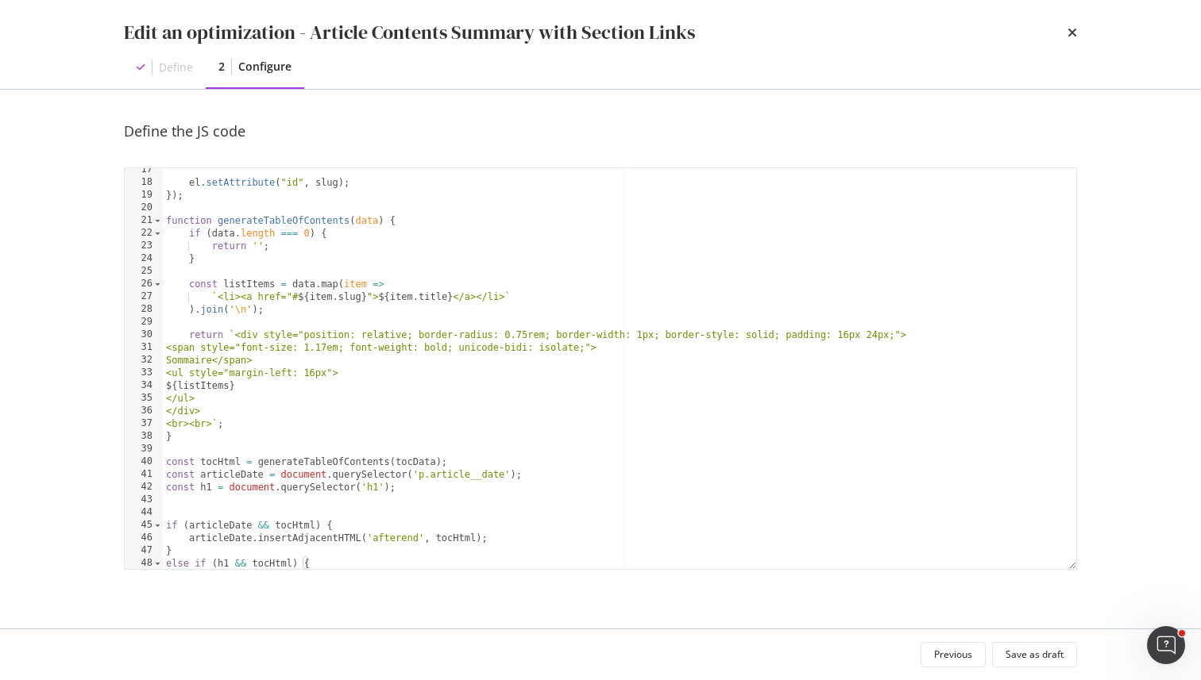
scroll to position [234, 0]
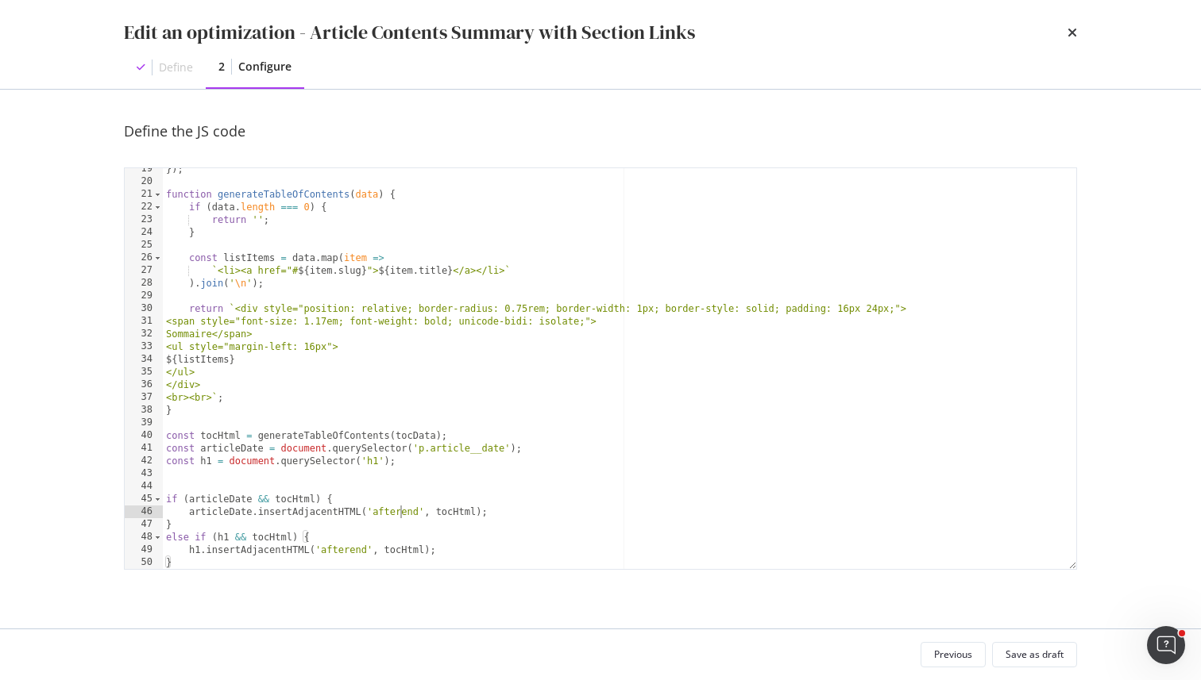
click at [399, 515] on div "}) ; function generateTableOfContents ( data ) { if ( data . length === 0 ) { r…" at bounding box center [619, 376] width 913 height 426
click at [345, 556] on div "}) ; function generateTableOfContents ( data ) { if ( data . length === 0 ) { r…" at bounding box center [619, 376] width 913 height 426
click at [384, 512] on div "}) ; function generateTableOfContents ( data ) { if ( data . length === 0 ) { r…" at bounding box center [619, 376] width 913 height 426
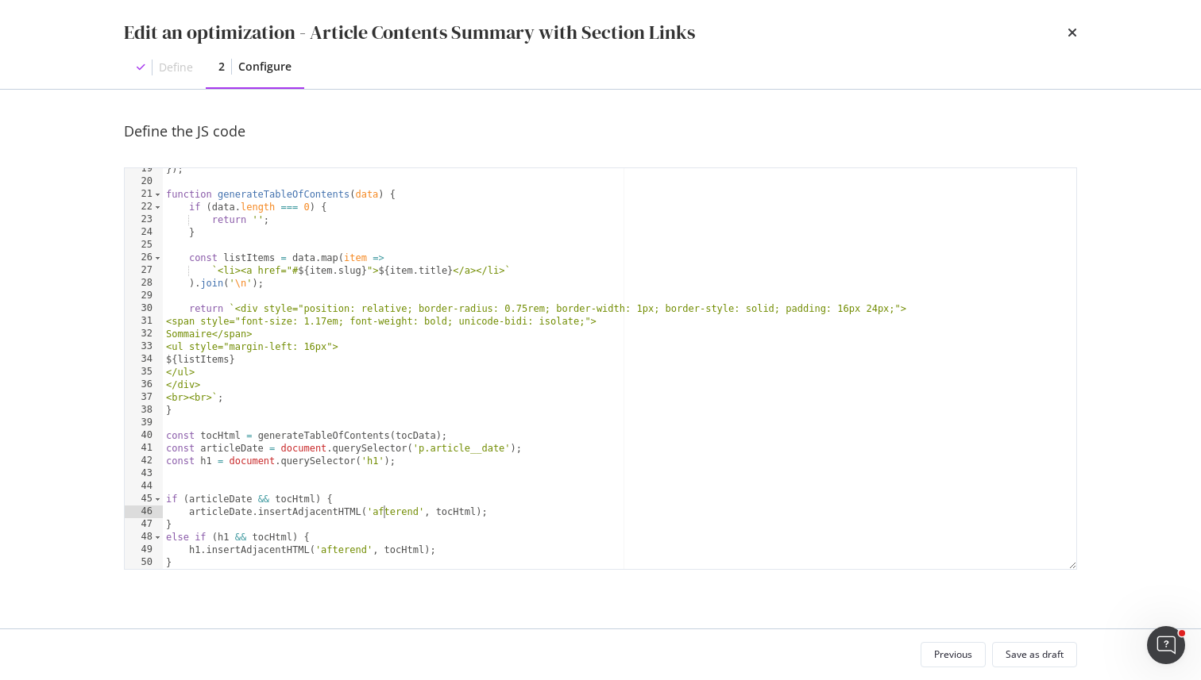
click at [384, 512] on div "}) ; function generateTableOfContents ( data ) { if ( data . length === 0 ) { r…" at bounding box center [619, 376] width 913 height 426
click at [415, 512] on div "}) ; function generateTableOfContents ( data ) { if ( data . length === 0 ) { r…" at bounding box center [619, 376] width 913 height 426
click at [342, 544] on div "}) ; function generateTableOfContents ( data ) { if ( data . length === 0 ) { r…" at bounding box center [619, 376] width 913 height 426
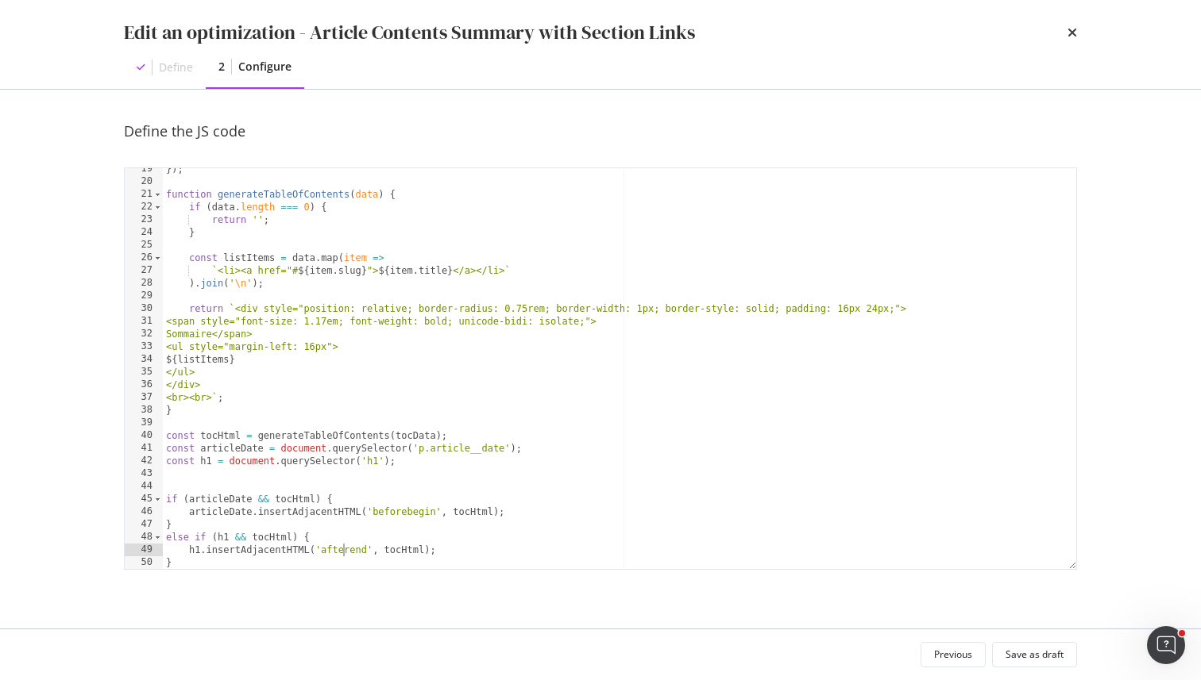
click at [342, 544] on div "}) ; function generateTableOfContents ( data ) { if ( data . length === 0 ) { r…" at bounding box center [619, 376] width 913 height 426
paste textarea "beforebegin"
type textarea "h1.insertAdjacentHTML('beforebegin', tocHtml);"
click at [1017, 653] on div "Save as draft" at bounding box center [1034, 654] width 58 height 13
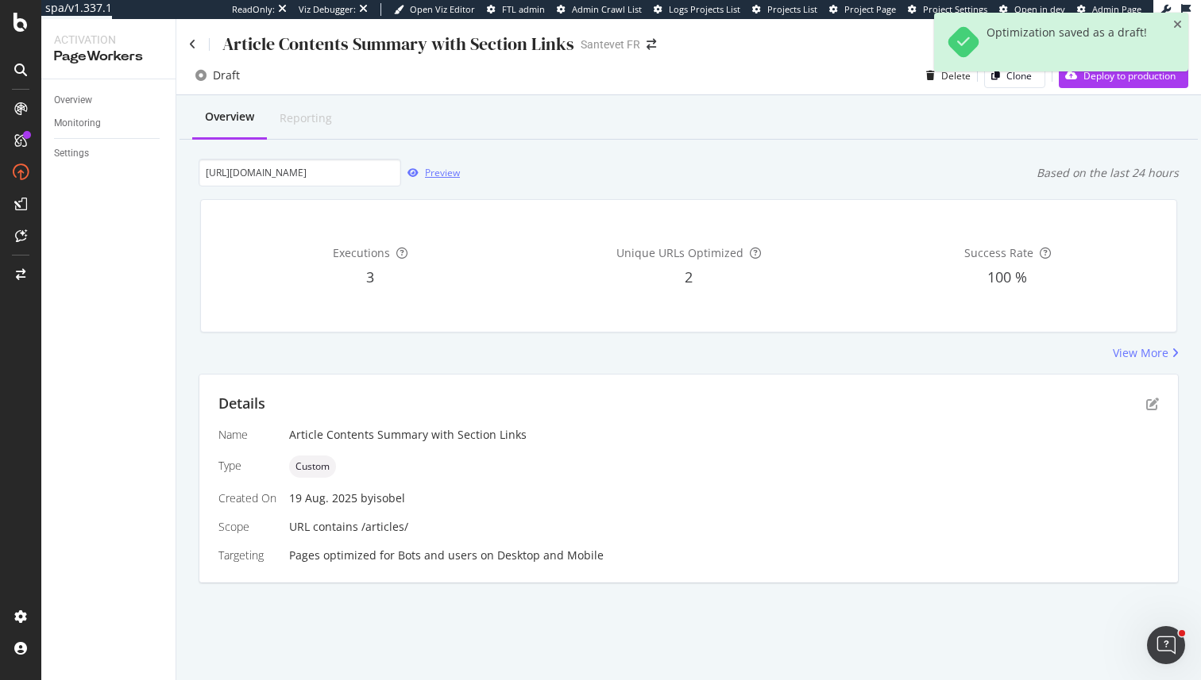
click at [414, 177] on icon "button" at bounding box center [412, 173] width 11 height 10
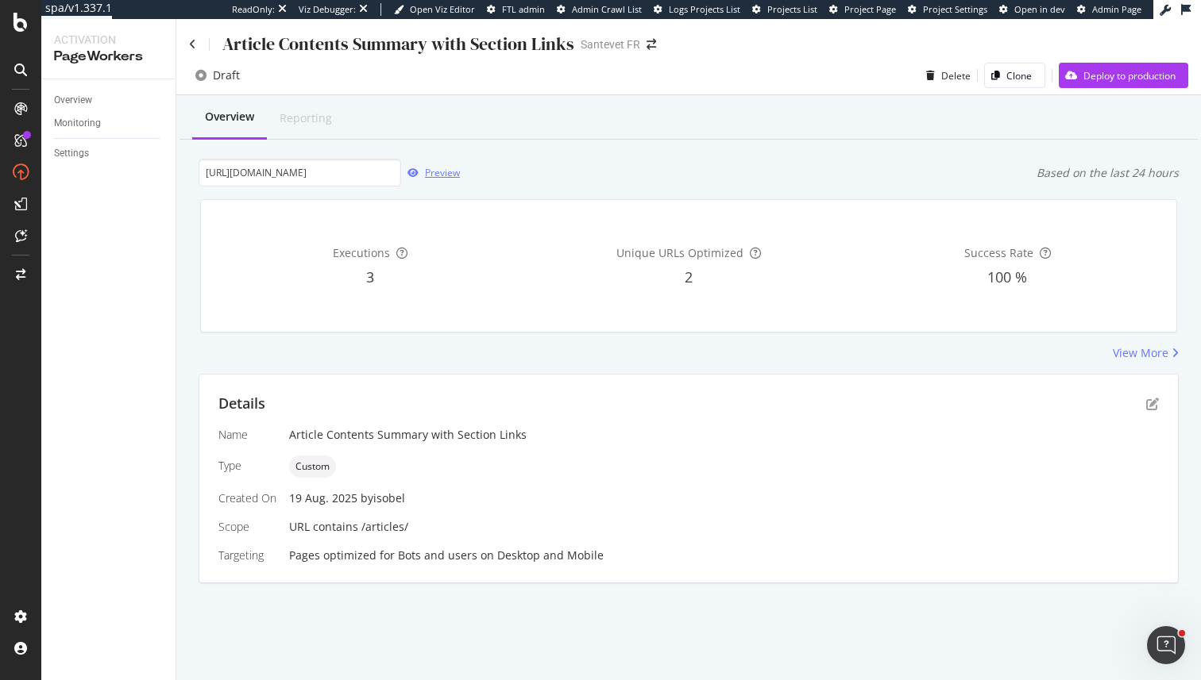
click at [435, 171] on div "Preview" at bounding box center [442, 172] width 35 height 13
click at [456, 164] on div "Preview" at bounding box center [430, 173] width 59 height 24
click at [1150, 407] on icon "pen-to-square" at bounding box center [1152, 404] width 13 height 13
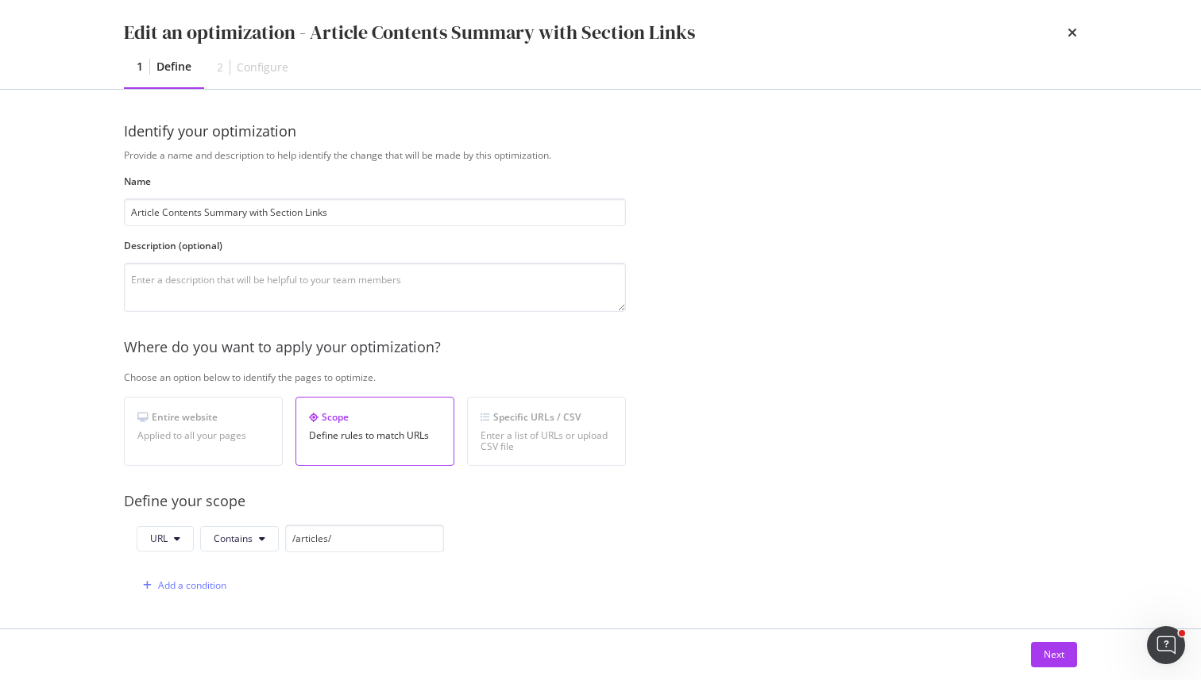
click at [1058, 669] on div "Next" at bounding box center [600, 655] width 1016 height 51
click at [1050, 650] on div "Next" at bounding box center [1053, 654] width 21 height 13
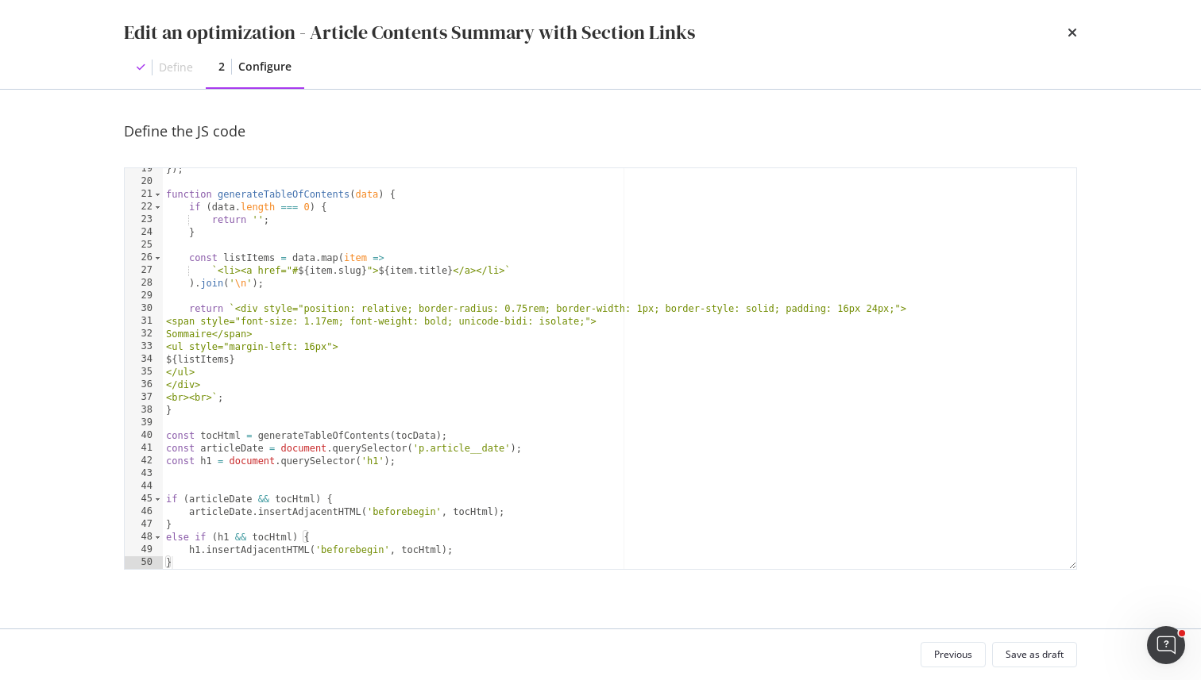
scroll to position [234, 0]
click at [397, 520] on div "}) ; function generateTableOfContents ( data ) { if ( data . length === 0 ) { r…" at bounding box center [619, 376] width 913 height 426
click at [400, 511] on div "}) ; function generateTableOfContents ( data ) { if ( data . length === 0 ) { r…" at bounding box center [619, 376] width 913 height 426
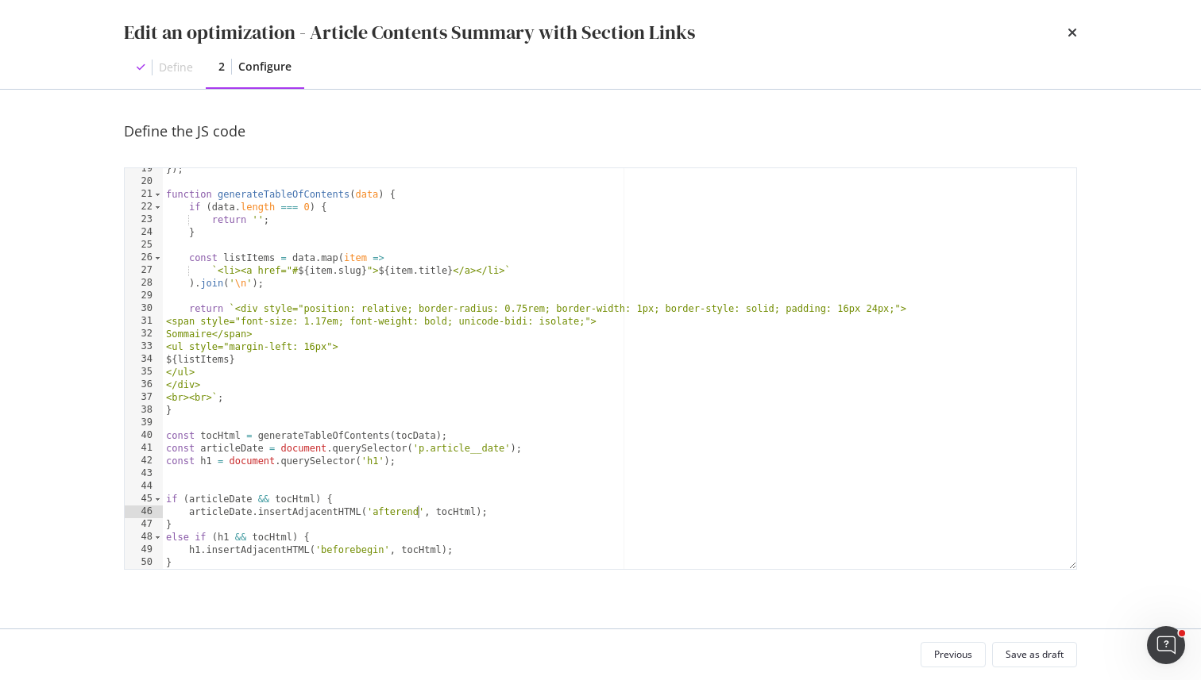
click at [391, 515] on div "}) ; function generateTableOfContents ( data ) { if ( data . length === 0 ) { r…" at bounding box center [619, 376] width 913 height 426
click at [357, 542] on div "}) ; function generateTableOfContents ( data ) { if ( data . length === 0 ) { r…" at bounding box center [619, 376] width 913 height 426
click at [357, 553] on div "}) ; function generateTableOfContents ( data ) { if ( data . length === 0 ) { r…" at bounding box center [619, 376] width 913 height 426
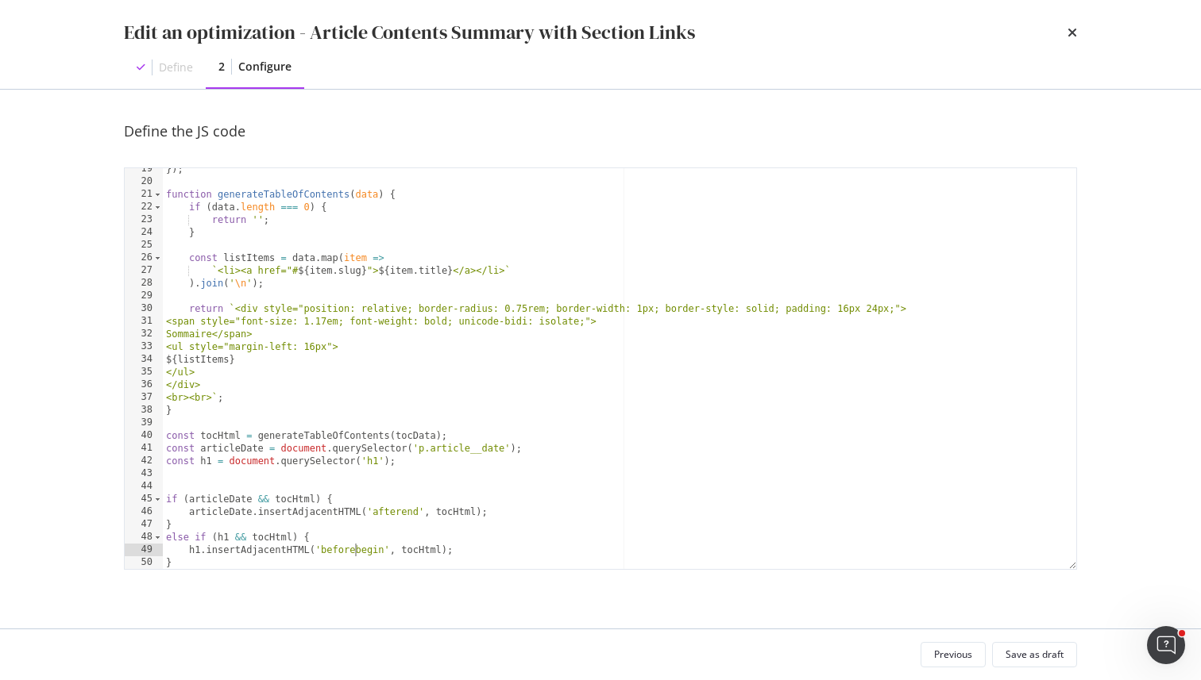
click at [357, 553] on div "}) ; function generateTableOfContents ( data ) { if ( data . length === 0 ) { r…" at bounding box center [619, 376] width 913 height 426
paste textarea "afterend"
type textarea "h1.insertAdjacentHTML('afterend', tocHtml);"
click at [1023, 650] on div "Save as draft" at bounding box center [1034, 654] width 58 height 13
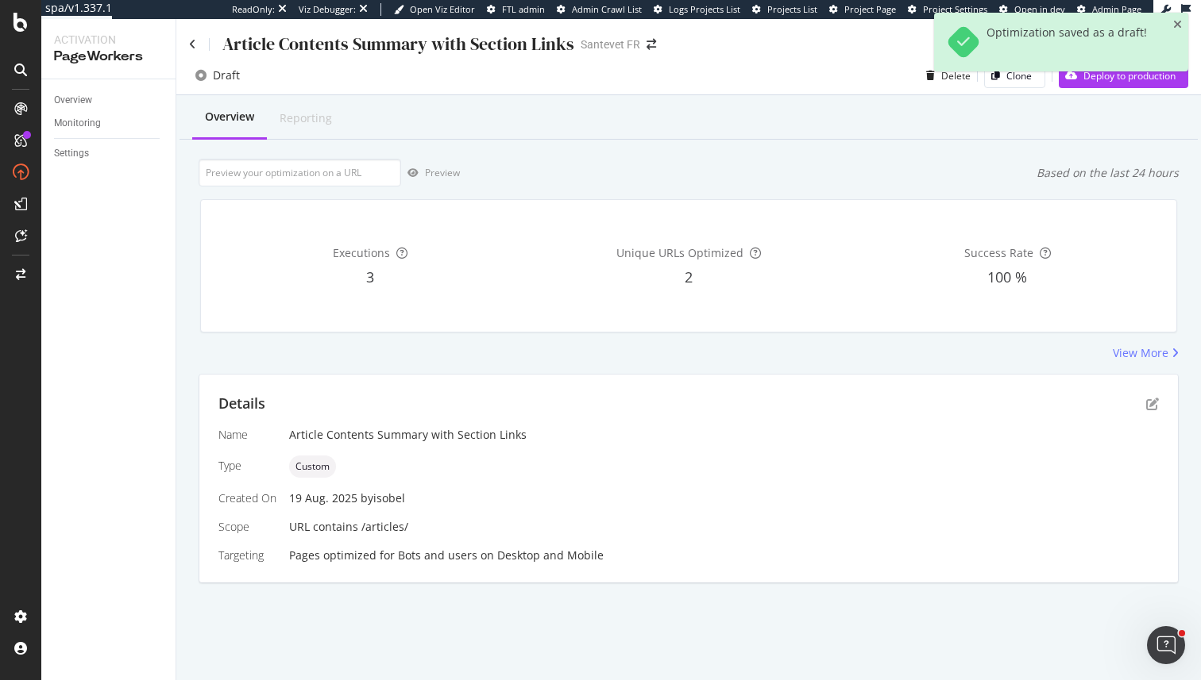
click at [394, 192] on div "Executions 3 Unique URLs Optimized 2 Success Rate 100 %" at bounding box center [689, 266] width 996 height 159
click at [382, 176] on input "url" at bounding box center [300, 173] width 202 height 28
paste input "afterend"
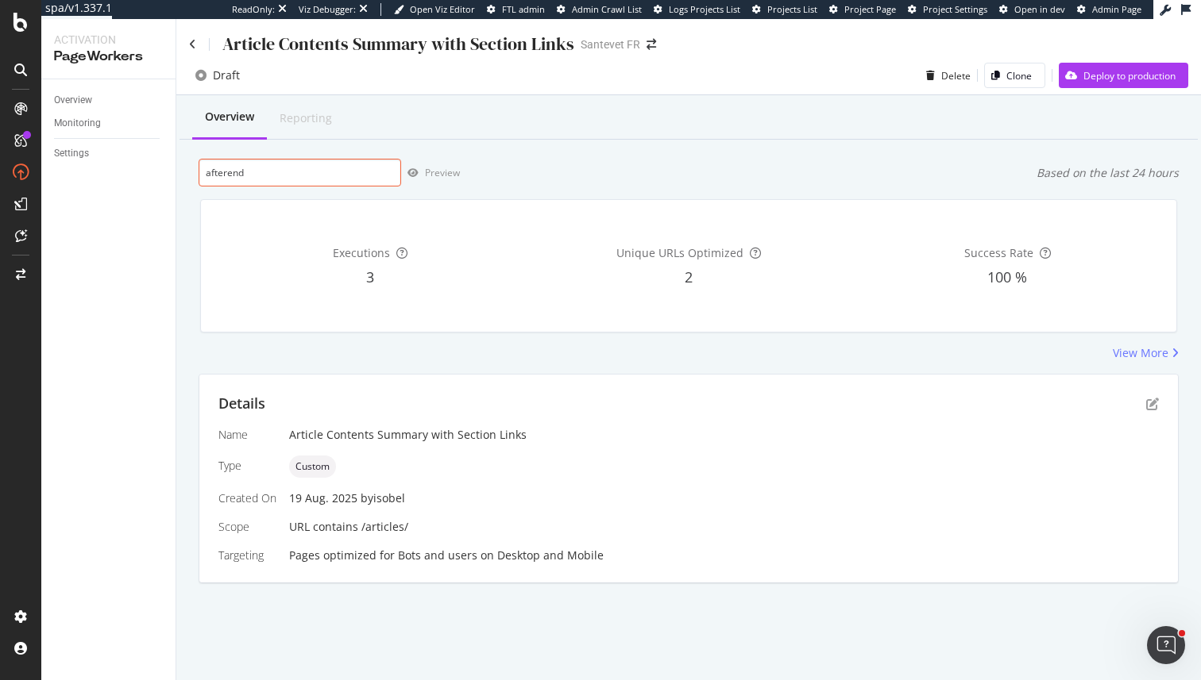
click at [302, 171] on input "afterend" at bounding box center [300, 173] width 202 height 28
drag, startPoint x: 302, startPoint y: 171, endPoint x: 426, endPoint y: 69, distance: 160.8
click at [310, 163] on input "afterend" at bounding box center [300, 173] width 202 height 28
click at [310, 173] on input "afterend" at bounding box center [300, 173] width 202 height 28
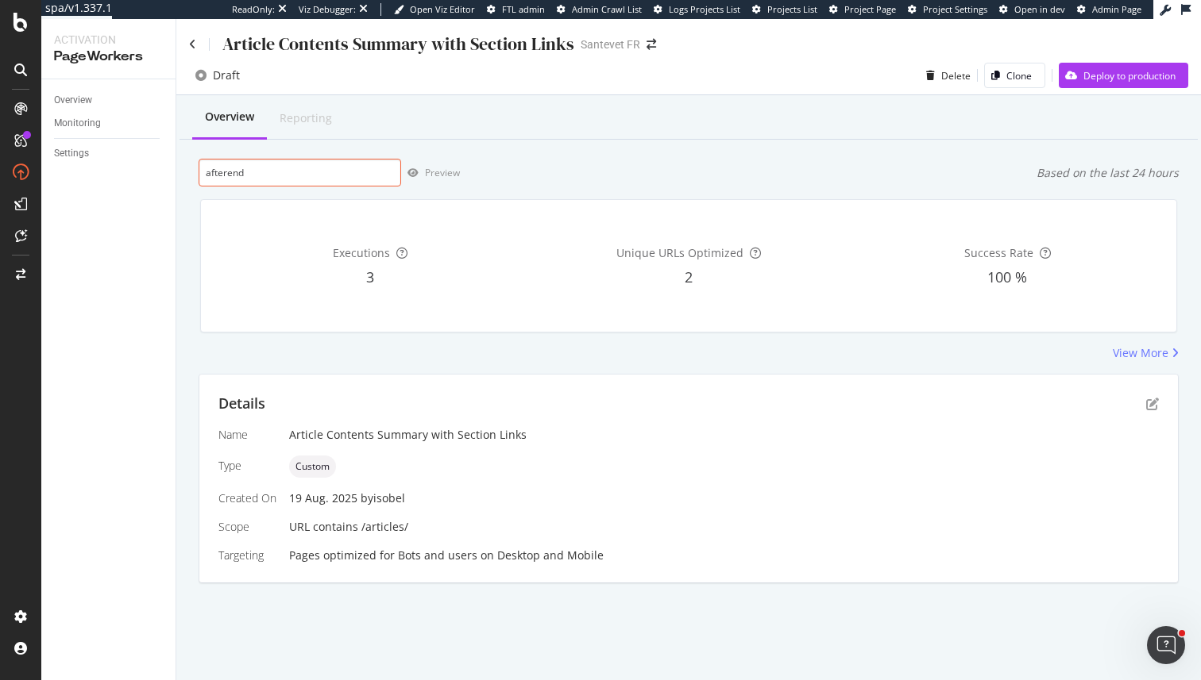
click at [310, 173] on input "afterend" at bounding box center [300, 173] width 202 height 28
paste input "[URL][DOMAIN_NAME]"
type input "[URL][DOMAIN_NAME]"
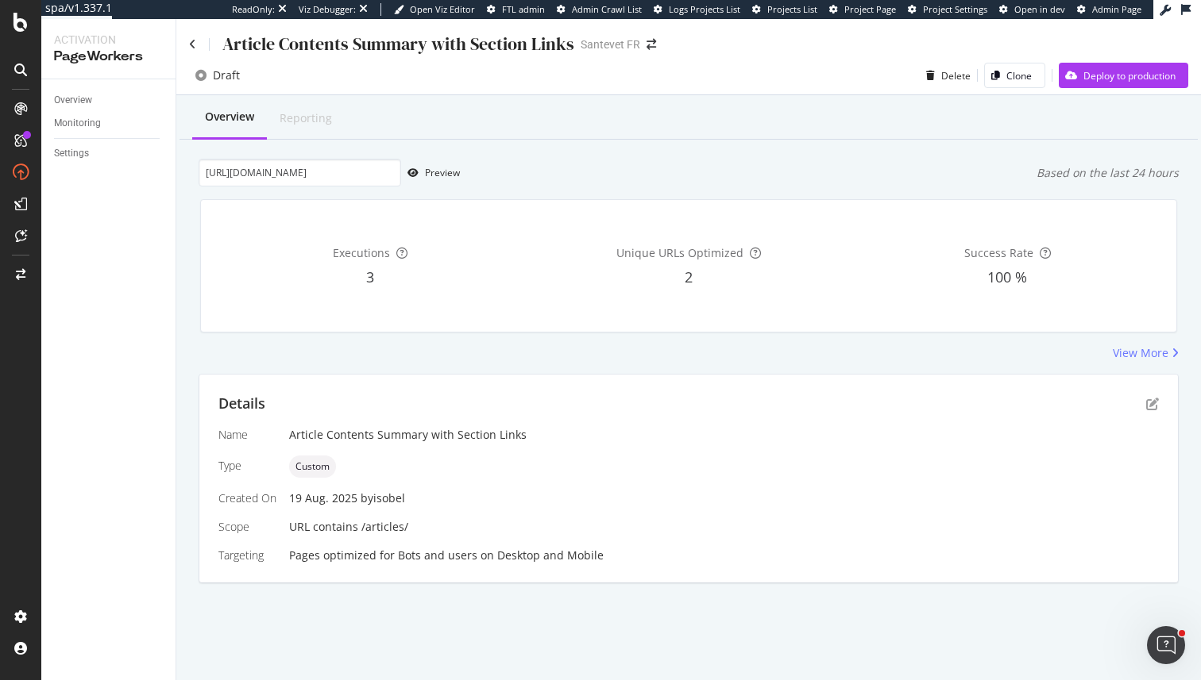
click at [475, 173] on div "https://www.santevet.com/articles/faut-il-promener-son-chien-quand-on-a-un-jard…" at bounding box center [689, 173] width 980 height 28
click at [438, 173] on div "Preview" at bounding box center [442, 172] width 35 height 13
click at [1164, 337] on div "Executions 3 Unique URLs Optimized 2 Success Rate 100 %" at bounding box center [689, 266] width 996 height 159
click at [1164, 349] on div "View More" at bounding box center [1140, 353] width 56 height 16
click at [1153, 398] on icon "pen-to-square" at bounding box center [1152, 404] width 13 height 13
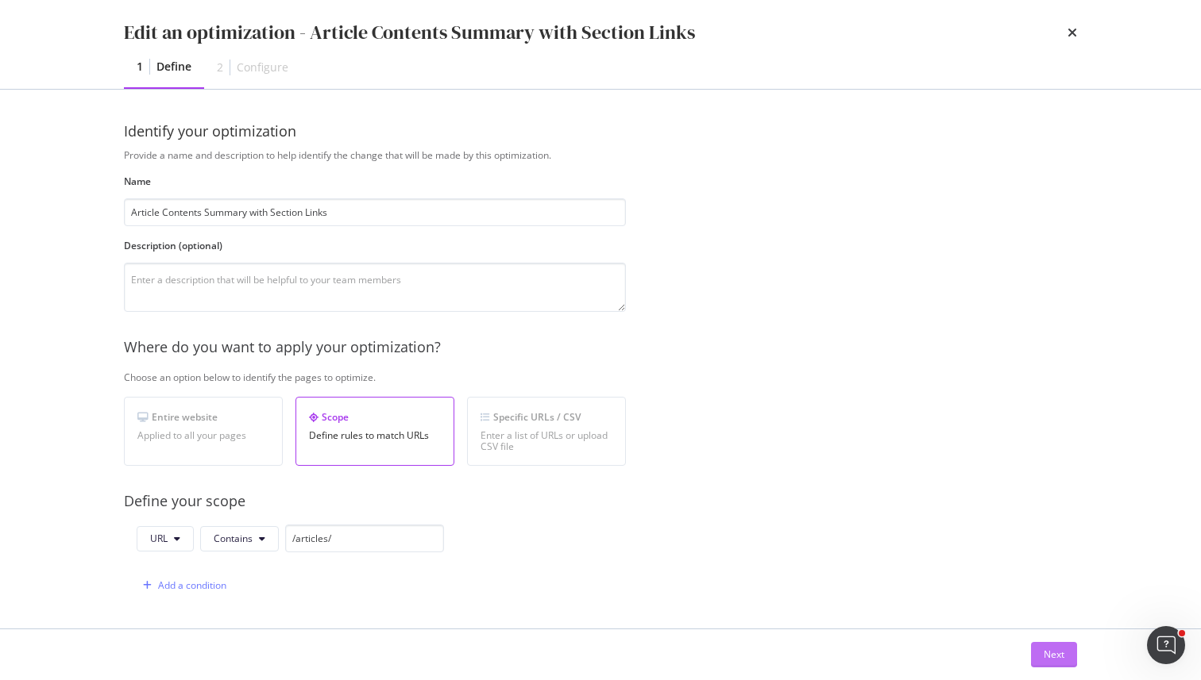
click at [1061, 646] on div "Next" at bounding box center [1053, 655] width 21 height 24
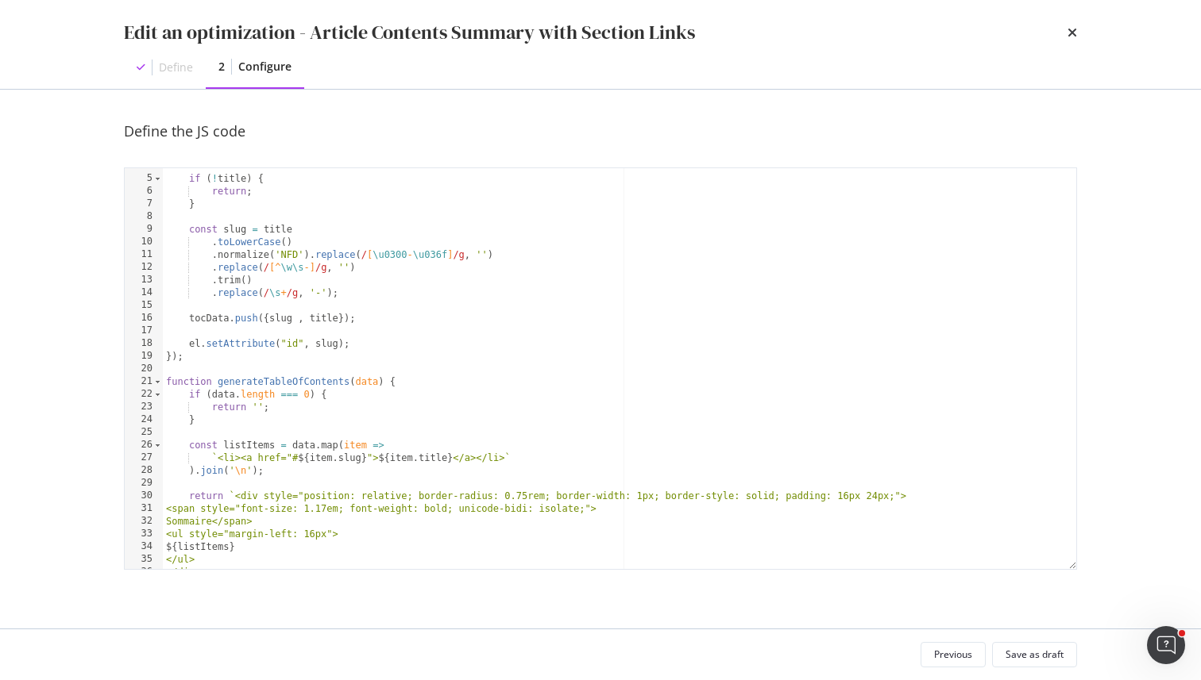
scroll to position [234, 0]
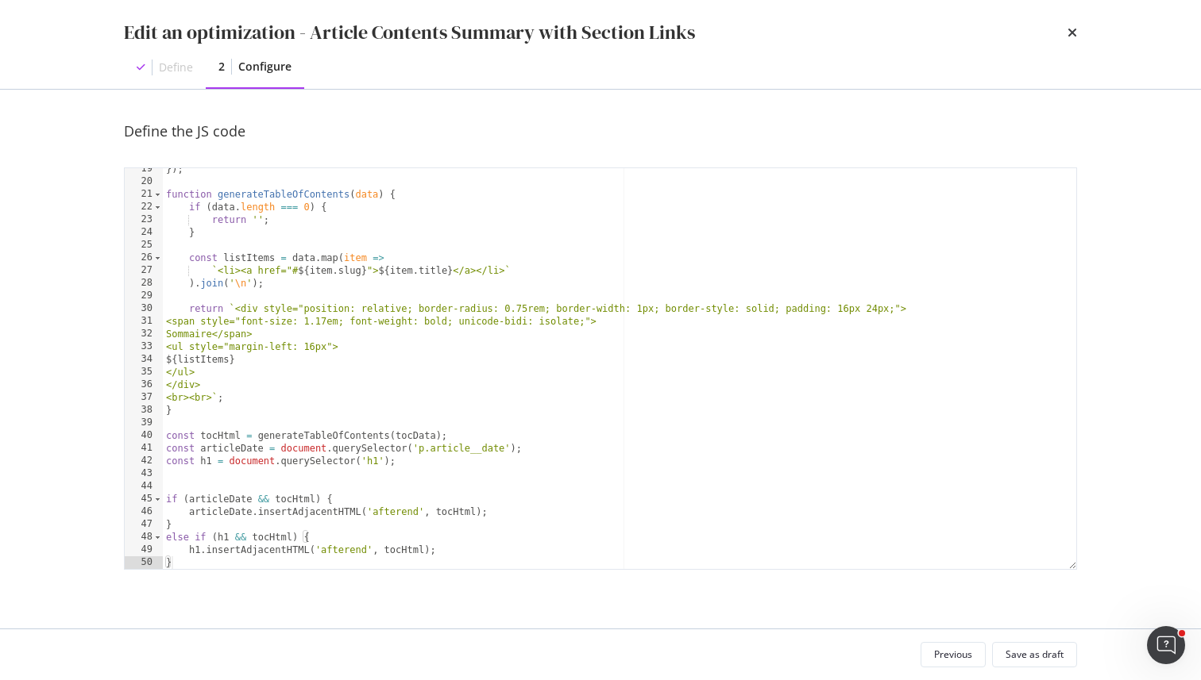
click at [395, 505] on div "}) ; function generateTableOfContents ( data ) { if ( data . length === 0 ) { r…" at bounding box center [619, 376] width 913 height 426
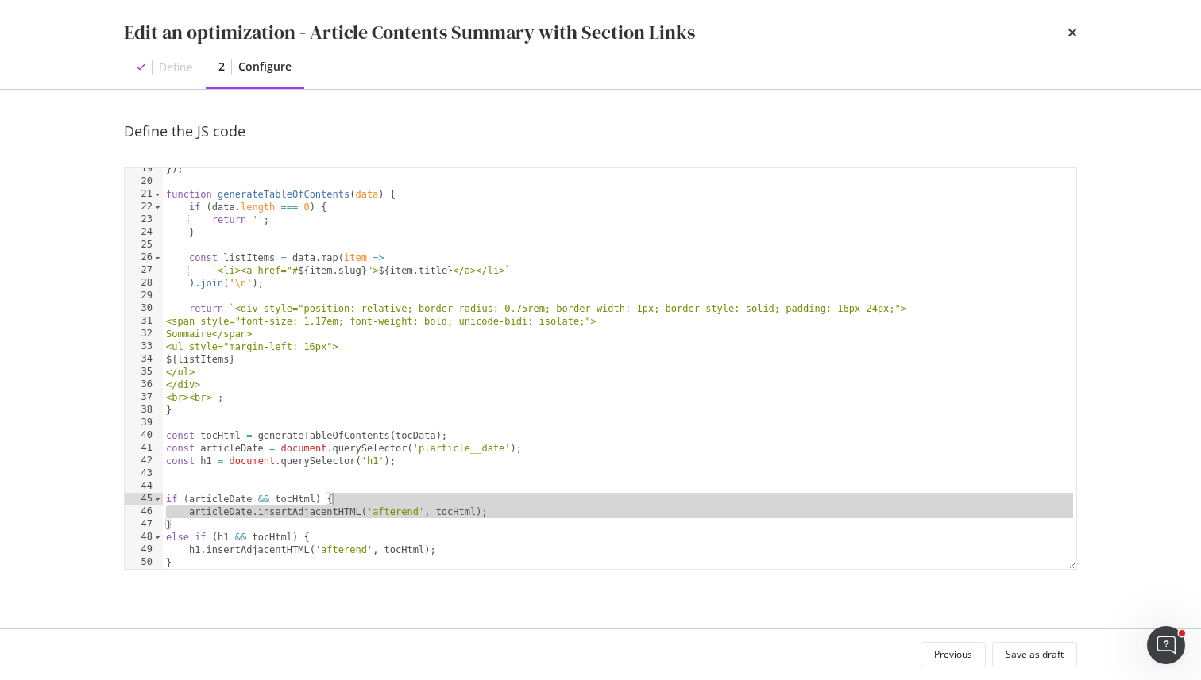
click at [395, 505] on div "}) ; function generateTableOfContents ( data ) { if ( data . length === 0 ) { r…" at bounding box center [619, 376] width 913 height 426
click at [395, 514] on div "}) ; function generateTableOfContents ( data ) { if ( data . length === 0 ) { r…" at bounding box center [619, 376] width 913 height 426
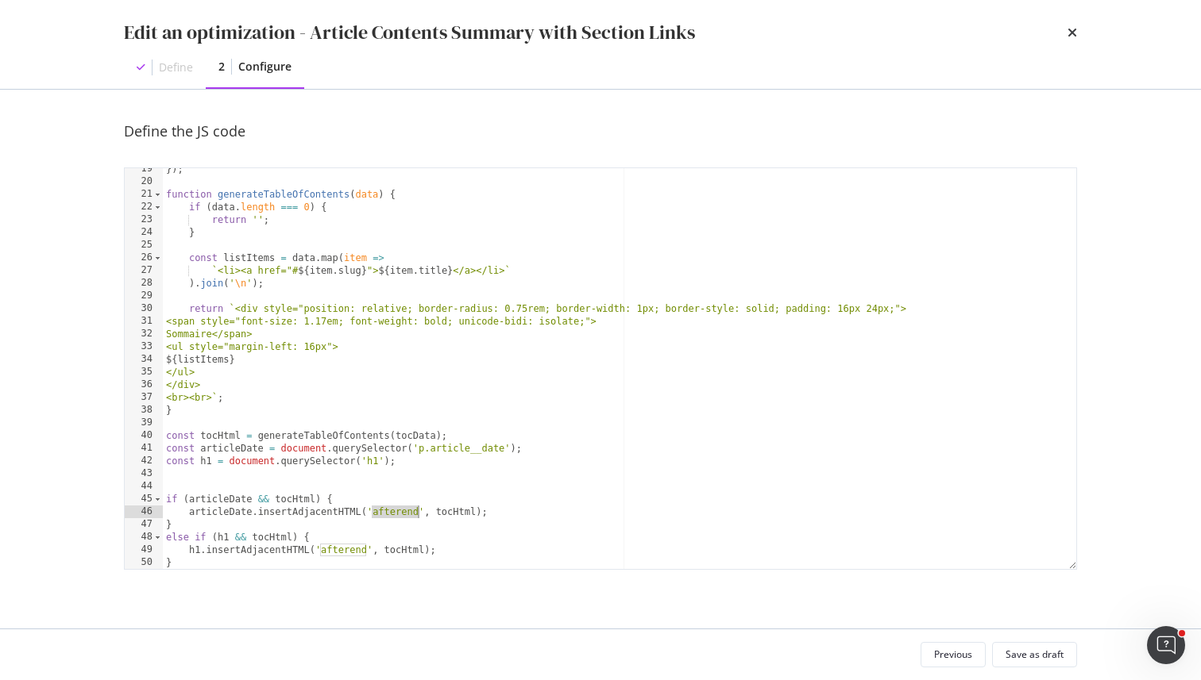
click at [395, 514] on div "}) ; function generateTableOfContents ( data ) { if ( data . length === 0 ) { r…" at bounding box center [619, 376] width 913 height 426
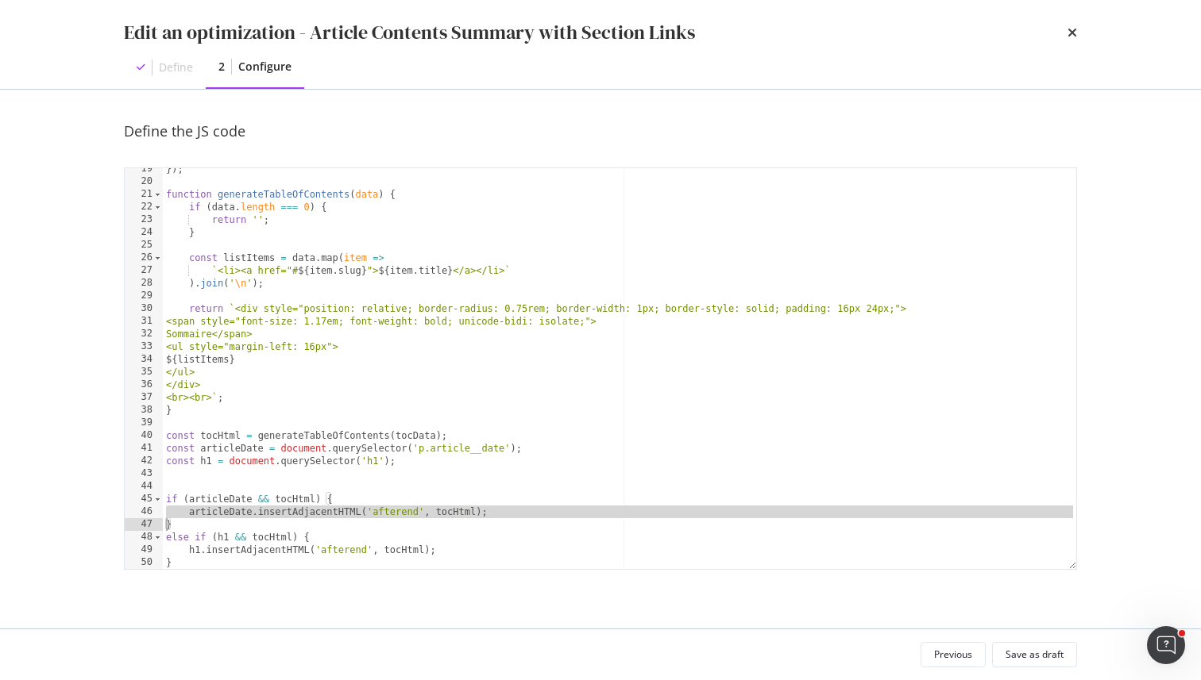
click at [399, 512] on div "}) ; function generateTableOfContents ( data ) { if ( data . length === 0 ) { r…" at bounding box center [619, 376] width 913 height 426
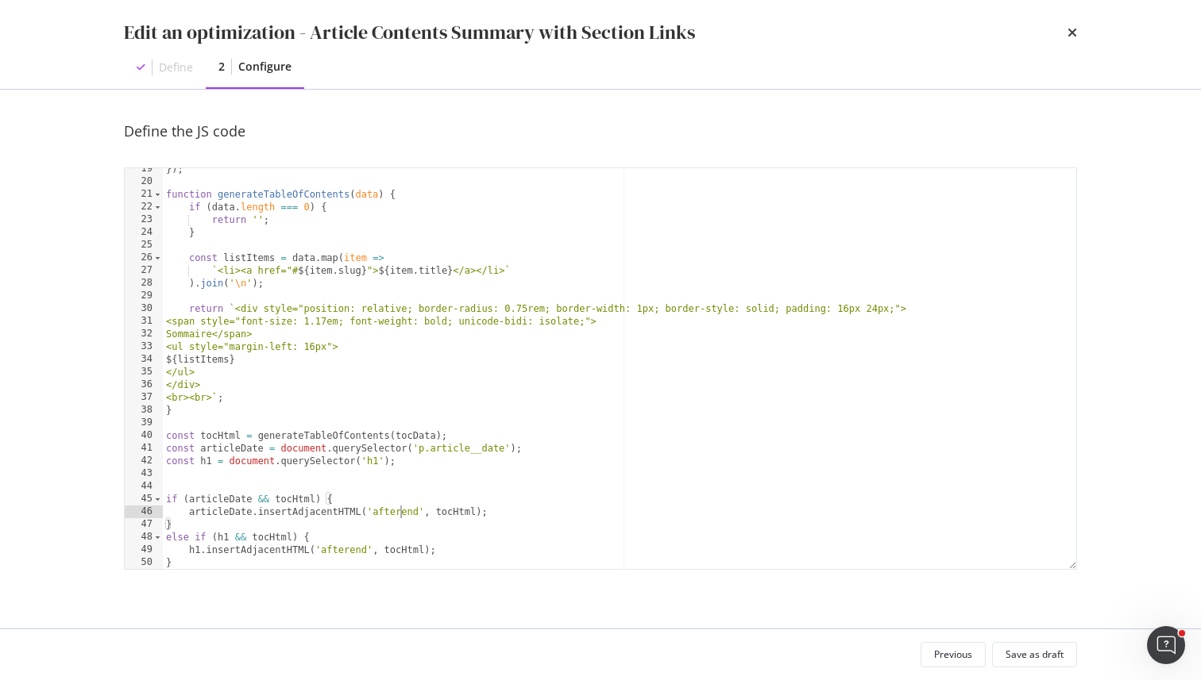
click at [399, 512] on div "}) ; function generateTableOfContents ( data ) { if ( data . length === 0 ) { r…" at bounding box center [619, 376] width 913 height 426
click at [333, 549] on div "}) ; function generateTableOfContents ( data ) { if ( data . length === 0 ) { r…" at bounding box center [619, 376] width 913 height 426
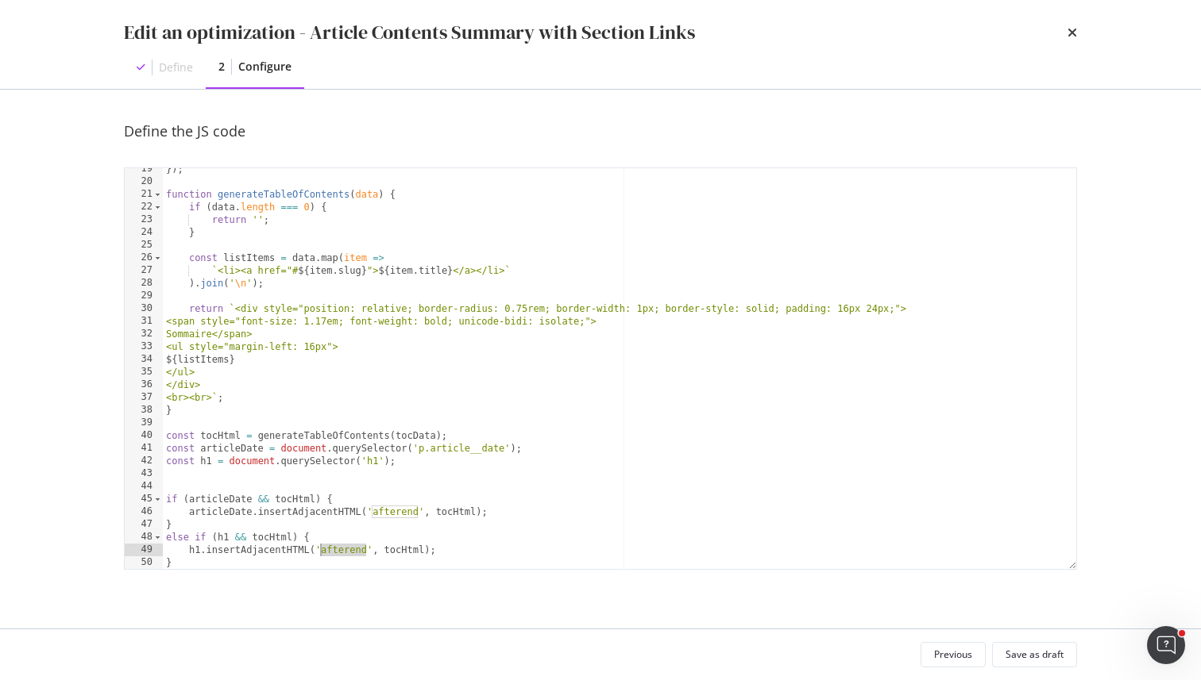
click at [399, 507] on div "}) ; function generateTableOfContents ( data ) { if ( data . length === 0 ) { r…" at bounding box center [619, 376] width 913 height 426
click at [341, 534] on div "}) ; function generateTableOfContents ( data ) { if ( data . length === 0 ) { r…" at bounding box center [619, 376] width 913 height 426
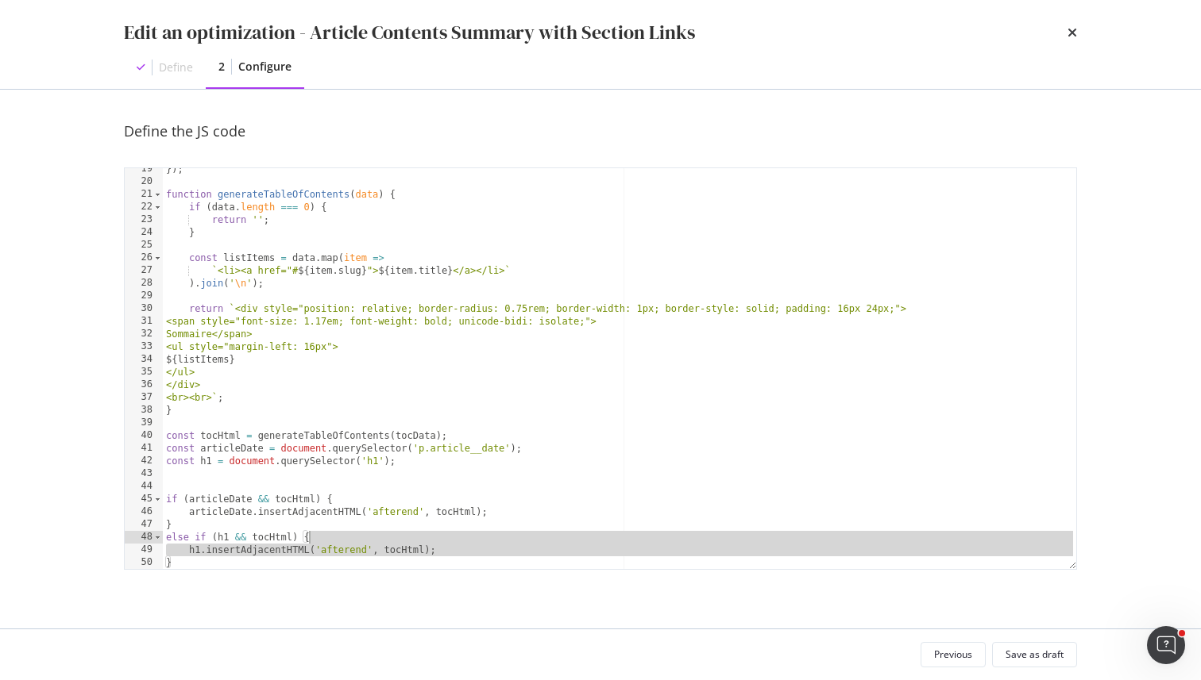
click at [341, 534] on div "}) ; function generateTableOfContents ( data ) { if ( data . length === 0 ) { r…" at bounding box center [619, 376] width 913 height 426
click at [422, 503] on div "}) ; function generateTableOfContents ( data ) { if ( data . length === 0 ) { r…" at bounding box center [619, 376] width 913 height 426
type textarea "if (articleDate && tocHtml) {"
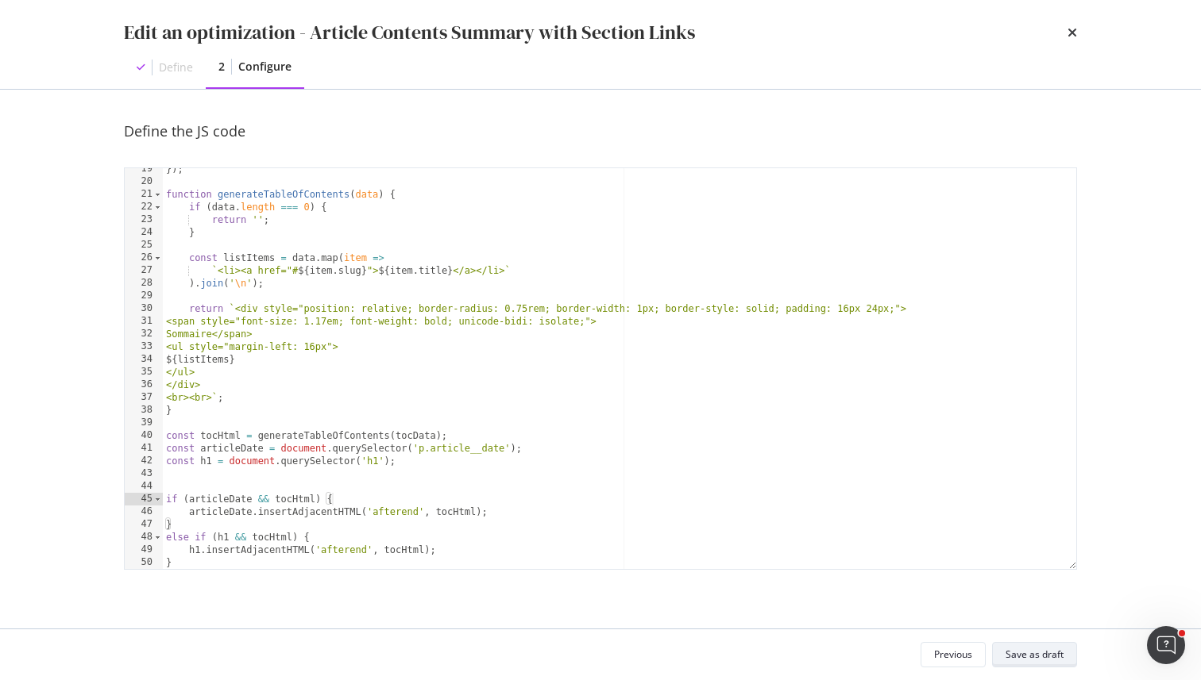
click at [1024, 650] on div "Save as draft" at bounding box center [1034, 654] width 58 height 13
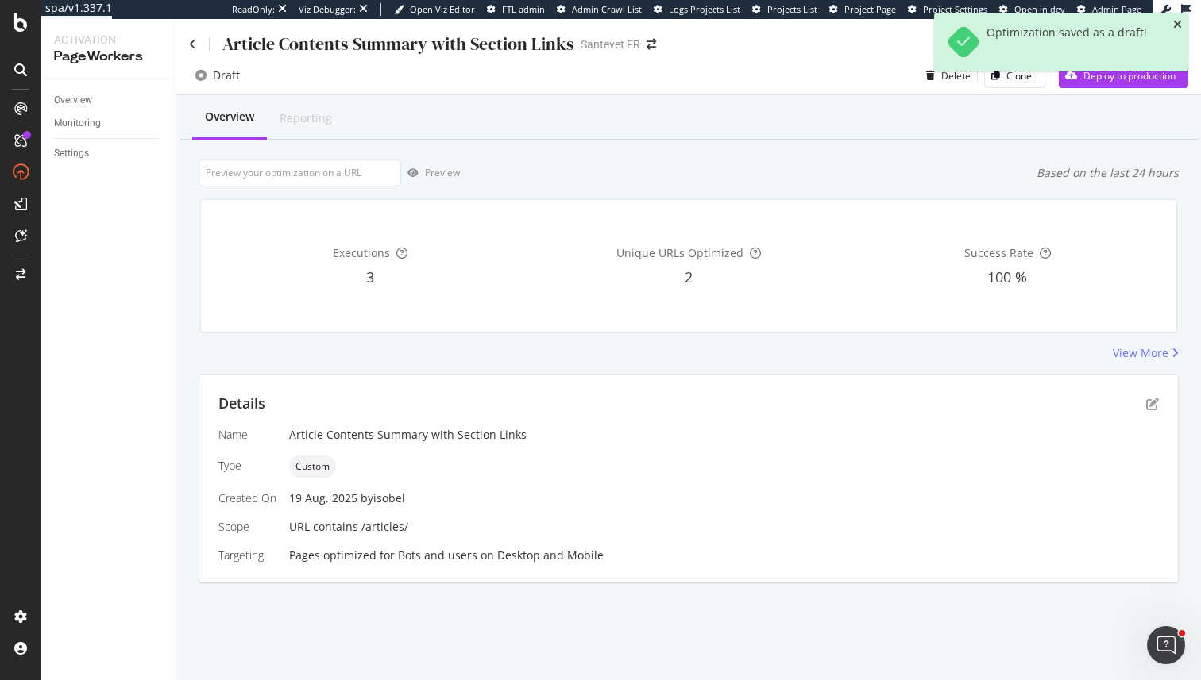
click at [1176, 25] on icon "close toast" at bounding box center [1177, 24] width 9 height 11
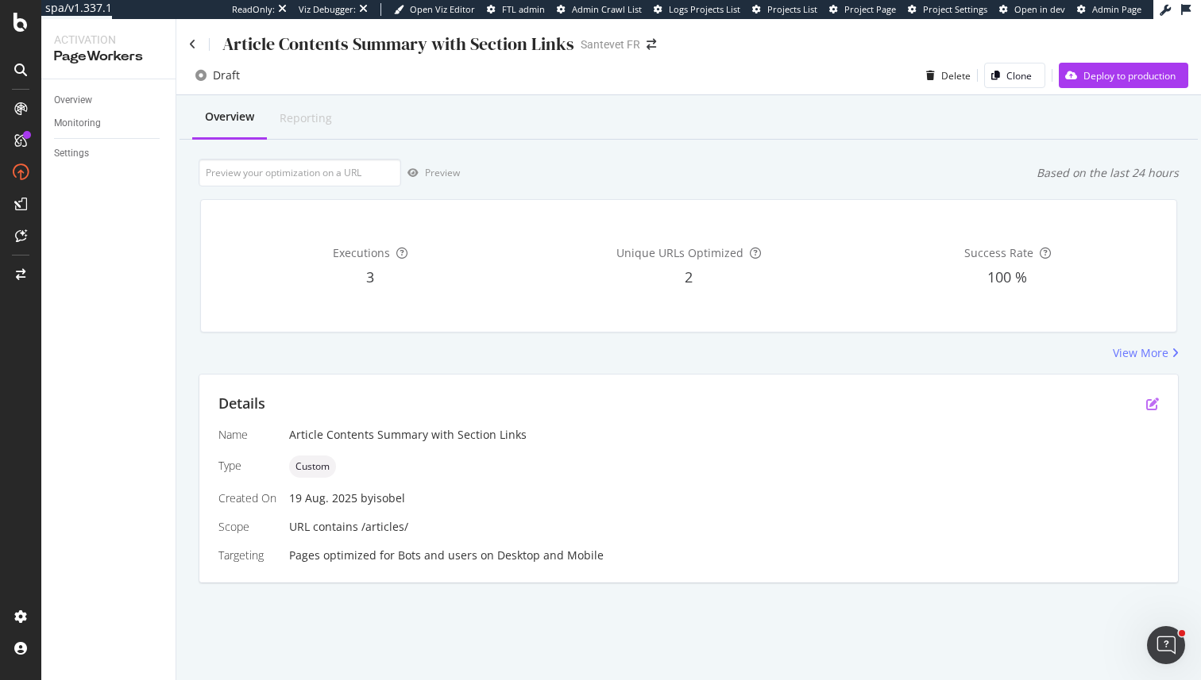
click at [1149, 403] on icon "pen-to-square" at bounding box center [1152, 404] width 13 height 13
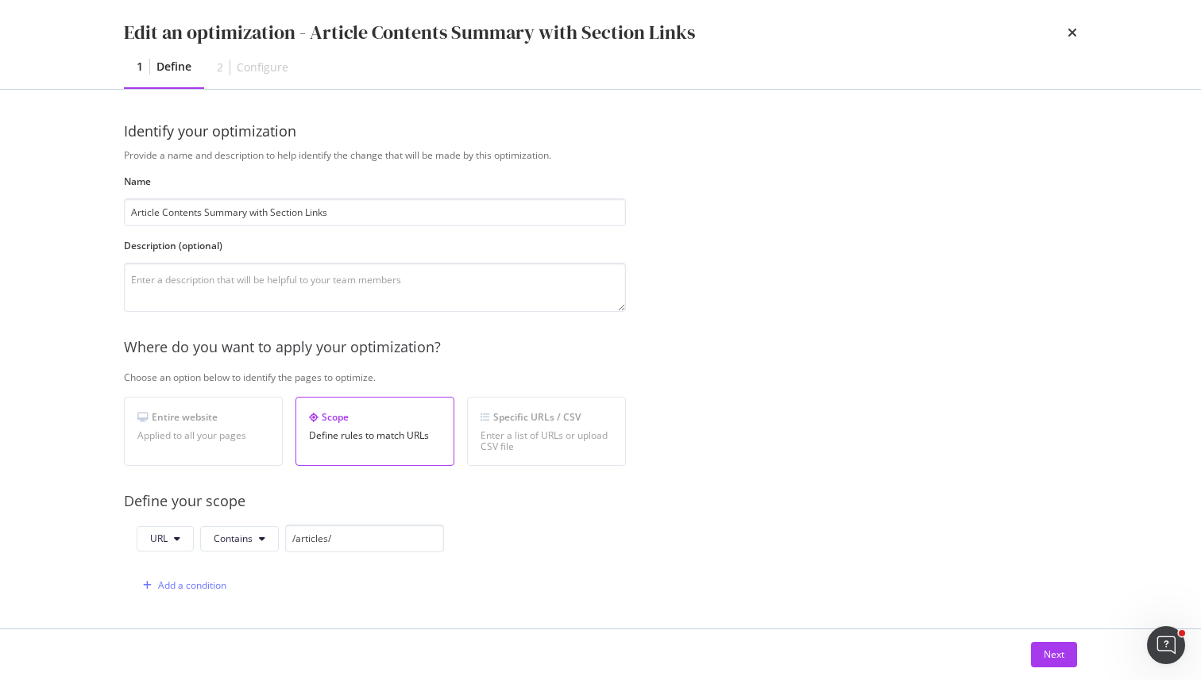
click at [1066, 13] on div "Edit an optimization - Article Contents Summary with Section Links 1 Define 2 C…" at bounding box center [600, 44] width 1016 height 89
click at [1066, 35] on div "Edit an optimization - Article Contents Summary with Section Links" at bounding box center [600, 32] width 953 height 27
click at [1073, 33] on icon "times" at bounding box center [1072, 32] width 10 height 13
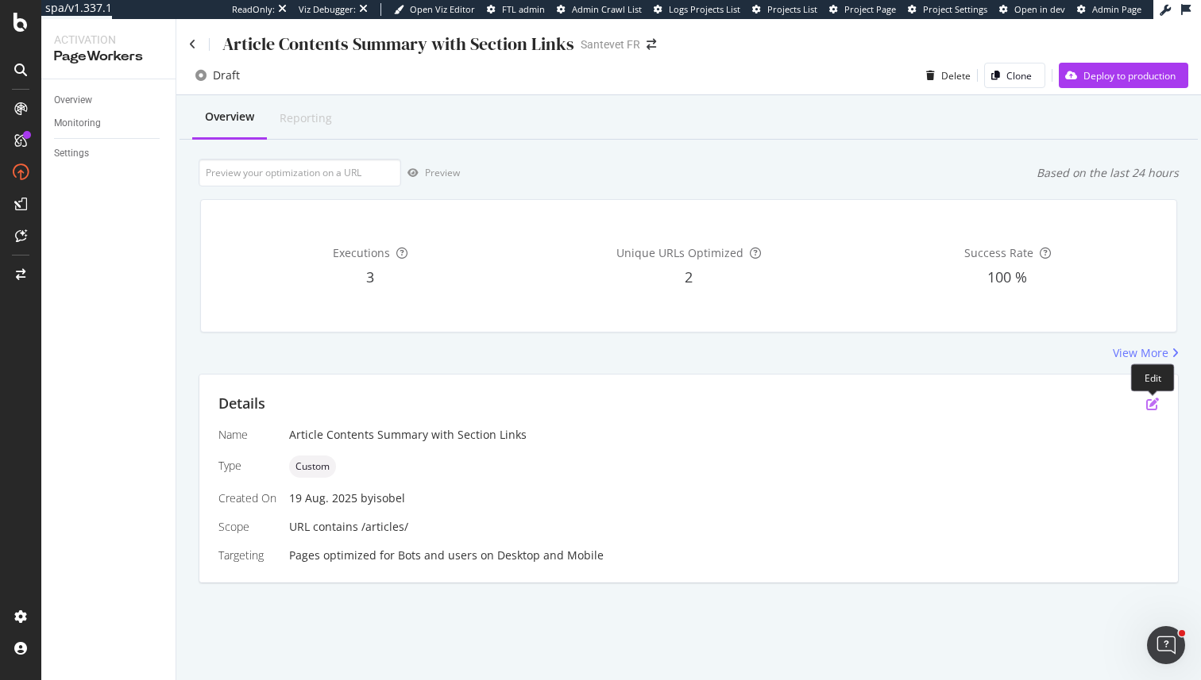
click at [1152, 403] on icon "pen-to-square" at bounding box center [1152, 404] width 13 height 13
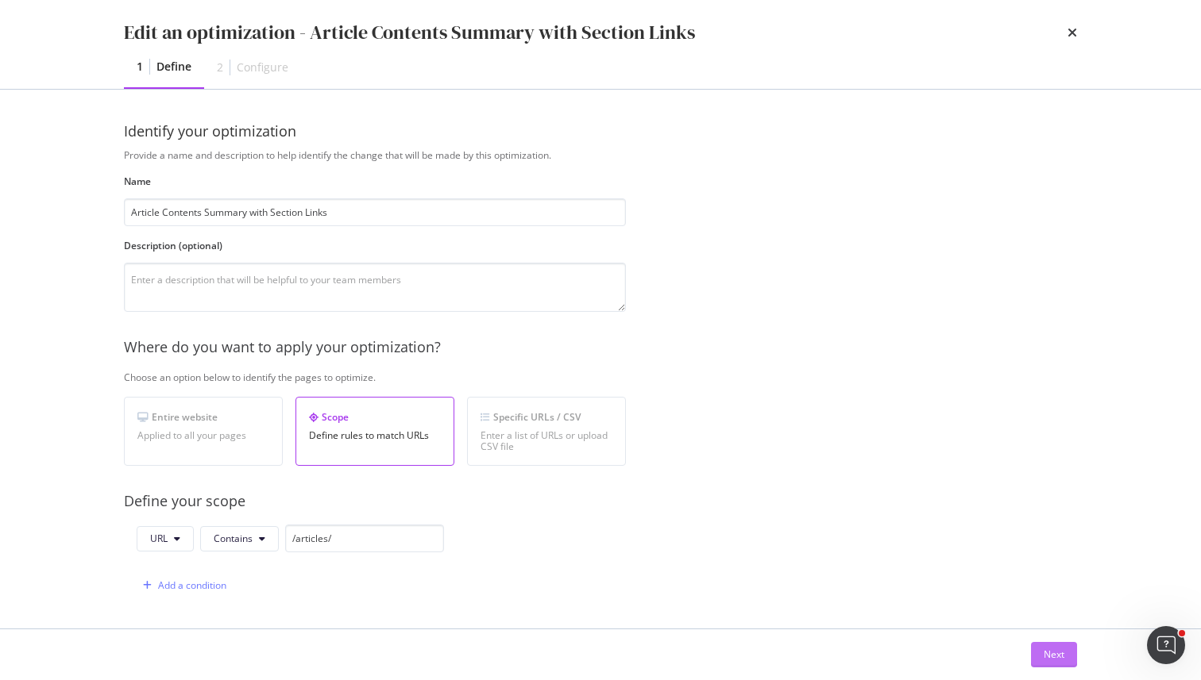
click at [1040, 660] on button "Next" at bounding box center [1054, 654] width 46 height 25
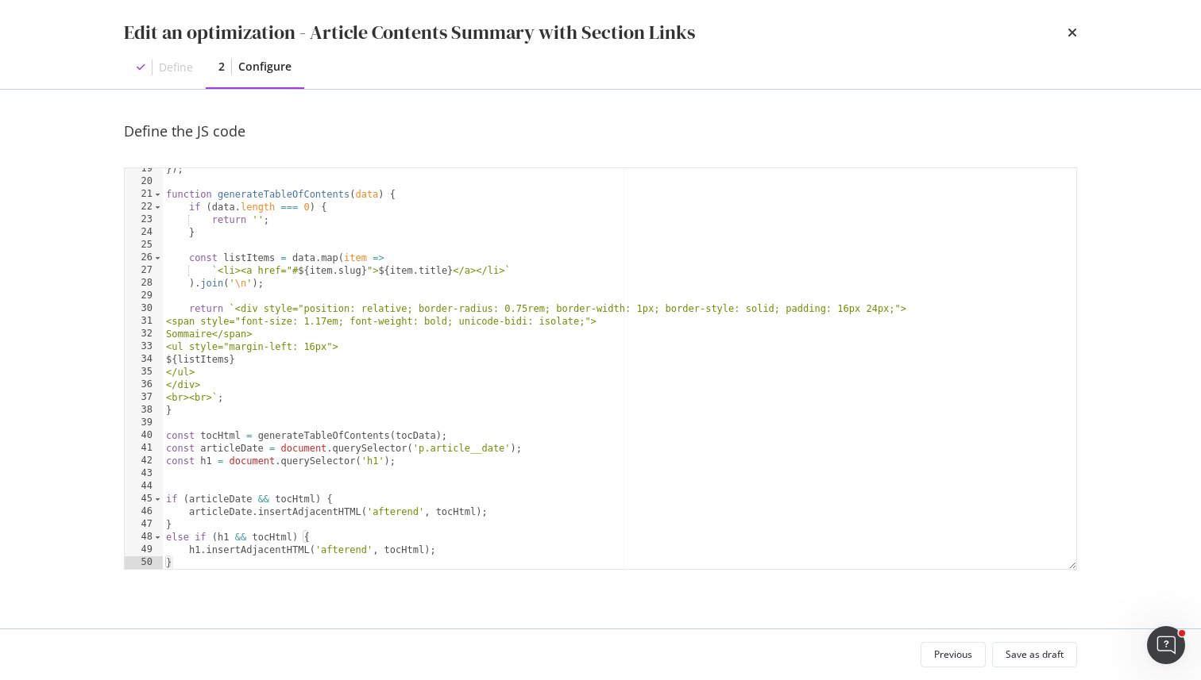
click at [443, 450] on div "}) ; function generateTableOfContents ( data ) { if ( data . length === 0 ) { r…" at bounding box center [619, 376] width 913 height 426
click at [419, 446] on div "}) ; function generateTableOfContents ( data ) { if ( data . length === 0 ) { r…" at bounding box center [619, 376] width 913 height 426
drag, startPoint x: 419, startPoint y: 446, endPoint x: 475, endPoint y: 446, distance: 55.6
click at [475, 446] on div "}) ; function generateTableOfContents ( data ) { if ( data . length === 0 ) { r…" at bounding box center [619, 376] width 913 height 426
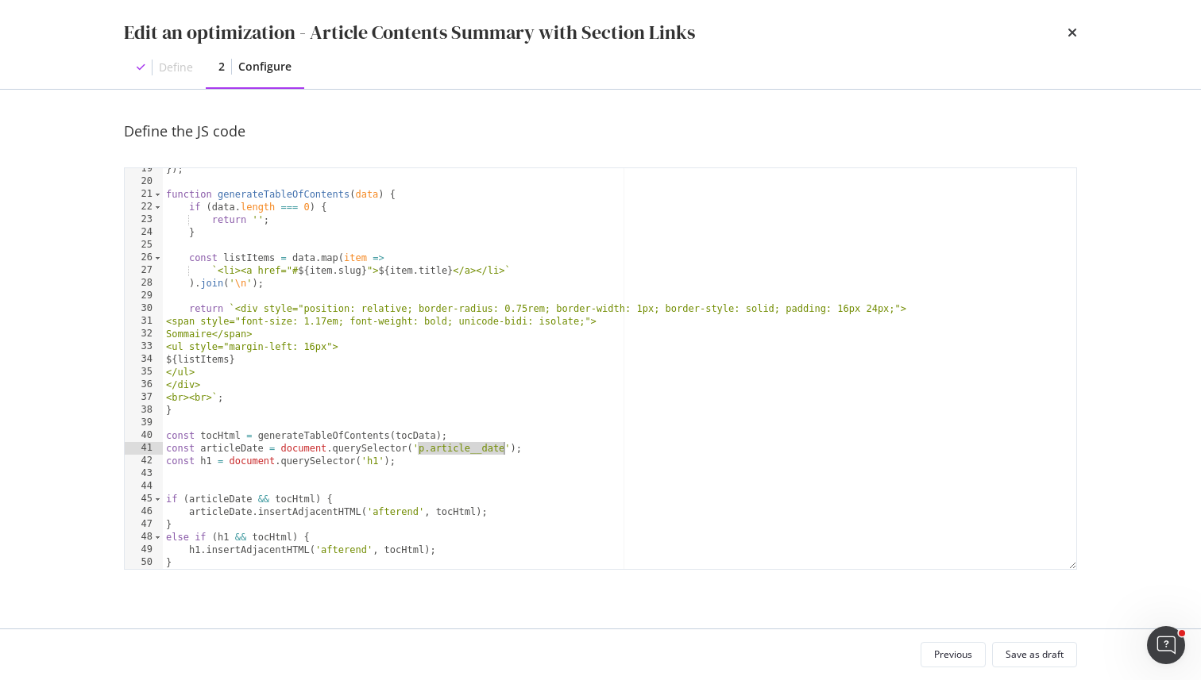
scroll to position [0, 21]
paste textarea "[URL][DOMAIN_NAME]"
click at [367, 462] on div "}) ; function generateTableOfContents ( data ) { if ( data . length === 0 ) { r…" at bounding box center [619, 376] width 913 height 426
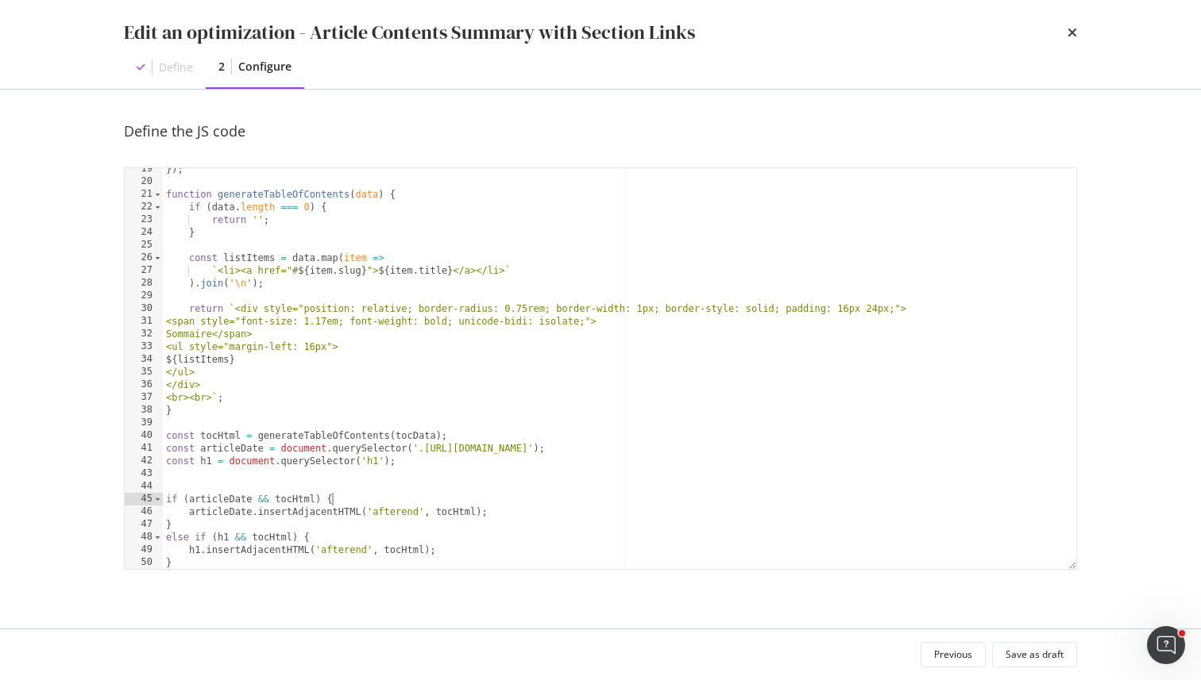
click at [557, 493] on div "}) ; function generateTableOfContents ( data ) { if ( data . length === 0 ) { r…" at bounding box center [619, 376] width 913 height 426
type textarea "if (articleDate && tocHtml) {"
click at [1028, 654] on div "Save as draft" at bounding box center [1034, 654] width 58 height 13
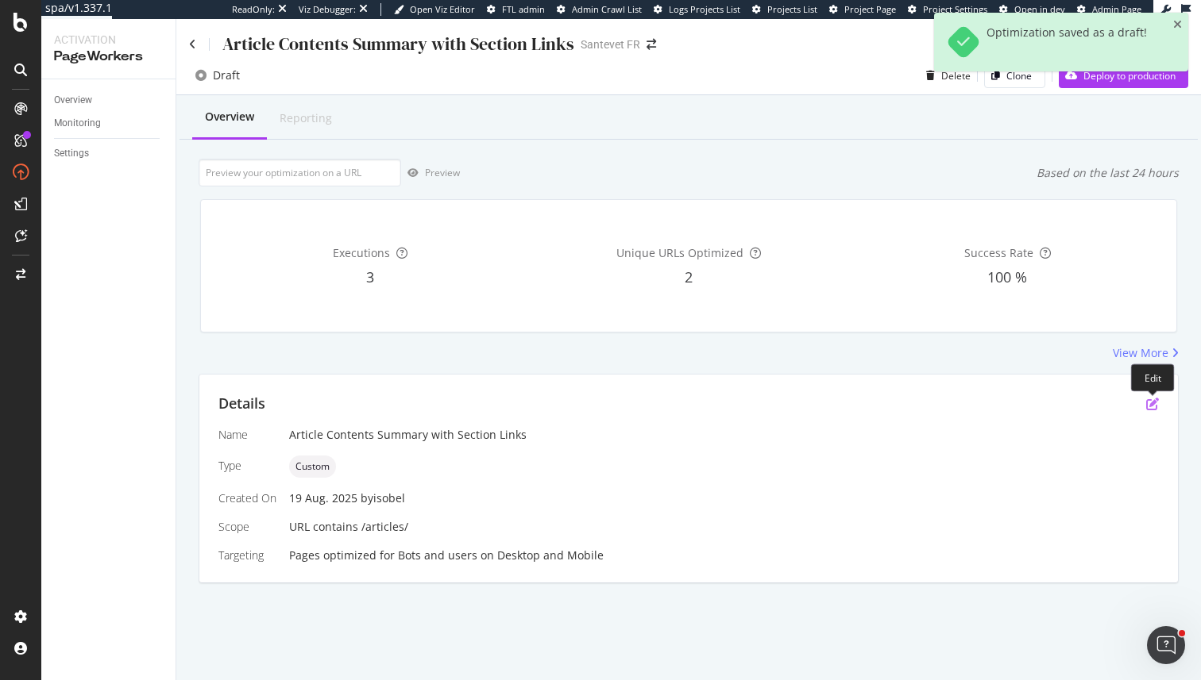
click at [1147, 406] on icon "pen-to-square" at bounding box center [1152, 404] width 13 height 13
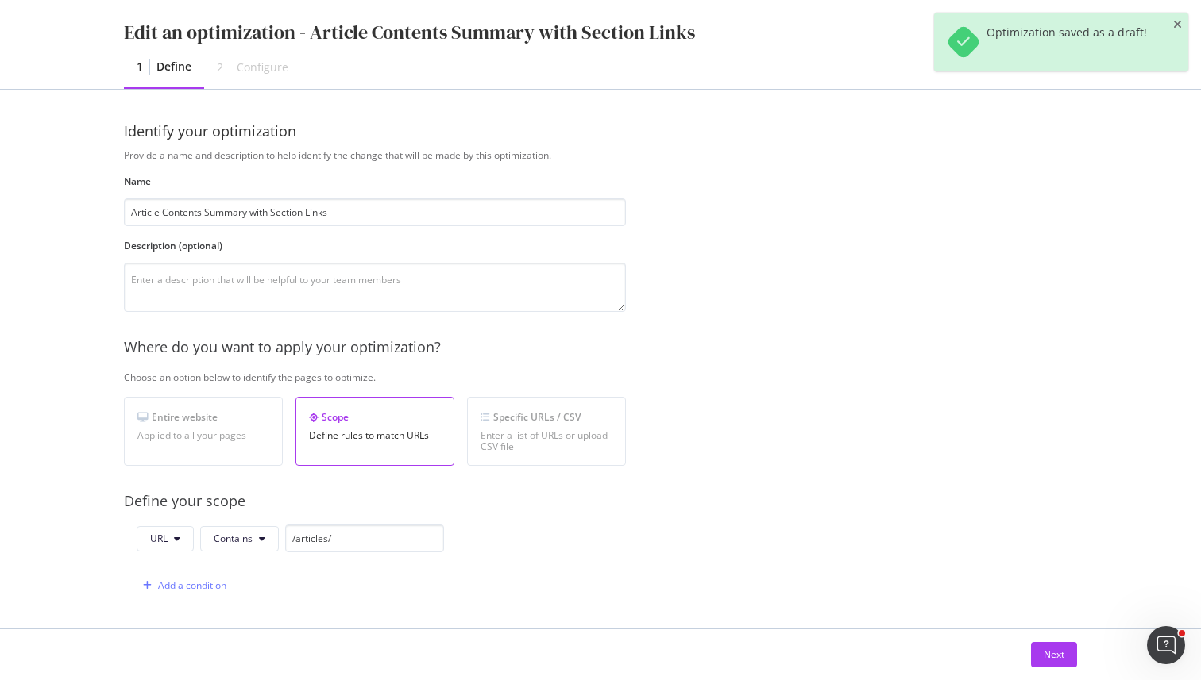
click at [1046, 670] on div "Next" at bounding box center [600, 655] width 1016 height 51
click at [1047, 656] on div "Next" at bounding box center [1053, 654] width 21 height 13
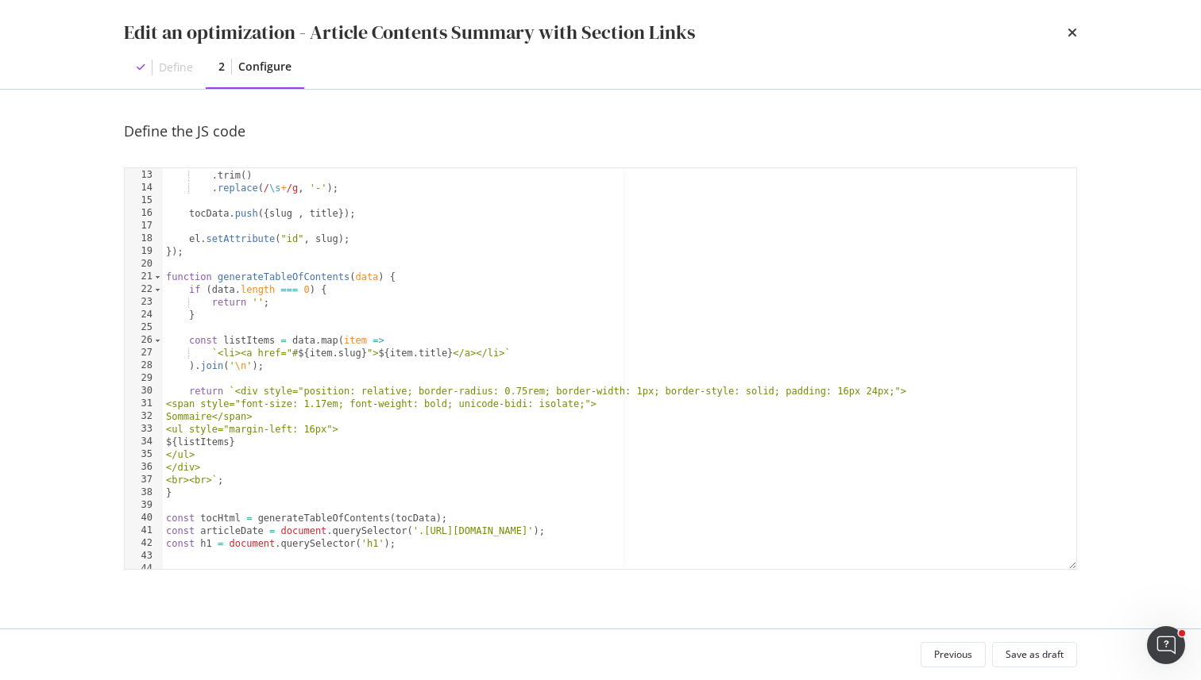
scroll to position [234, 0]
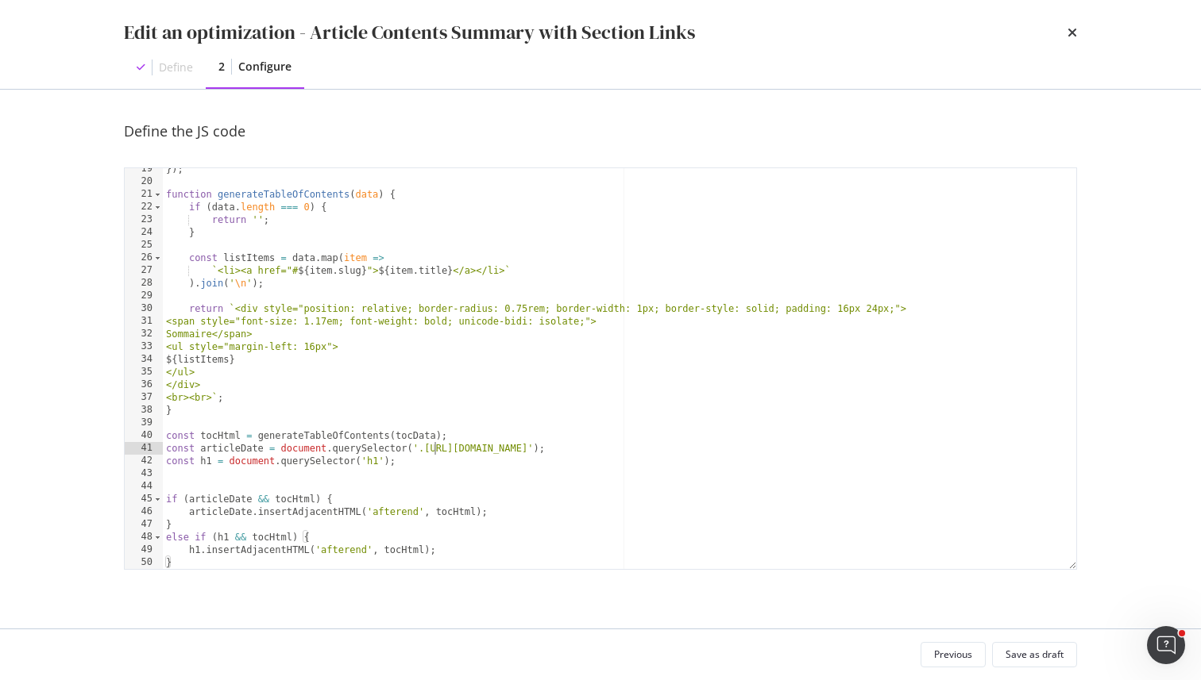
click at [438, 449] on div "}) ; function generateTableOfContents ( data ) { if ( data . length === 0 ) { r…" at bounding box center [619, 376] width 913 height 426
drag, startPoint x: 438, startPoint y: 449, endPoint x: 873, endPoint y: 450, distance: 435.9
click at [873, 450] on div "}) ; function generateTableOfContents ( data ) { if ( data . length === 0 ) { r…" at bounding box center [619, 376] width 913 height 426
paste textarea "article__introductio"
type textarea "const articleDate = document.querySelector('.article__introduction');"
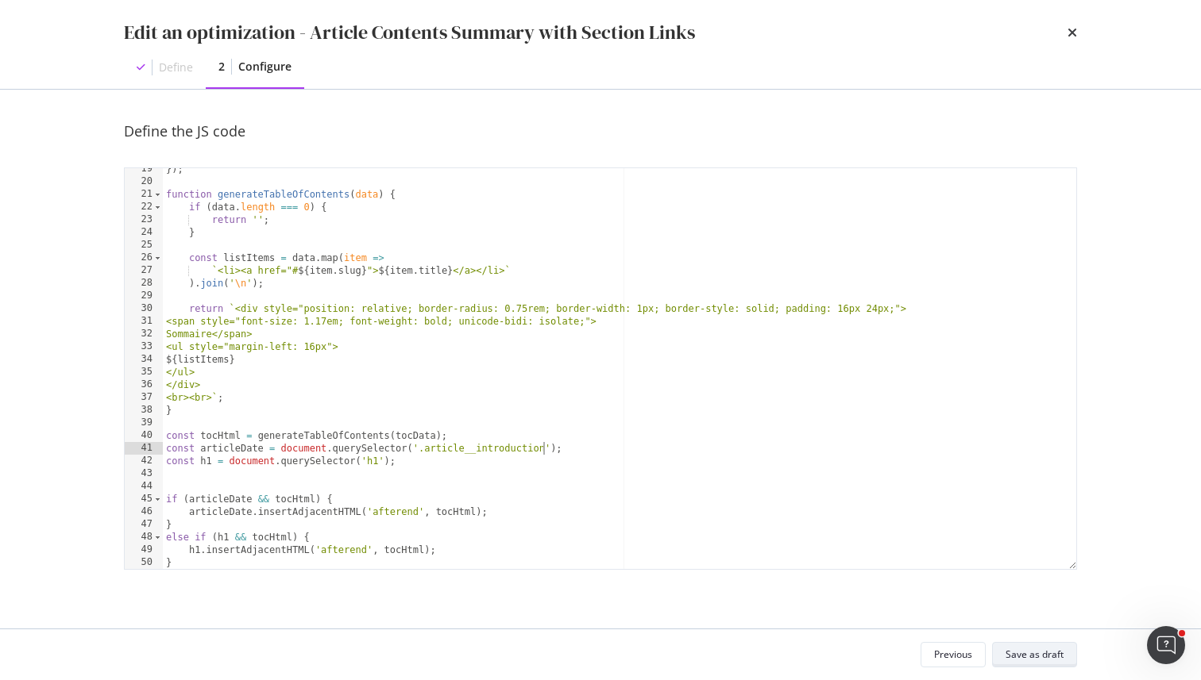
click at [1047, 664] on div "Save as draft" at bounding box center [1034, 655] width 58 height 22
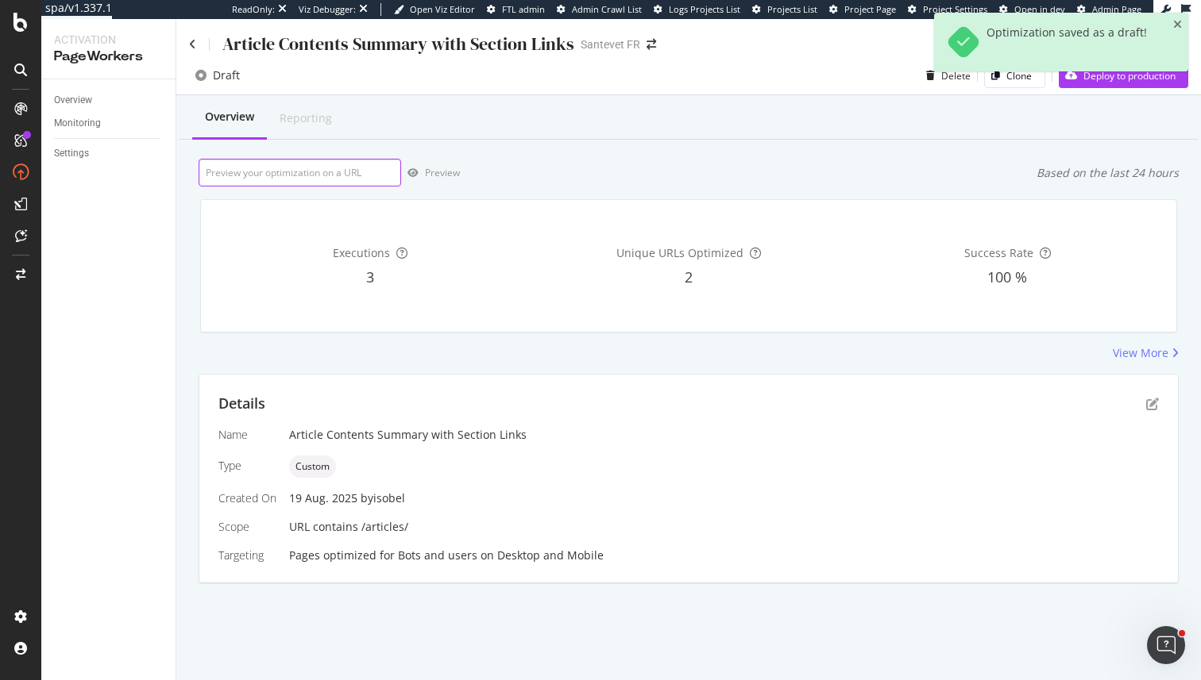
click at [364, 179] on input "url" at bounding box center [300, 173] width 202 height 28
paste input "[URL][DOMAIN_NAME]"
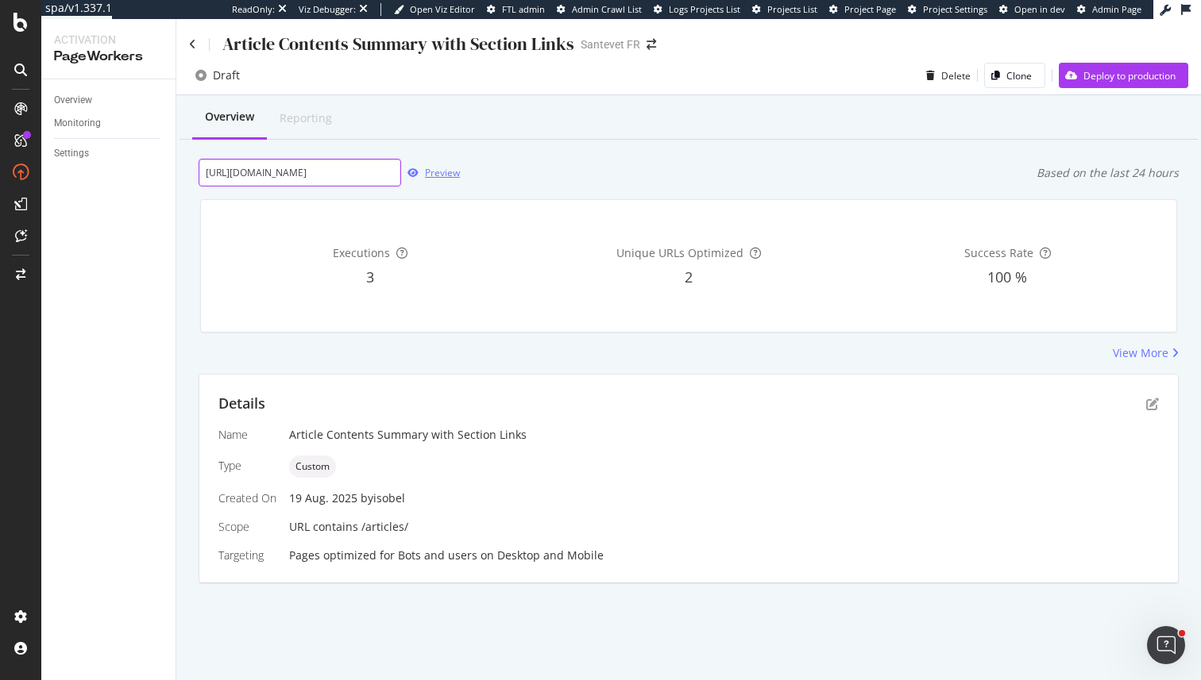
type input "[URL][DOMAIN_NAME]"
click at [422, 169] on div "button" at bounding box center [413, 173] width 24 height 10
click at [447, 176] on div "Preview" at bounding box center [442, 172] width 35 height 13
click at [426, 175] on div "Preview" at bounding box center [442, 172] width 35 height 13
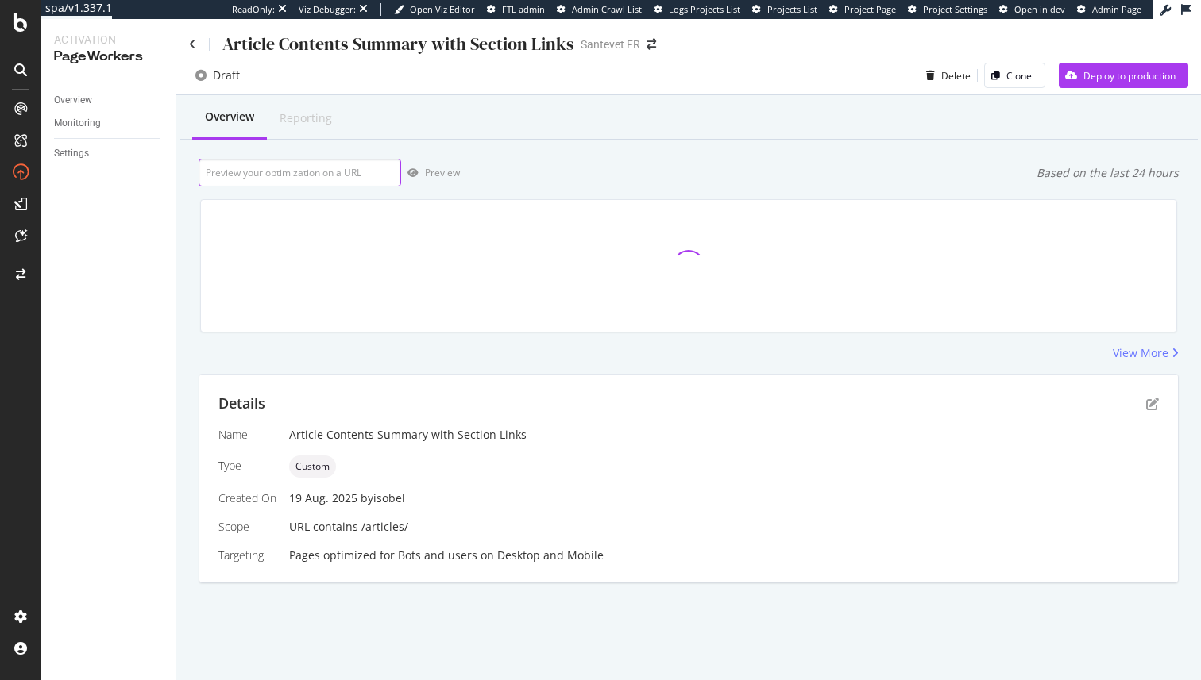
click at [278, 159] on input "url" at bounding box center [300, 173] width 202 height 28
paste input "[URL][DOMAIN_NAME]"
type input "[URL][DOMAIN_NAME]"
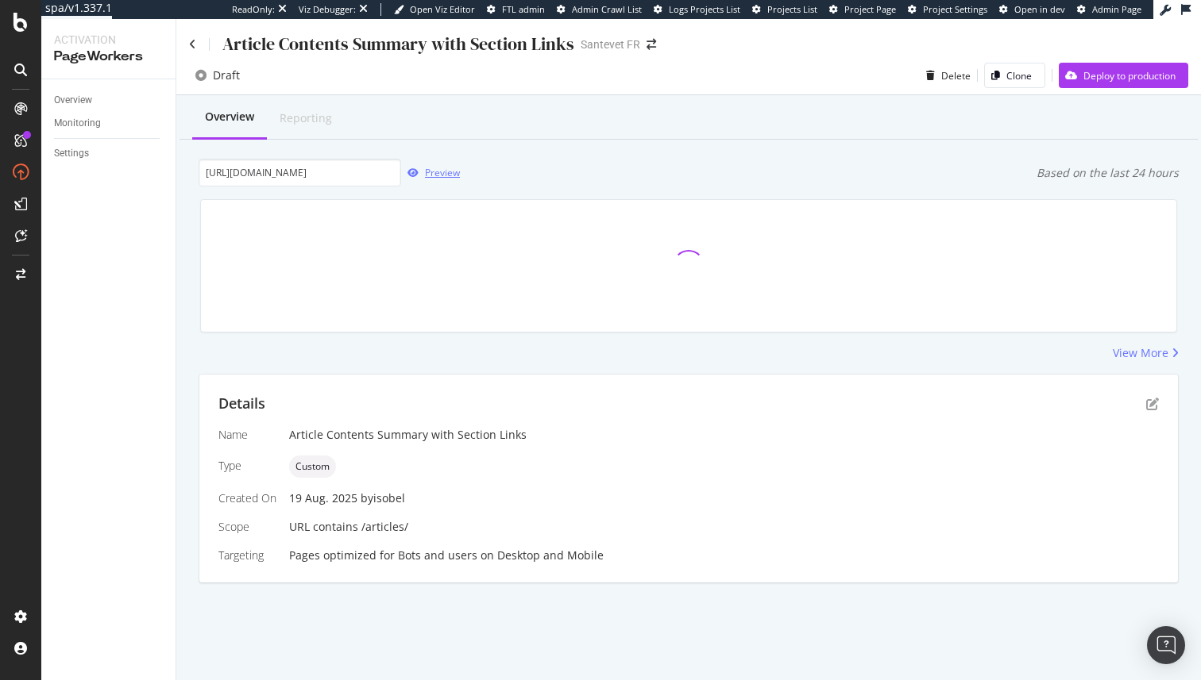
click at [445, 174] on div "Preview" at bounding box center [442, 172] width 35 height 13
click at [1148, 397] on div "Details" at bounding box center [688, 404] width 940 height 21
click at [1149, 402] on icon "pen-to-square" at bounding box center [1152, 404] width 13 height 13
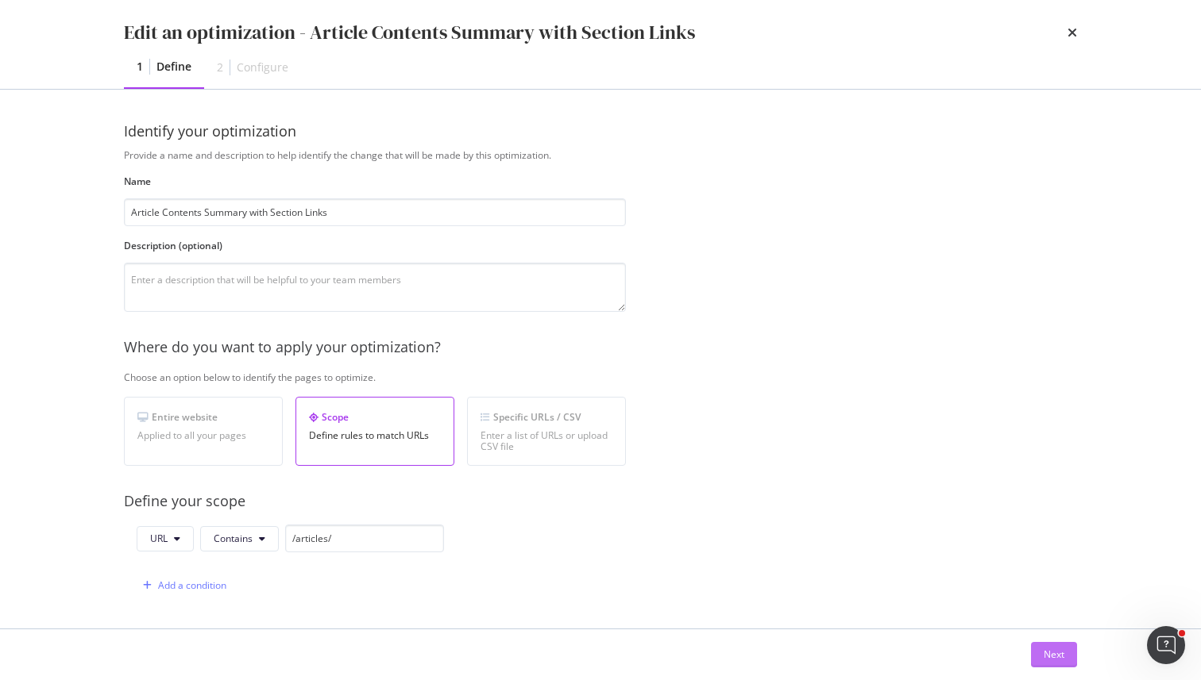
click at [1042, 649] on button "Next" at bounding box center [1054, 654] width 46 height 25
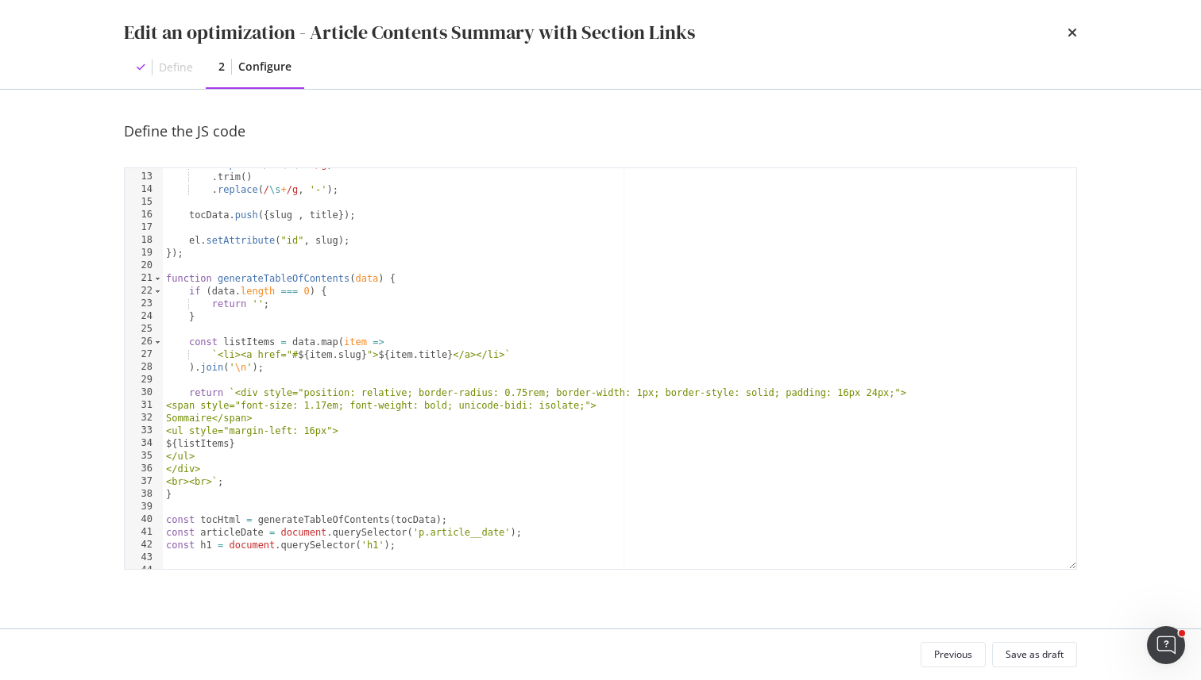
scroll to position [234, 0]
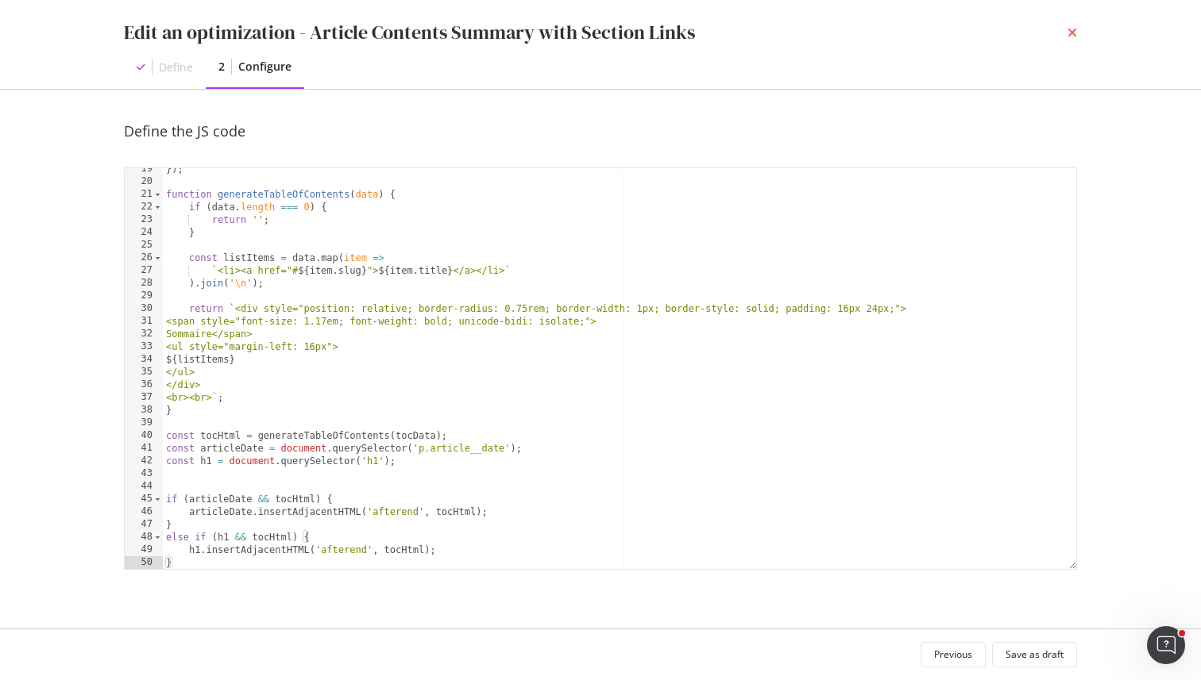
click at [1070, 33] on icon "times" at bounding box center [1072, 32] width 10 height 13
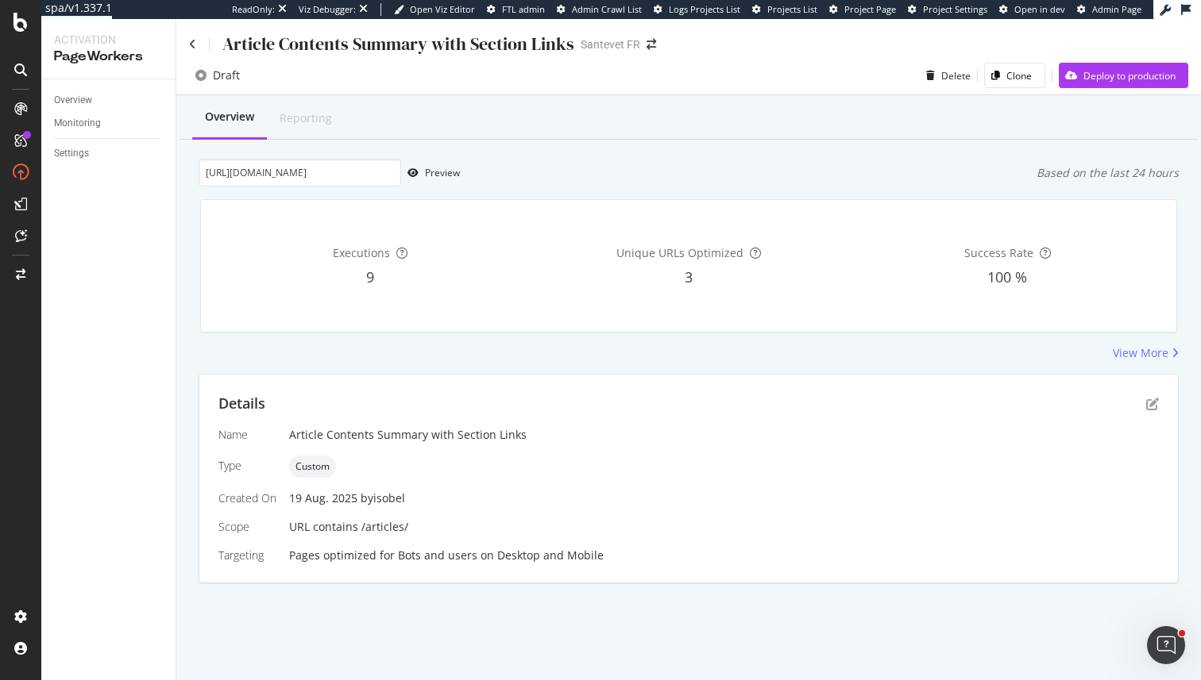
click at [1162, 402] on div "Details Name Article Contents Summary with Section Links Type Custom Created On…" at bounding box center [688, 479] width 978 height 208
click at [1148, 403] on icon "pen-to-square" at bounding box center [1152, 404] width 13 height 13
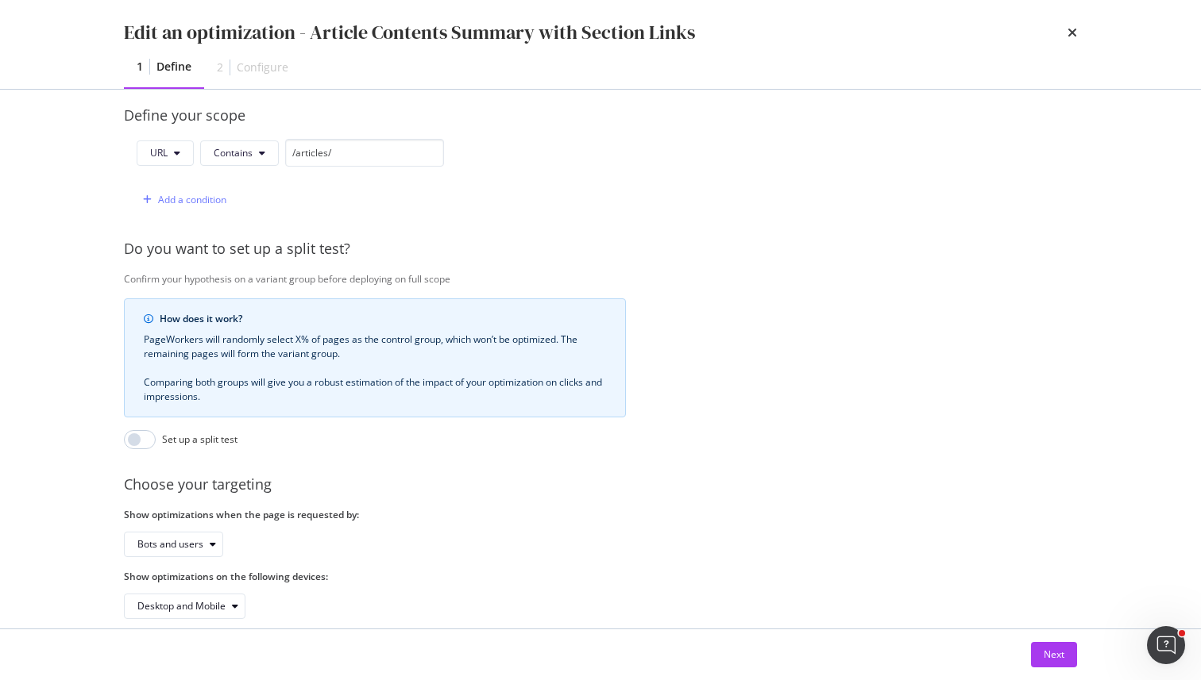
scroll to position [408, 0]
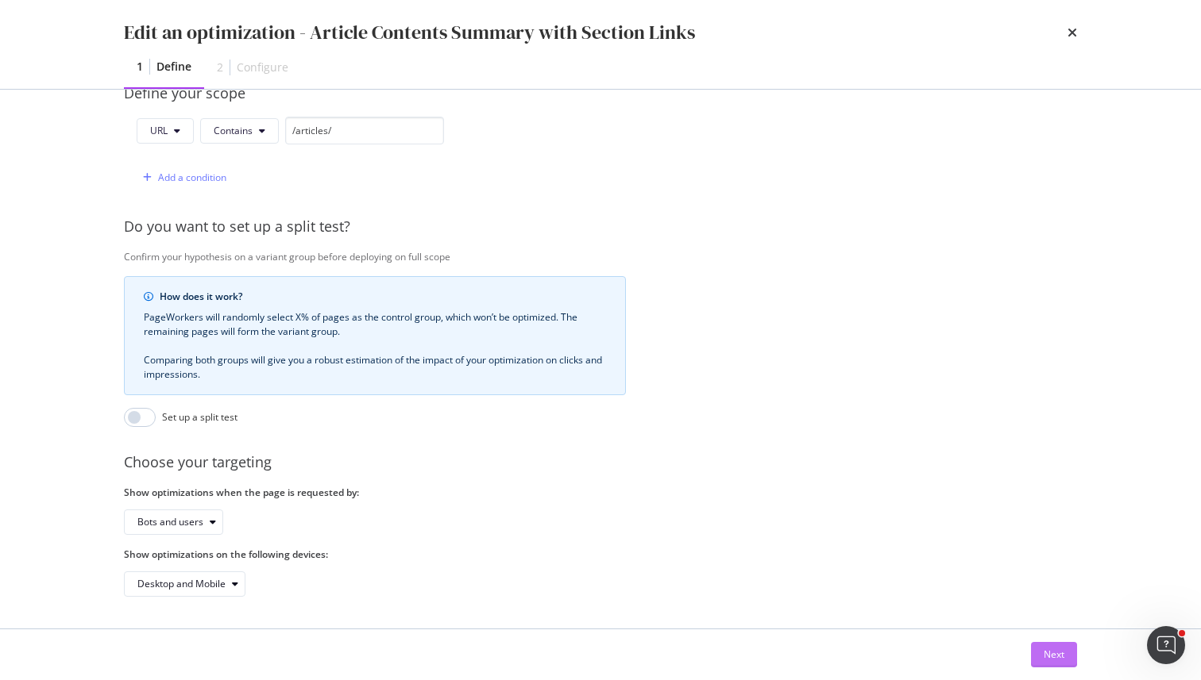
click at [1050, 661] on div "Next" at bounding box center [1053, 654] width 21 height 13
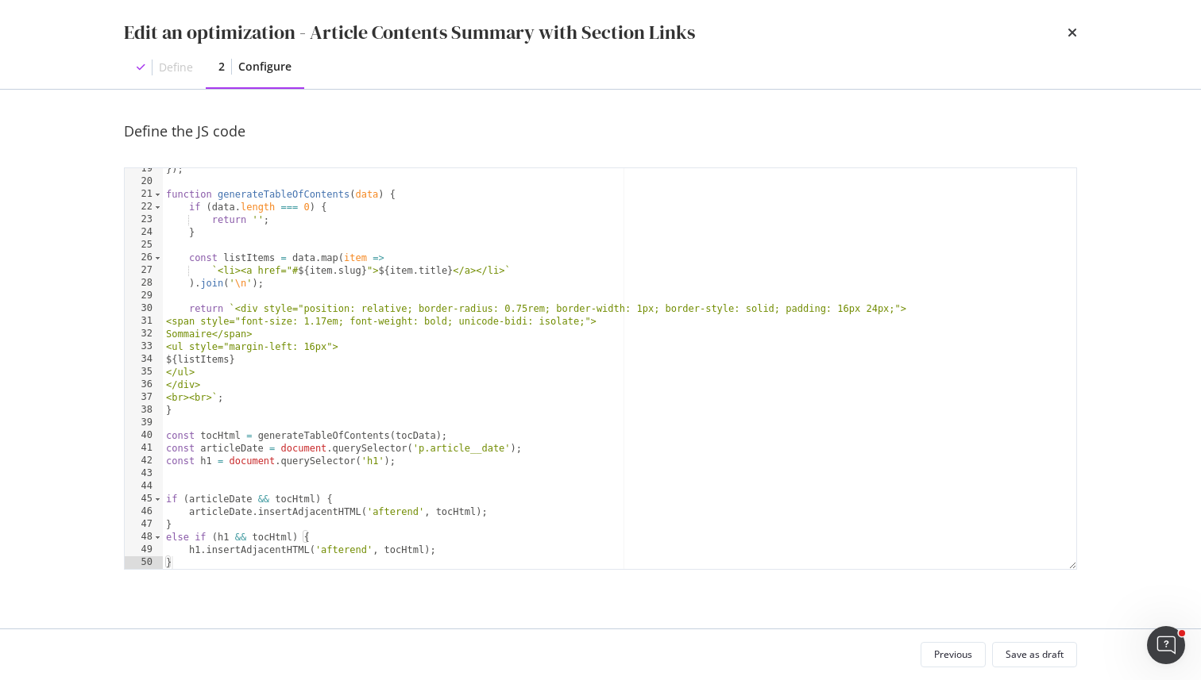
scroll to position [234, 0]
click at [1066, 34] on div "Edit an optimization - Article Contents Summary with Section Links" at bounding box center [600, 32] width 953 height 27
click at [1060, 34] on div "Edit an optimization - Article Contents Summary with Section Links" at bounding box center [600, 32] width 953 height 27
click at [1065, 34] on div "Edit an optimization - Article Contents Summary with Section Links" at bounding box center [600, 32] width 953 height 27
click at [1068, 34] on icon "times" at bounding box center [1072, 32] width 10 height 13
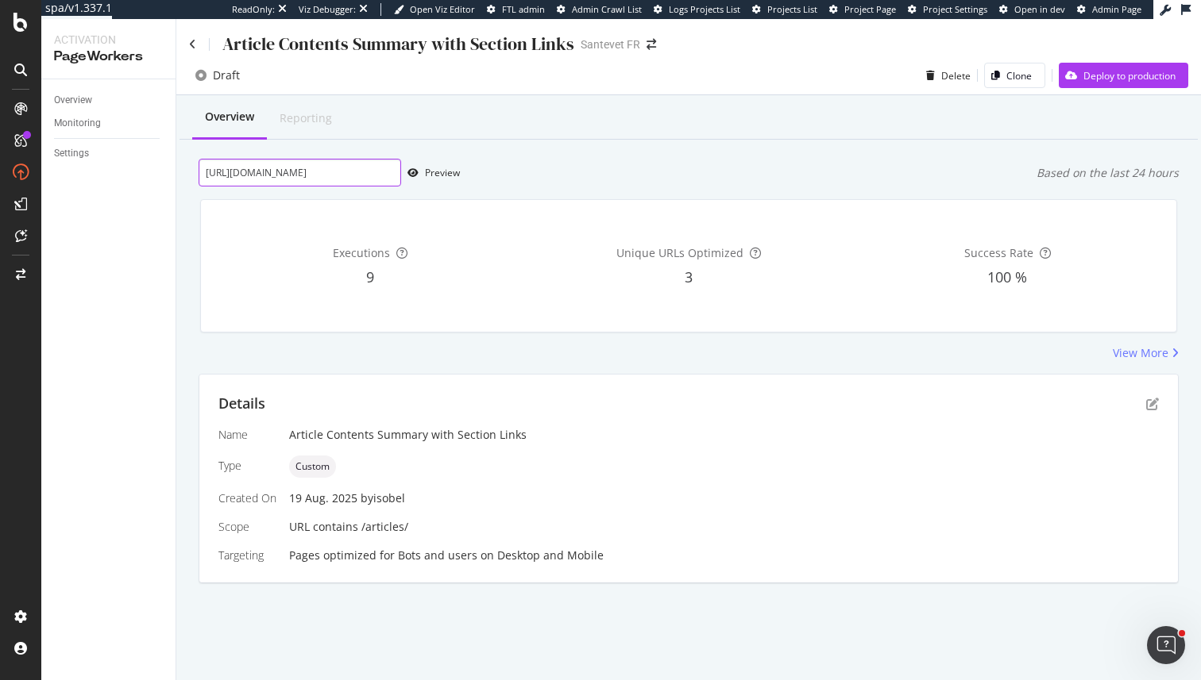
click at [346, 183] on input "[URL][DOMAIN_NAME]" at bounding box center [300, 173] width 202 height 28
click at [430, 177] on div "Preview" at bounding box center [442, 172] width 35 height 13
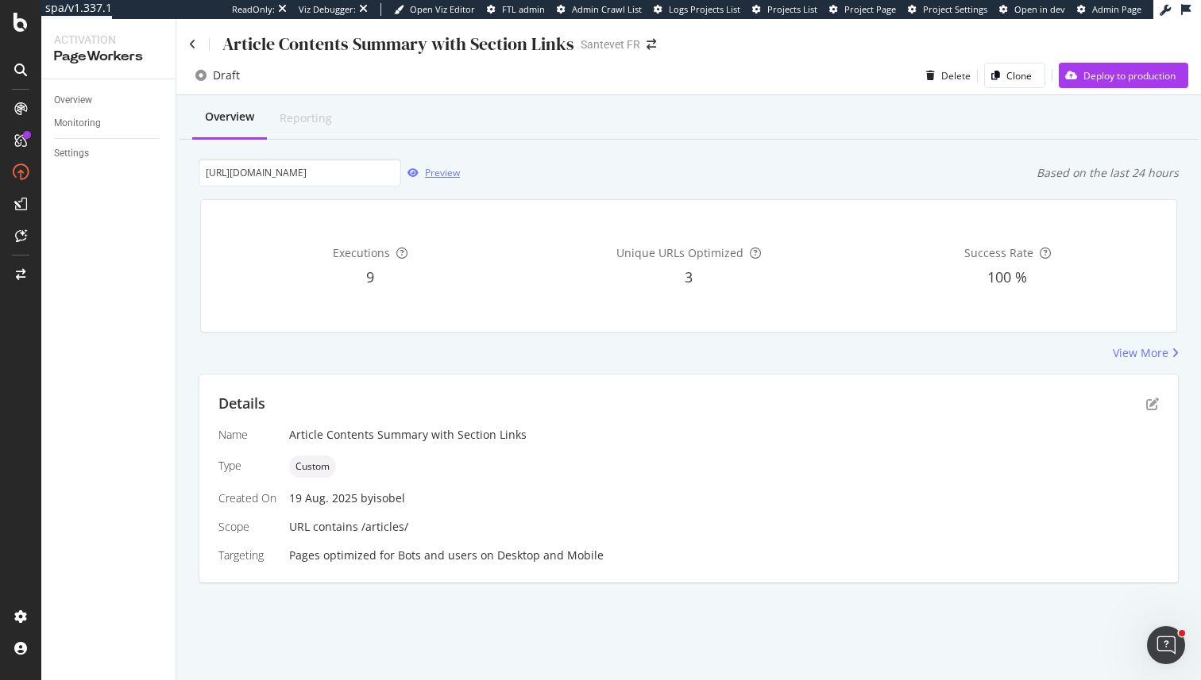
click at [429, 182] on div "Preview" at bounding box center [430, 173] width 59 height 24
click at [313, 164] on input "url" at bounding box center [300, 173] width 202 height 28
paste input "[URL][DOMAIN_NAME]"
type input "[URL][DOMAIN_NAME]"
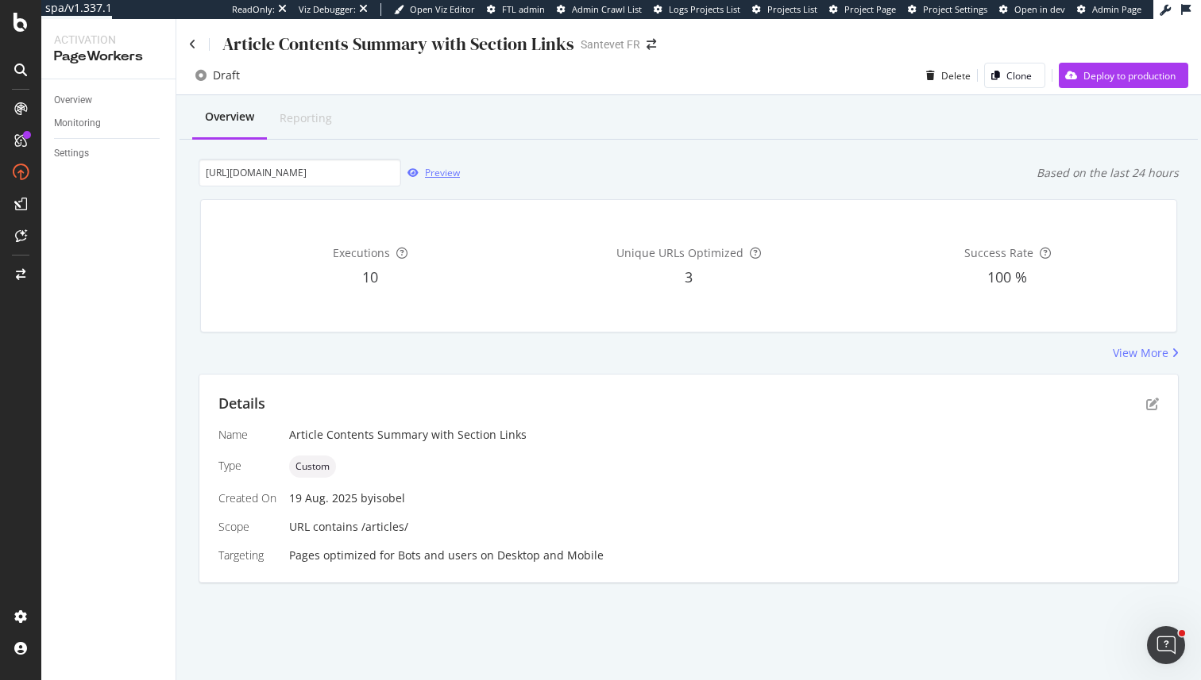
scroll to position [0, 0]
click at [434, 168] on div "Preview" at bounding box center [442, 172] width 35 height 13
click at [1162, 357] on div "View More" at bounding box center [1140, 353] width 56 height 16
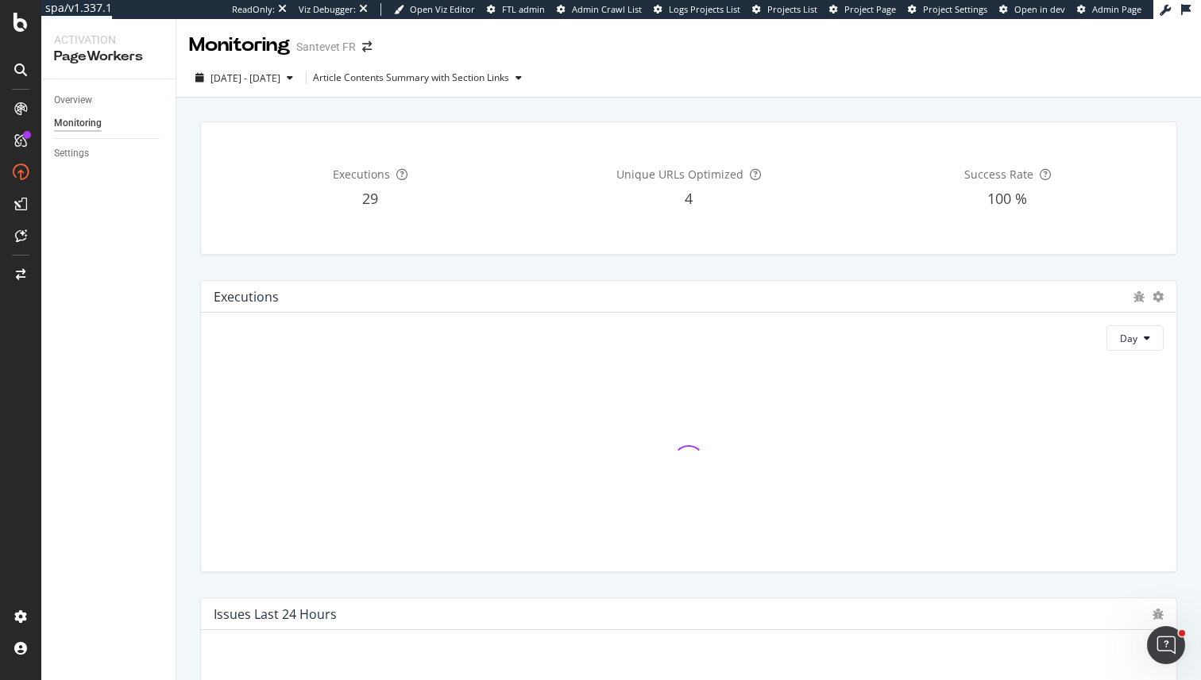
click at [306, 111] on div "Executions 29 Unique URLs Optimized 4 Success Rate 100 %" at bounding box center [689, 188] width 996 height 159
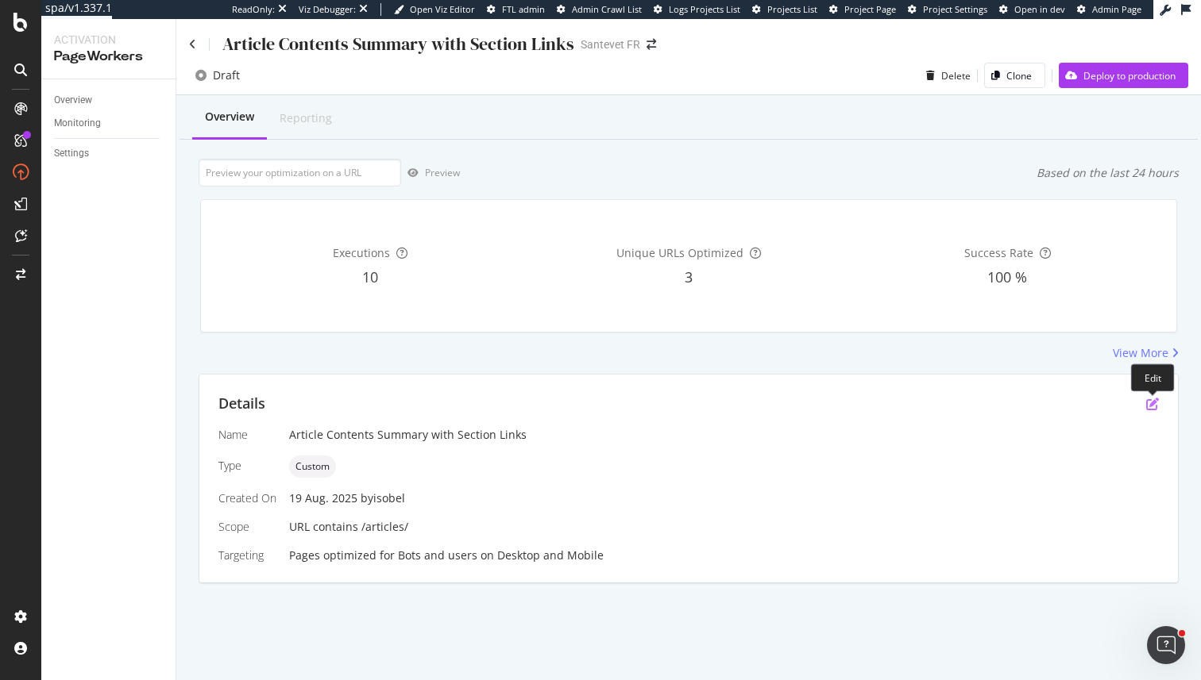
click at [1157, 404] on icon "pen-to-square" at bounding box center [1152, 404] width 13 height 13
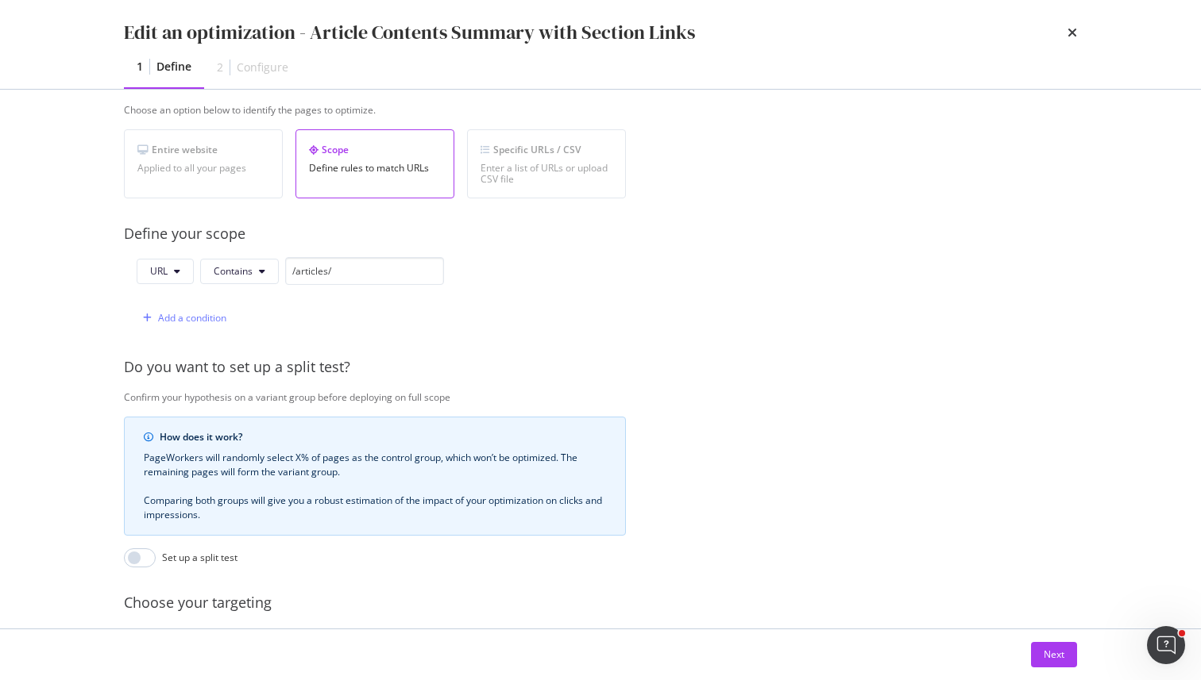
scroll to position [408, 0]
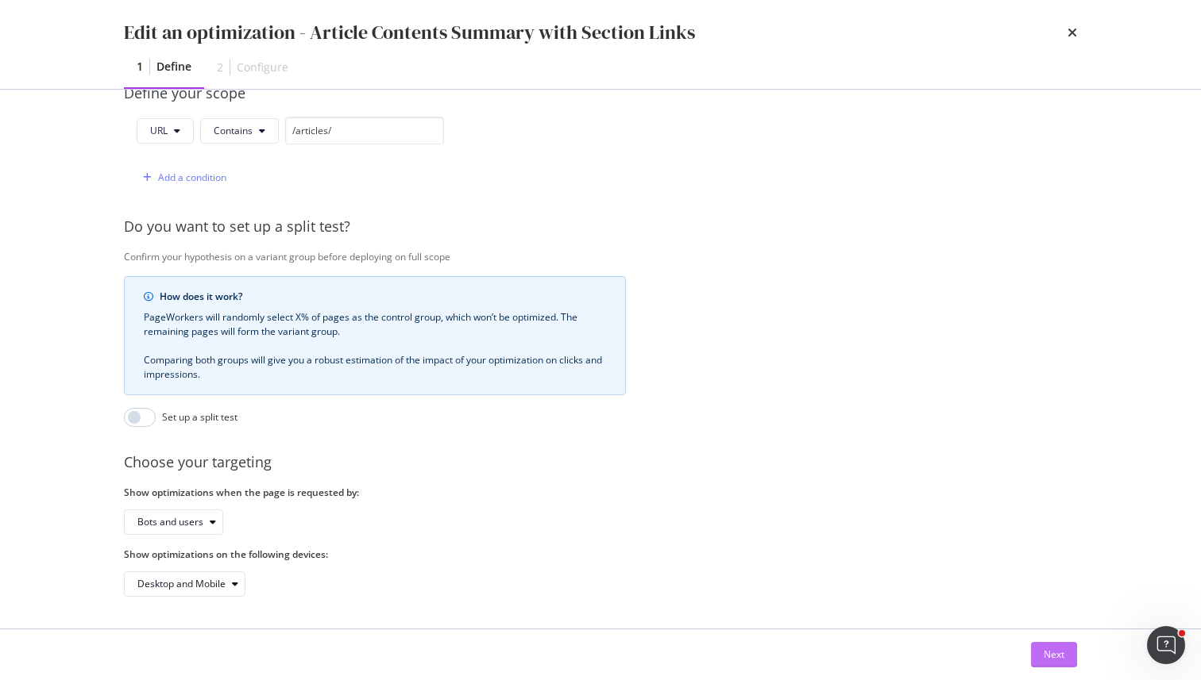
click at [1050, 642] on button "Next" at bounding box center [1054, 654] width 46 height 25
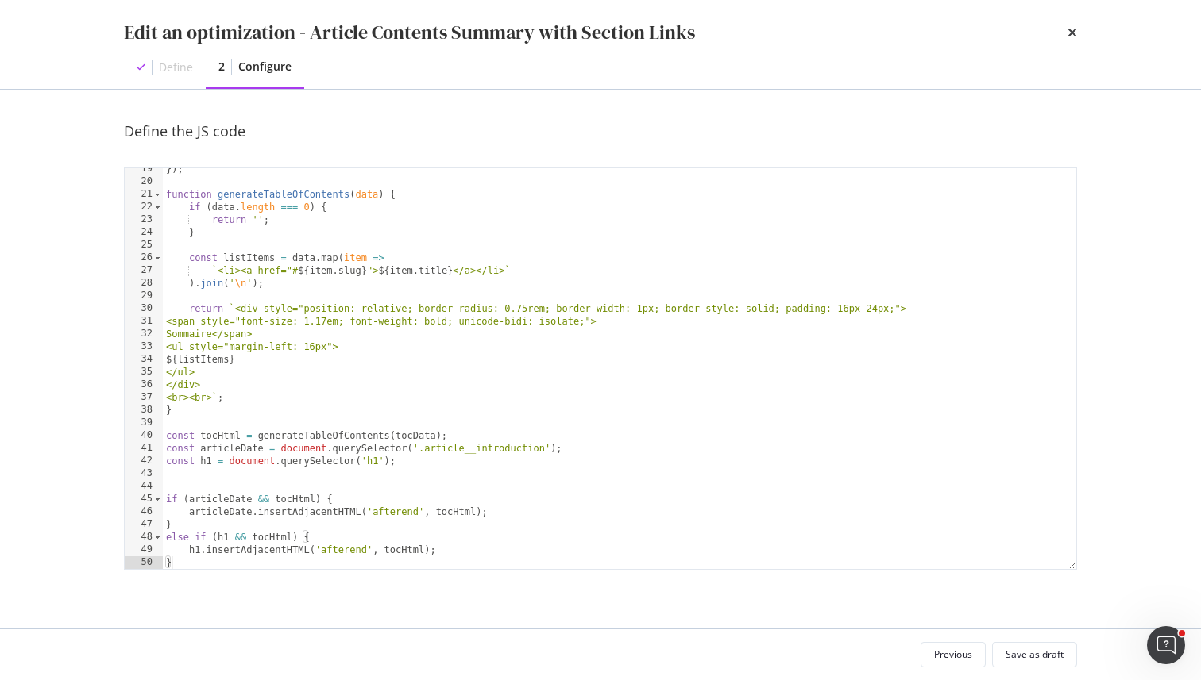
scroll to position [0, 0]
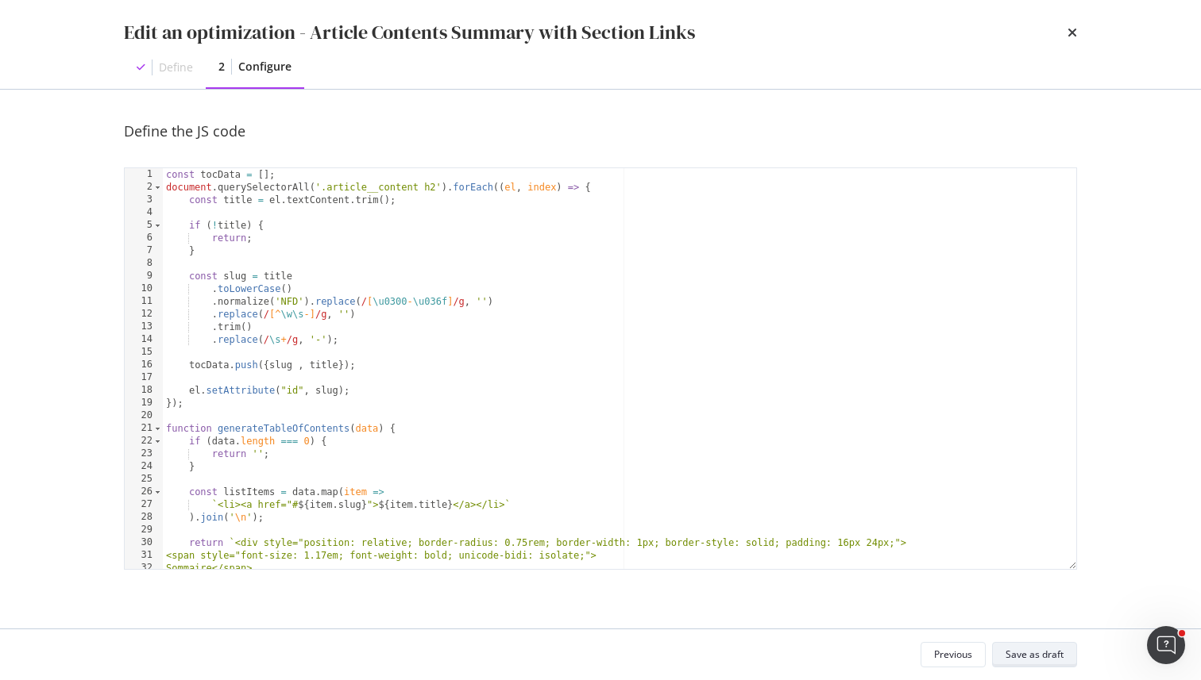
click at [1050, 662] on div "Save as draft" at bounding box center [1034, 655] width 58 height 22
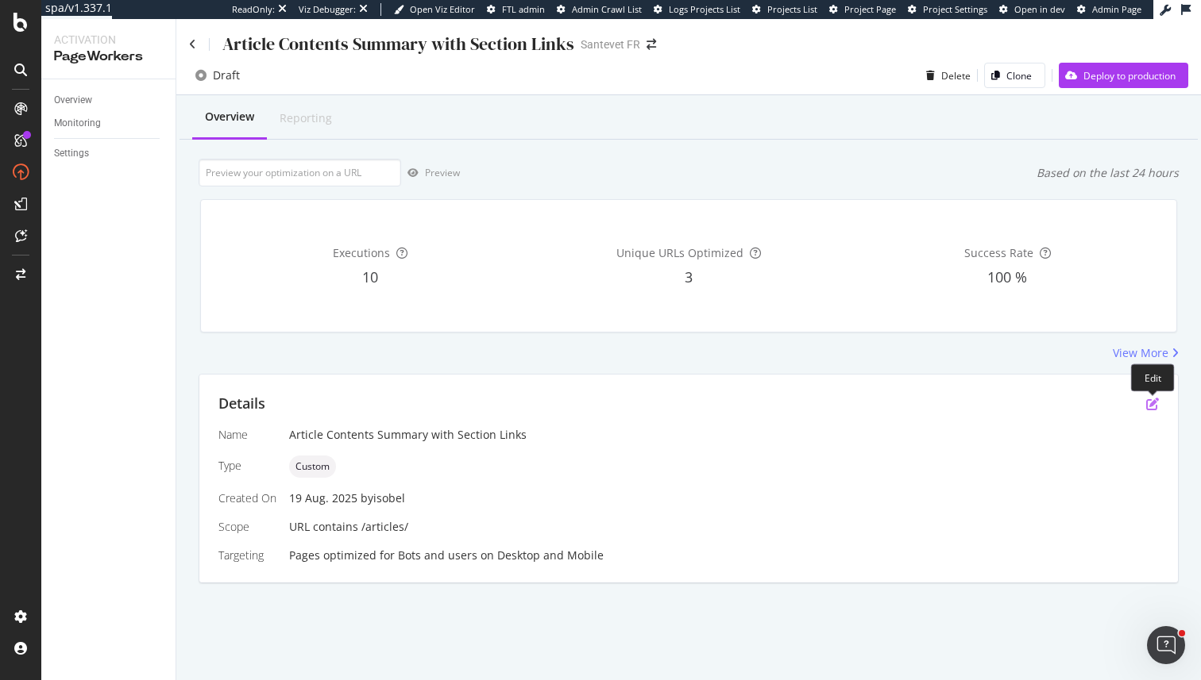
click at [1151, 407] on icon "pen-to-square" at bounding box center [1152, 404] width 13 height 13
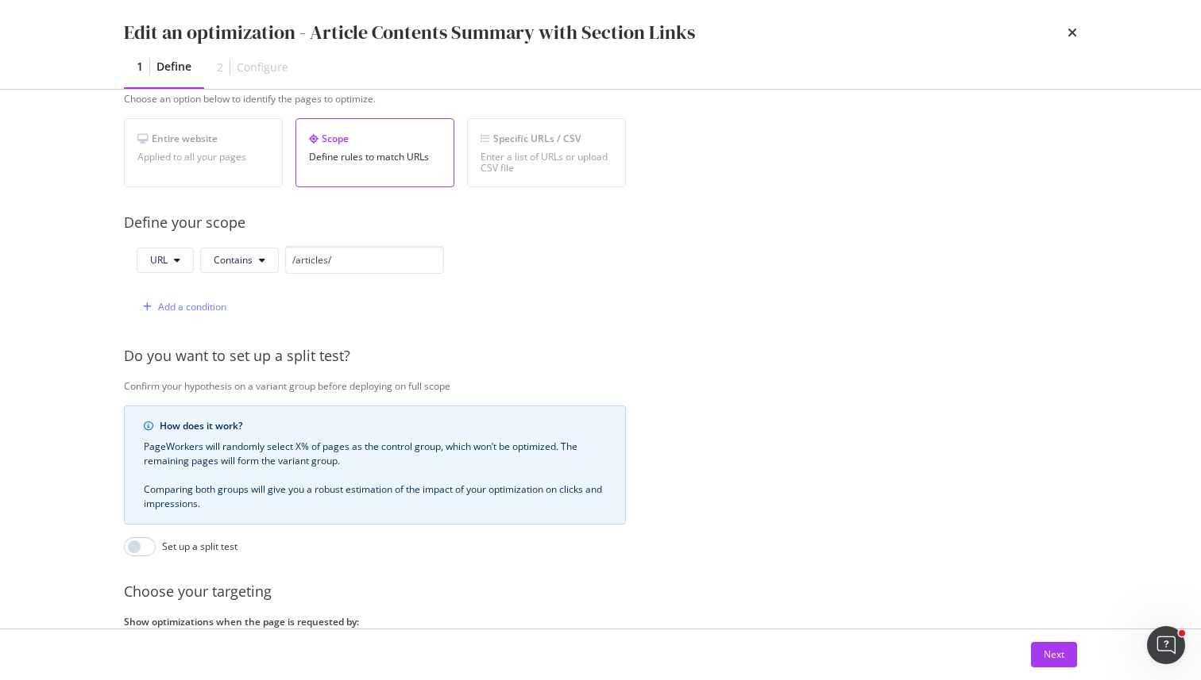
scroll to position [408, 0]
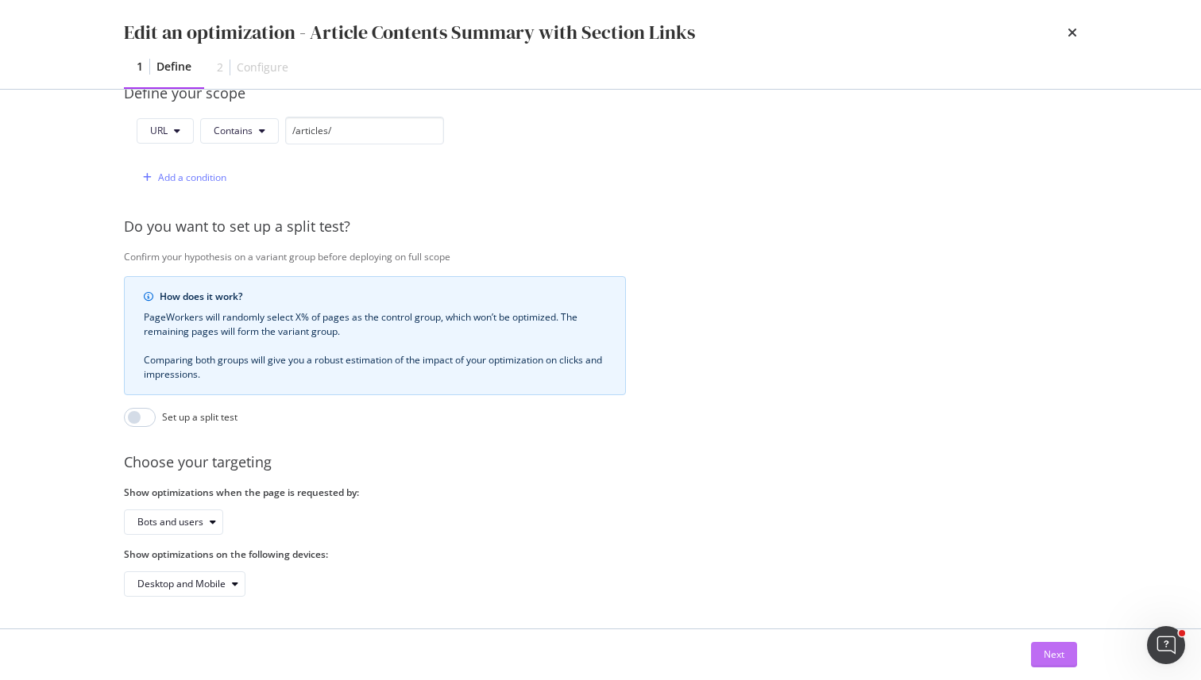
click at [1040, 654] on button "Next" at bounding box center [1054, 654] width 46 height 25
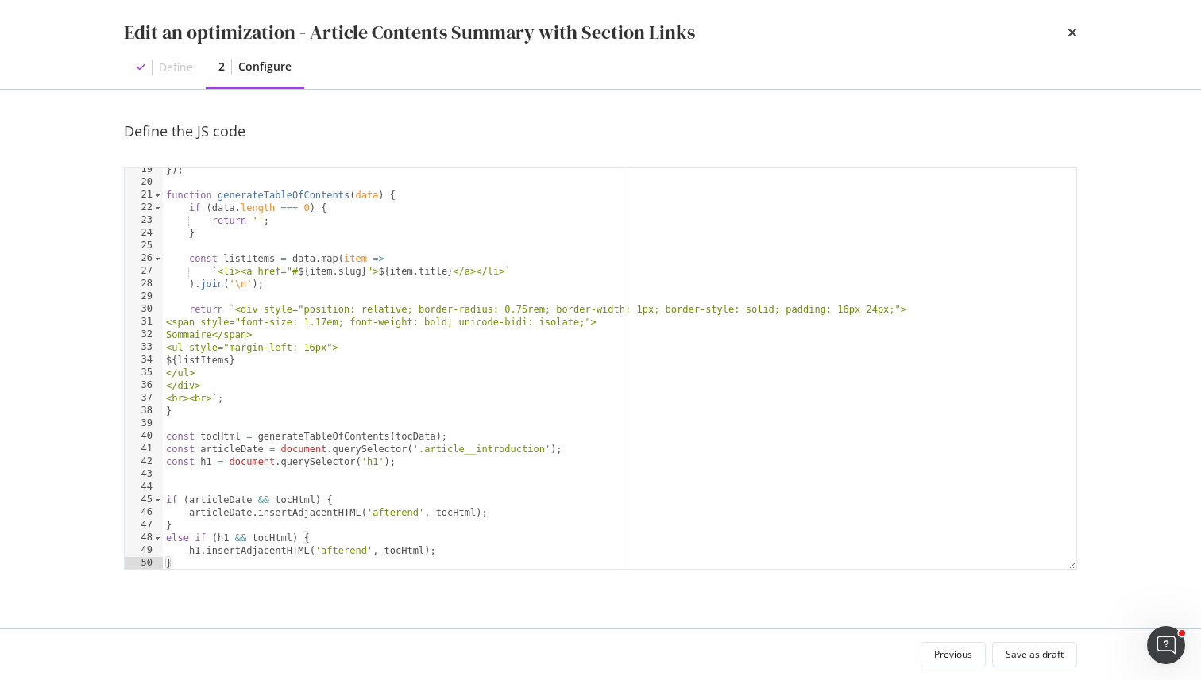
scroll to position [0, 0]
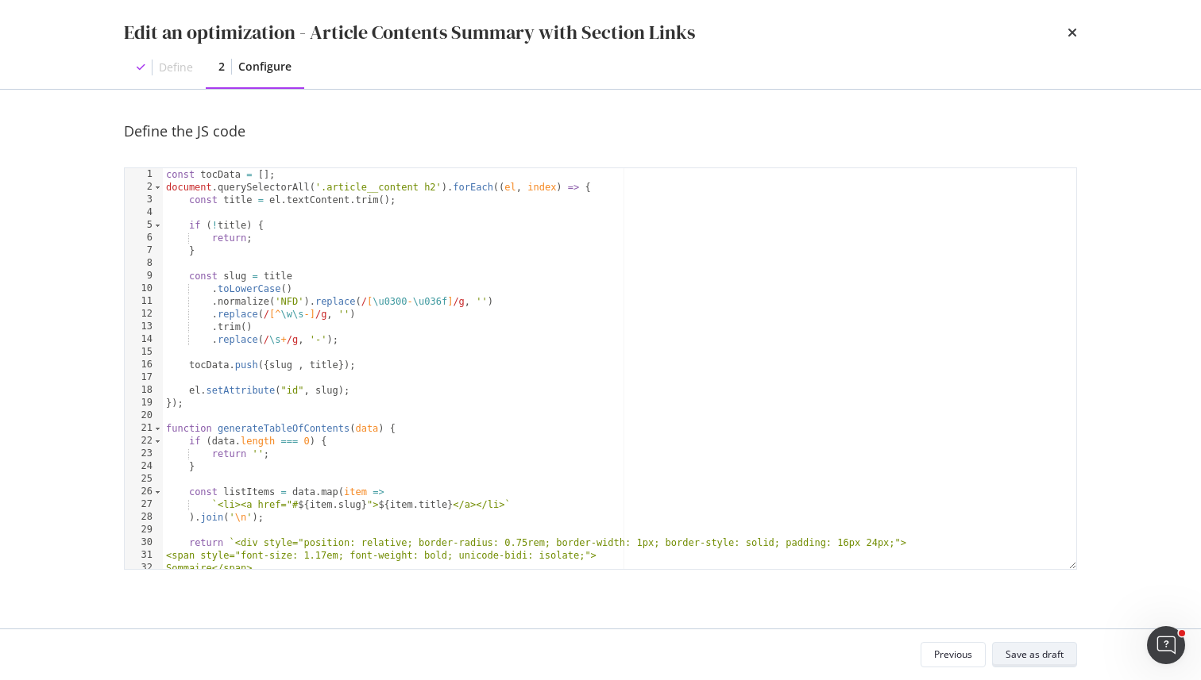
click at [1039, 661] on div "Save as draft" at bounding box center [1034, 655] width 58 height 22
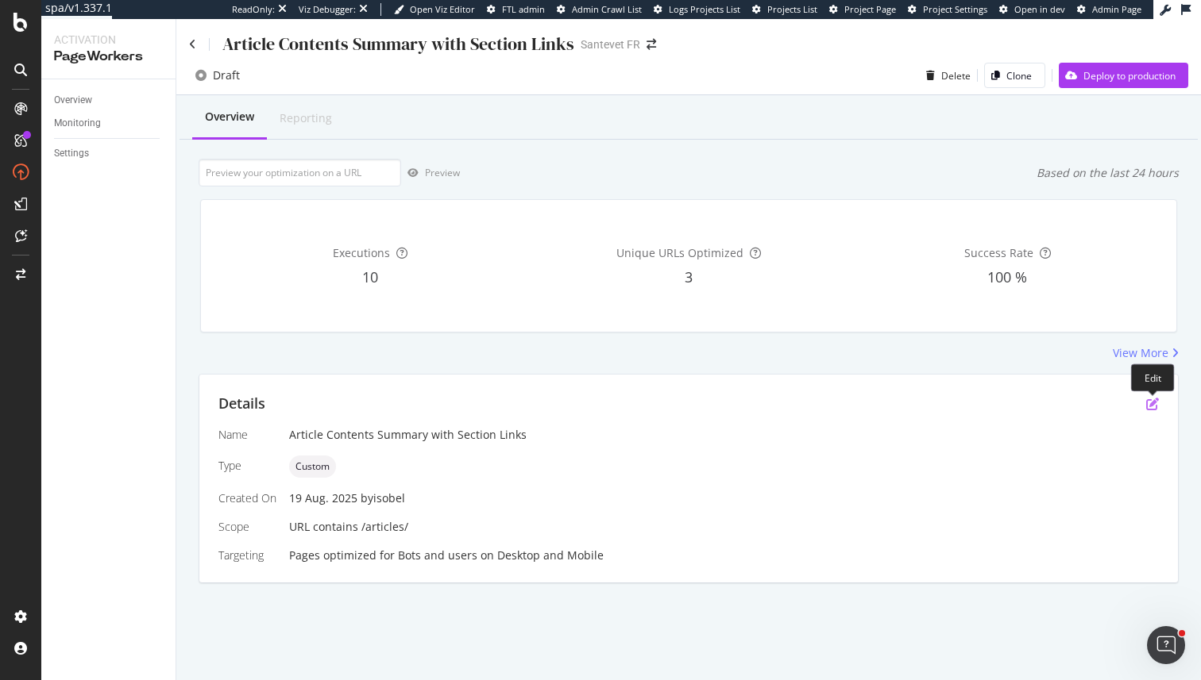
click at [1152, 399] on icon "pen-to-square" at bounding box center [1152, 404] width 13 height 13
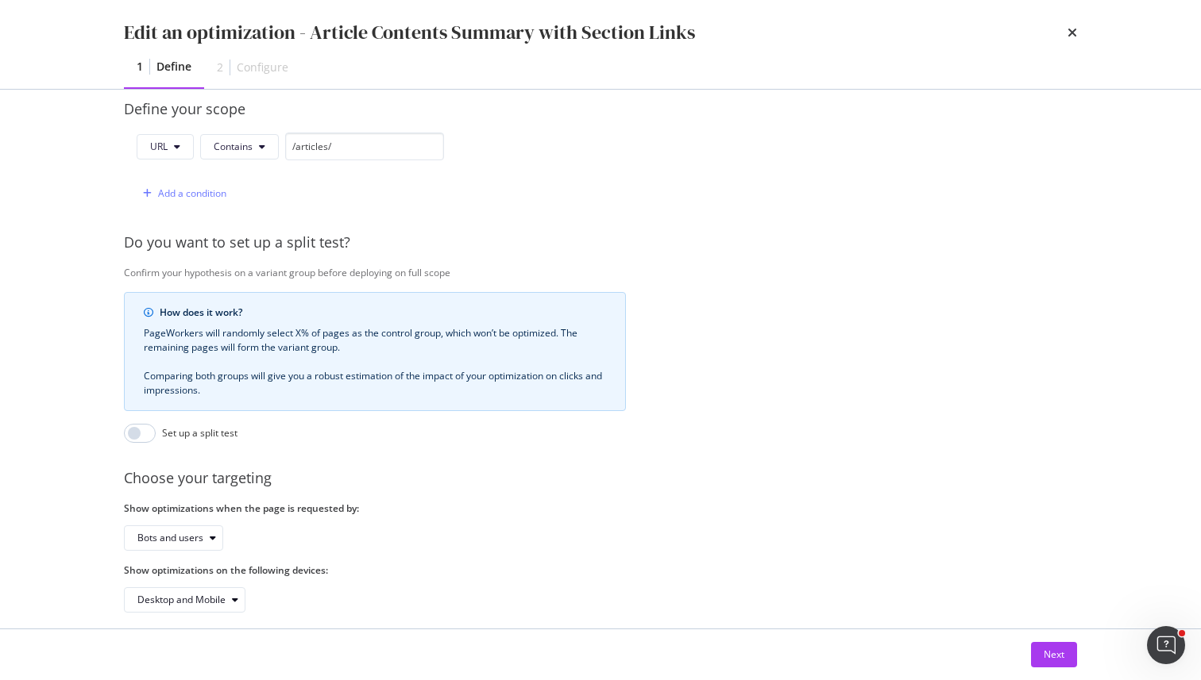
scroll to position [408, 0]
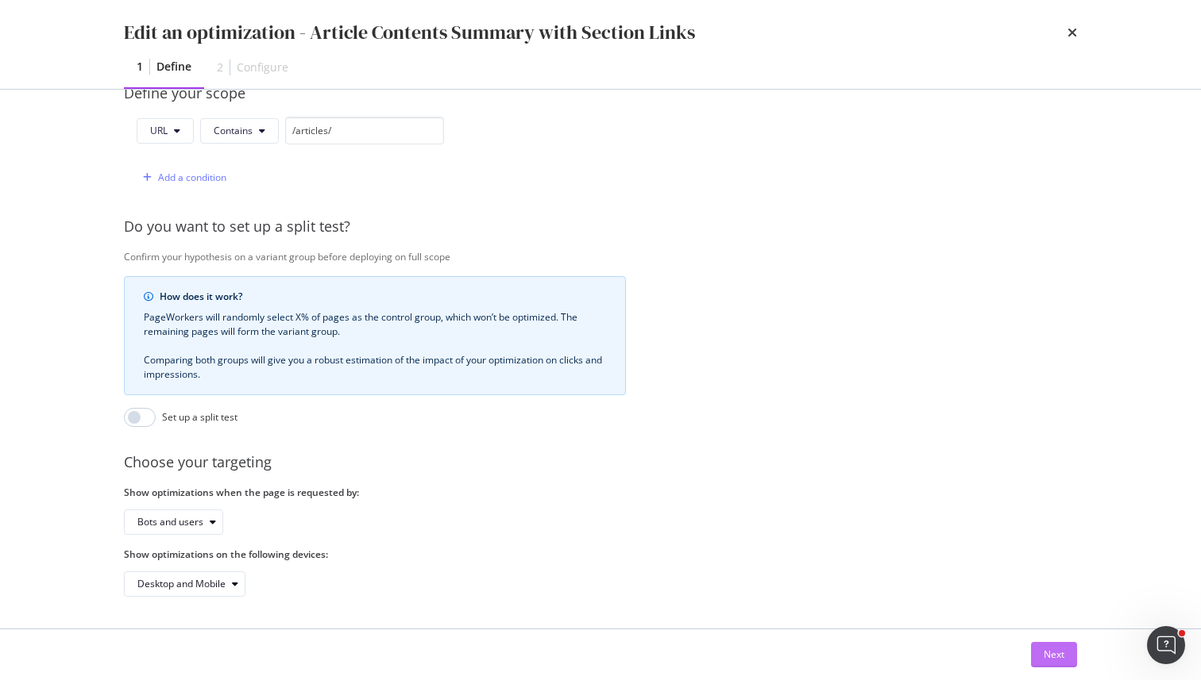
click at [1055, 651] on div "Next" at bounding box center [1053, 654] width 21 height 13
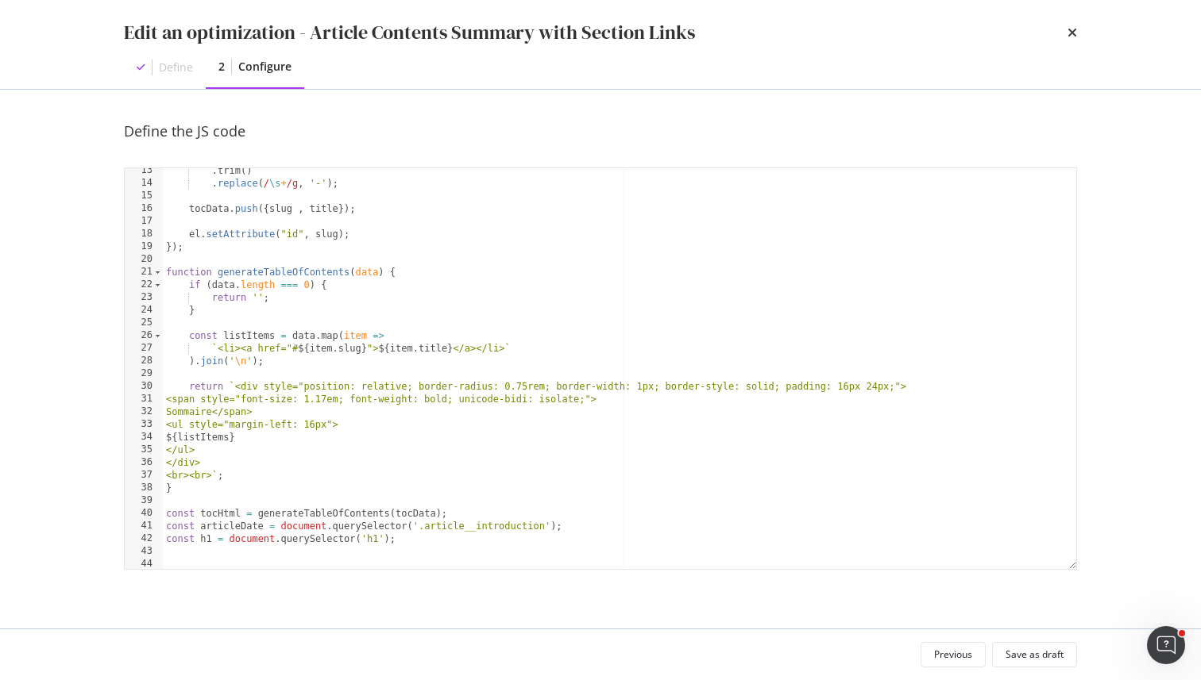
scroll to position [234, 0]
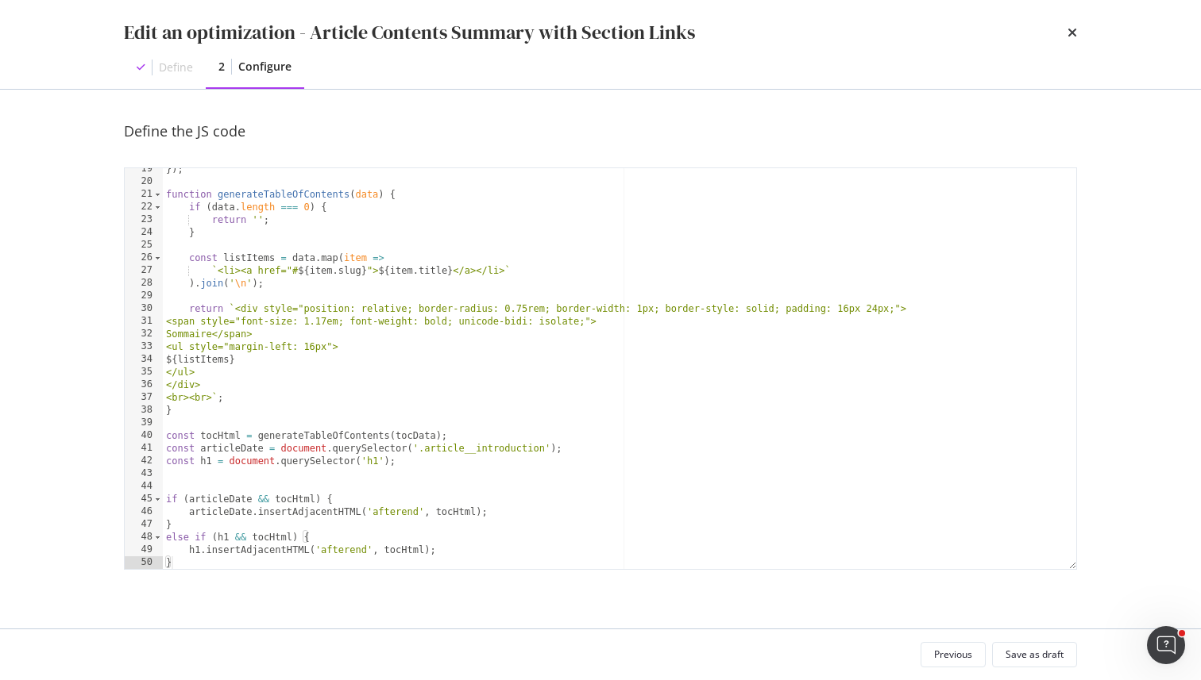
click at [445, 458] on div "}) ; function generateTableOfContents ( data ) { if ( data . length === 0 ) { r…" at bounding box center [619, 376] width 913 height 426
click at [452, 438] on div "}) ; function generateTableOfContents ( data ) { if ( data . length === 0 ) { r…" at bounding box center [619, 376] width 913 height 426
click at [453, 450] on div "}) ; function generateTableOfContents ( data ) { if ( data . length === 0 ) { r…" at bounding box center [619, 376] width 913 height 426
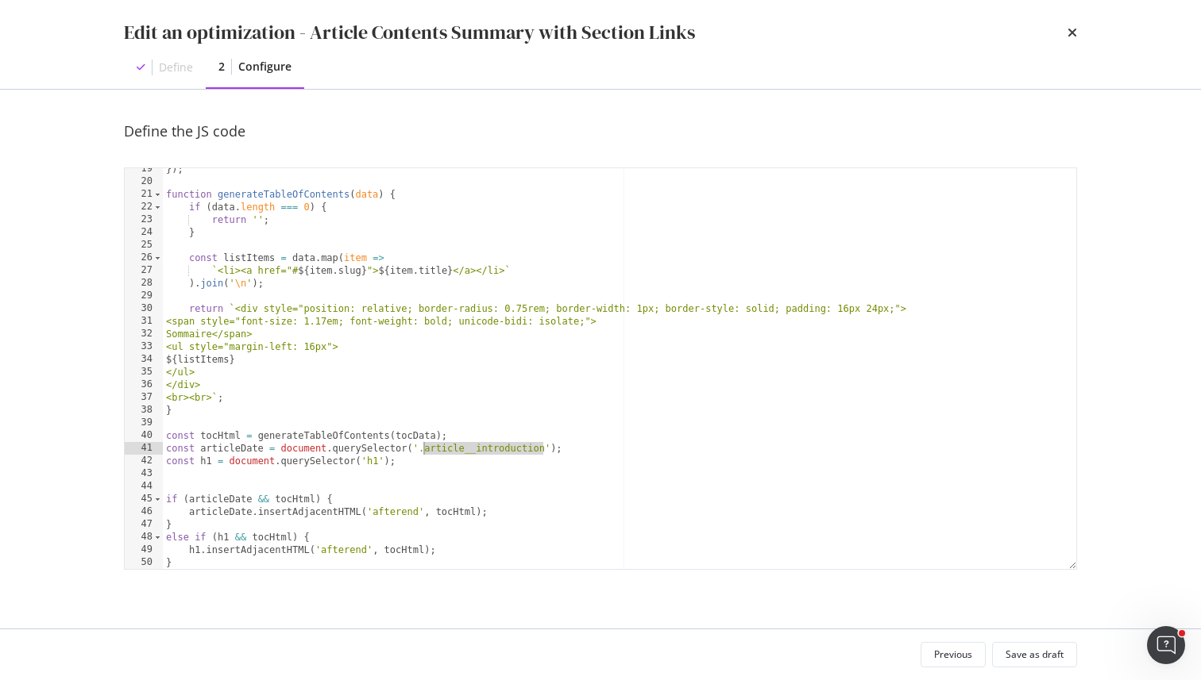
click at [453, 450] on div "}) ; function generateTableOfContents ( data ) { if ( data . length === 0 ) { r…" at bounding box center [619, 376] width 913 height 426
paste textarea "date"
click at [417, 449] on div "}) ; function generateTableOfContents ( data ) { if ( data . length === 0 ) { r…" at bounding box center [619, 376] width 913 height 426
type textarea "const articleDate = document.querySelector('p.article__date');"
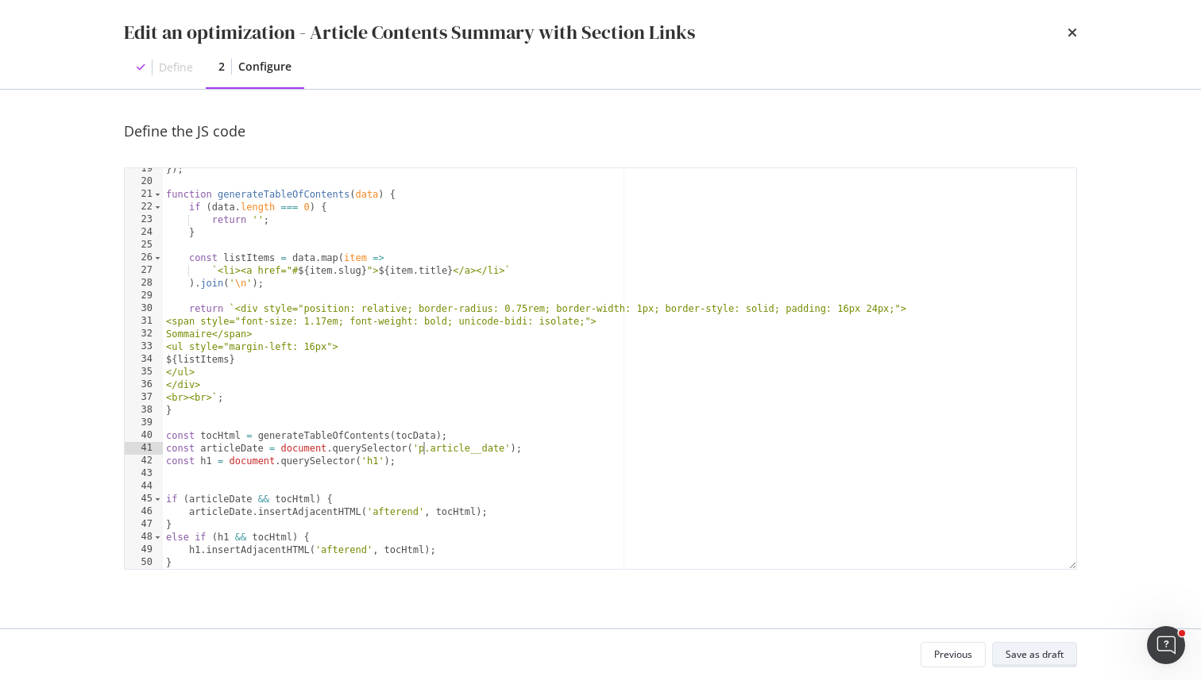
click at [1050, 653] on div "Save as draft" at bounding box center [1034, 654] width 58 height 13
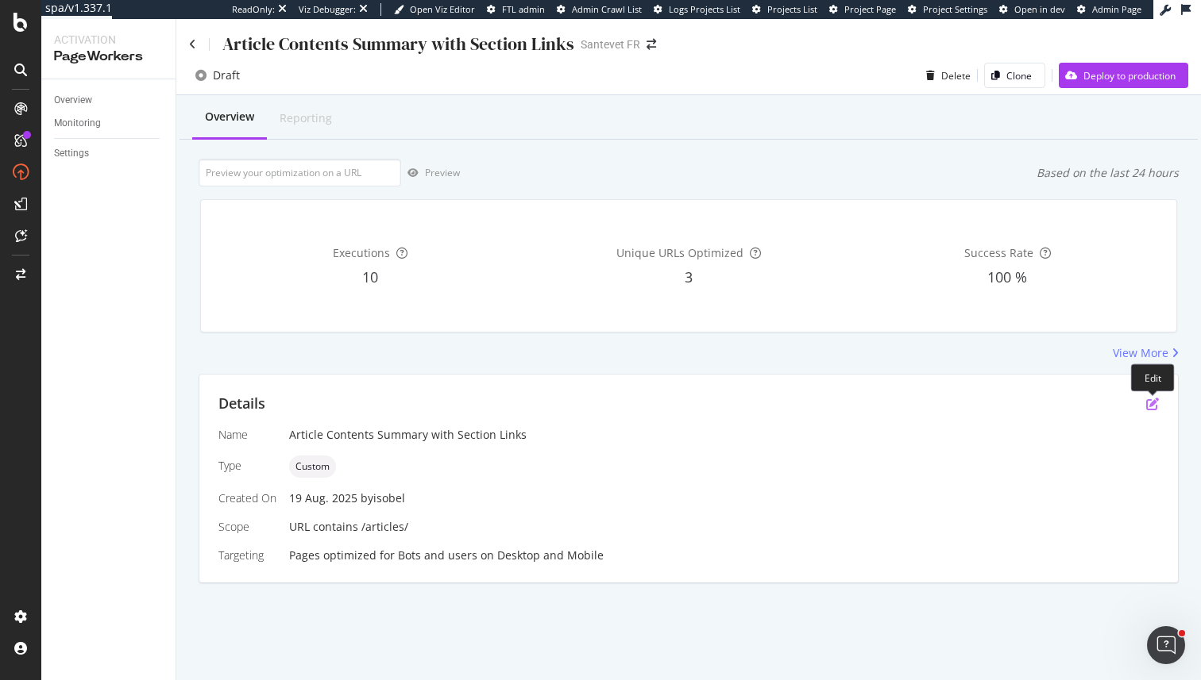
click at [1153, 405] on icon "pen-to-square" at bounding box center [1152, 404] width 13 height 13
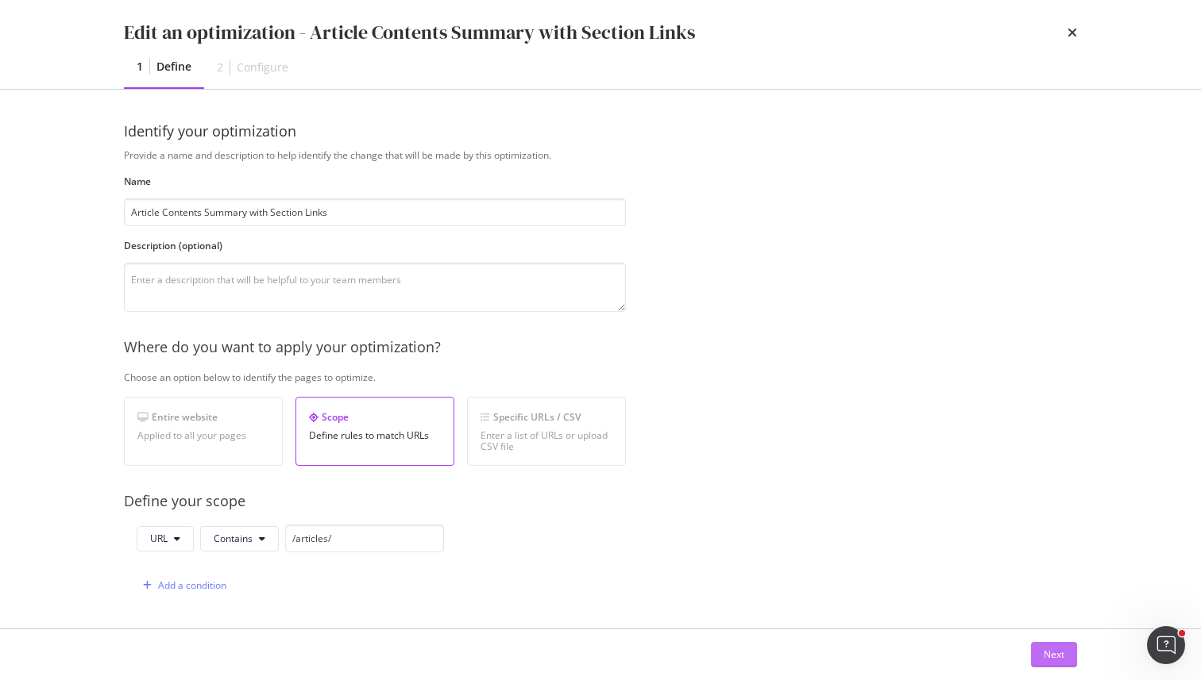
click at [1062, 649] on div "Next" at bounding box center [1053, 654] width 21 height 13
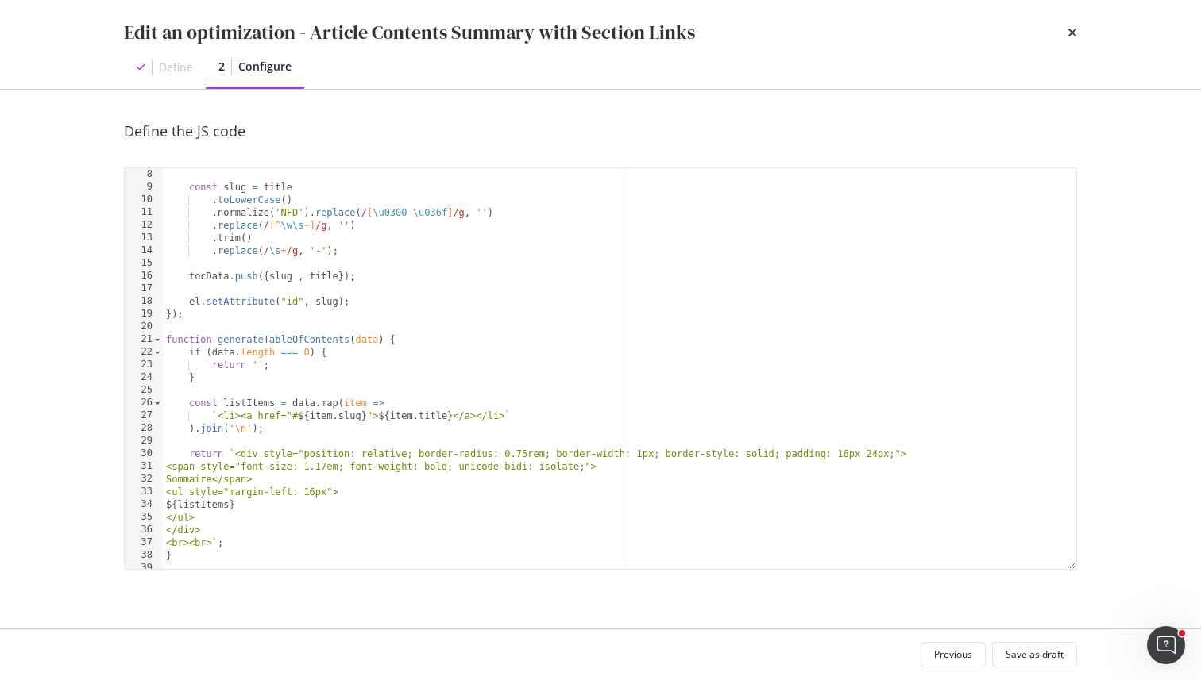
scroll to position [234, 0]
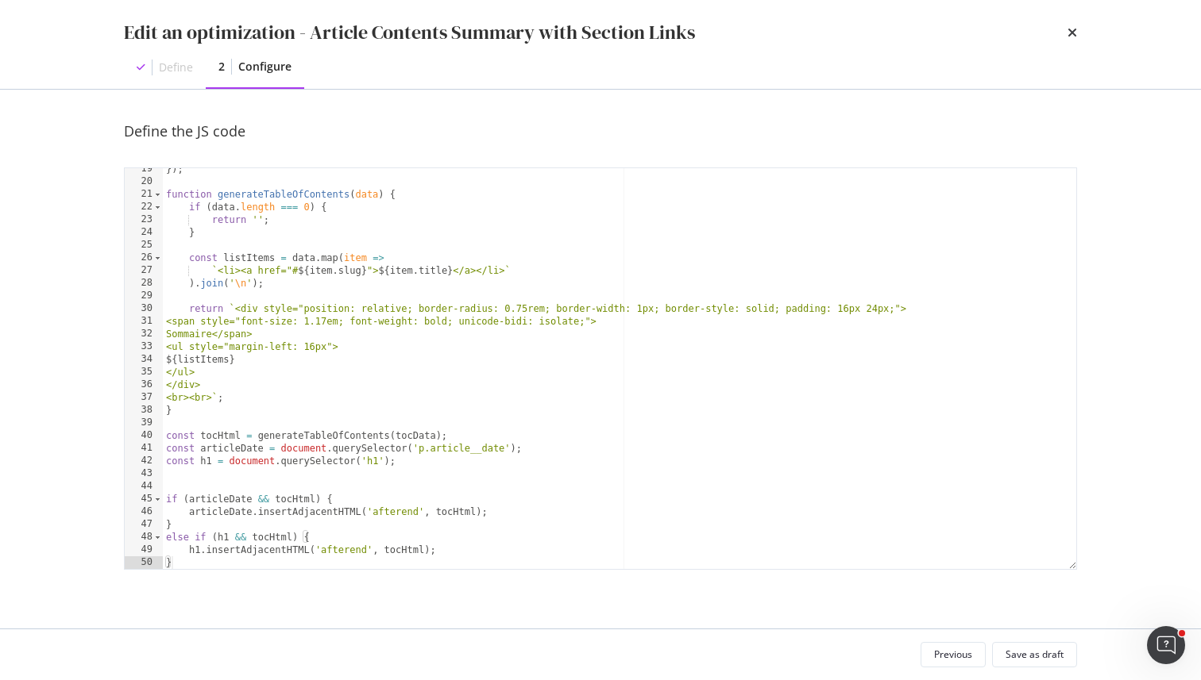
type textarea "const articleDate = document.querySelector('p.article__date');"
click at [466, 449] on div "}) ; function generateTableOfContents ( data ) { if ( data . length === 0 ) { r…" at bounding box center [619, 376] width 913 height 426
click at [1007, 650] on div "Save as draft" at bounding box center [1034, 654] width 58 height 13
